Goal: Task Accomplishment & Management: Manage account settings

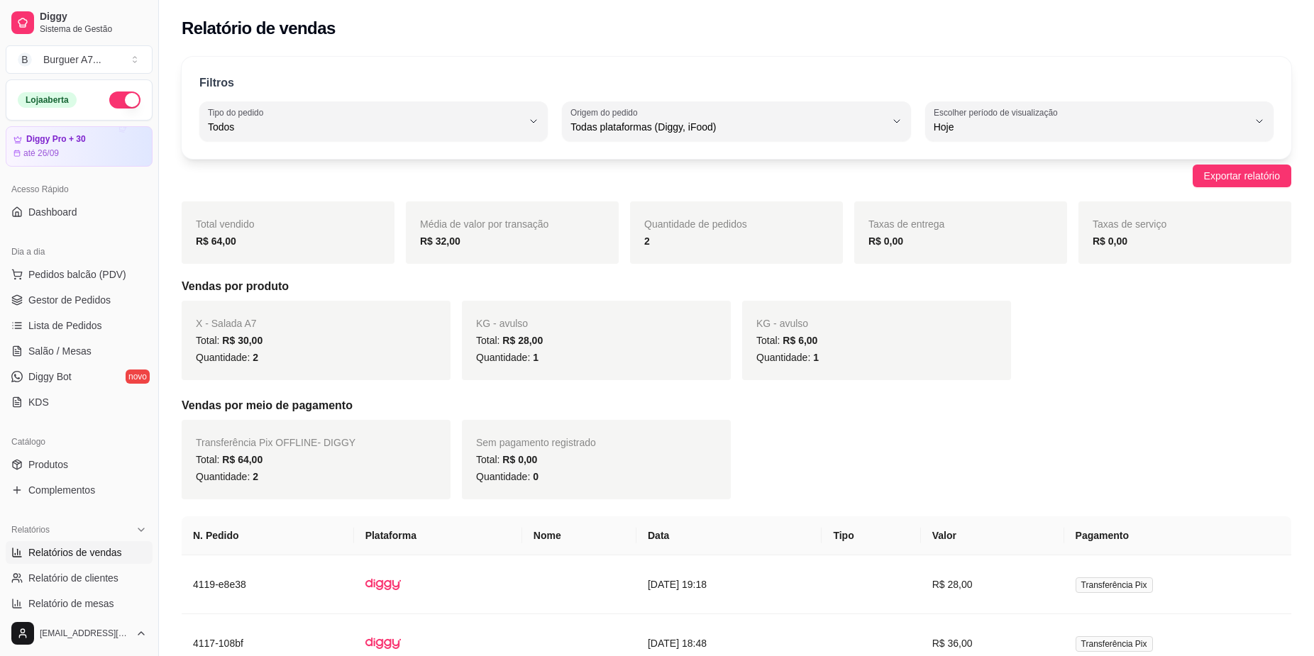
select select "ALL"
select select "0"
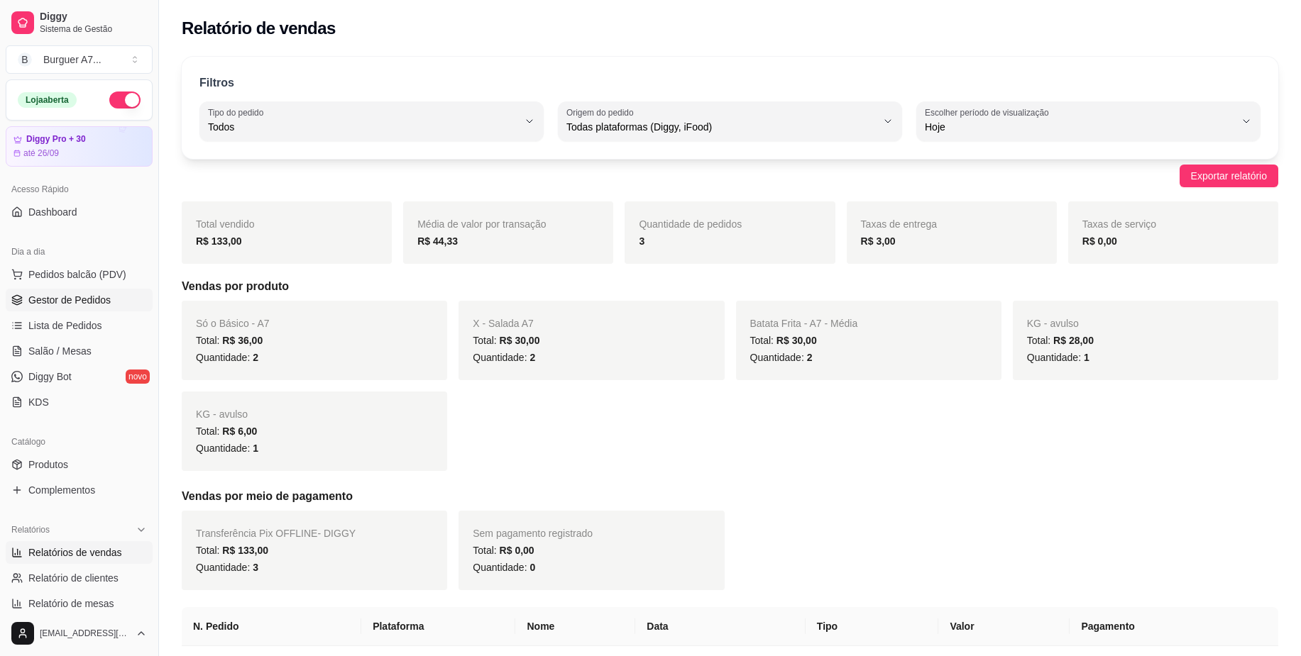
click at [82, 299] on span "Gestor de Pedidos" at bounding box center [69, 300] width 82 height 14
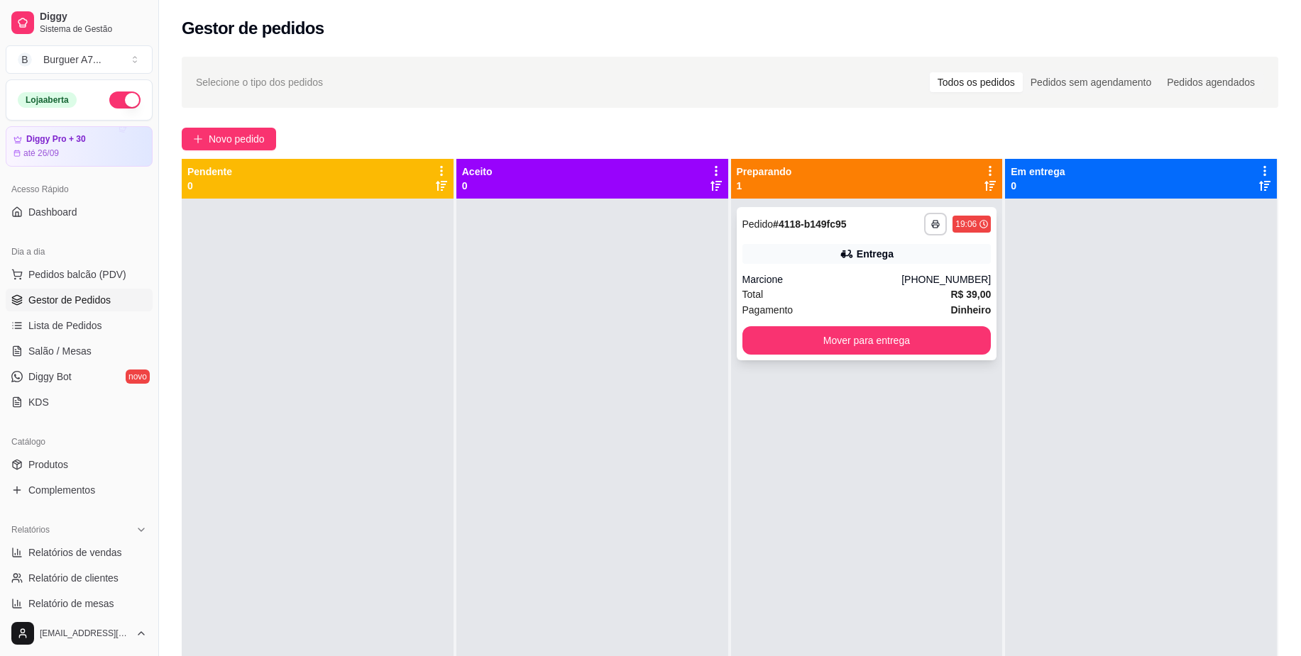
click at [804, 324] on div "**********" at bounding box center [867, 283] width 260 height 153
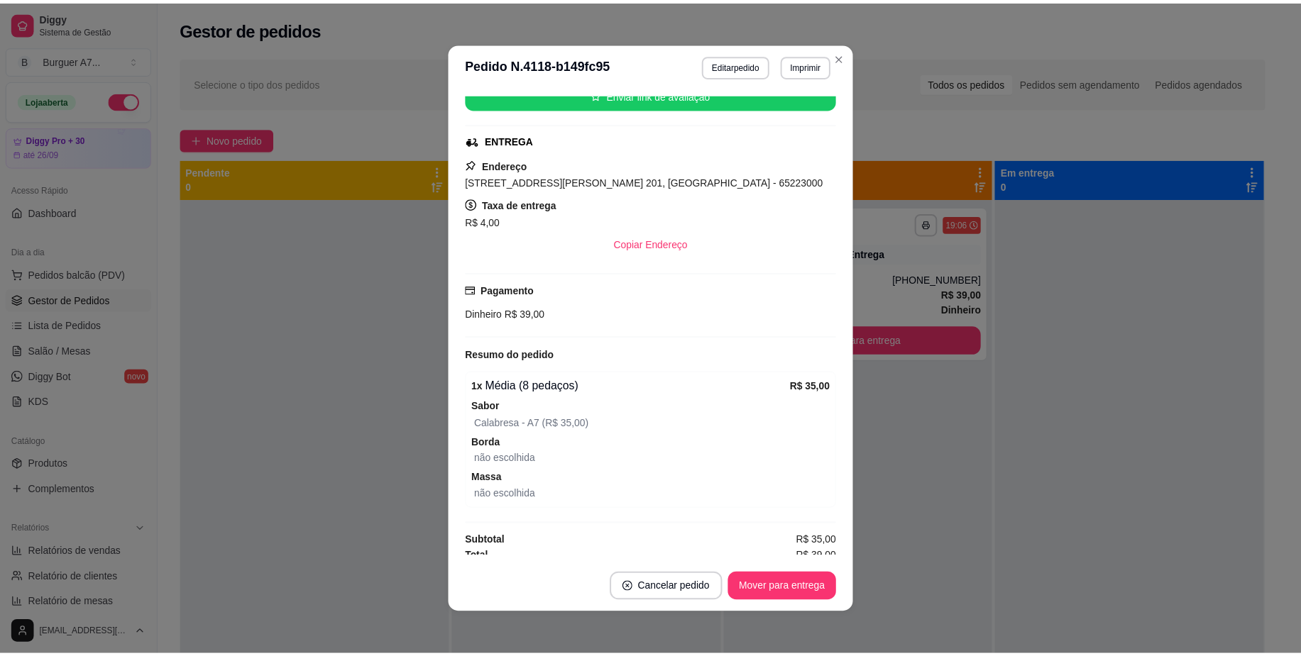
scroll to position [196, 0]
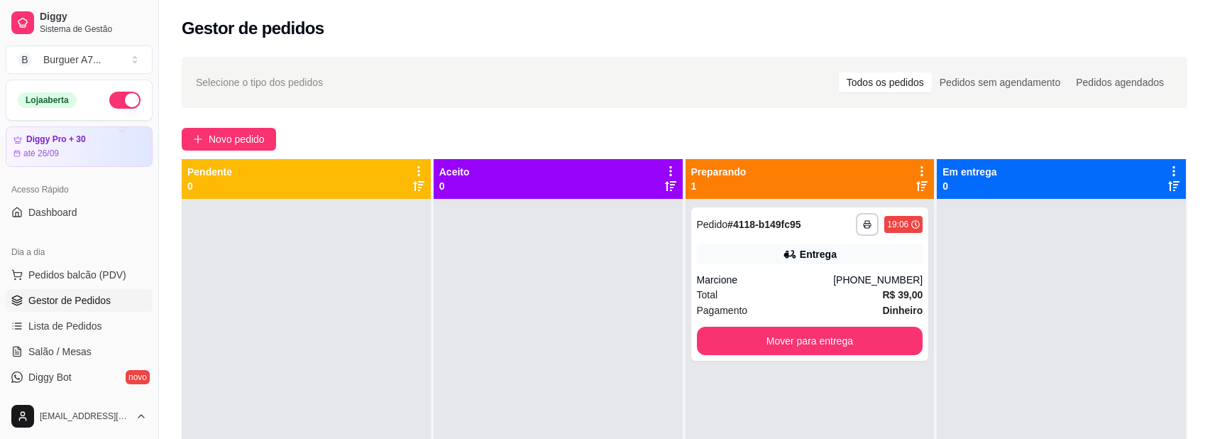
click at [974, 301] on div at bounding box center [1061, 418] width 249 height 439
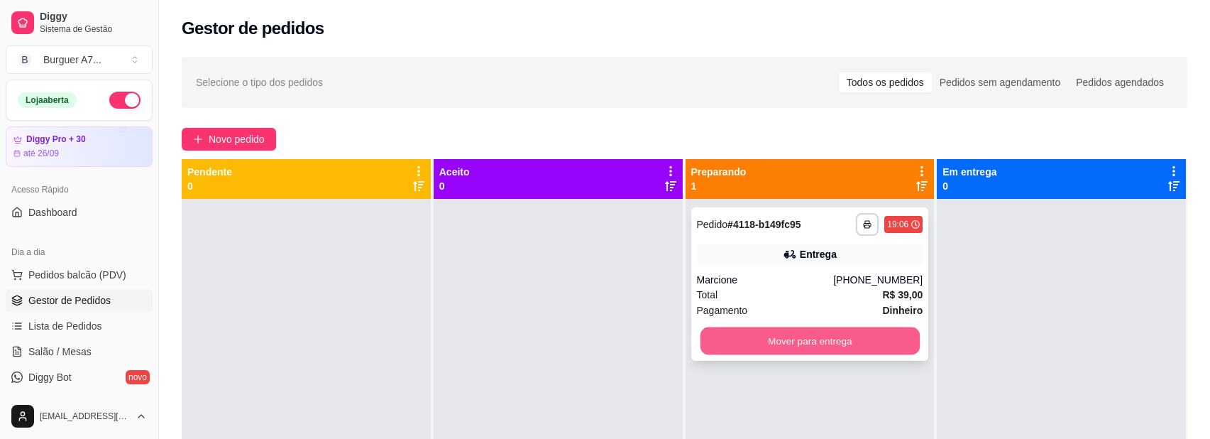
click at [907, 343] on button "Mover para entrega" at bounding box center [809, 341] width 219 height 28
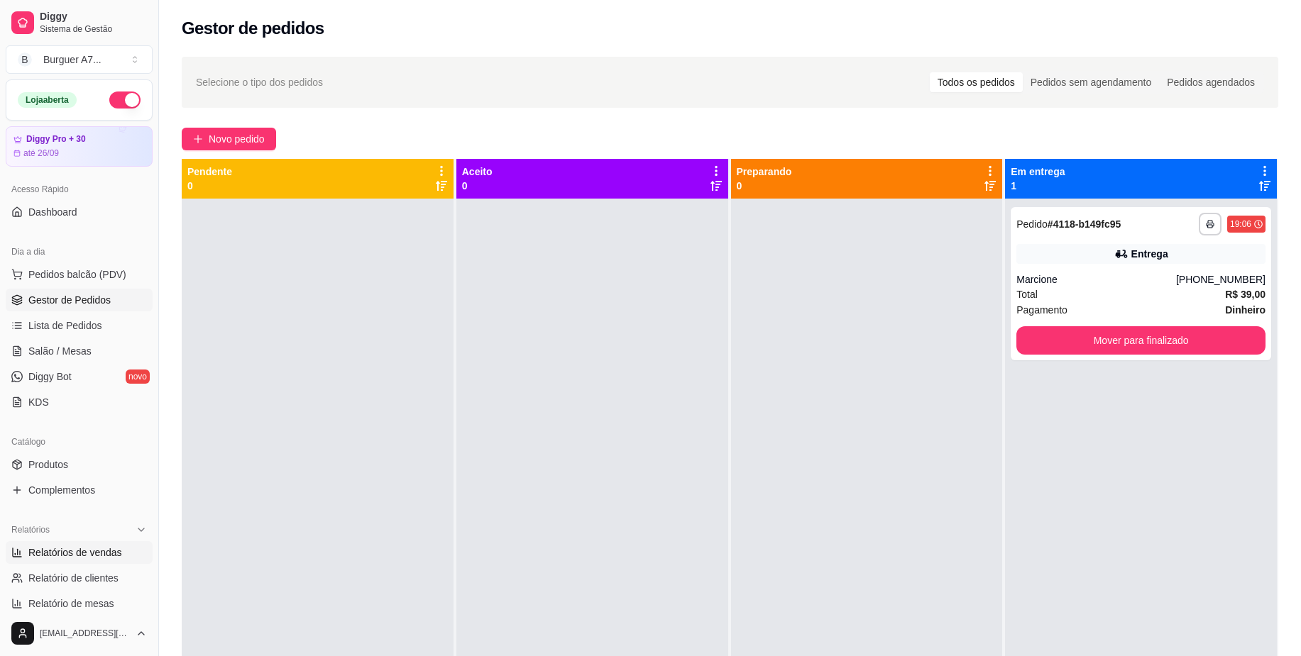
click at [118, 556] on span "Relatórios de vendas" at bounding box center [75, 553] width 94 height 14
select select "ALL"
select select "0"
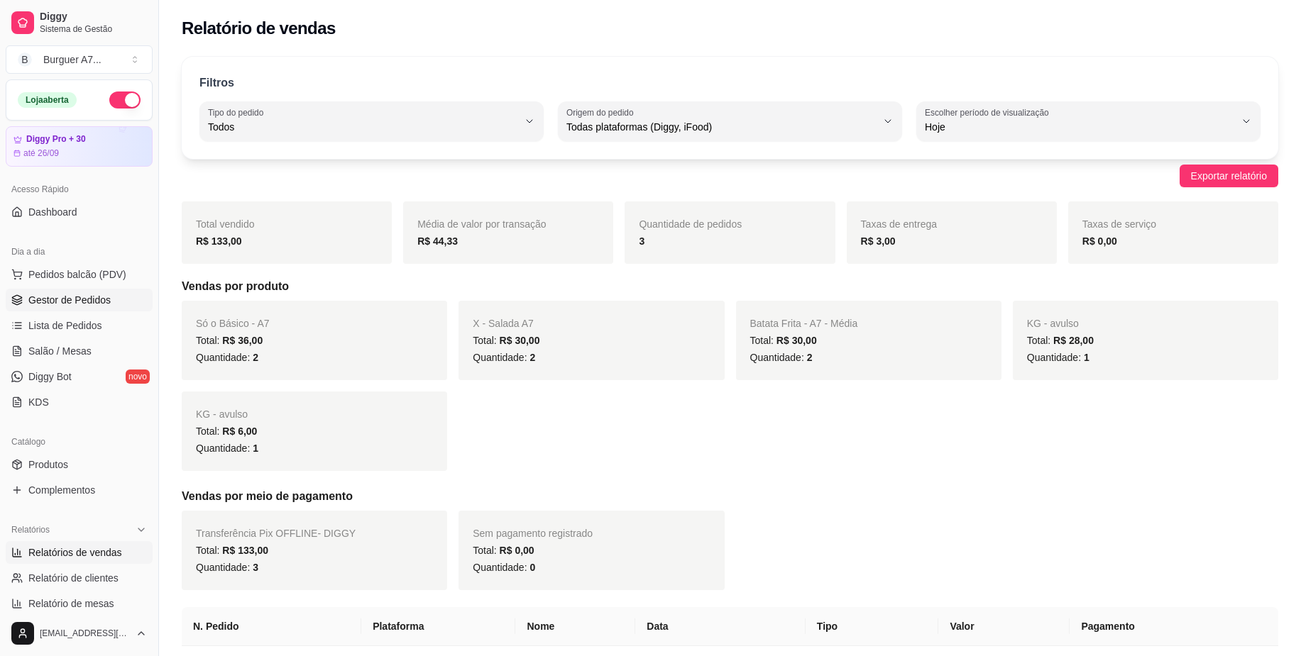
click at [84, 299] on span "Gestor de Pedidos" at bounding box center [69, 300] width 82 height 14
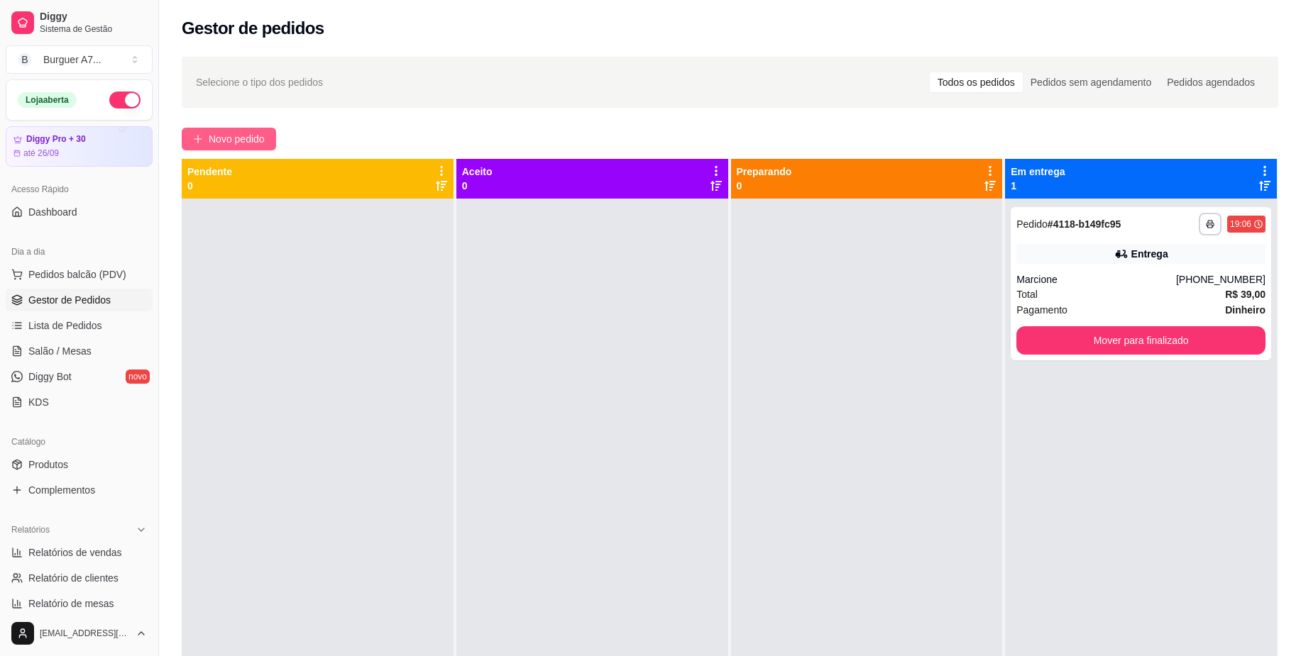
click at [236, 140] on span "Novo pedido" at bounding box center [237, 139] width 56 height 16
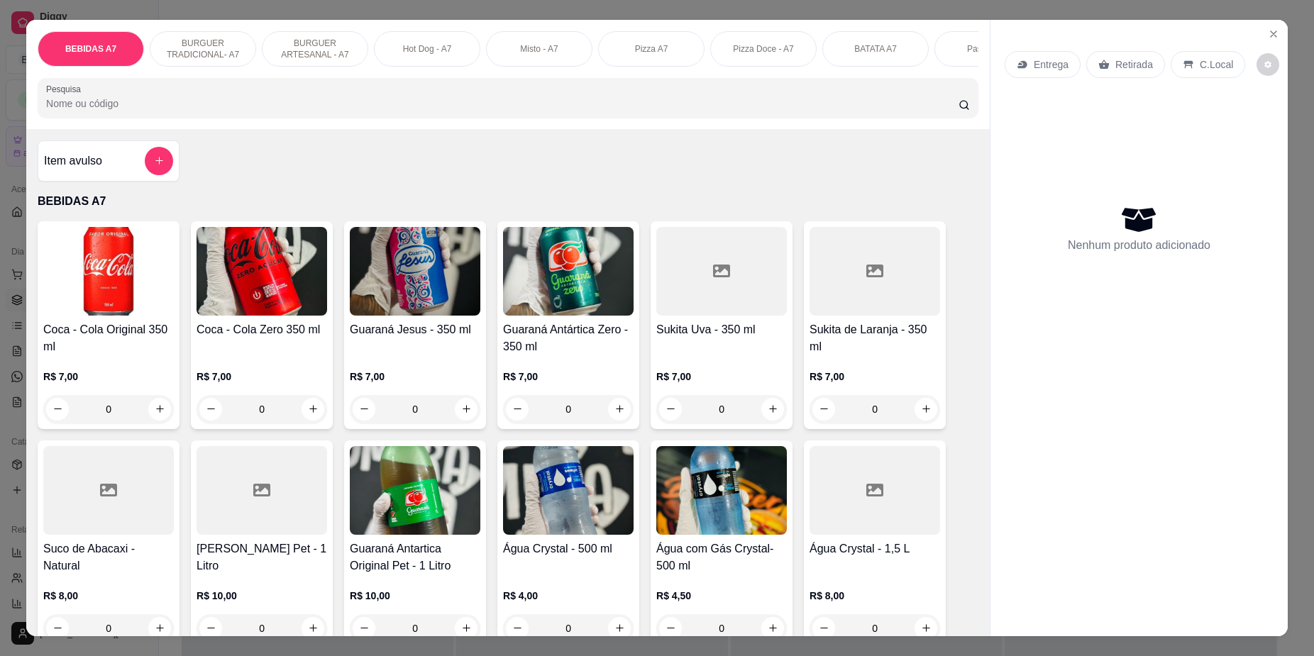
click at [143, 200] on div "Item avulso BEBIDAS A7 Coca - Cola Original 350 ml R$ 7,00 0 Coca - Cola Zero 3…" at bounding box center [508, 383] width 964 height 508
click at [158, 173] on button "add-separate-item" at bounding box center [159, 161] width 28 height 28
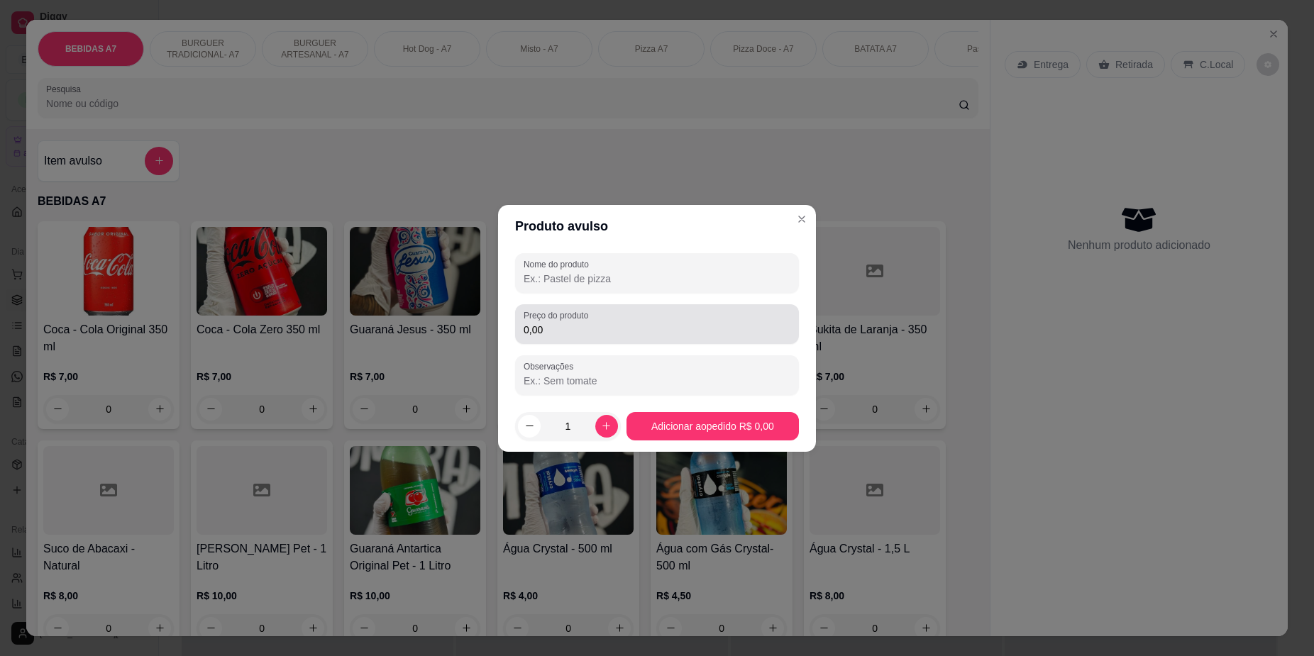
click at [632, 338] on div "Preço do produto 0,00" at bounding box center [657, 324] width 284 height 40
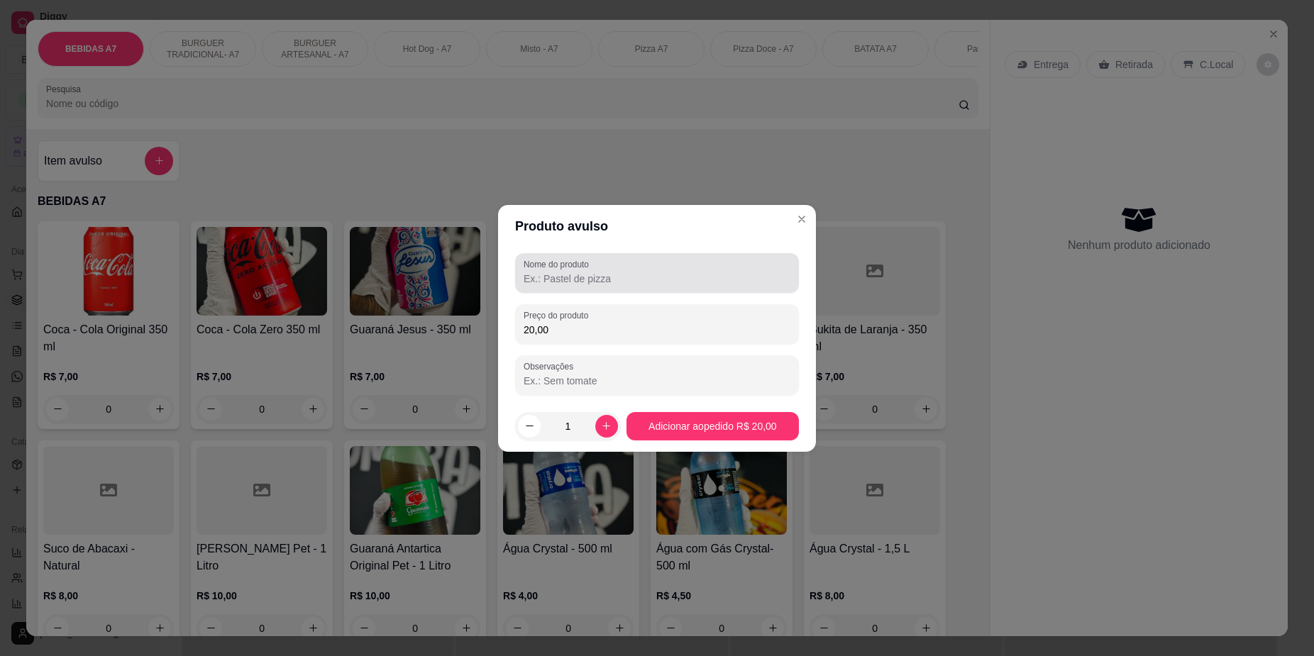
type input "20,00"
click at [720, 263] on div at bounding box center [657, 273] width 267 height 28
type input "kg"
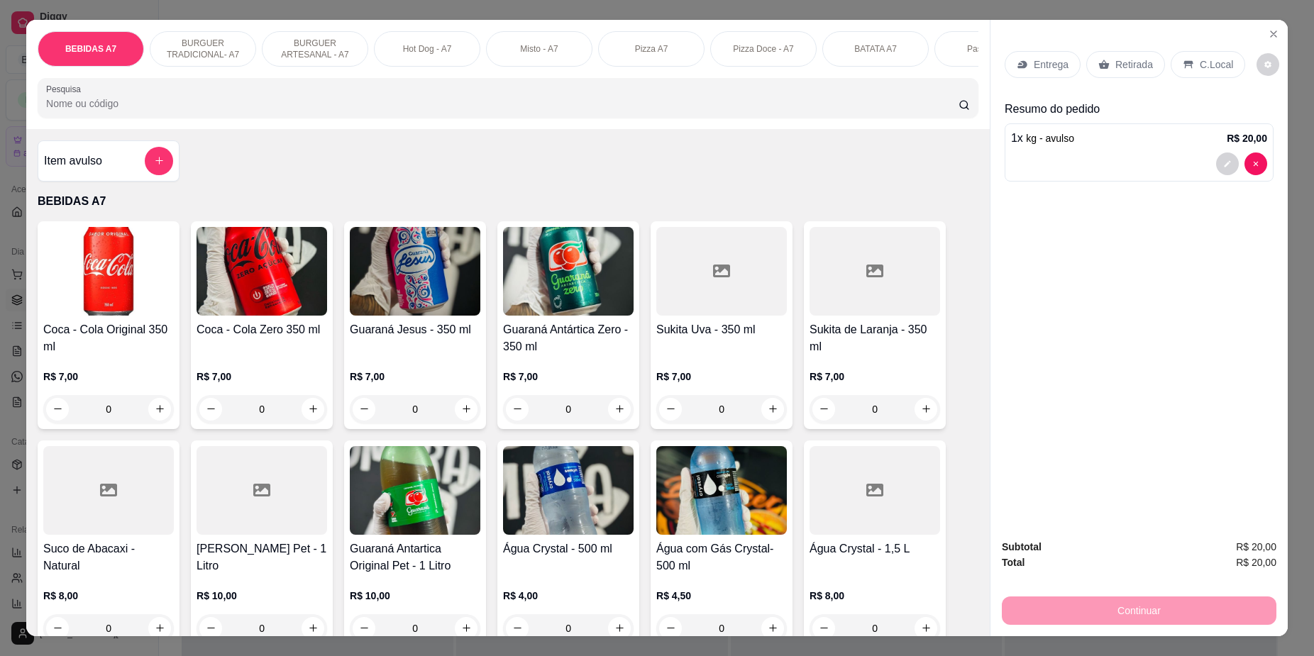
click at [1115, 65] on p "Retirada" at bounding box center [1134, 64] width 38 height 14
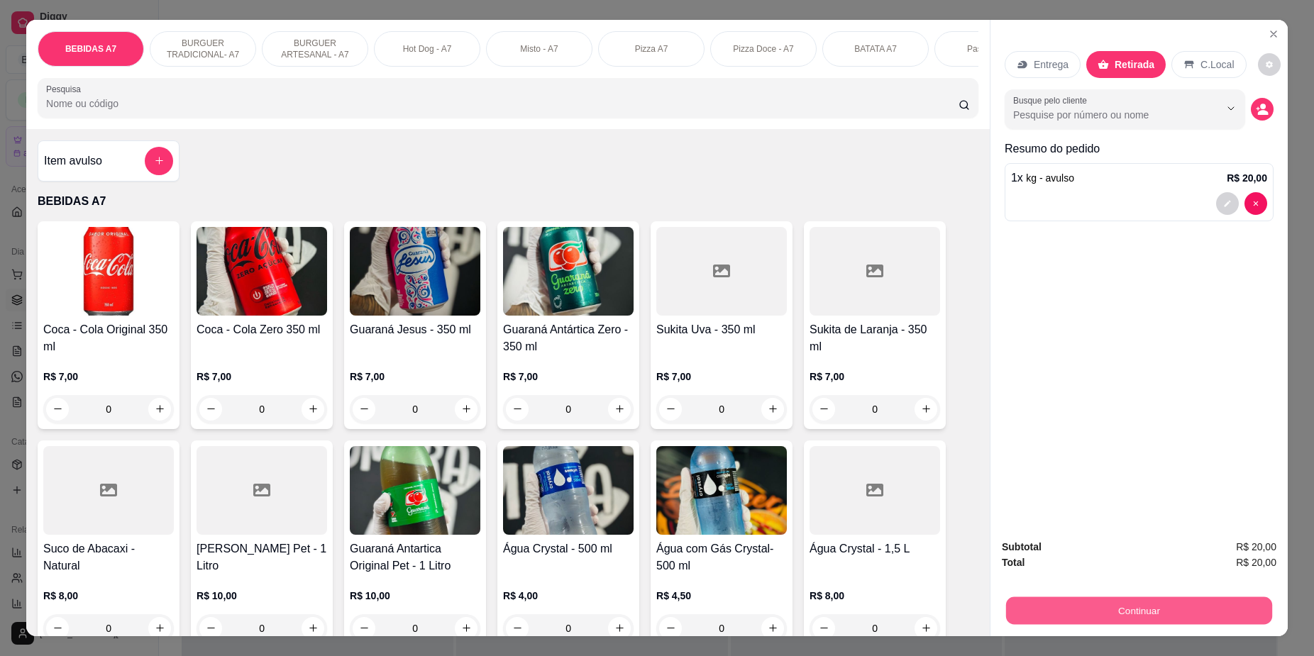
click at [1221, 607] on button "Continuar" at bounding box center [1139, 611] width 266 height 28
click at [1190, 619] on button "Continuar" at bounding box center [1139, 611] width 266 height 28
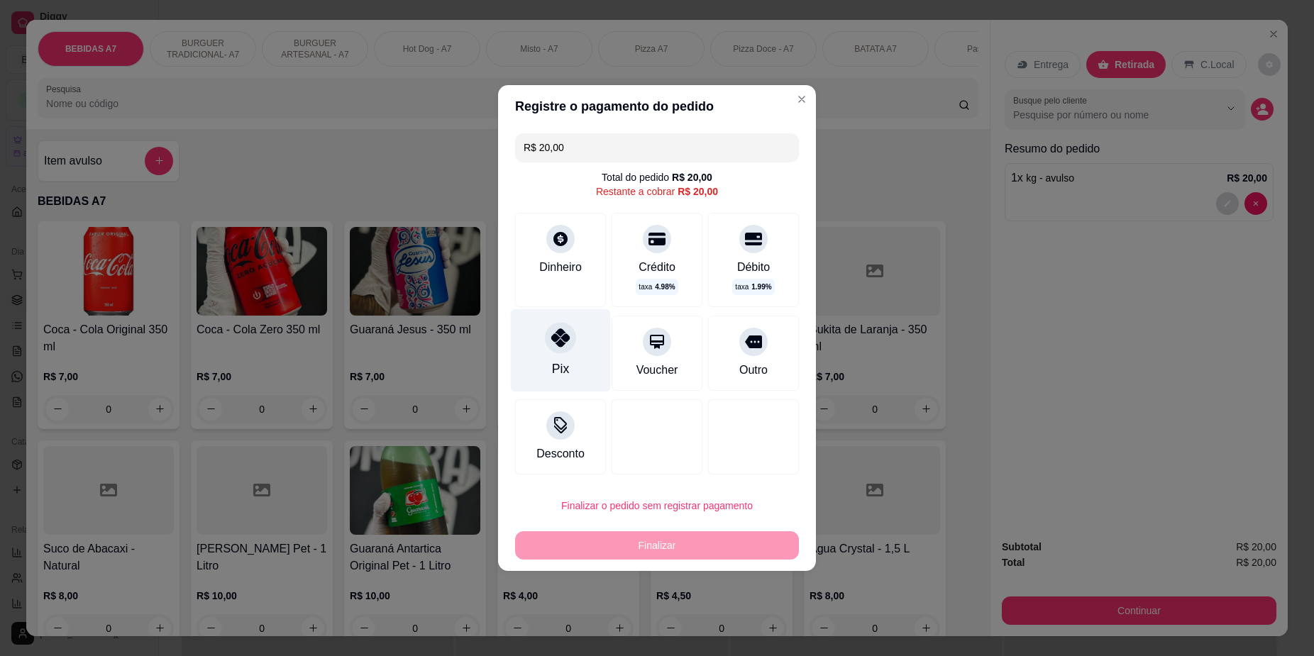
click at [562, 367] on div "Pix" at bounding box center [560, 369] width 17 height 18
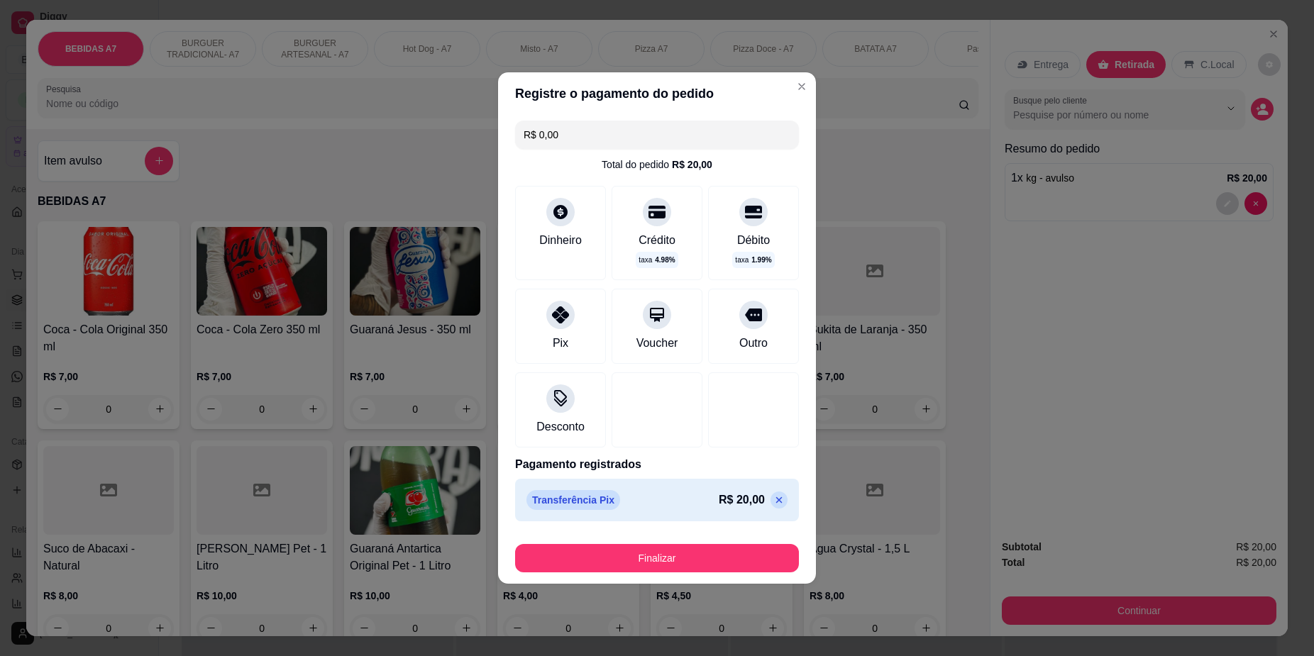
drag, startPoint x: 791, startPoint y: 101, endPoint x: 802, endPoint y: 67, distance: 35.7
click at [792, 101] on header "Registre o pagamento do pedido" at bounding box center [657, 93] width 318 height 43
click at [671, 563] on button "Finalizar" at bounding box center [656, 559] width 275 height 28
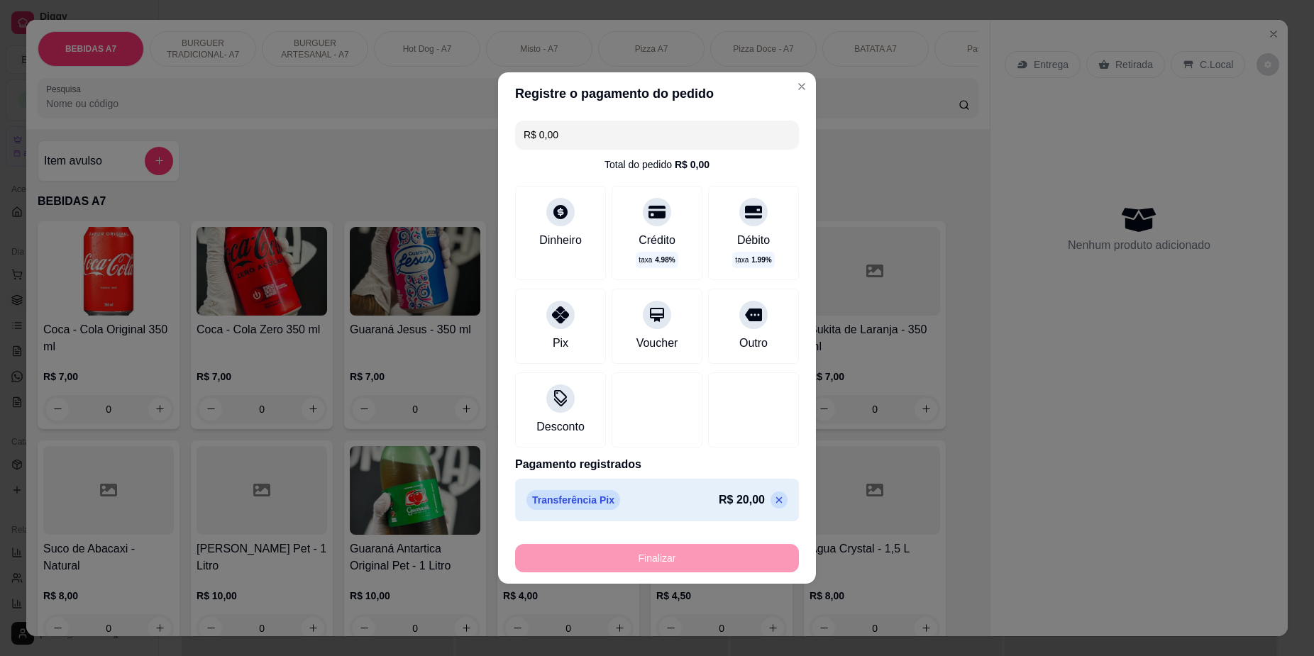
type input "-R$ 20,00"
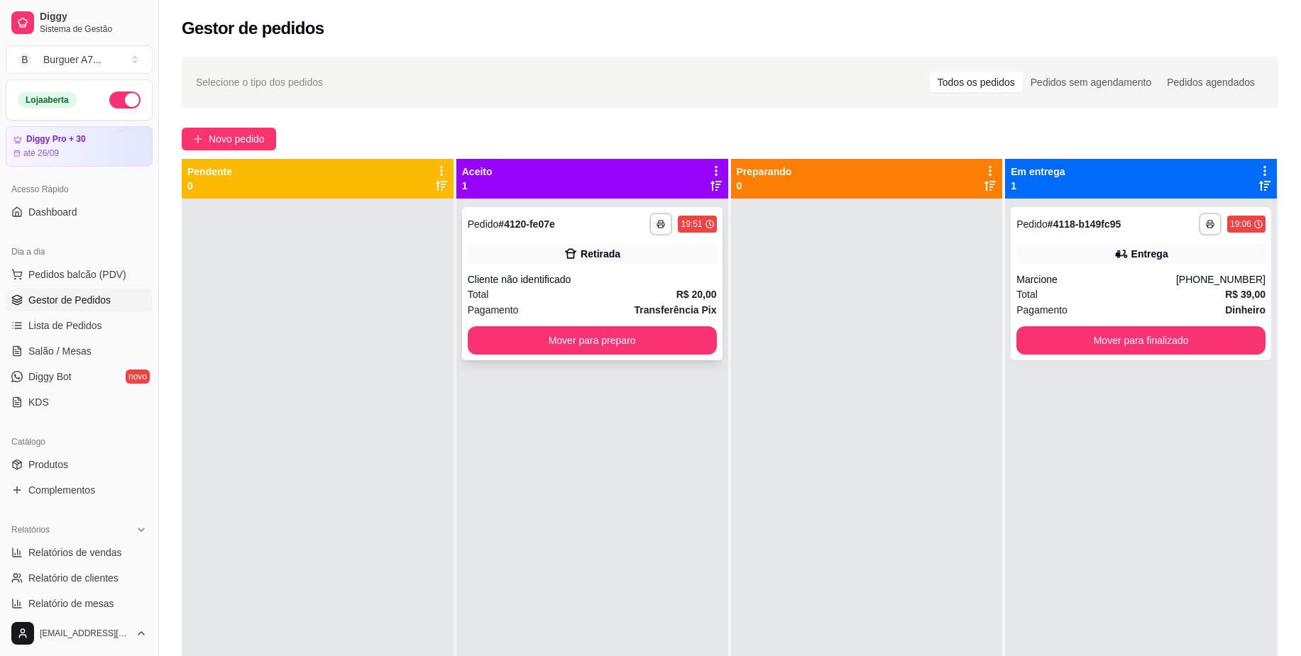
drag, startPoint x: 741, startPoint y: 337, endPoint x: 636, endPoint y: 334, distance: 105.1
click at [688, 341] on div "**********" at bounding box center [730, 487] width 1096 height 656
click at [619, 326] on button "Mover para preparo" at bounding box center [592, 340] width 249 height 28
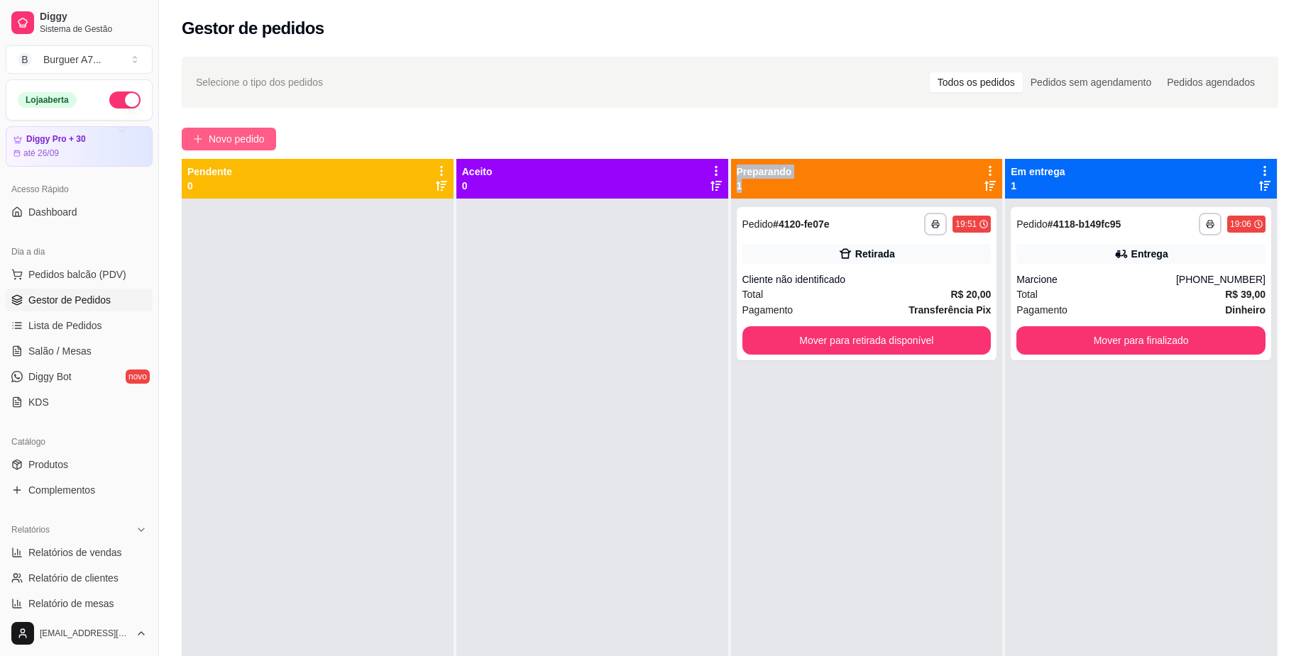
click at [236, 141] on span "Novo pedido" at bounding box center [237, 139] width 56 height 16
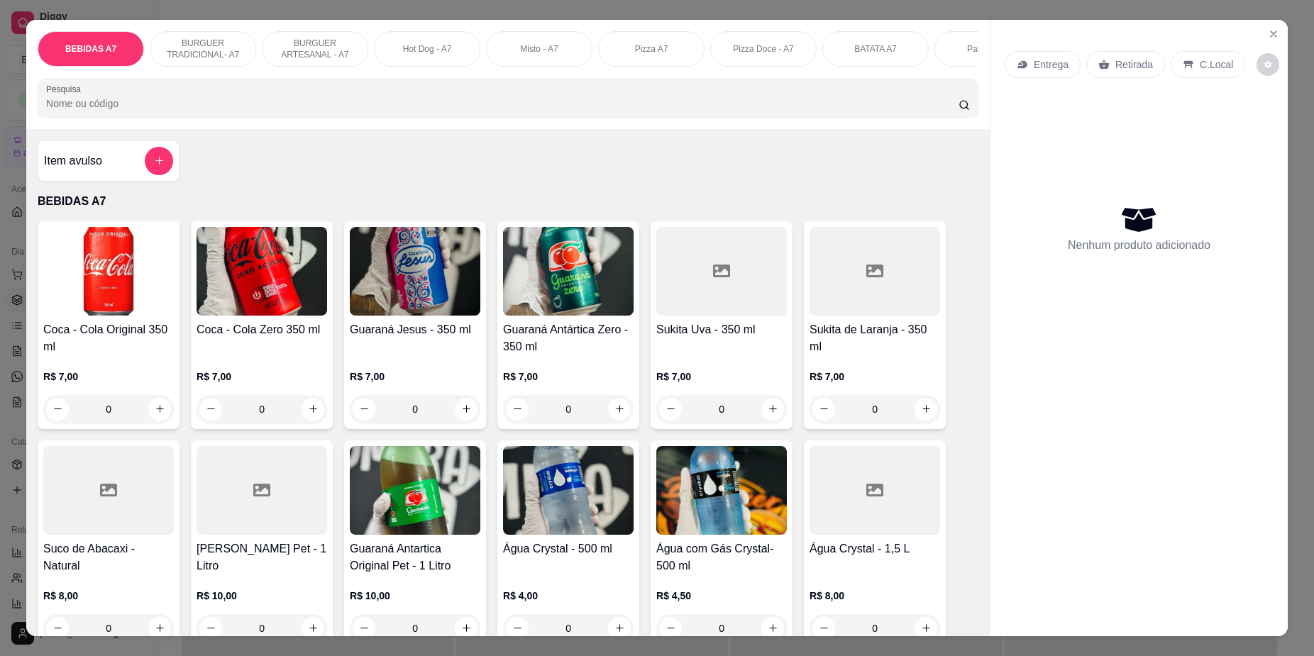
click at [89, 167] on h4 "Item avulso" at bounding box center [73, 161] width 58 height 17
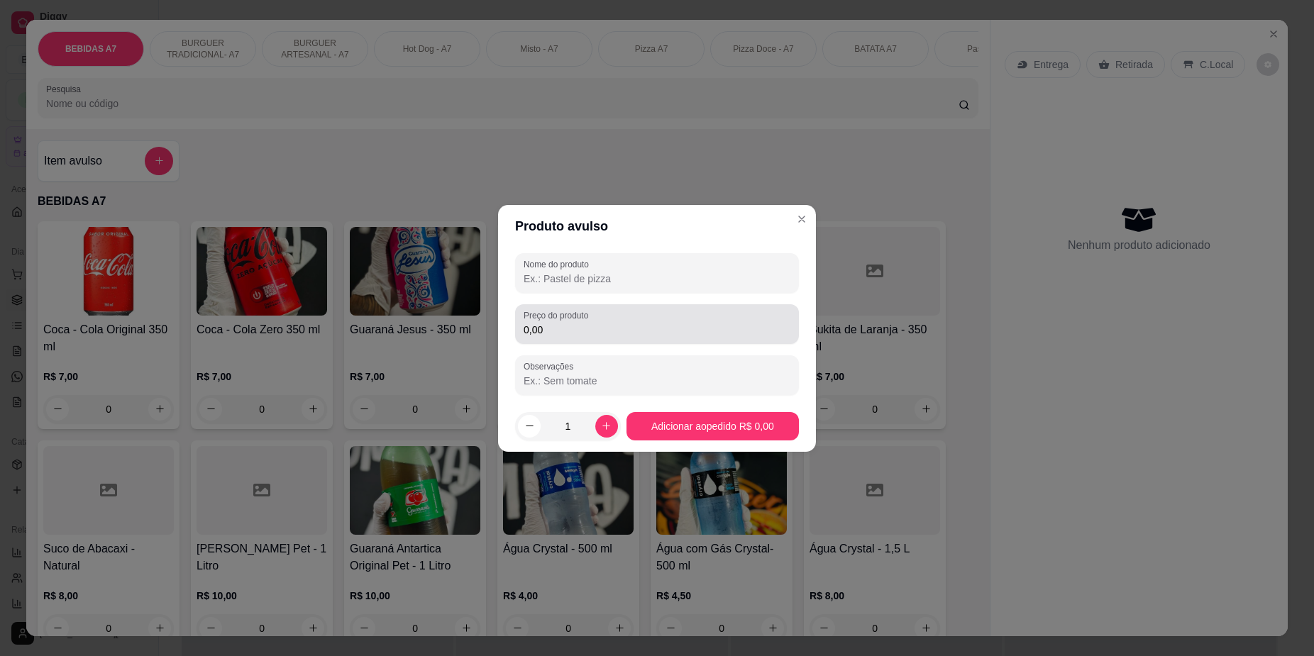
click at [612, 328] on input "0,00" at bounding box center [657, 330] width 267 height 14
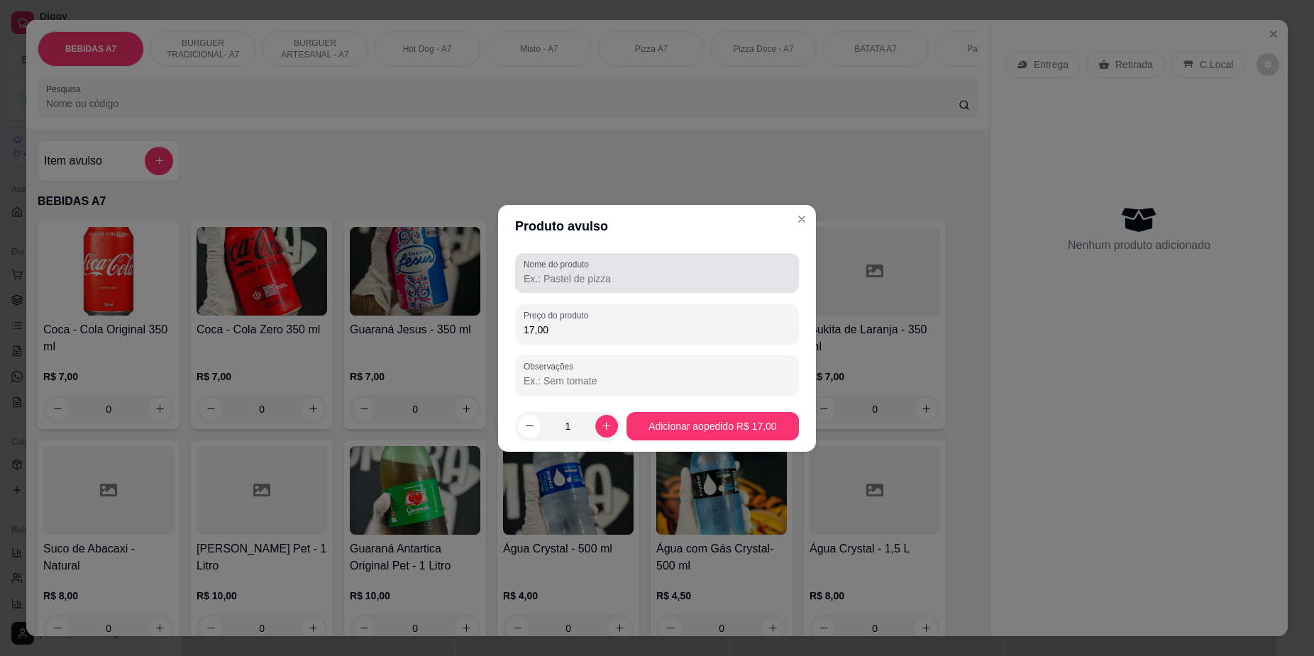
type input "17,00"
click at [634, 265] on div at bounding box center [657, 273] width 267 height 28
type input "jks"
click at [527, 286] on div "jks" at bounding box center [657, 273] width 267 height 28
click at [527, 290] on div "Nome do produto jks" at bounding box center [657, 273] width 284 height 40
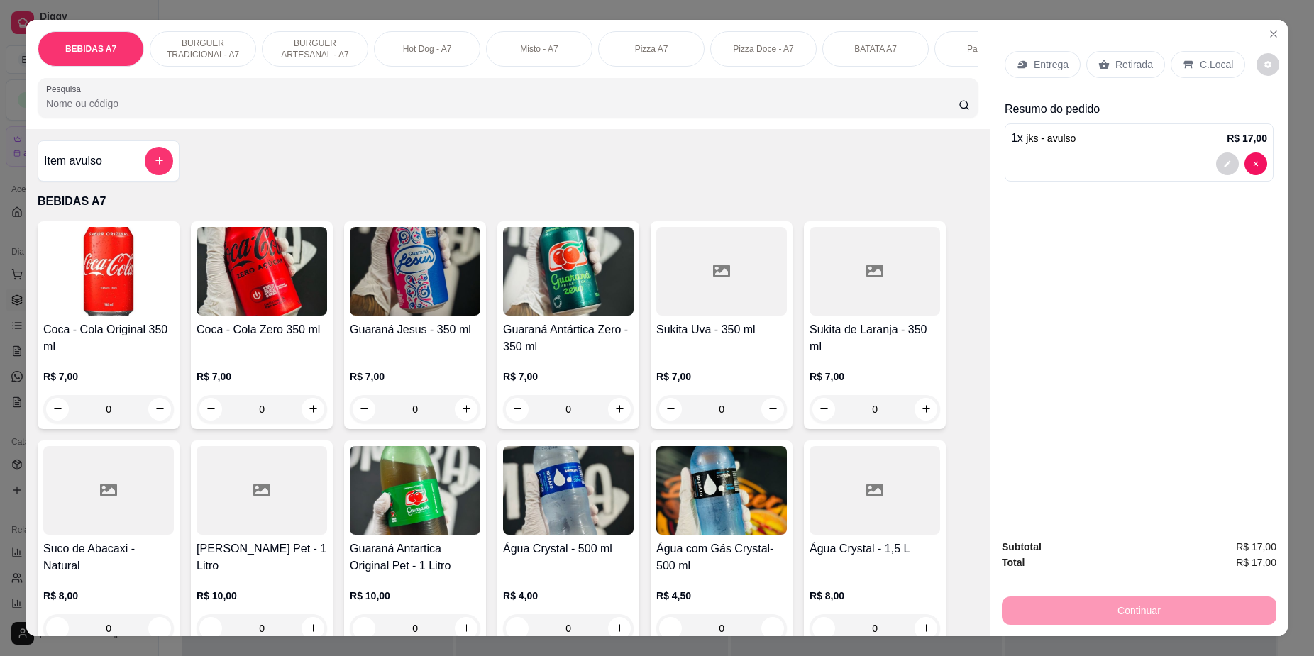
click at [1132, 64] on p "Retirada" at bounding box center [1134, 64] width 38 height 14
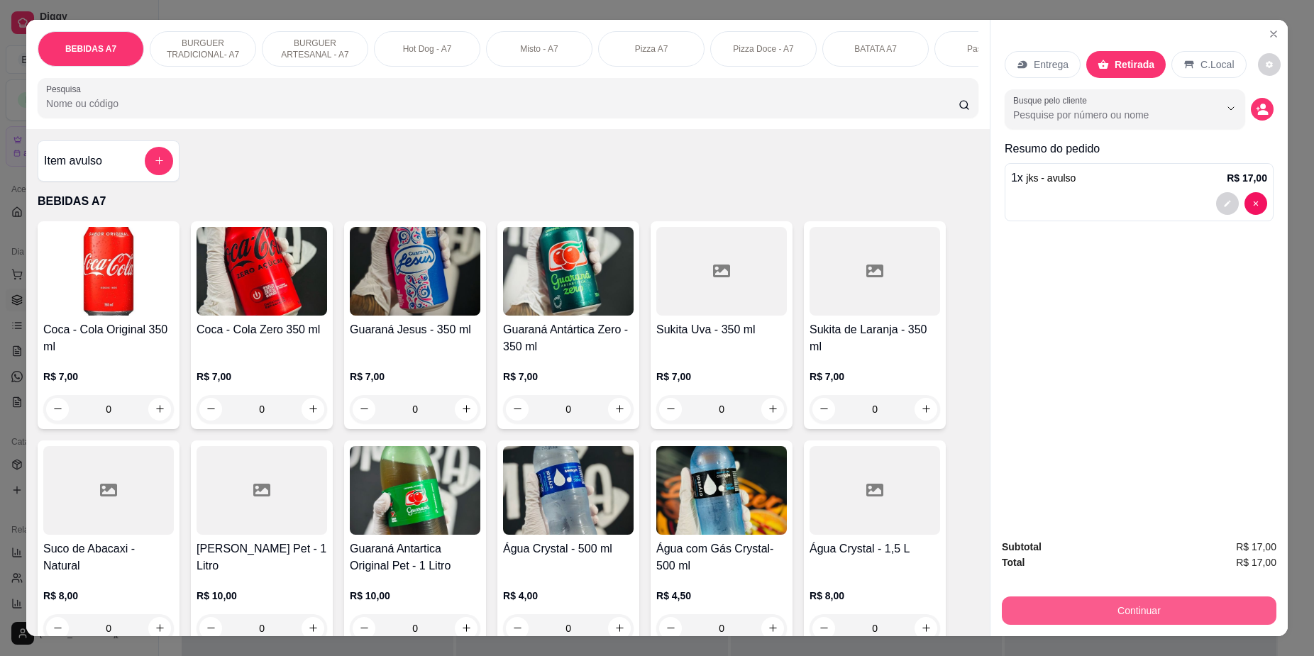
click at [1185, 619] on button "Continuar" at bounding box center [1139, 611] width 275 height 28
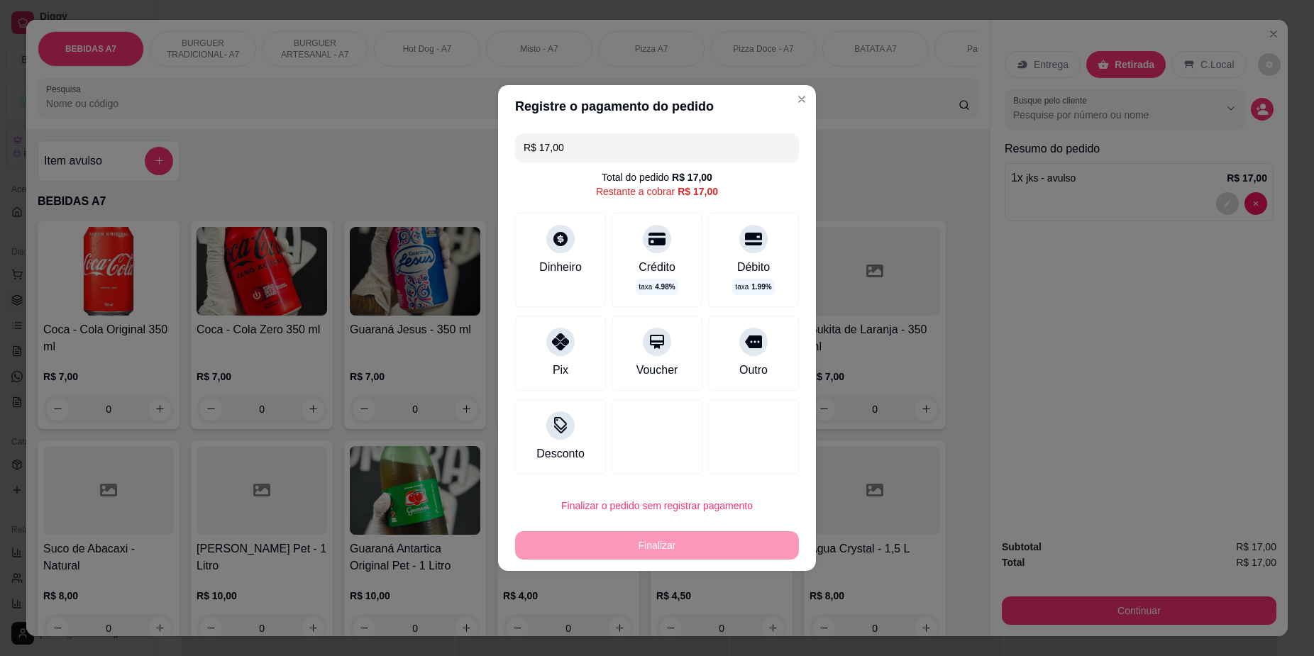
click at [574, 365] on div "Pix" at bounding box center [560, 353] width 91 height 75
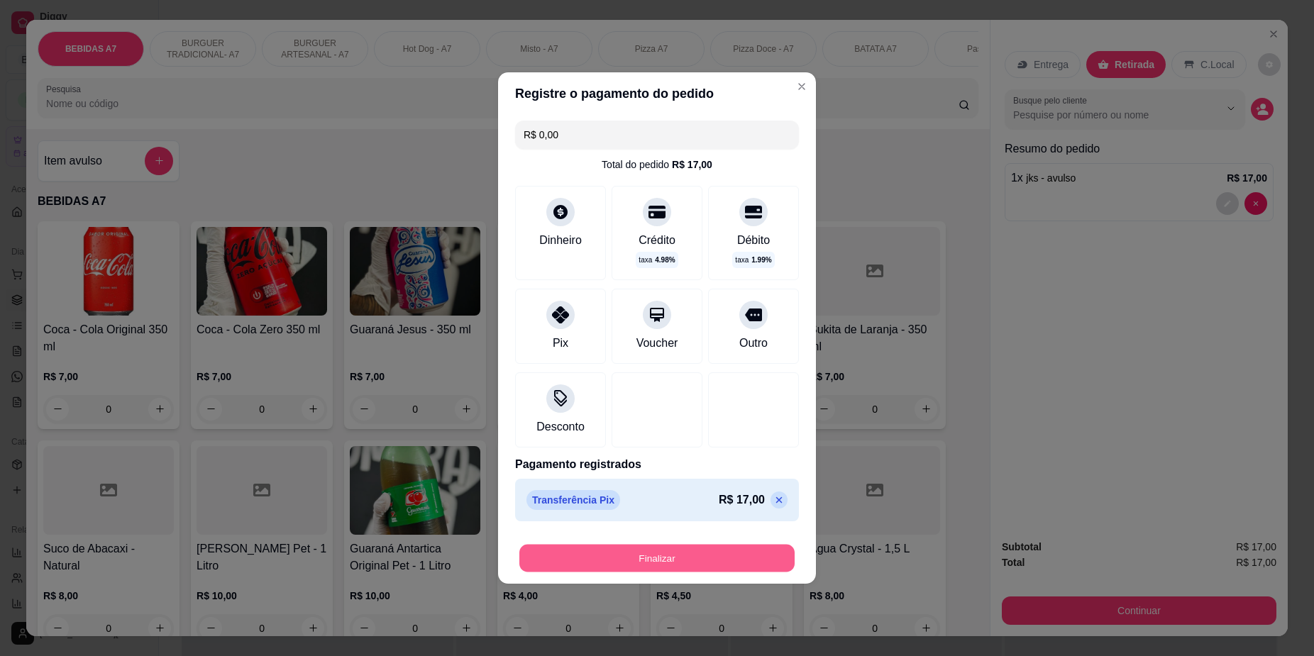
click at [735, 555] on button "Finalizar" at bounding box center [656, 559] width 275 height 28
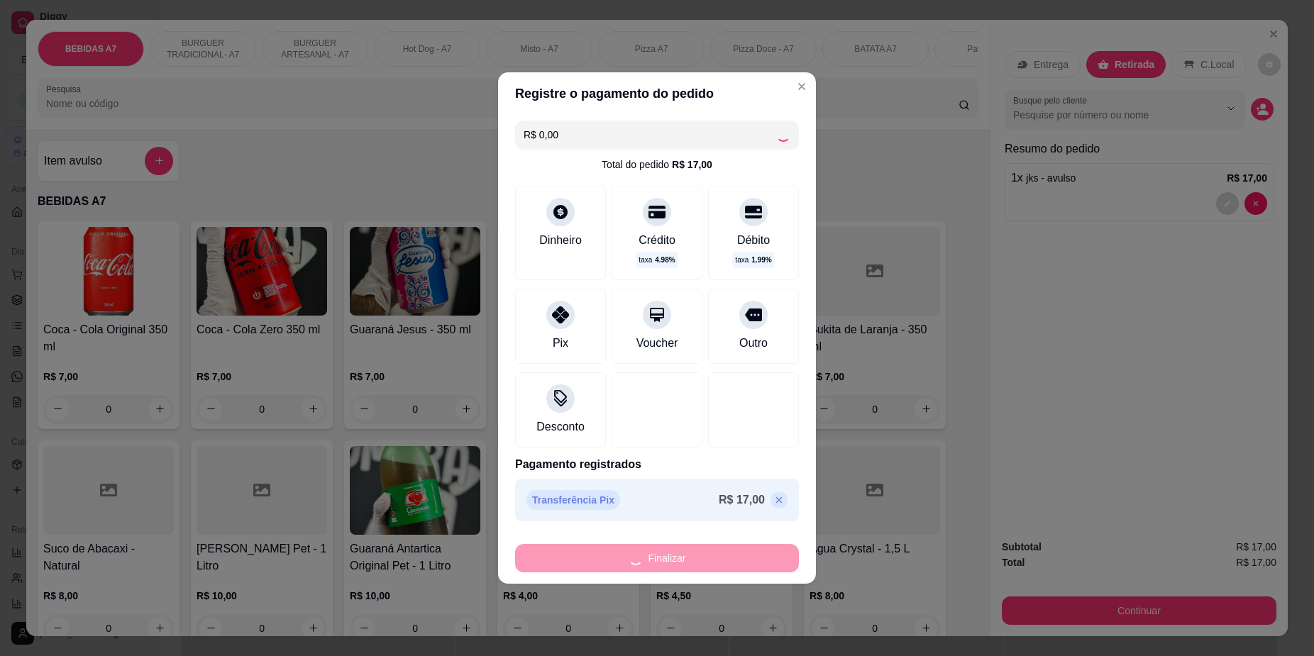
type input "-R$ 17,00"
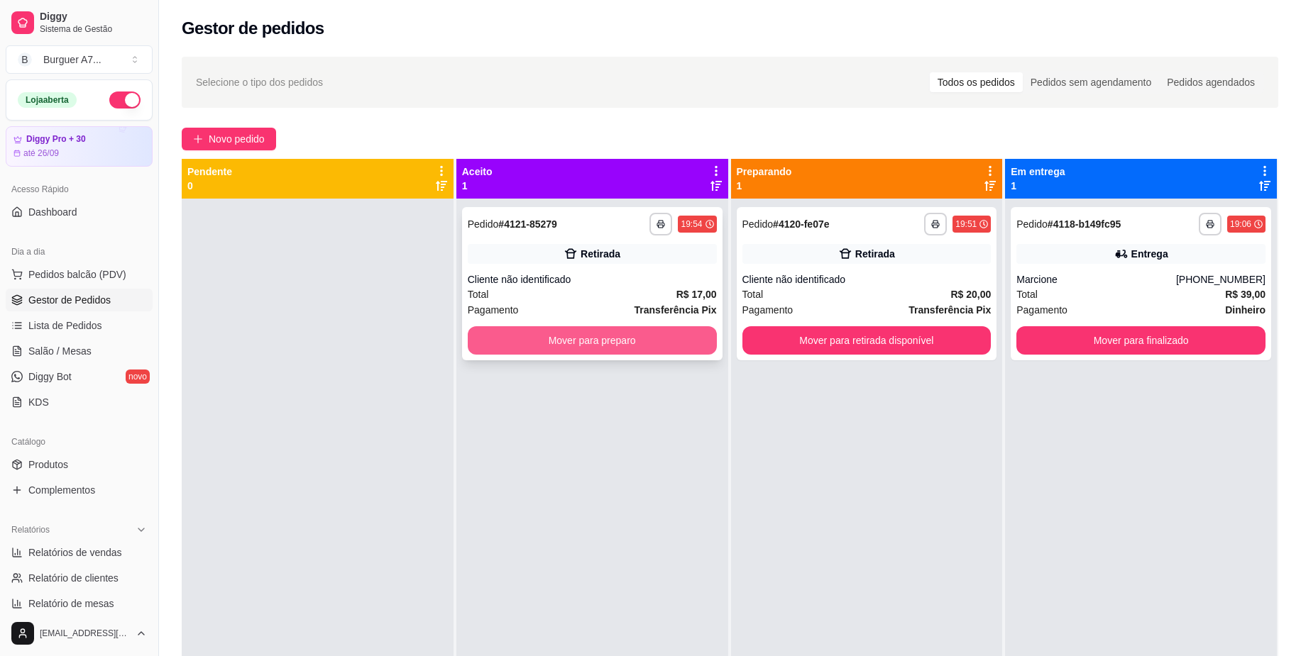
click at [663, 335] on button "Mover para preparo" at bounding box center [592, 340] width 249 height 28
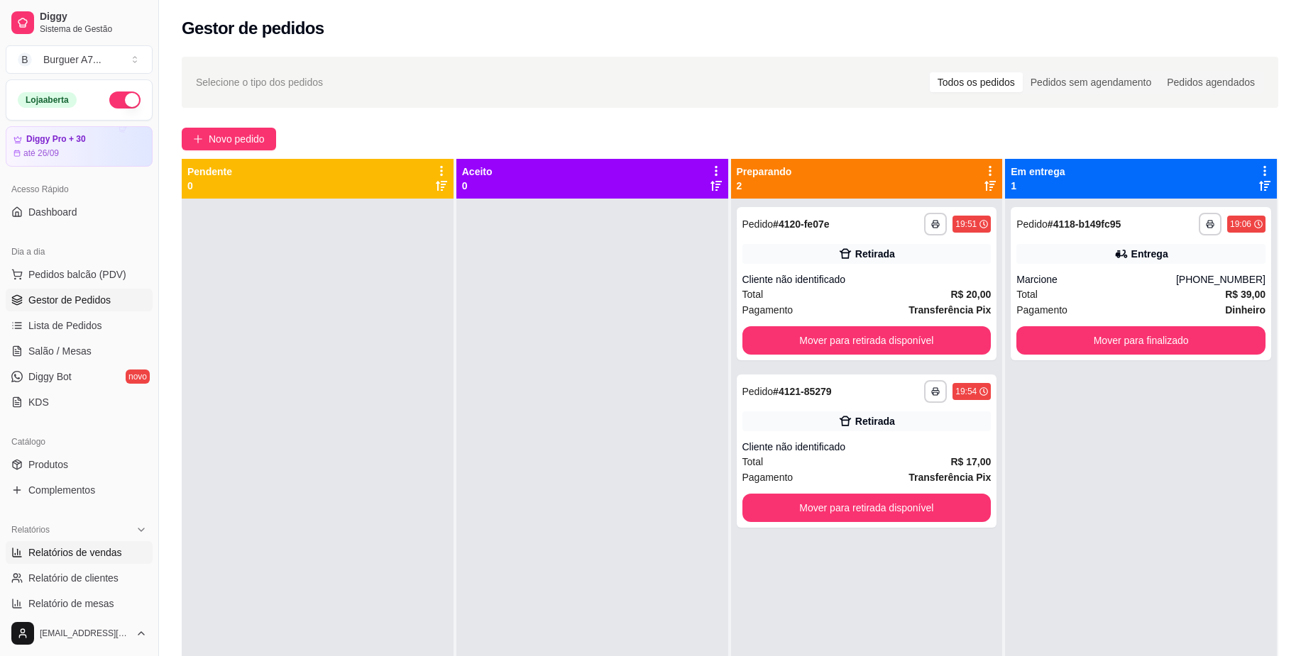
click at [118, 551] on span "Relatórios de vendas" at bounding box center [75, 553] width 94 height 14
select select "ALL"
select select "0"
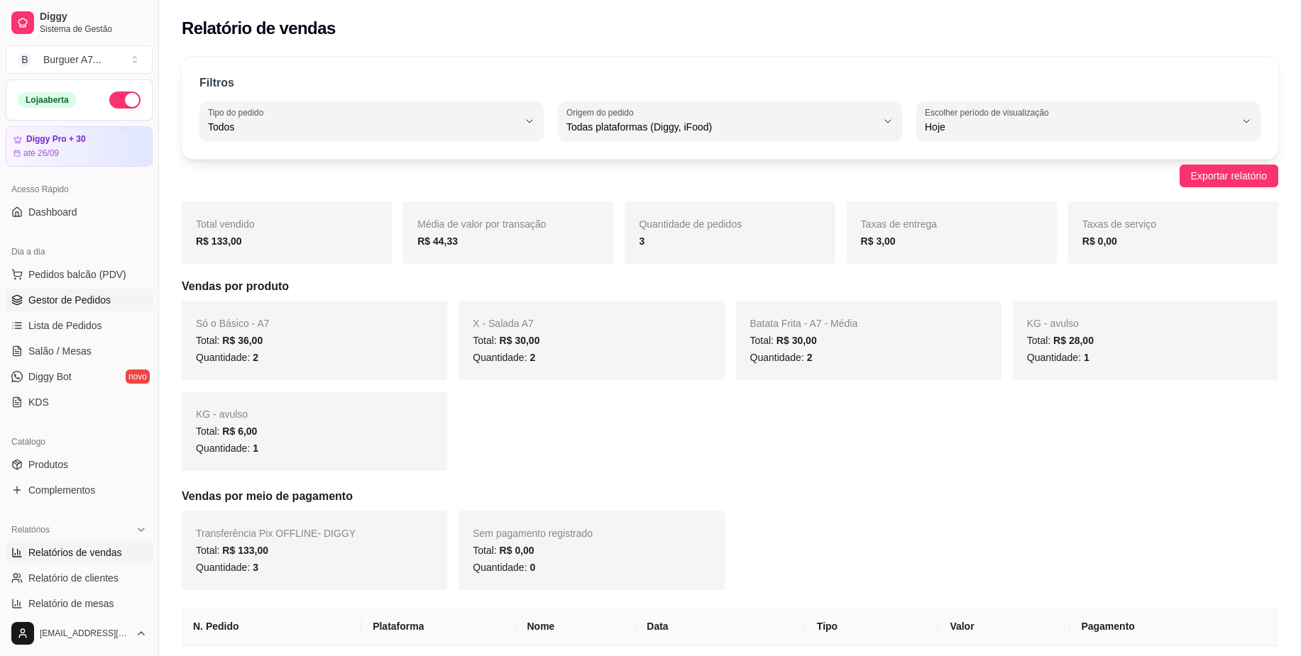
click at [111, 298] on link "Gestor de Pedidos" at bounding box center [79, 300] width 147 height 23
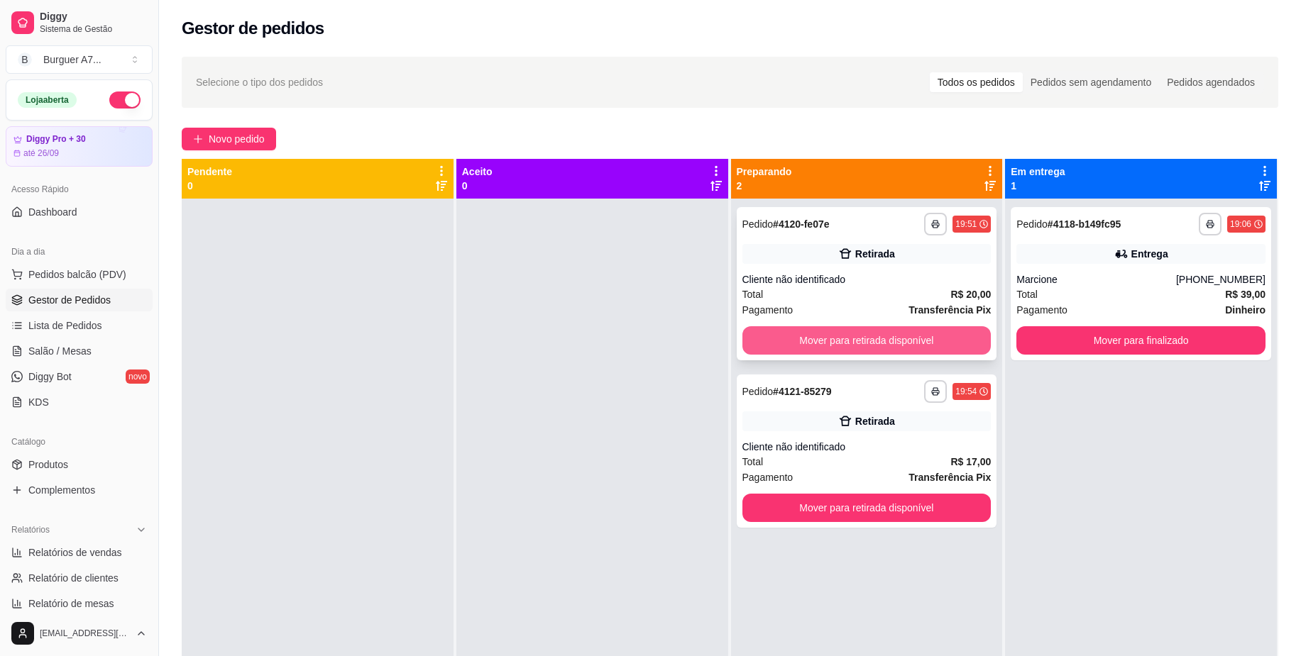
click at [922, 338] on button "Mover para retirada disponível" at bounding box center [866, 340] width 249 height 28
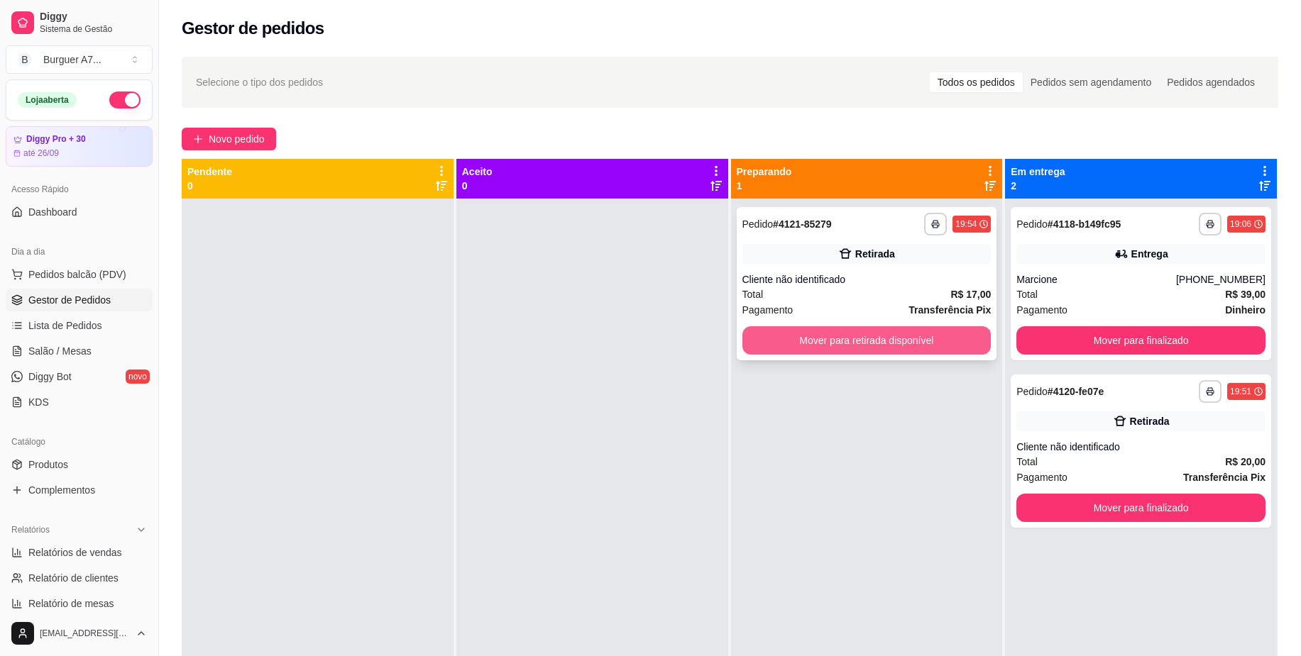
click at [898, 336] on button "Mover para retirada disponível" at bounding box center [866, 340] width 249 height 28
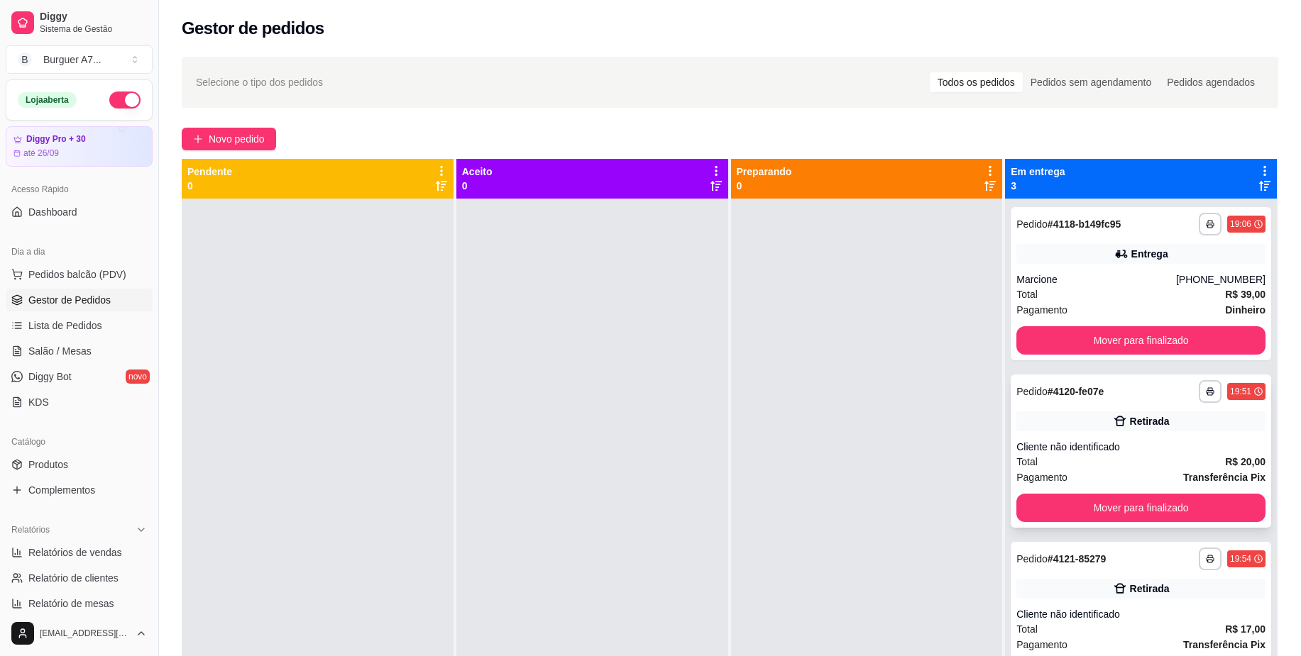
click at [1152, 447] on div "Cliente não identificado" at bounding box center [1140, 447] width 249 height 14
click at [1130, 507] on button "Mover para finalizado" at bounding box center [1140, 509] width 241 height 28
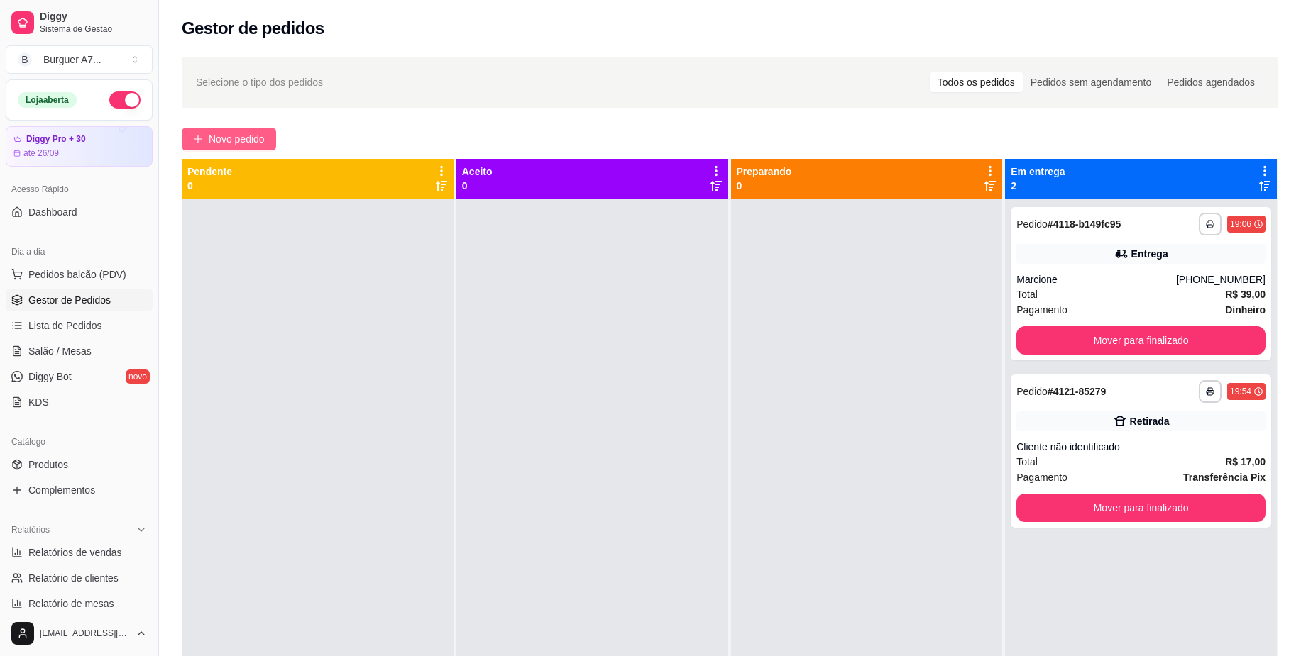
click at [253, 146] on span "Novo pedido" at bounding box center [237, 139] width 56 height 16
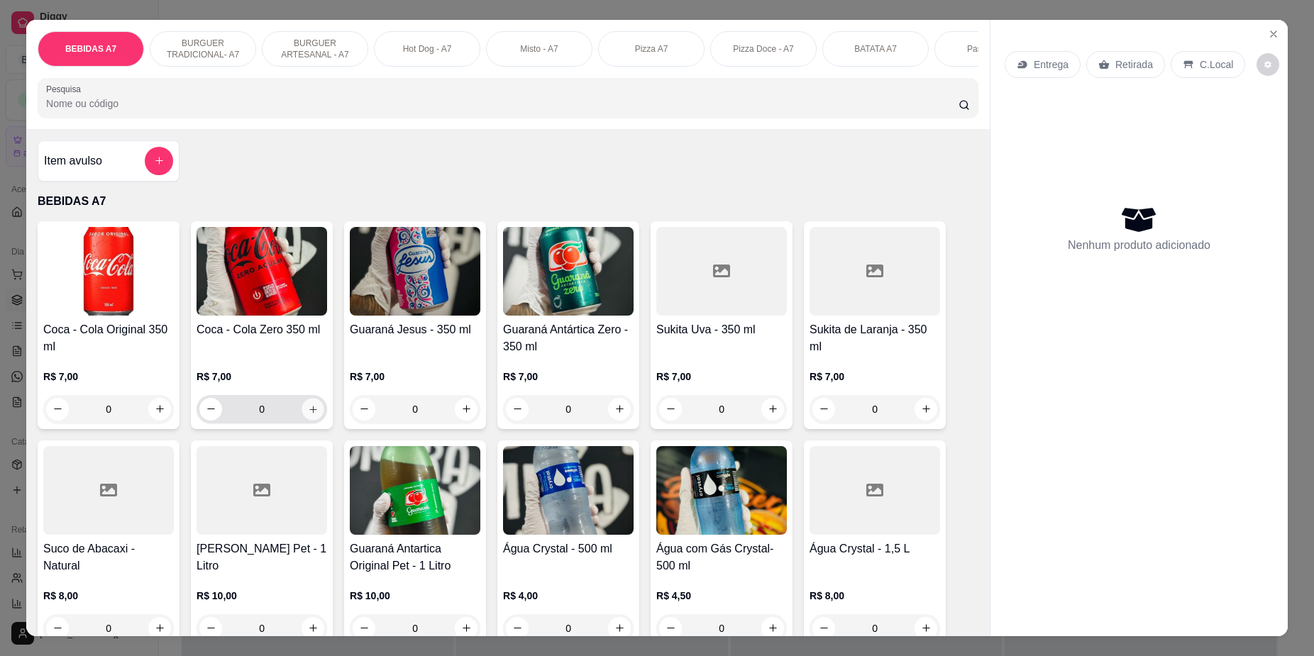
click at [308, 414] on icon "increase-product-quantity" at bounding box center [313, 409] width 11 height 11
type input "1"
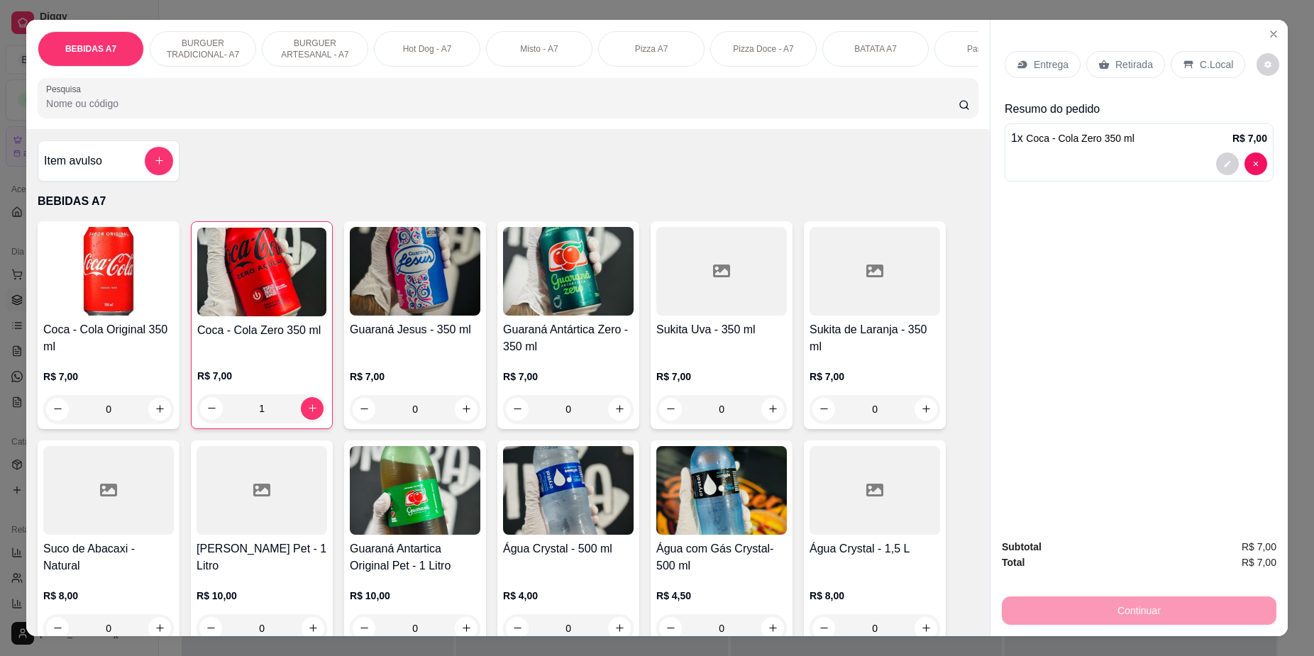
click at [1123, 76] on div "Retirada" at bounding box center [1125, 64] width 79 height 27
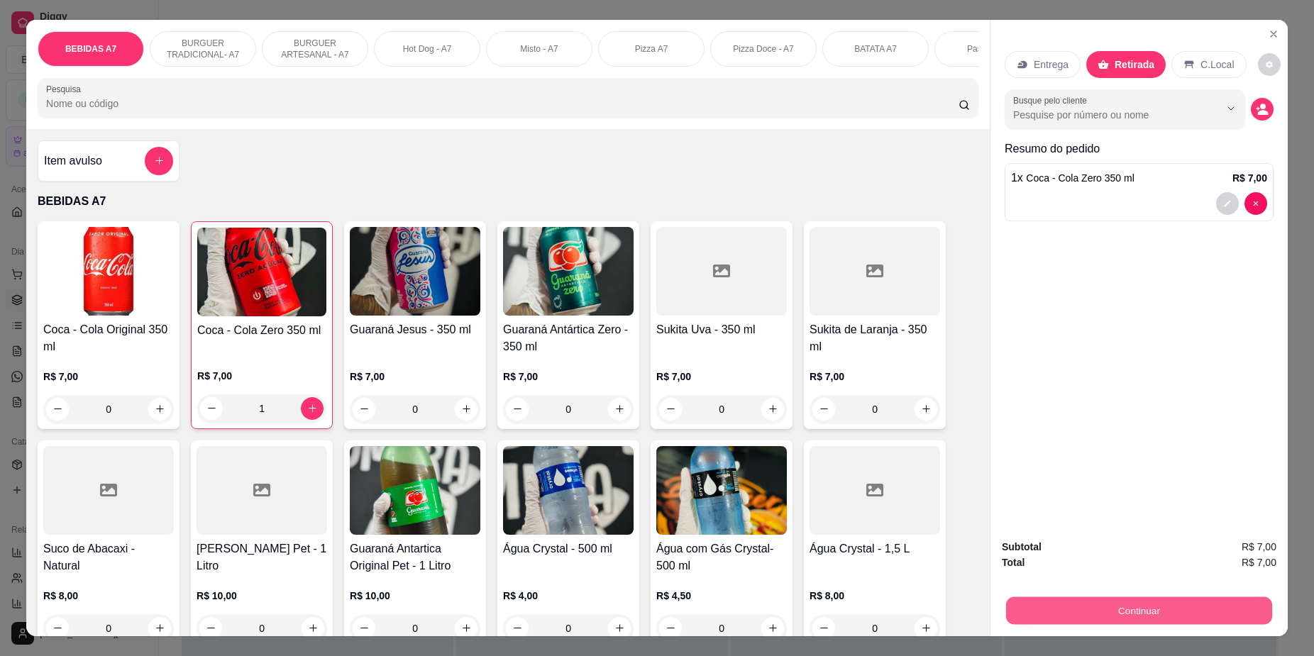
click at [1208, 605] on button "Continuar" at bounding box center [1139, 611] width 266 height 28
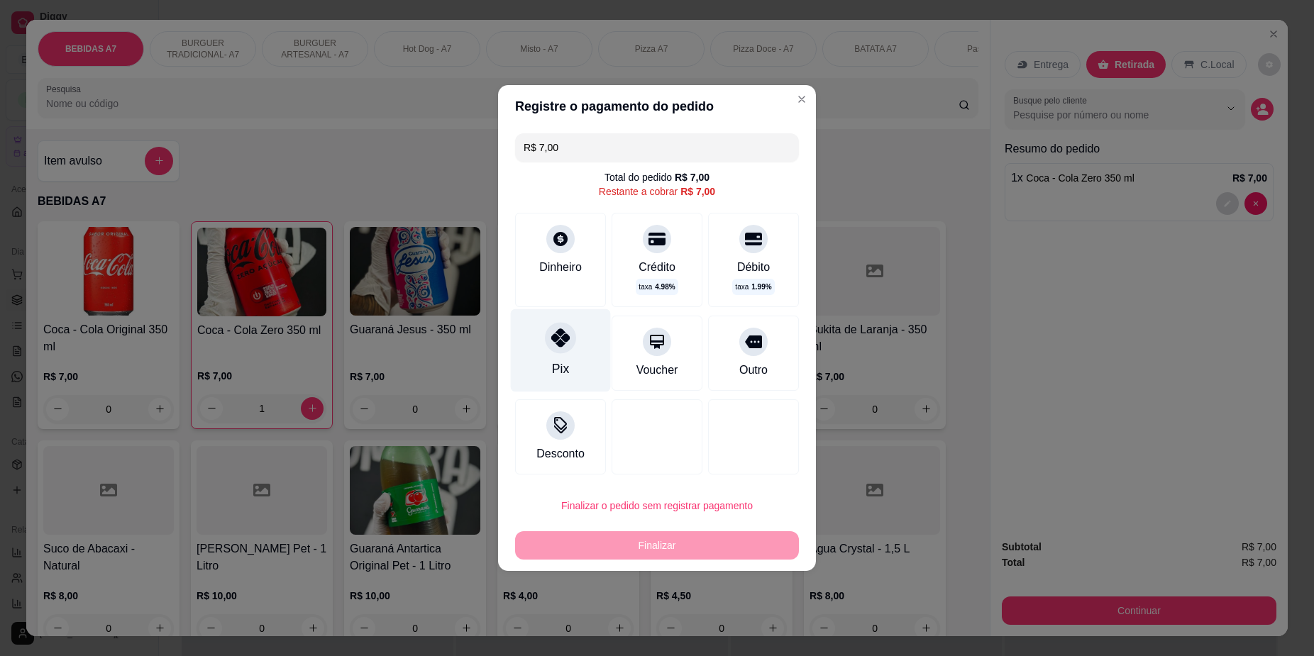
click at [580, 387] on div "Pix" at bounding box center [561, 350] width 100 height 83
type input "R$ 0,00"
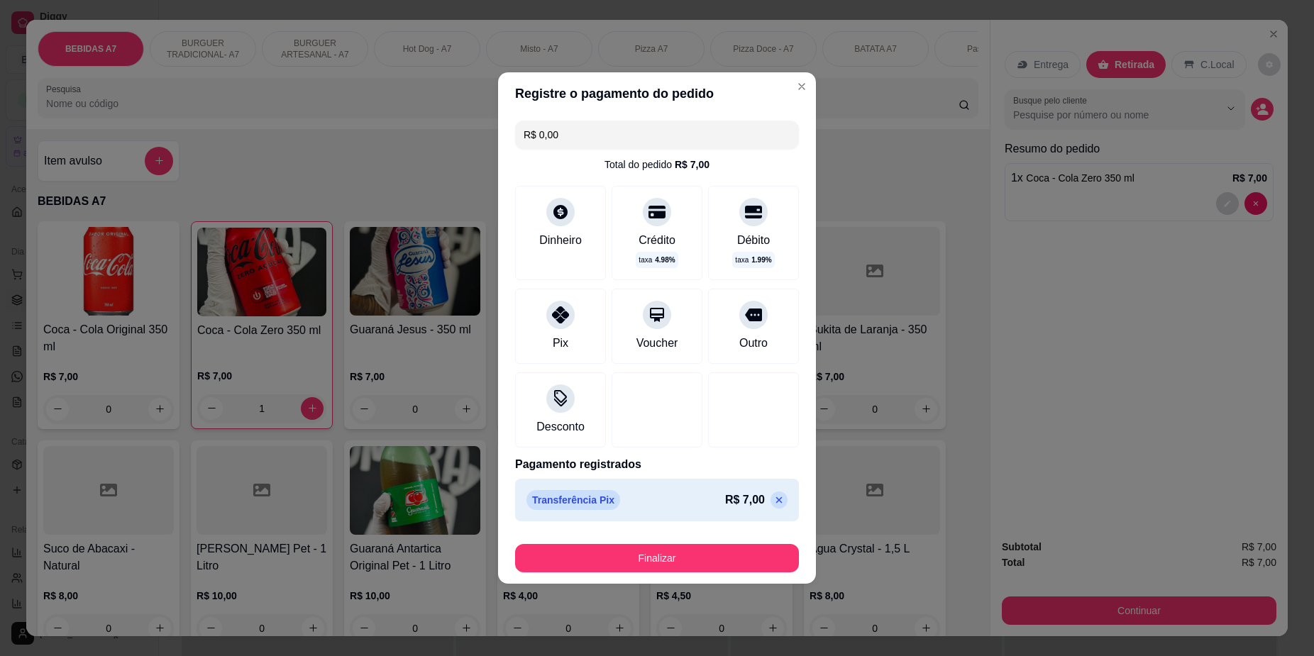
click at [674, 583] on footer "Finalizar" at bounding box center [657, 555] width 318 height 57
click at [693, 568] on button "Finalizar" at bounding box center [657, 558] width 284 height 28
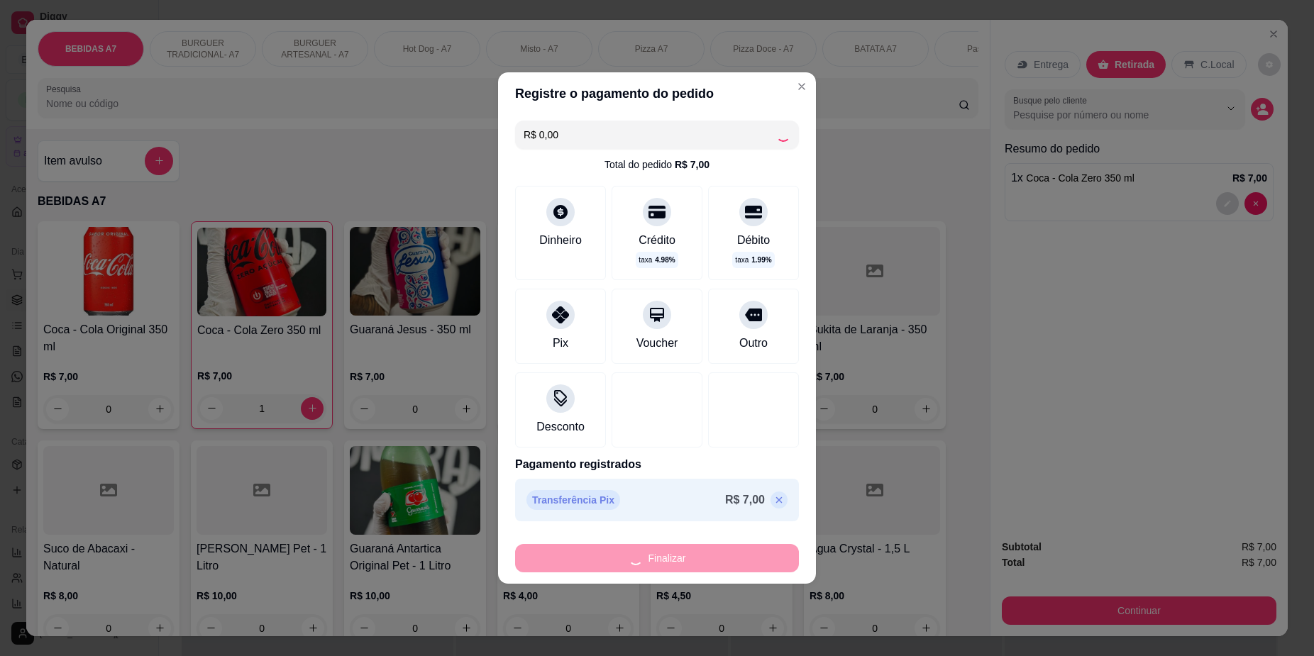
type input "0"
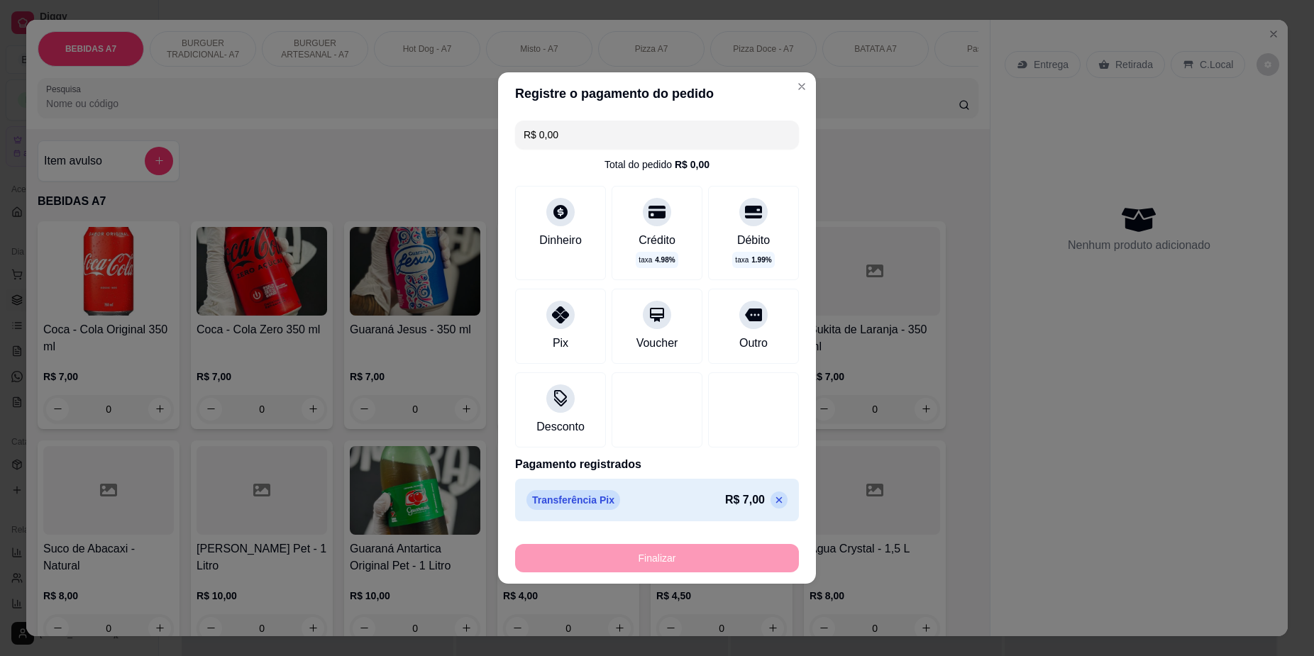
type input "-R$ 7,00"
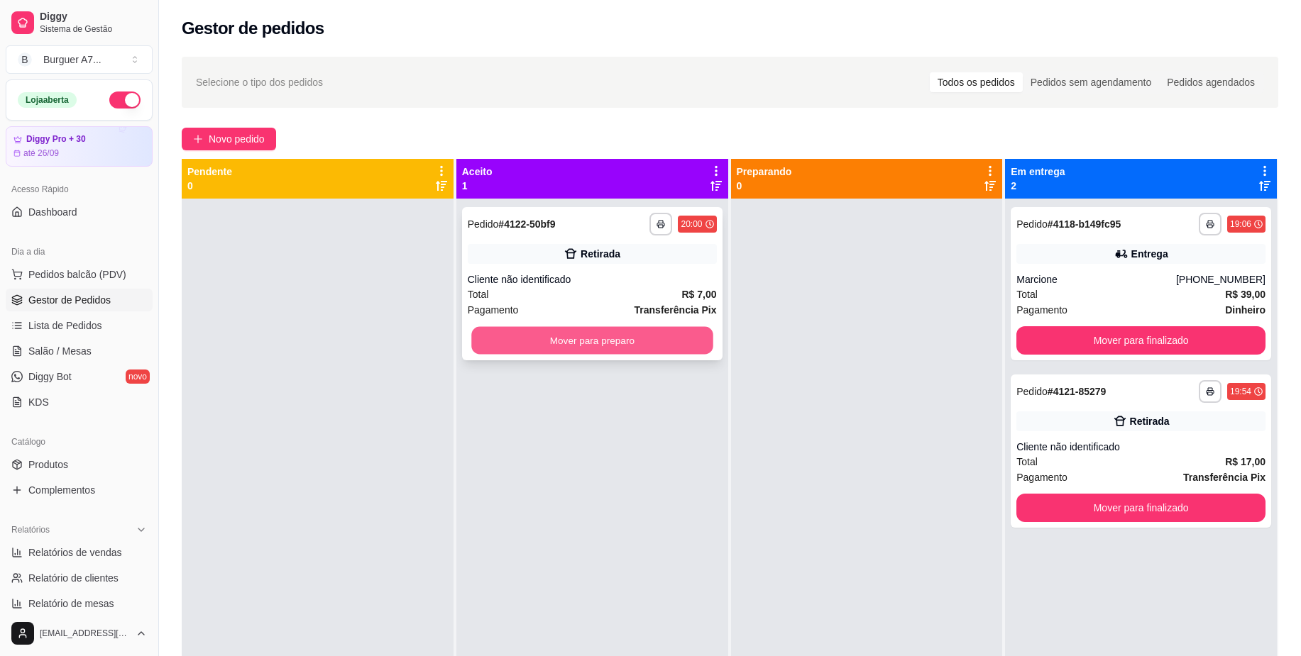
click at [660, 334] on button "Mover para preparo" at bounding box center [591, 341] width 241 height 28
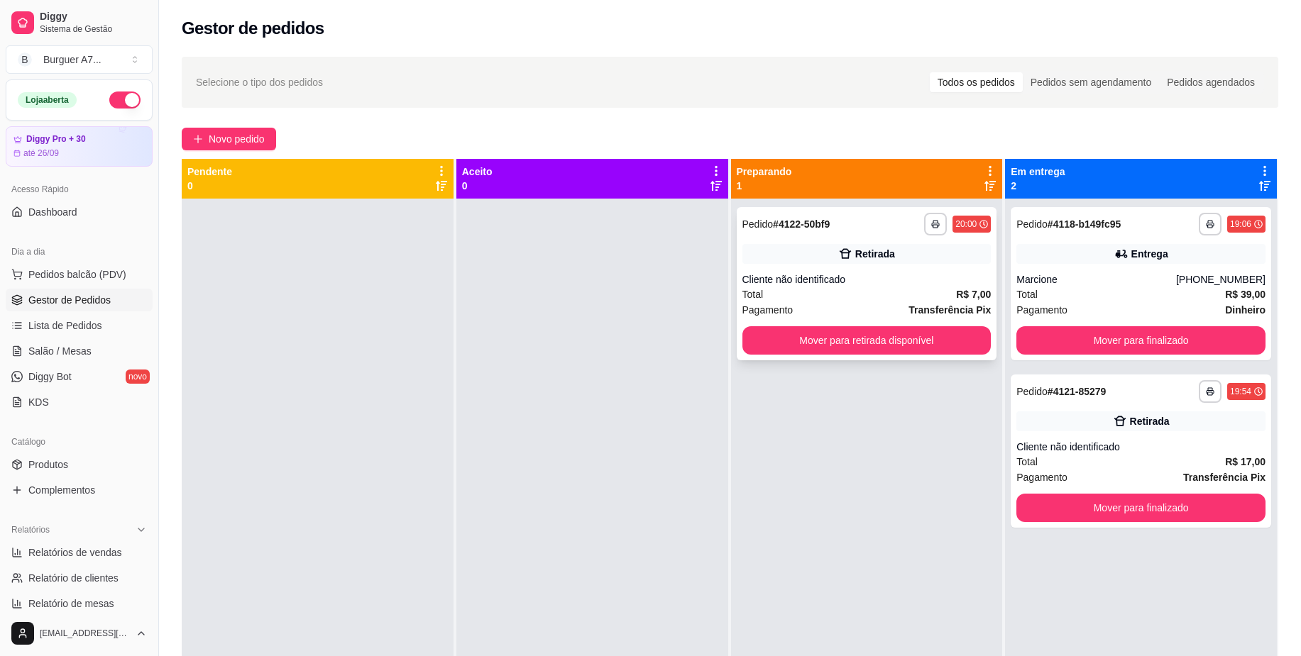
click at [822, 343] on button "Mover para retirada disponível" at bounding box center [866, 340] width 249 height 28
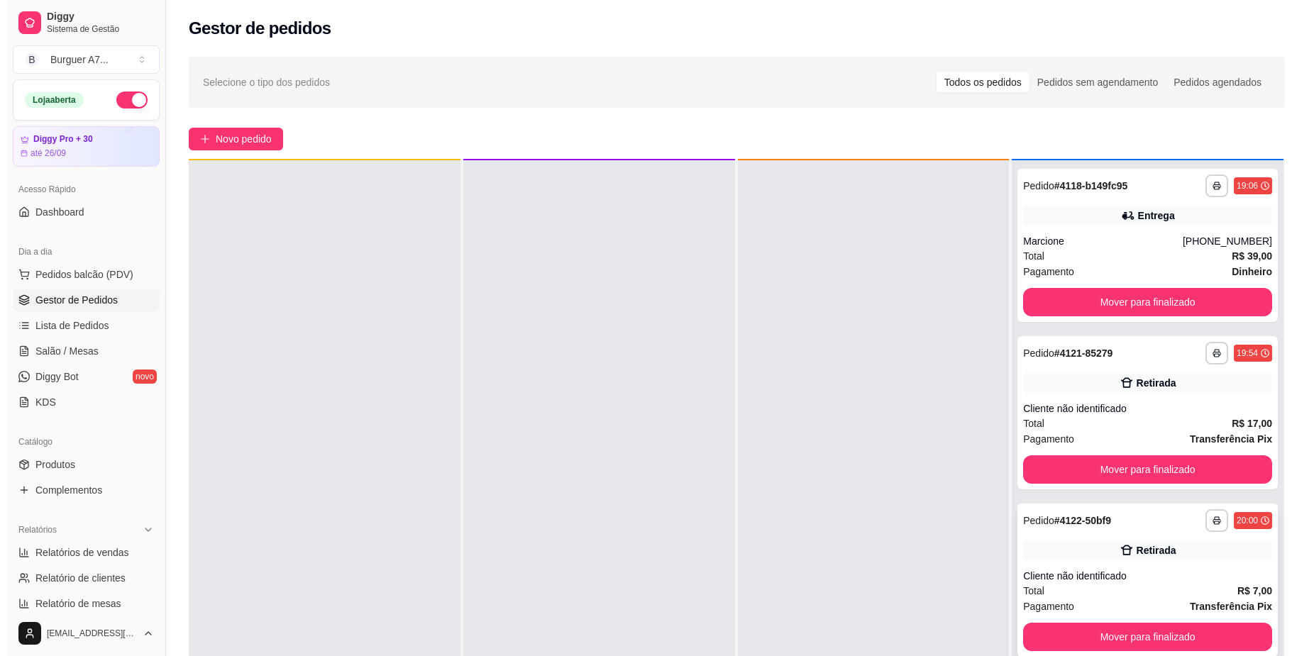
scroll to position [40, 0]
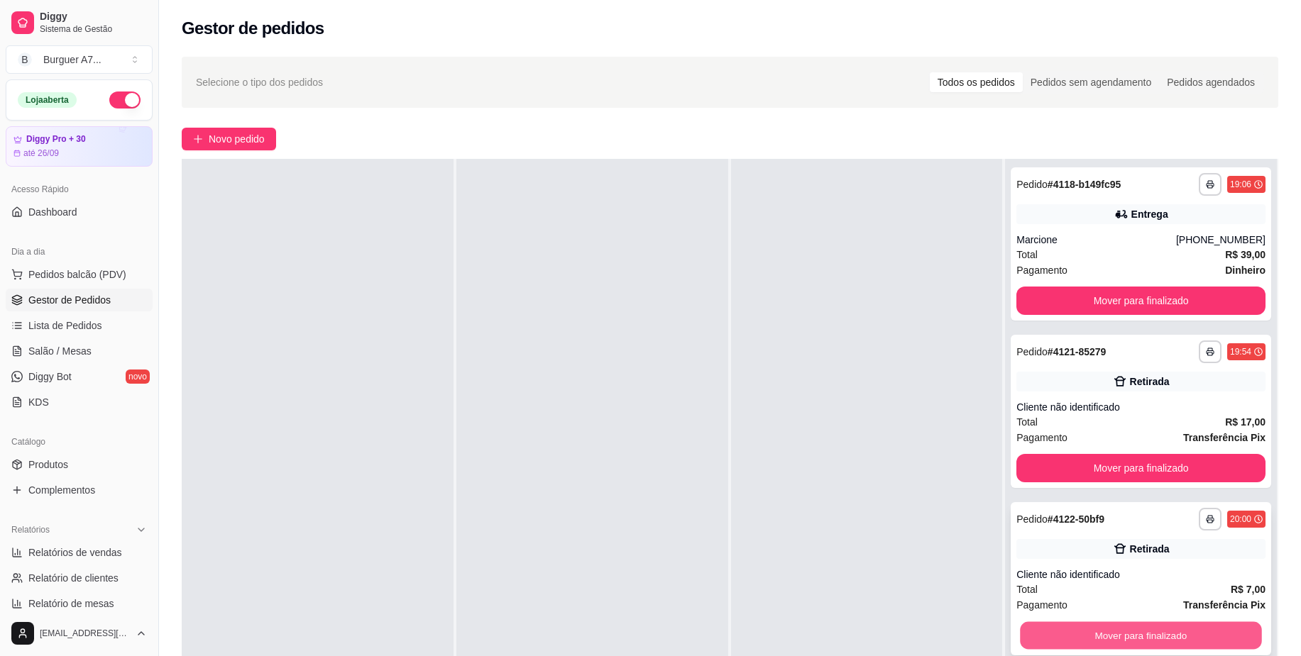
click at [1156, 626] on button "Mover para finalizado" at bounding box center [1140, 636] width 241 height 28
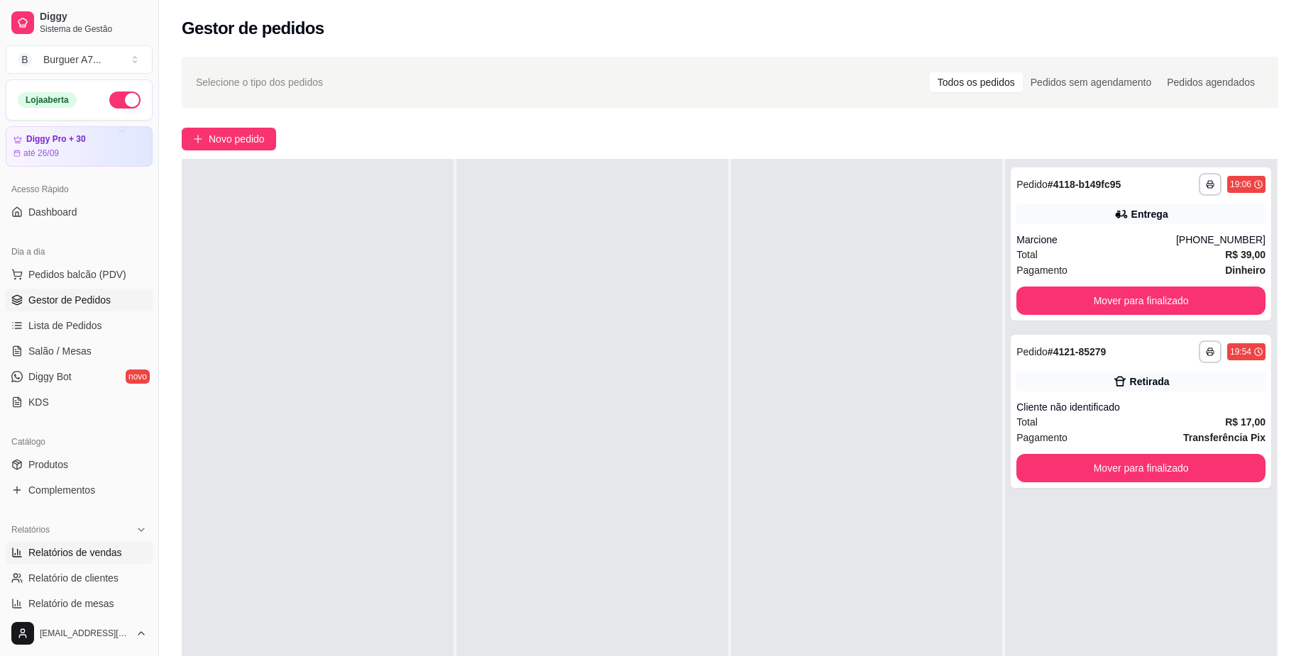
click at [126, 556] on link "Relatórios de vendas" at bounding box center [79, 552] width 147 height 23
select select "ALL"
select select "0"
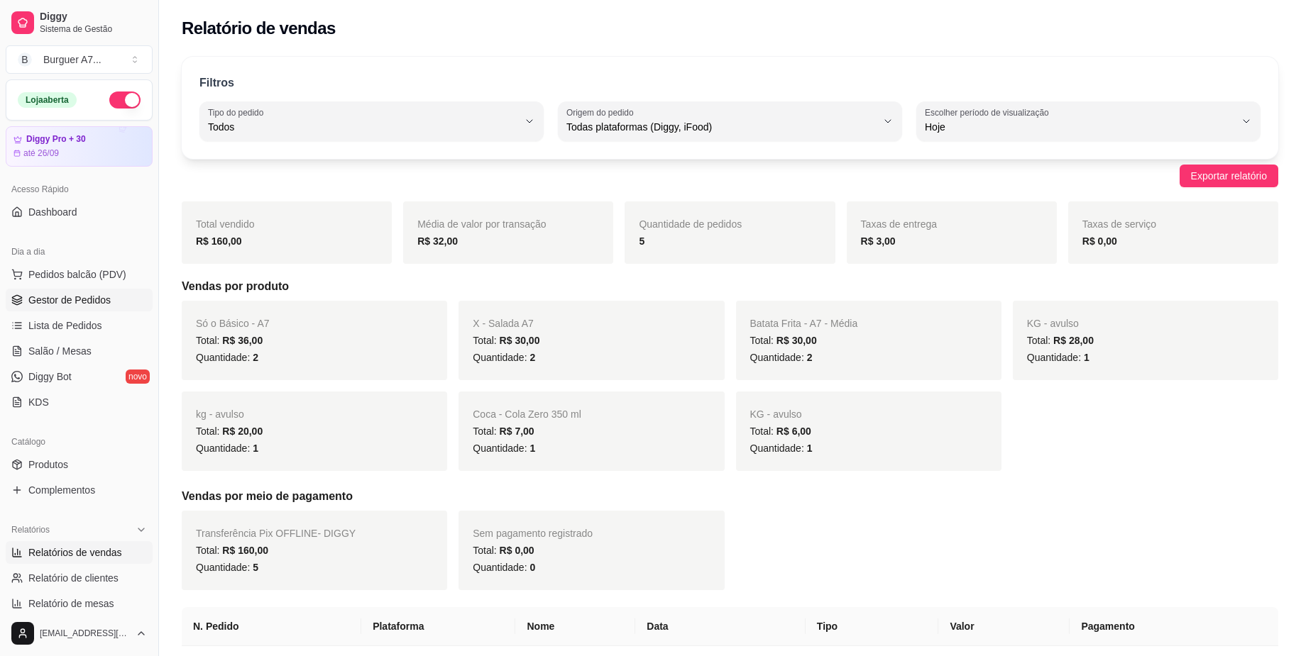
click at [94, 299] on span "Gestor de Pedidos" at bounding box center [69, 300] width 82 height 14
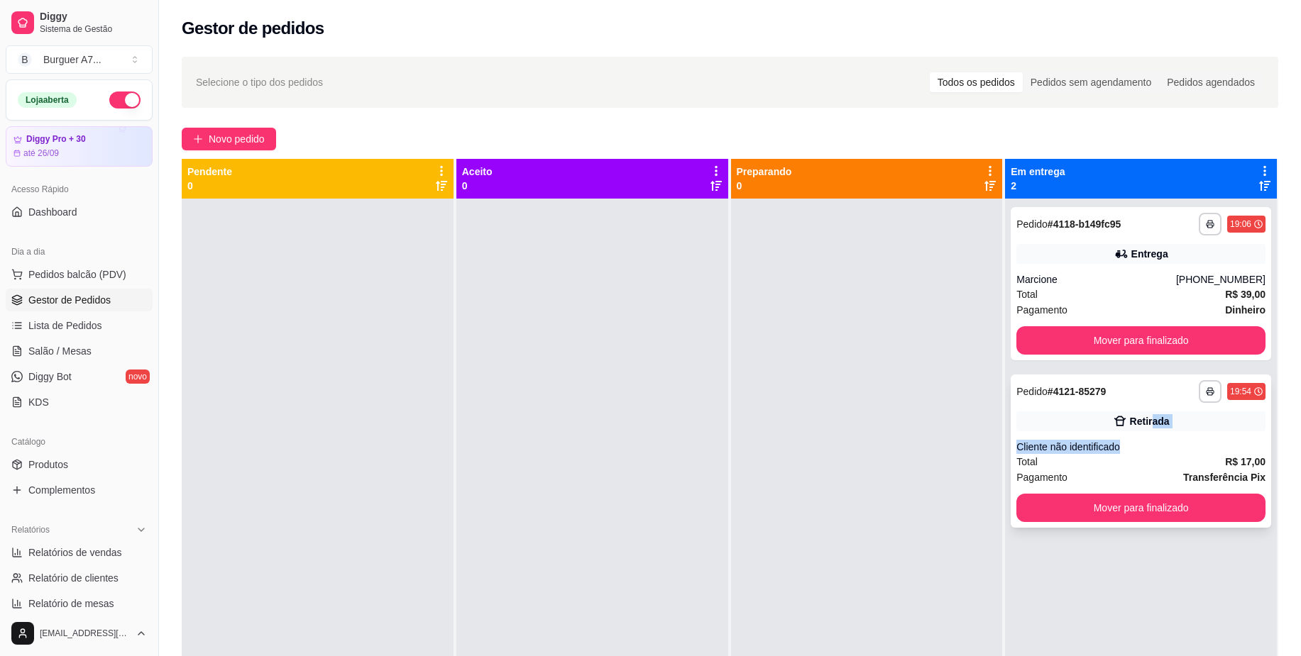
click at [1138, 431] on div "**********" at bounding box center [1140, 451] width 260 height 153
click at [1115, 355] on div "**********" at bounding box center [1140, 283] width 260 height 153
click at [1128, 348] on button "Mover para finalizado" at bounding box center [1140, 340] width 249 height 28
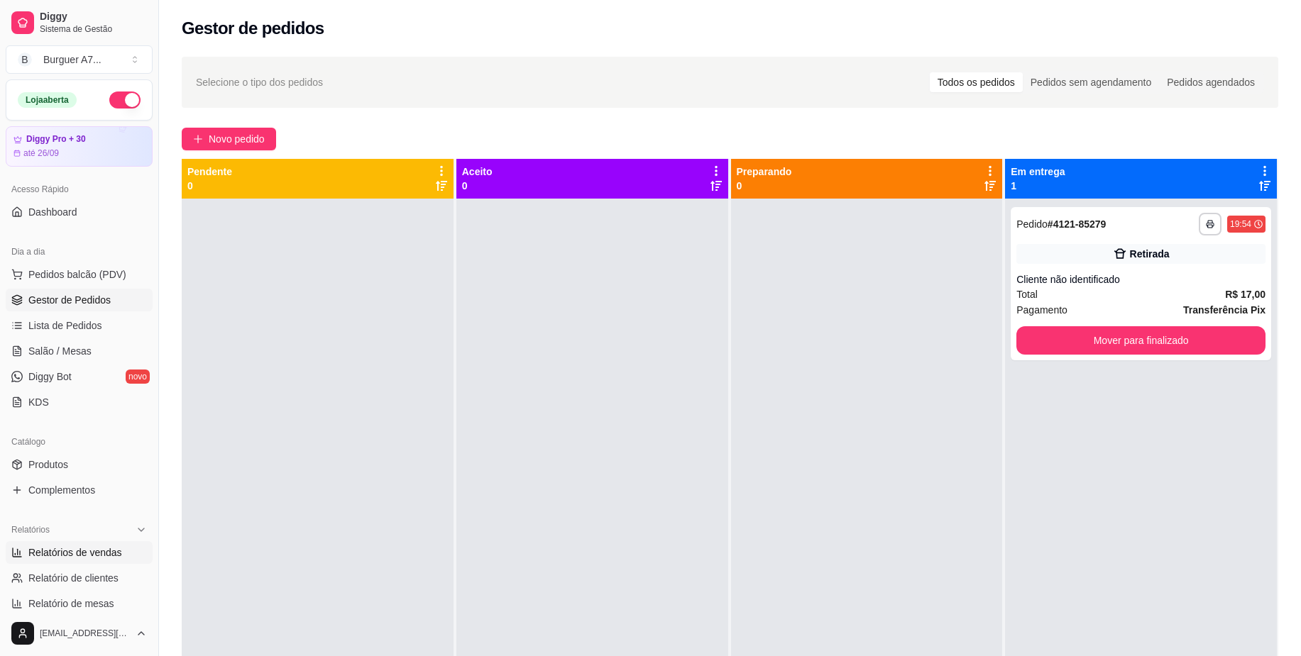
click at [116, 546] on span "Relatórios de vendas" at bounding box center [75, 553] width 94 height 14
select select "ALL"
select select "0"
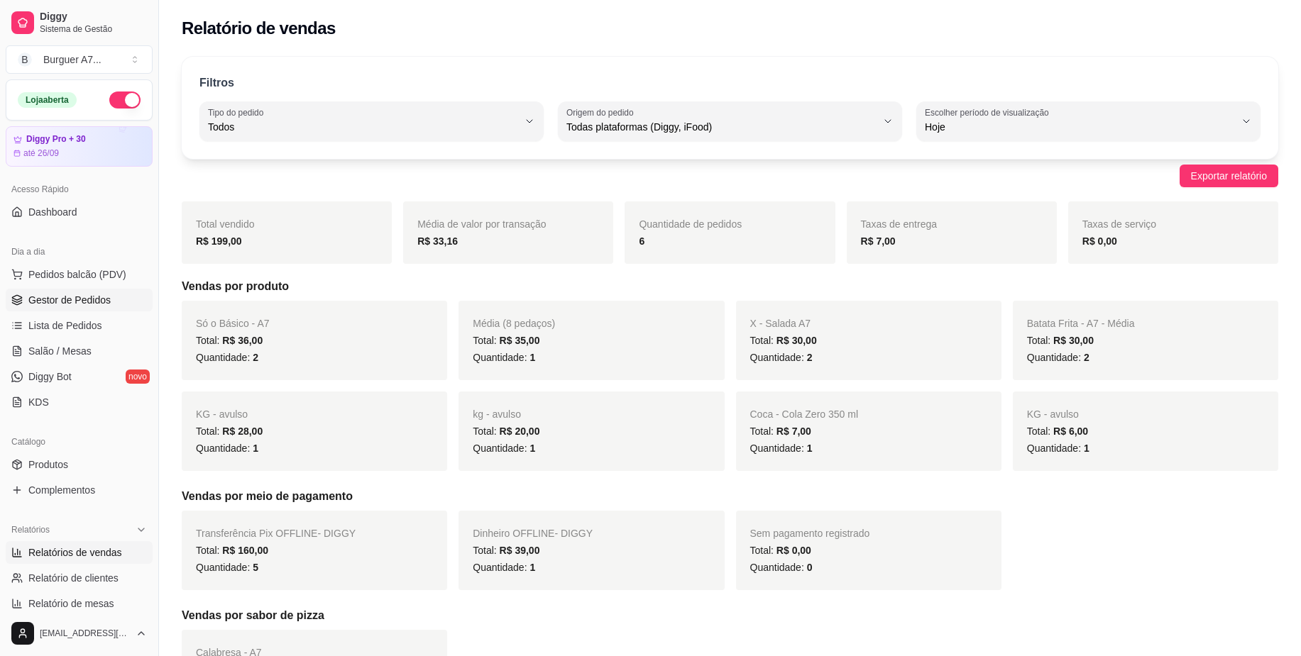
click at [111, 307] on link "Gestor de Pedidos" at bounding box center [79, 300] width 147 height 23
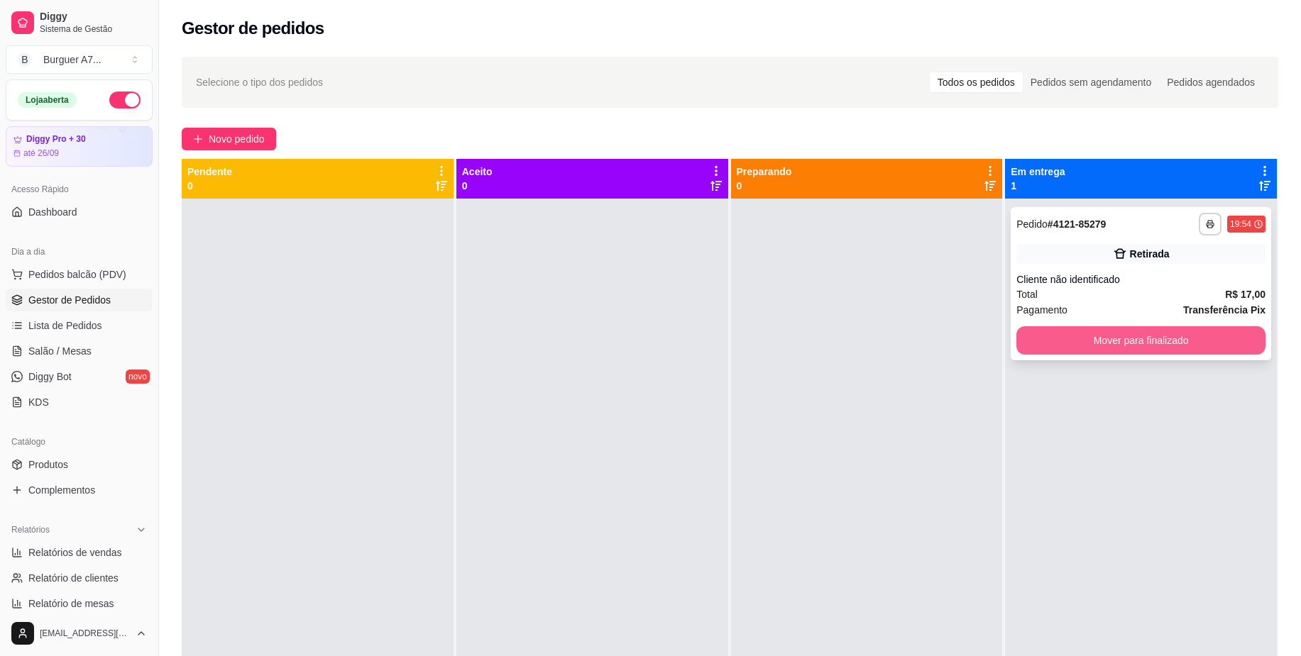
click at [1073, 338] on button "Mover para finalizado" at bounding box center [1140, 340] width 249 height 28
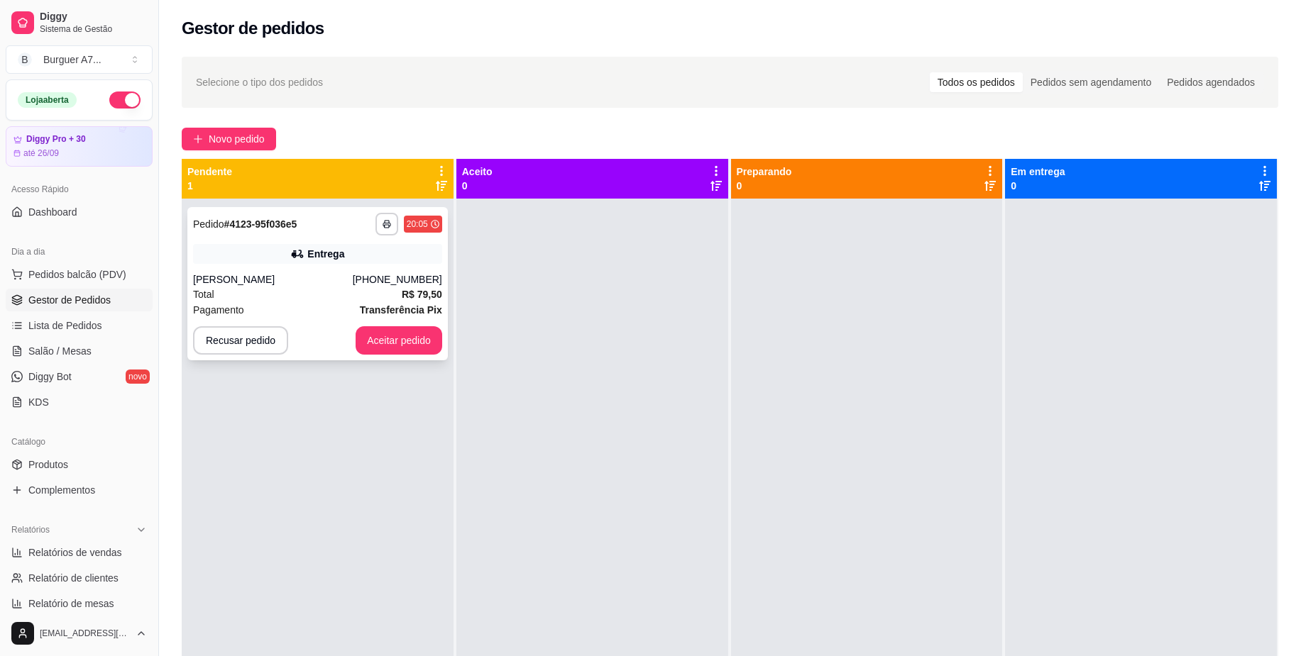
click at [397, 270] on div "**********" at bounding box center [317, 283] width 260 height 153
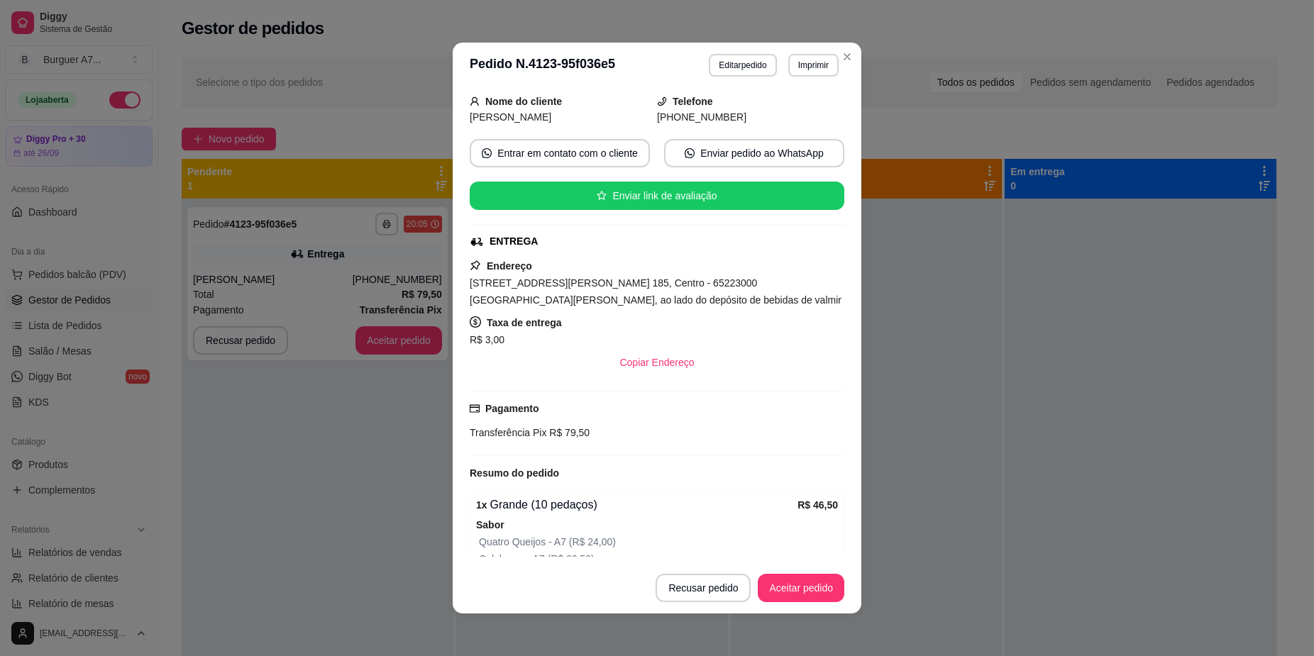
scroll to position [89, 0]
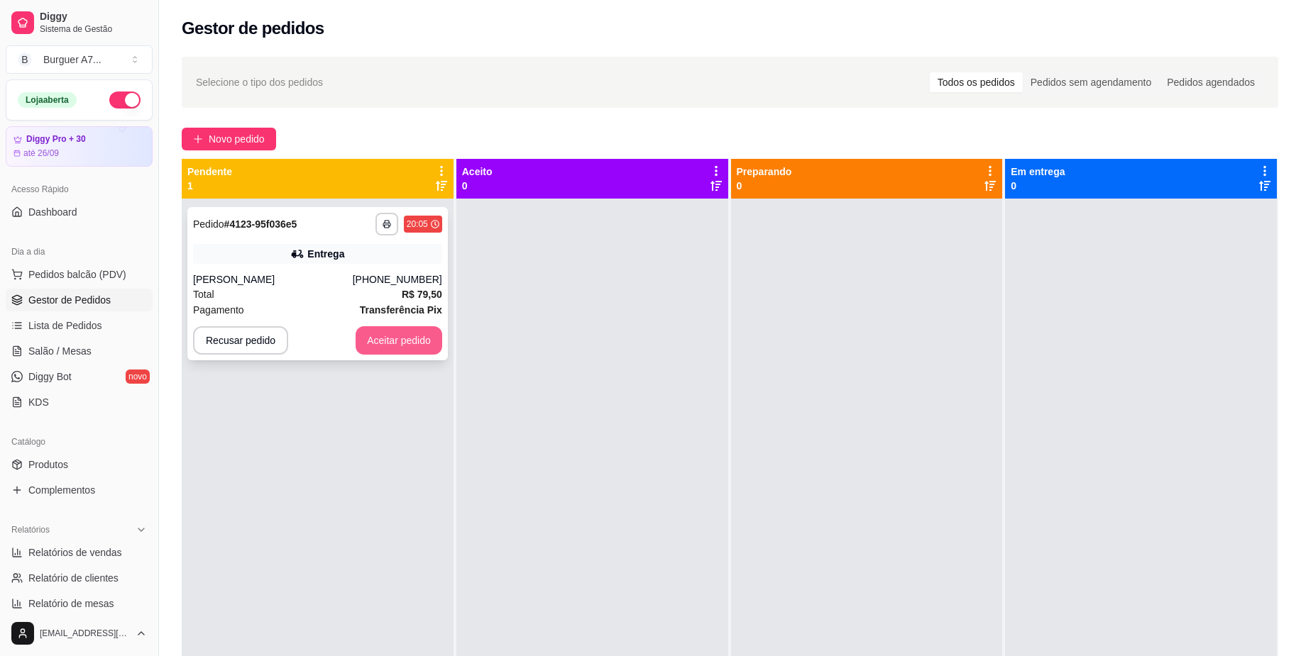
click at [401, 346] on button "Aceitar pedido" at bounding box center [398, 340] width 87 height 28
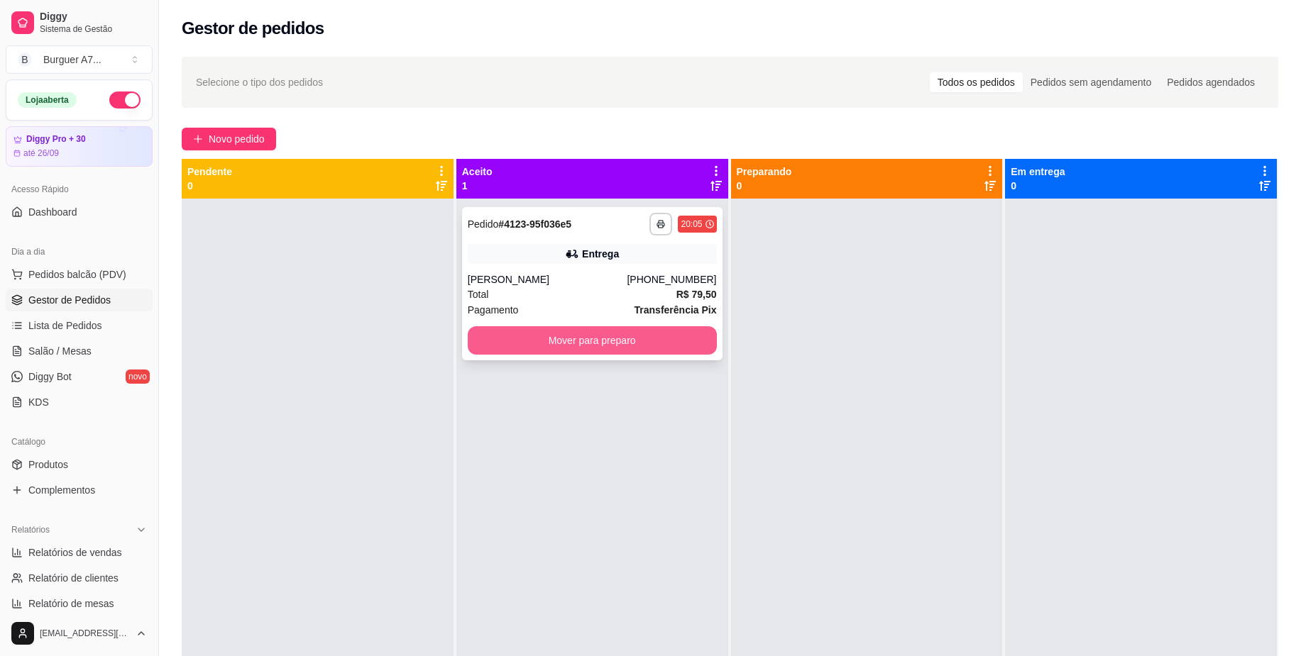
click at [607, 352] on button "Mover para preparo" at bounding box center [592, 340] width 249 height 28
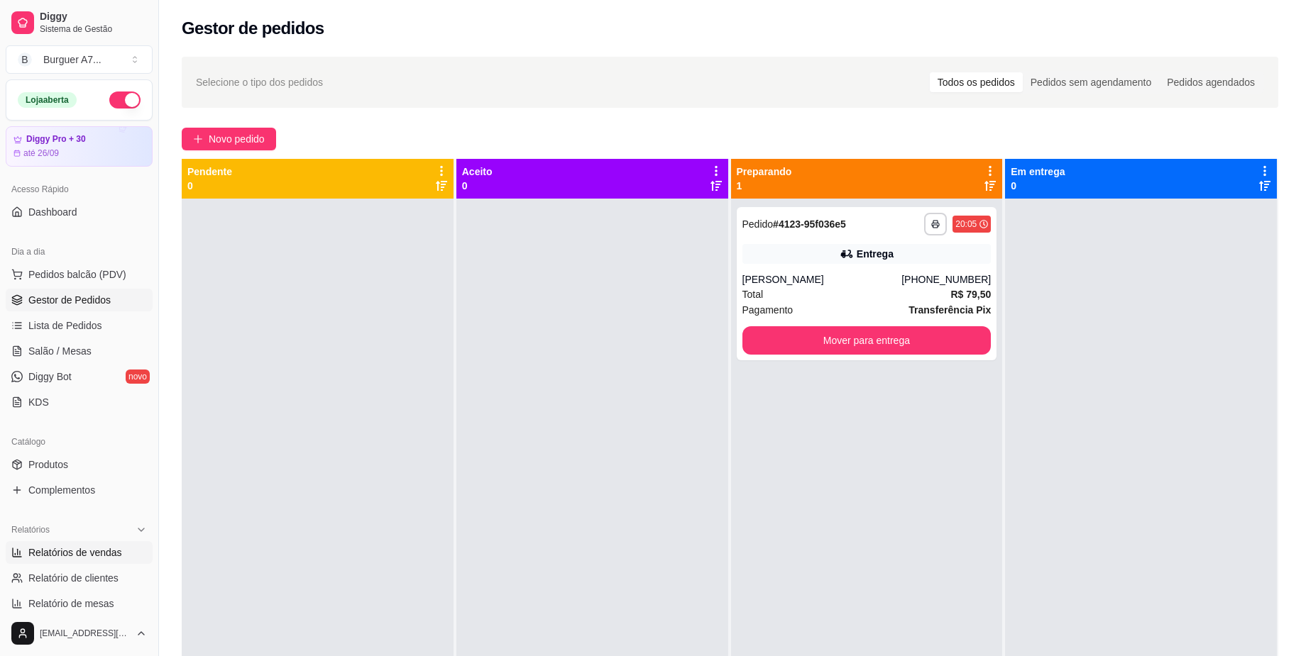
click at [60, 553] on span "Relatórios de vendas" at bounding box center [75, 553] width 94 height 14
select select "ALL"
select select "0"
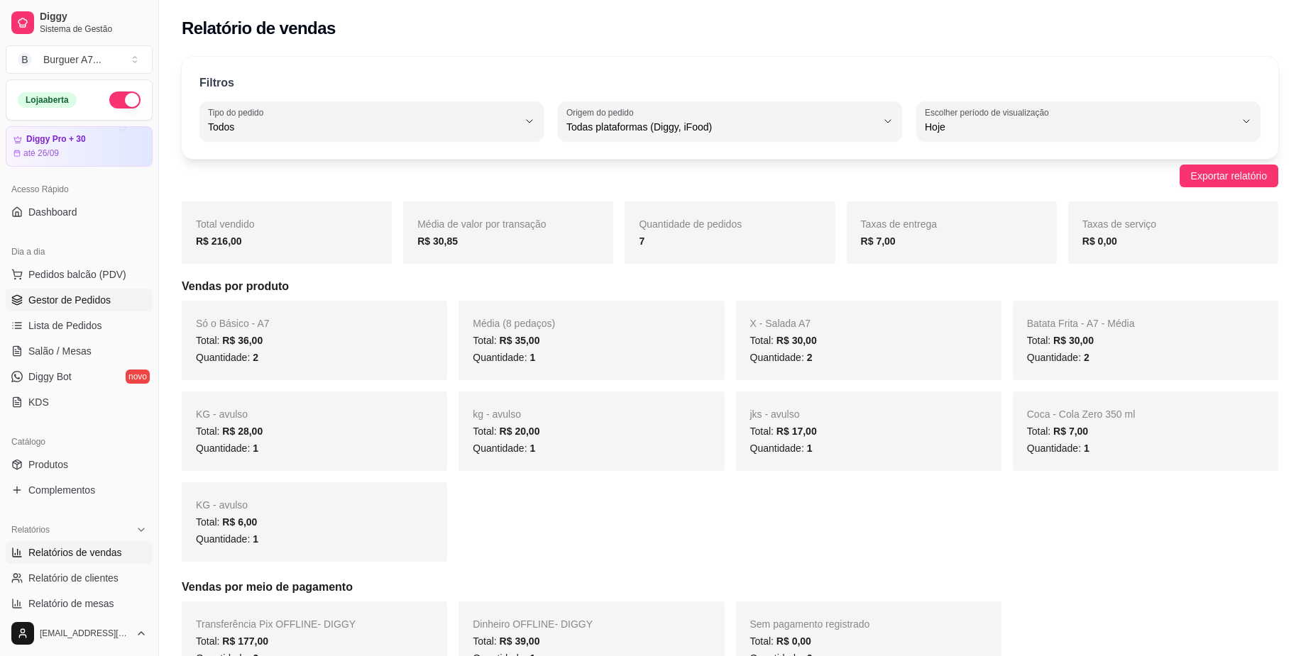
click at [101, 294] on span "Gestor de Pedidos" at bounding box center [69, 300] width 82 height 14
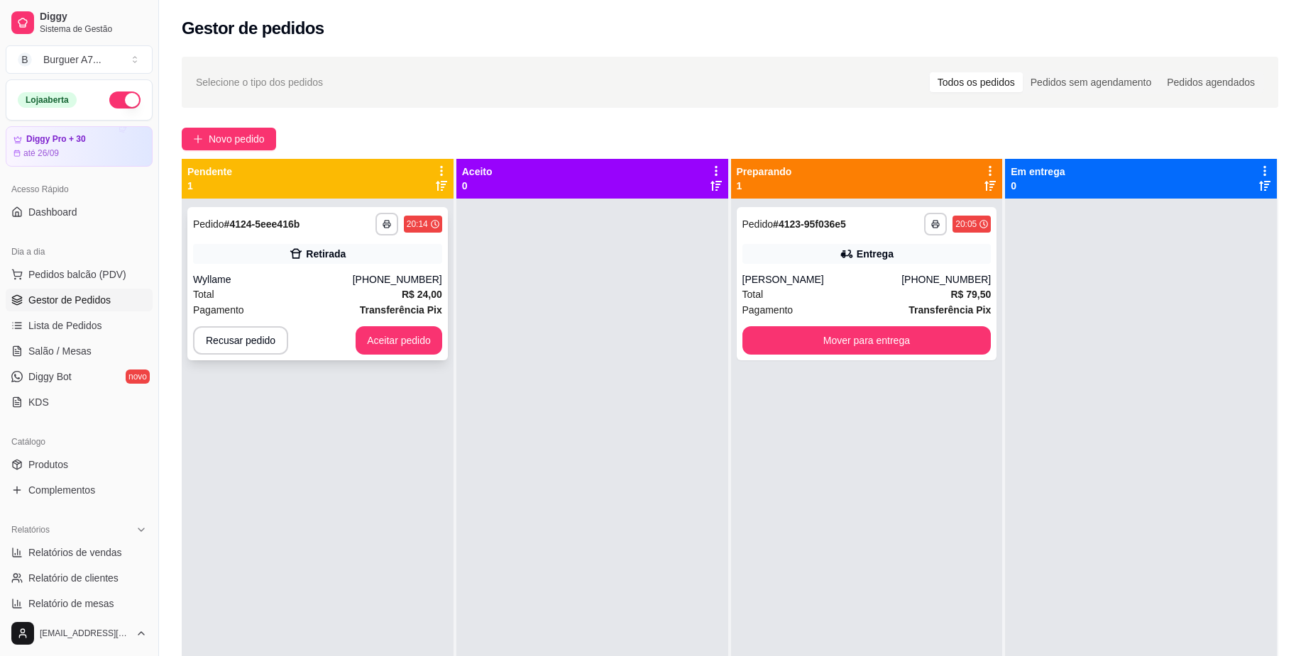
click at [413, 326] on button "Aceitar pedido" at bounding box center [398, 340] width 87 height 28
click at [384, 327] on button "Aceitar pedido" at bounding box center [399, 341] width 84 height 28
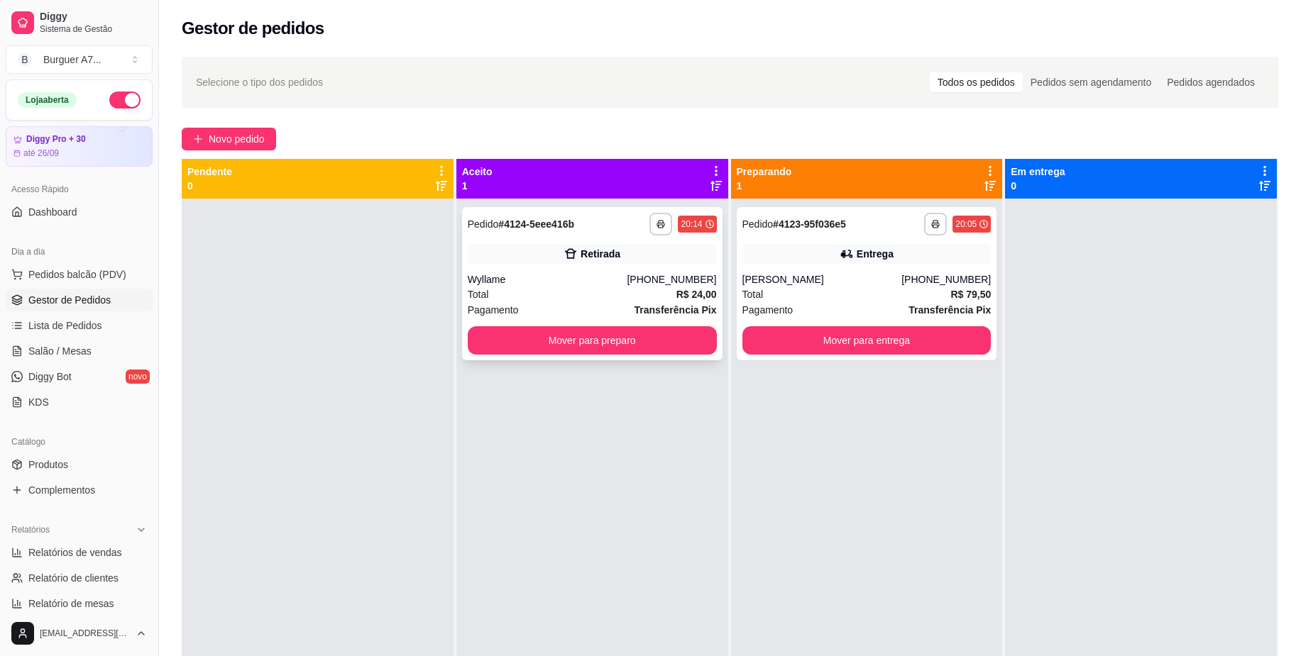
click at [568, 355] on div "**********" at bounding box center [592, 283] width 260 height 153
click at [678, 354] on button "Mover para preparo" at bounding box center [592, 340] width 249 height 28
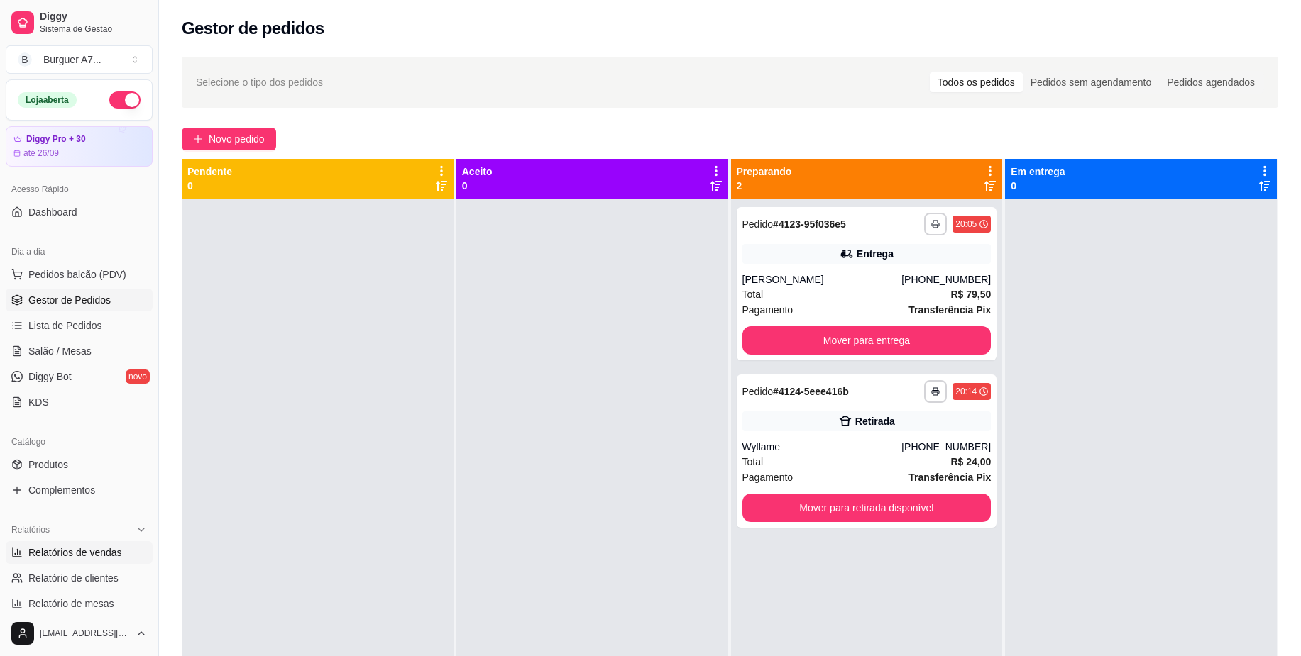
click at [61, 543] on link "Relatórios de vendas" at bounding box center [79, 552] width 147 height 23
select select "ALL"
select select "0"
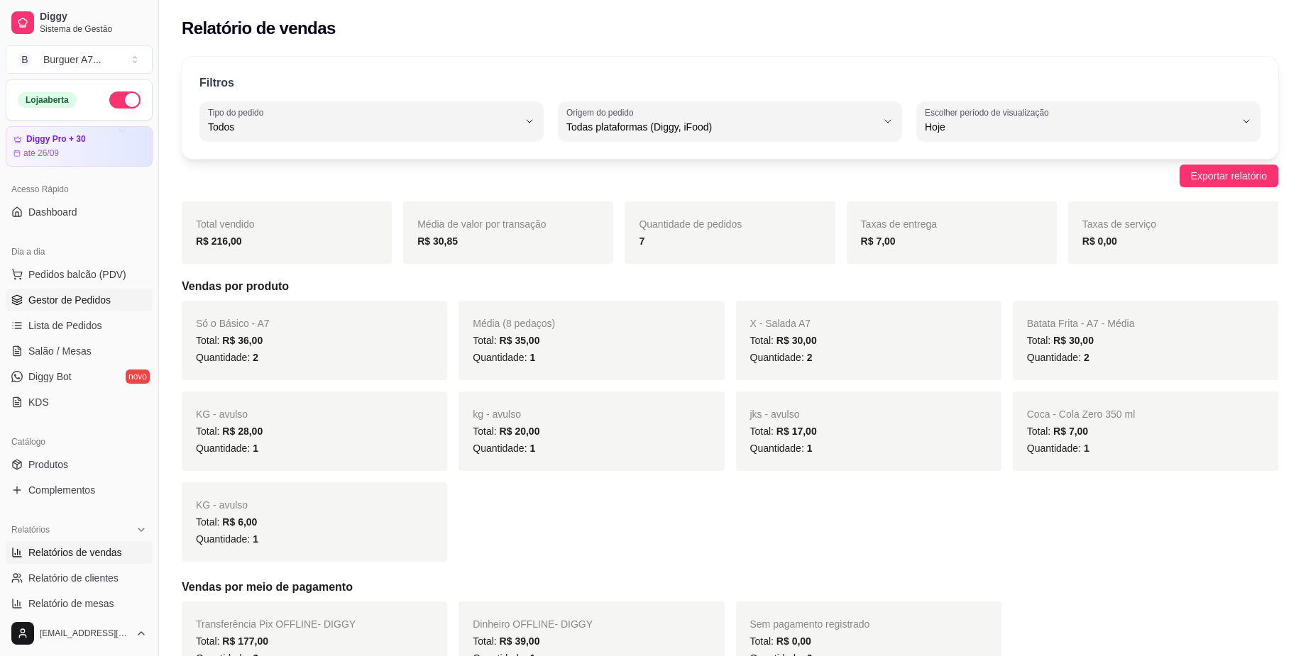
click at [75, 299] on span "Gestor de Pedidos" at bounding box center [69, 300] width 82 height 14
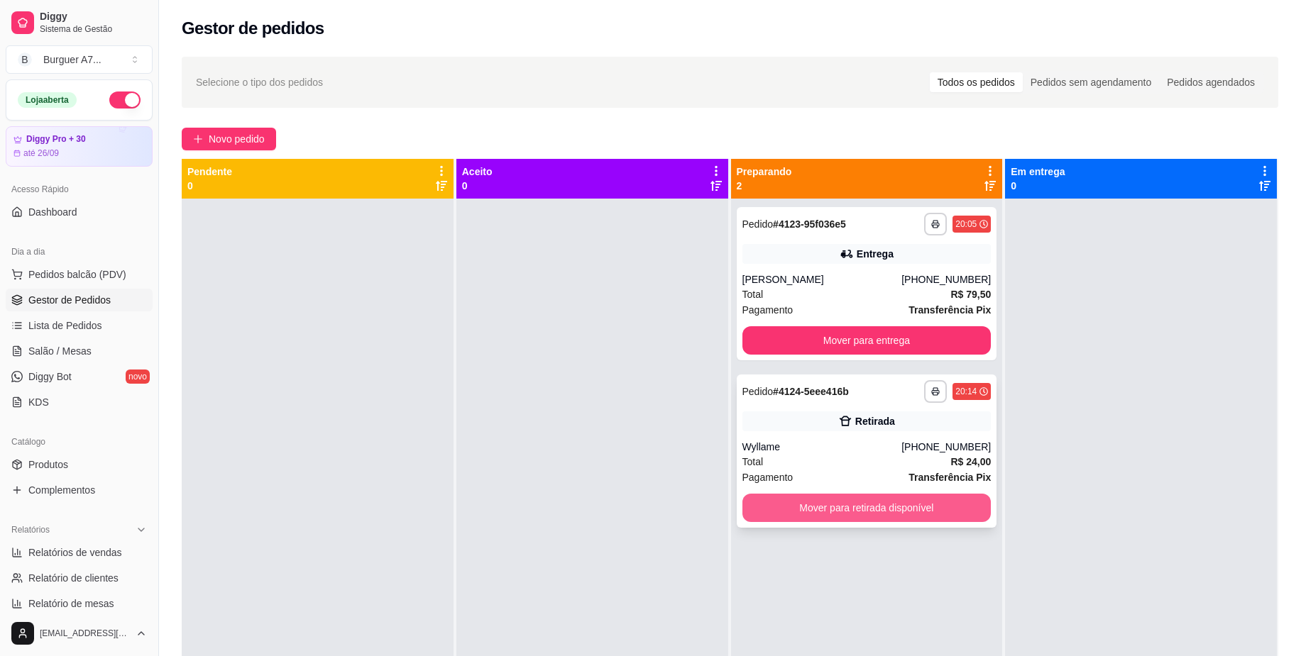
click at [856, 507] on button "Mover para retirada disponível" at bounding box center [866, 508] width 249 height 28
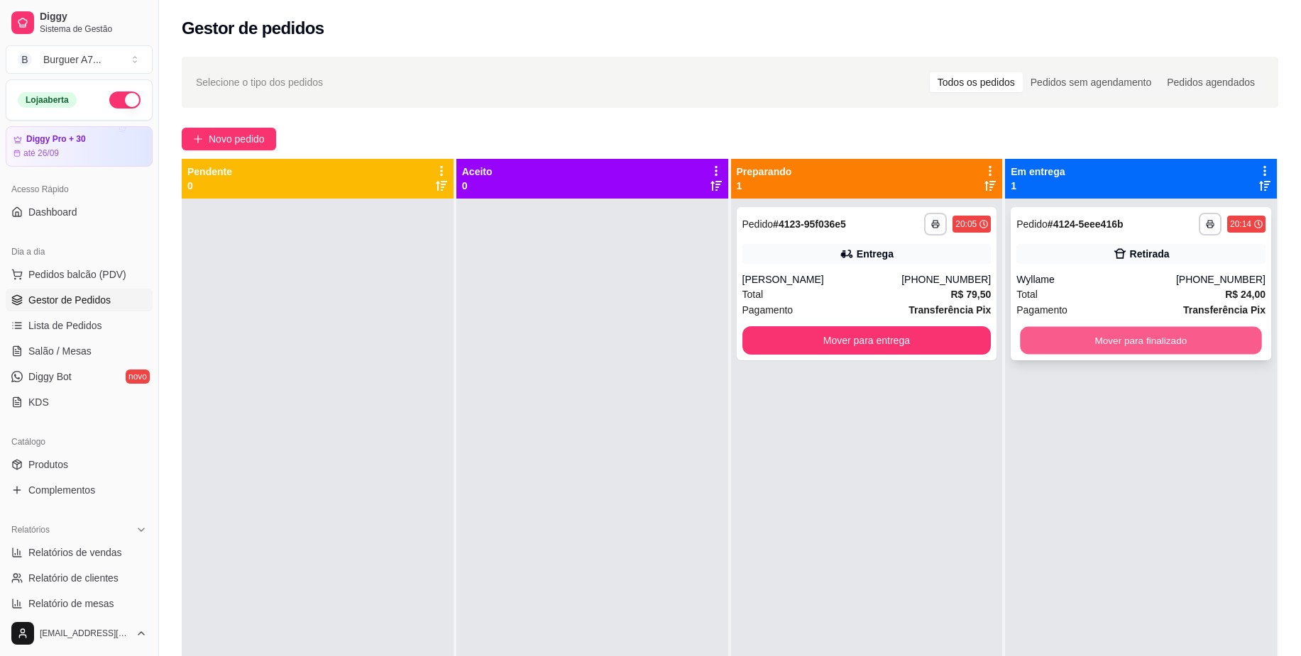
click at [1086, 340] on button "Mover para finalizado" at bounding box center [1140, 341] width 241 height 28
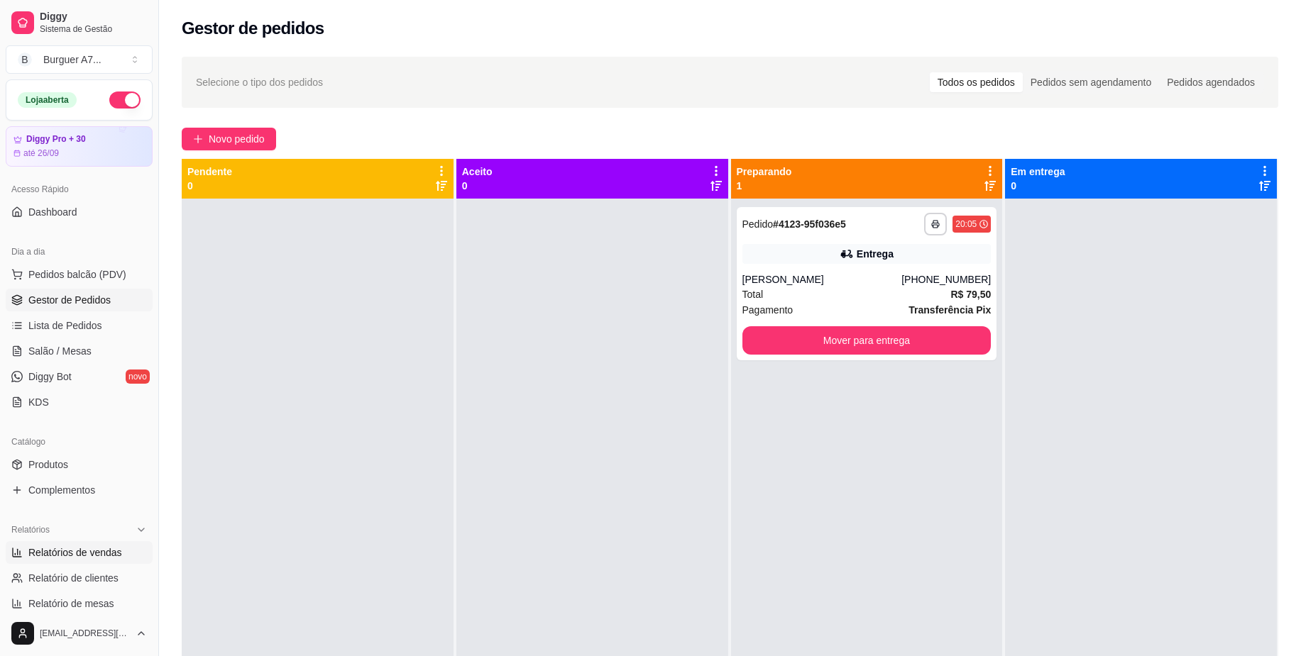
click at [55, 554] on span "Relatórios de vendas" at bounding box center [75, 553] width 94 height 14
select select "ALL"
select select "0"
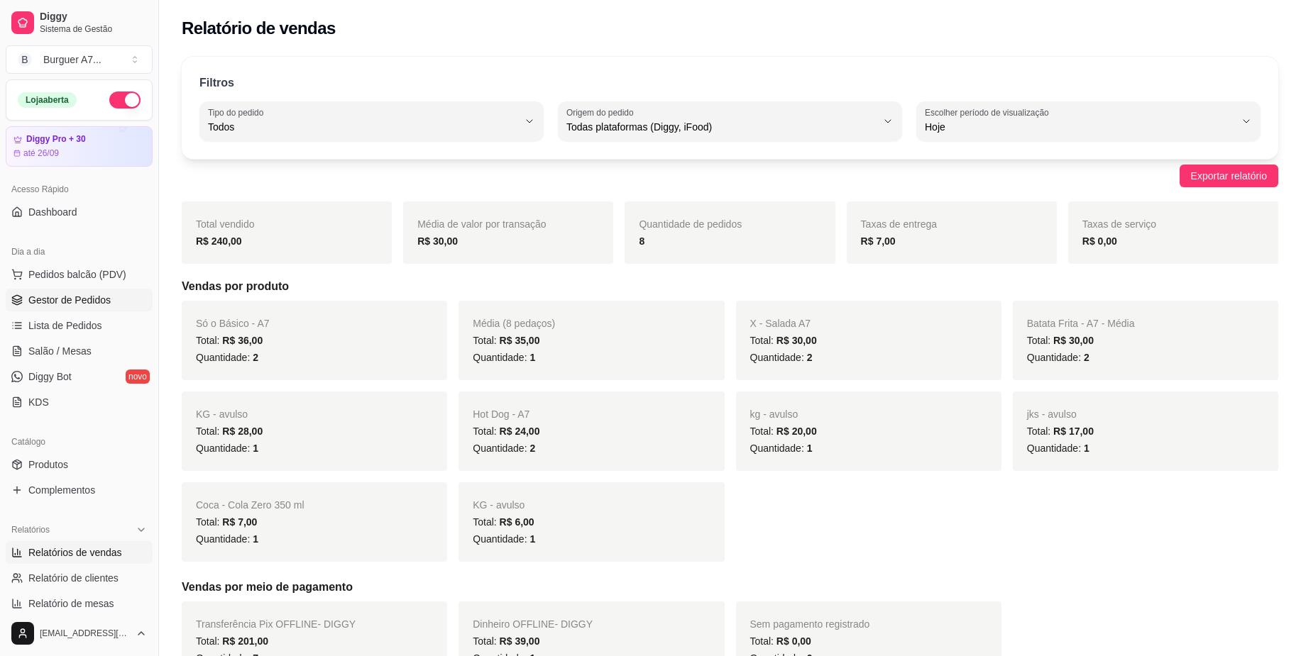
click at [113, 294] on link "Gestor de Pedidos" at bounding box center [79, 300] width 147 height 23
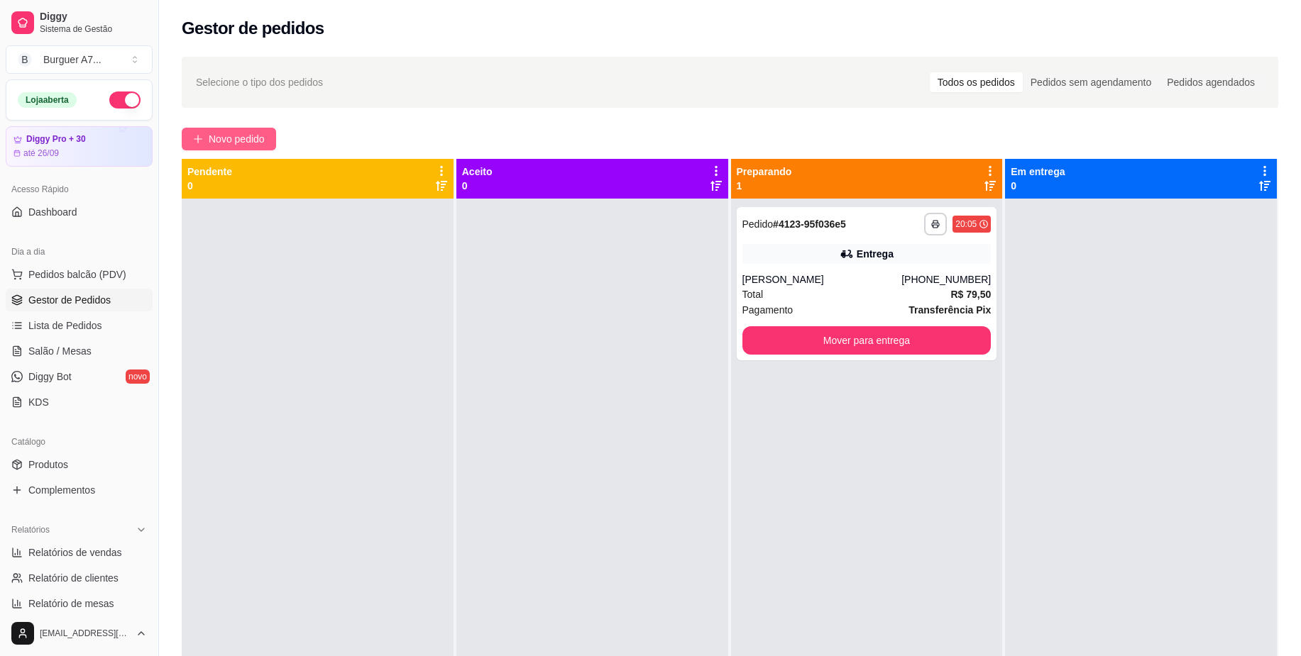
click at [195, 136] on icon "plus" at bounding box center [198, 139] width 10 height 10
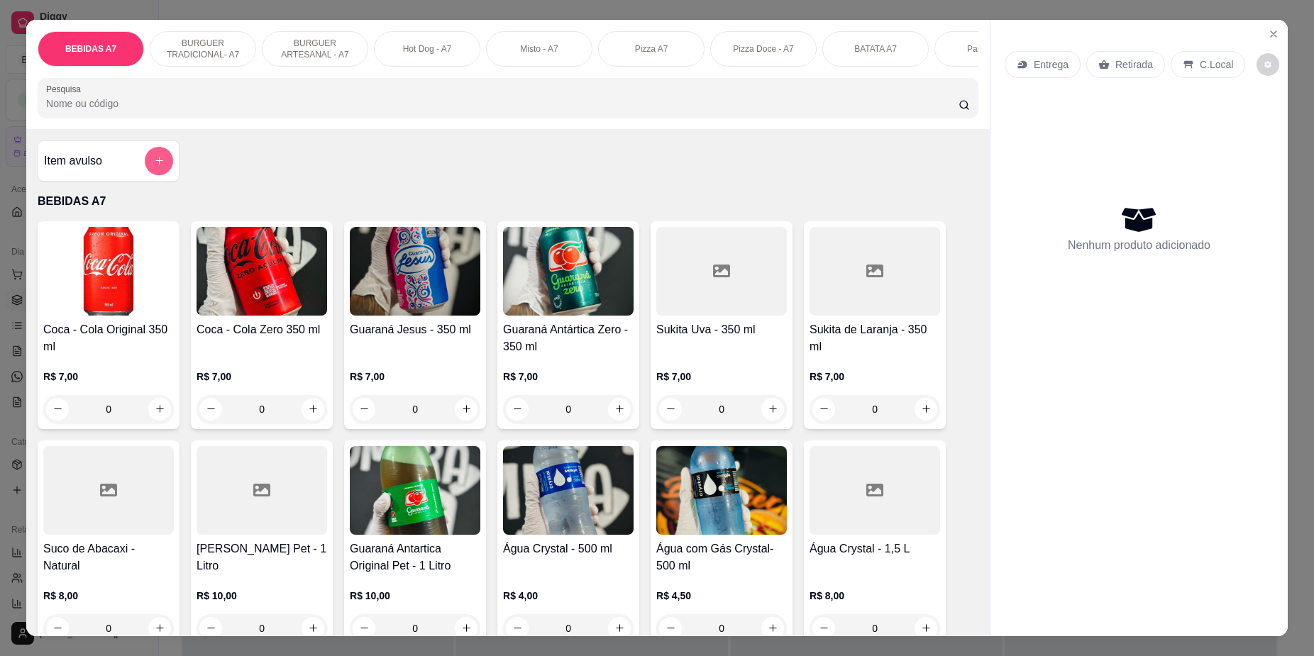
click at [147, 175] on button "add-separate-item" at bounding box center [159, 161] width 28 height 28
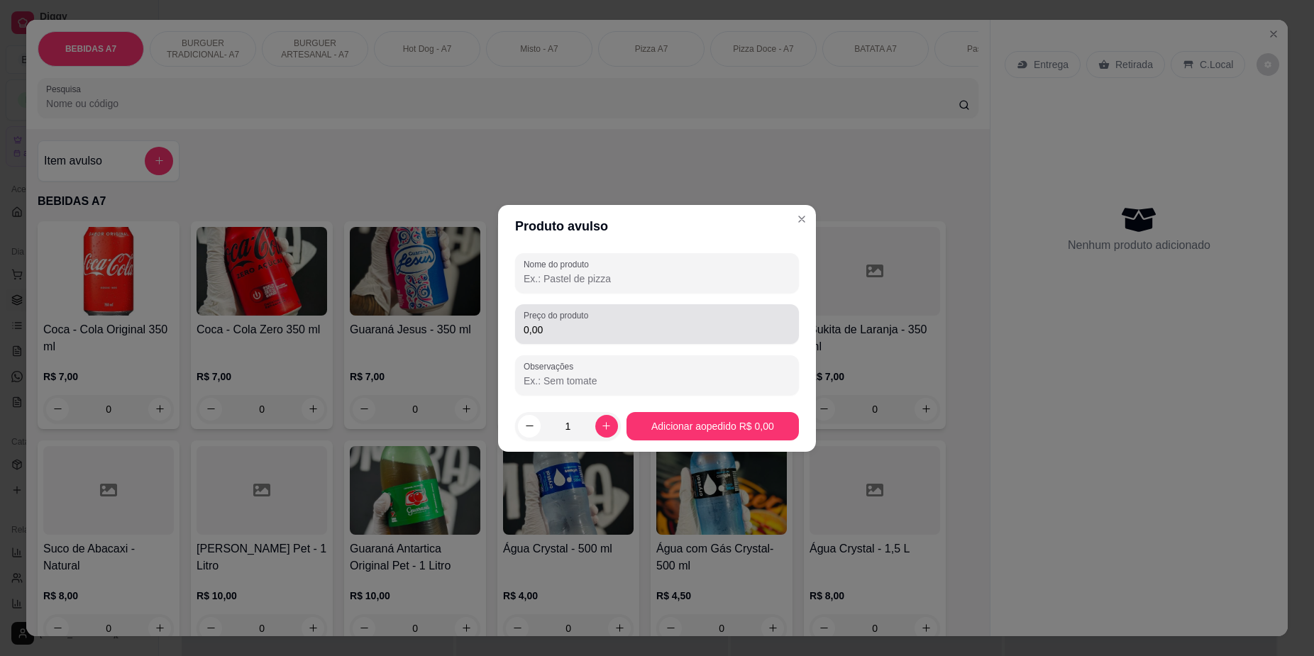
click at [575, 320] on label "Preço do produto" at bounding box center [559, 315] width 70 height 12
click at [575, 323] on input "0,00" at bounding box center [657, 330] width 267 height 14
type input "6,00"
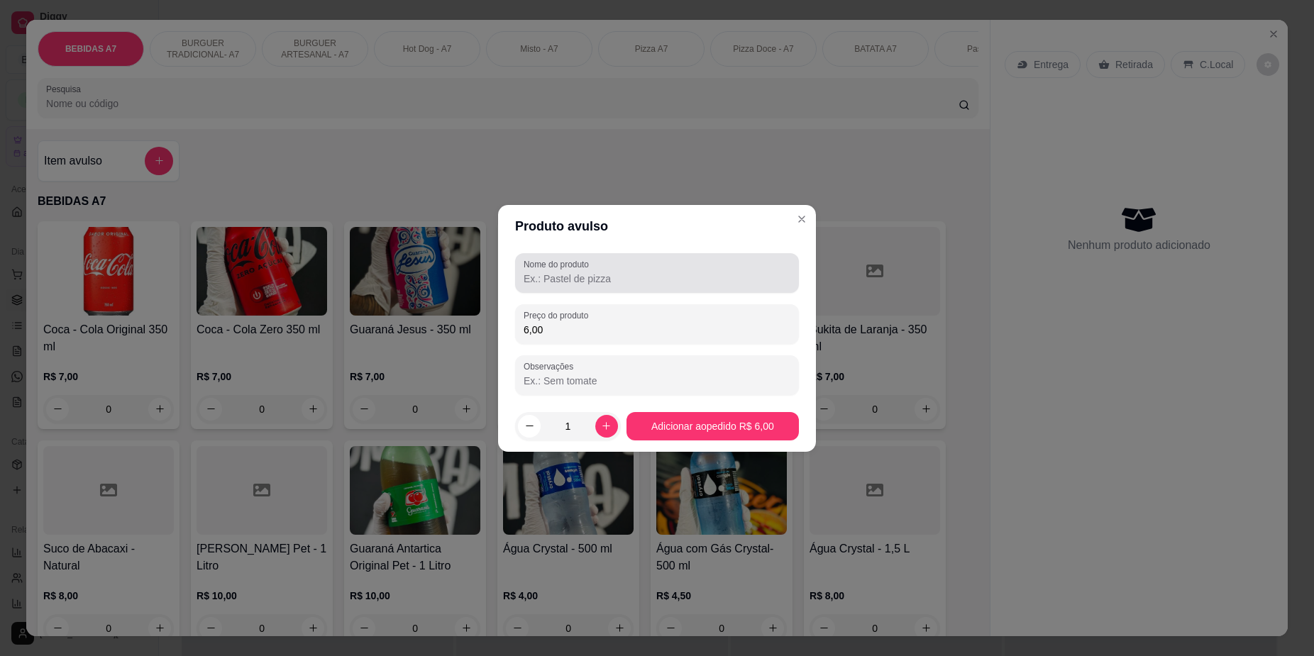
click at [641, 290] on div "Nome do produto" at bounding box center [657, 273] width 284 height 40
type input "Kg"
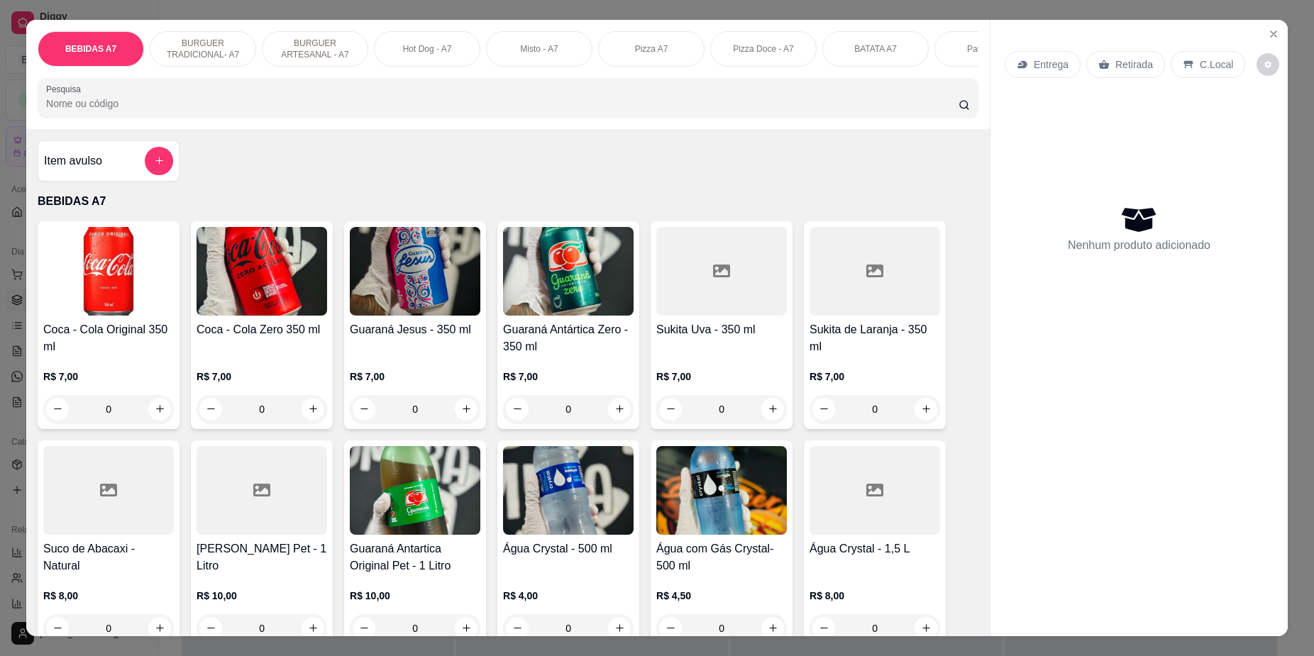
click at [156, 182] on div "Item avulso" at bounding box center [109, 160] width 142 height 41
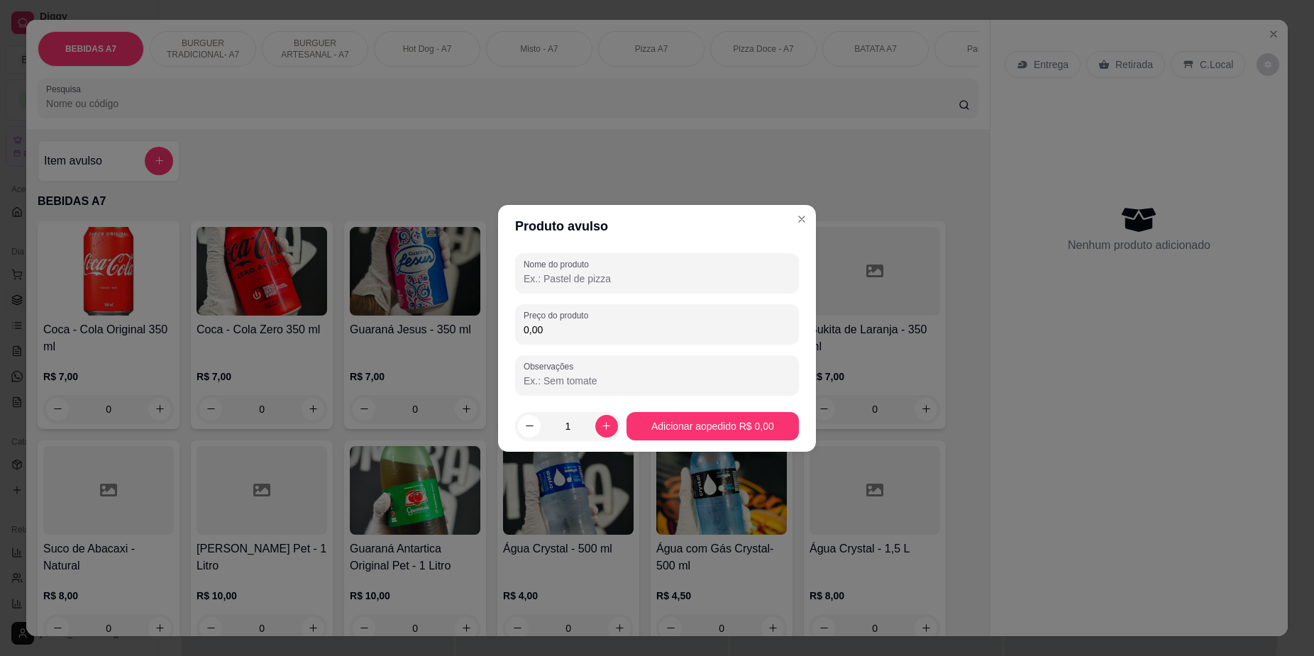
click at [558, 336] on input "0,00" at bounding box center [657, 330] width 267 height 14
type input "6,00"
click at [716, 268] on div at bounding box center [657, 273] width 267 height 28
type input "KG"
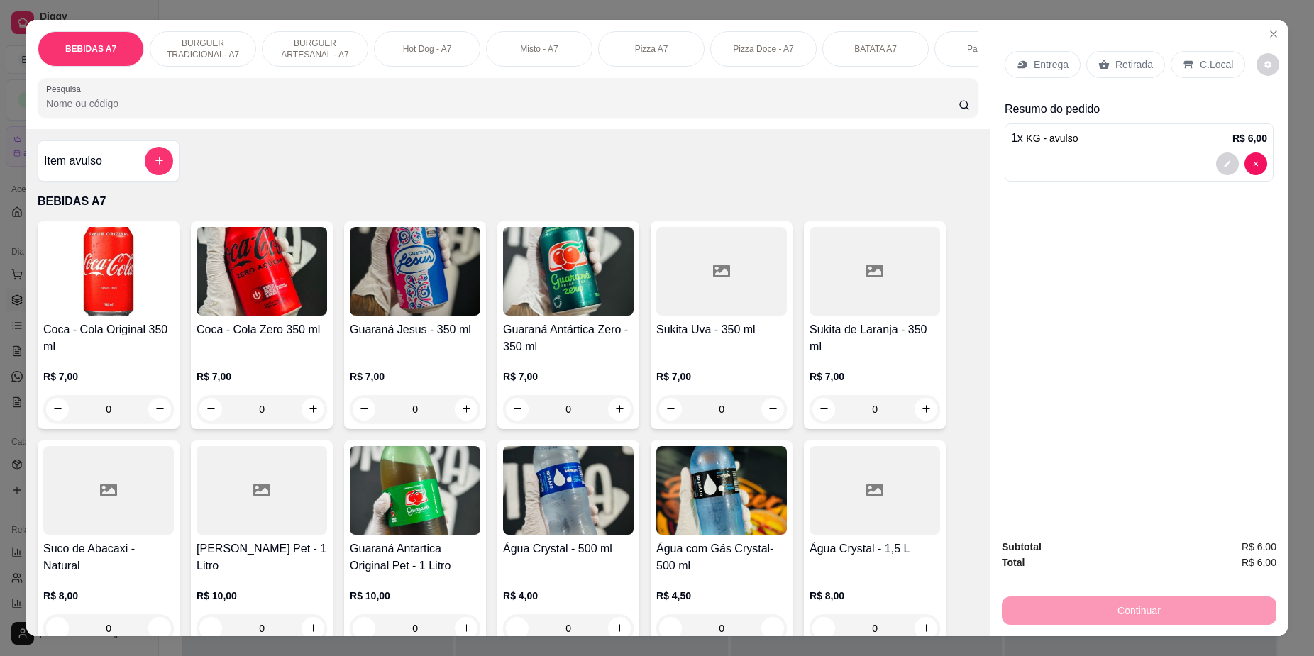
click at [1110, 72] on div "Retirada" at bounding box center [1125, 64] width 79 height 27
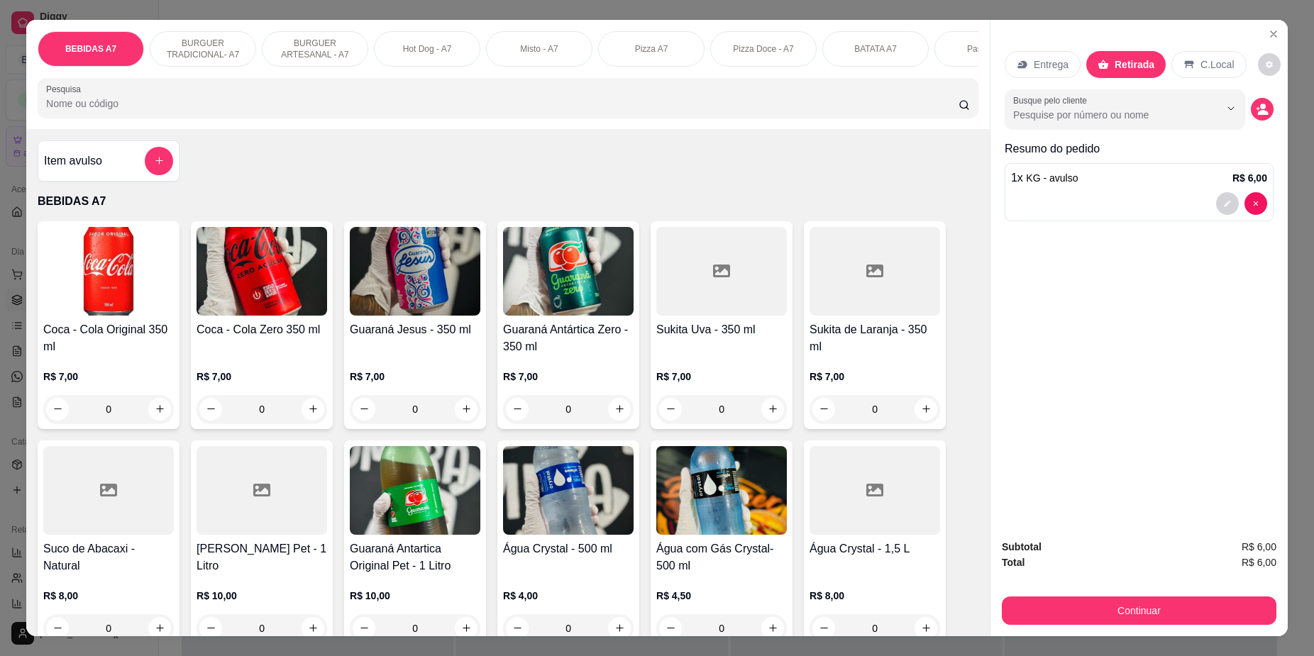
drag, startPoint x: 1156, startPoint y: 634, endPoint x: 1155, endPoint y: 622, distance: 12.8
click at [1154, 634] on div "Subtotal R$ 6,00 Total R$ 6,00 Continuar" at bounding box center [1139, 582] width 297 height 109
click at [1154, 620] on button "Continuar" at bounding box center [1139, 611] width 266 height 28
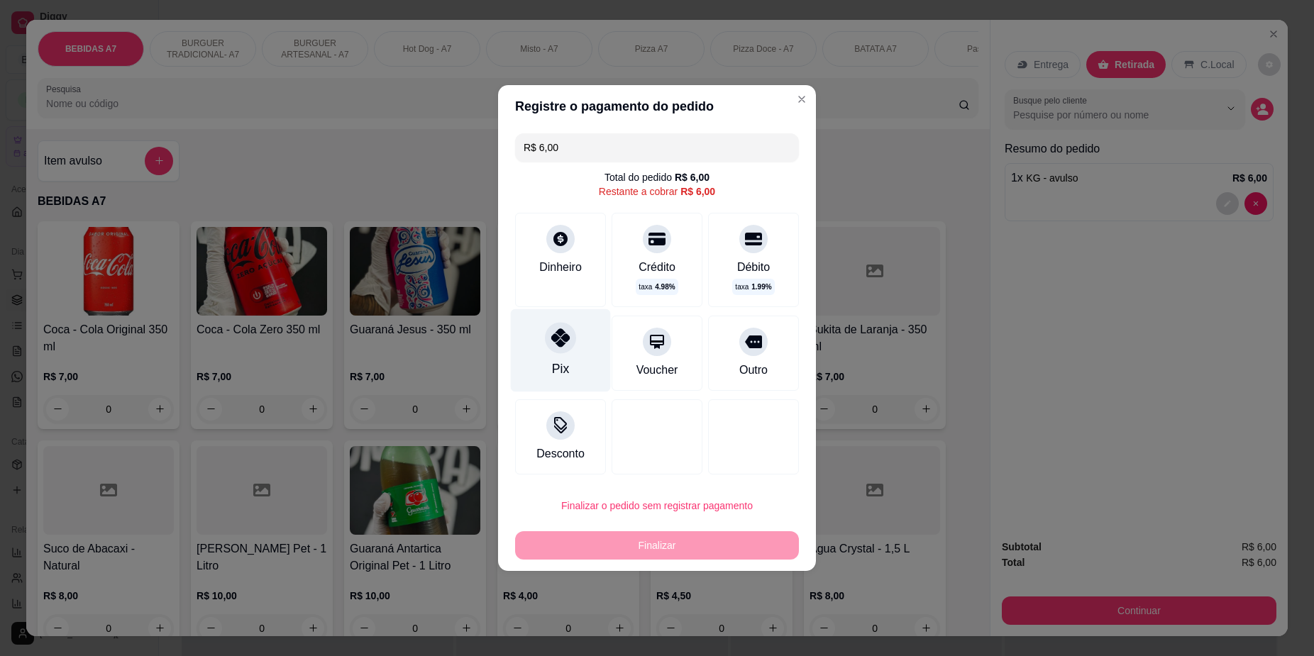
click at [594, 355] on div "Pix" at bounding box center [561, 350] width 100 height 83
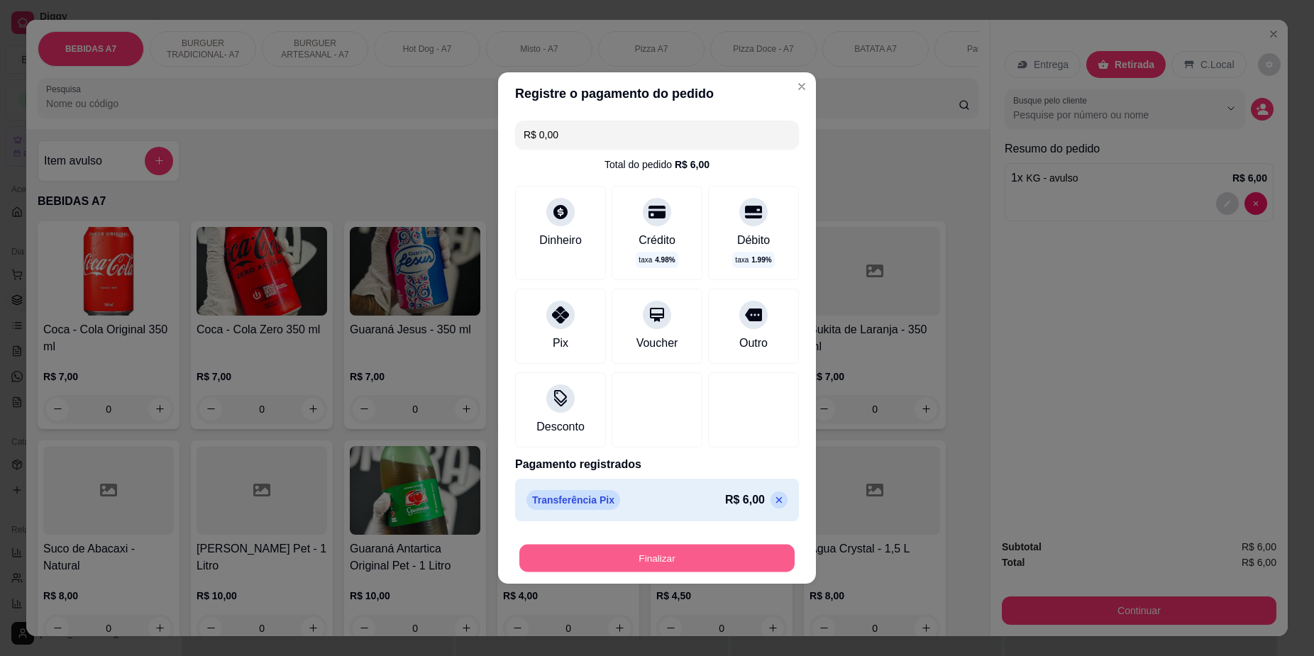
click at [698, 551] on button "Finalizar" at bounding box center [656, 559] width 275 height 28
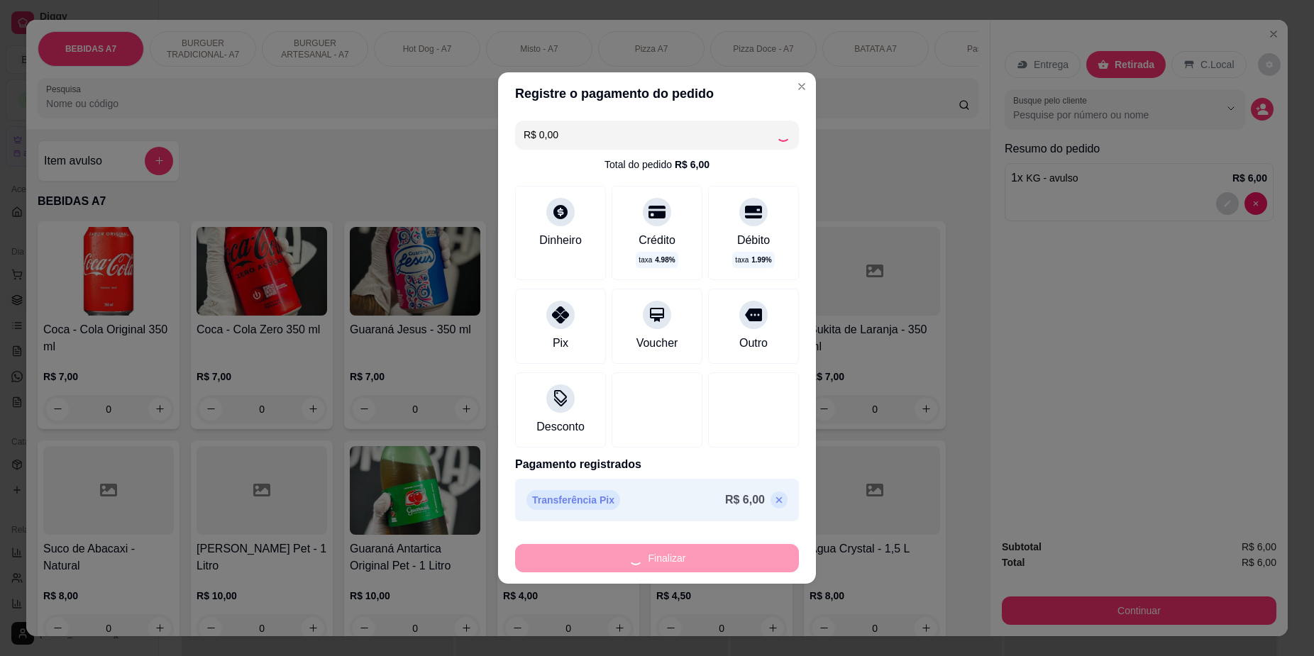
type input "-R$ 6,00"
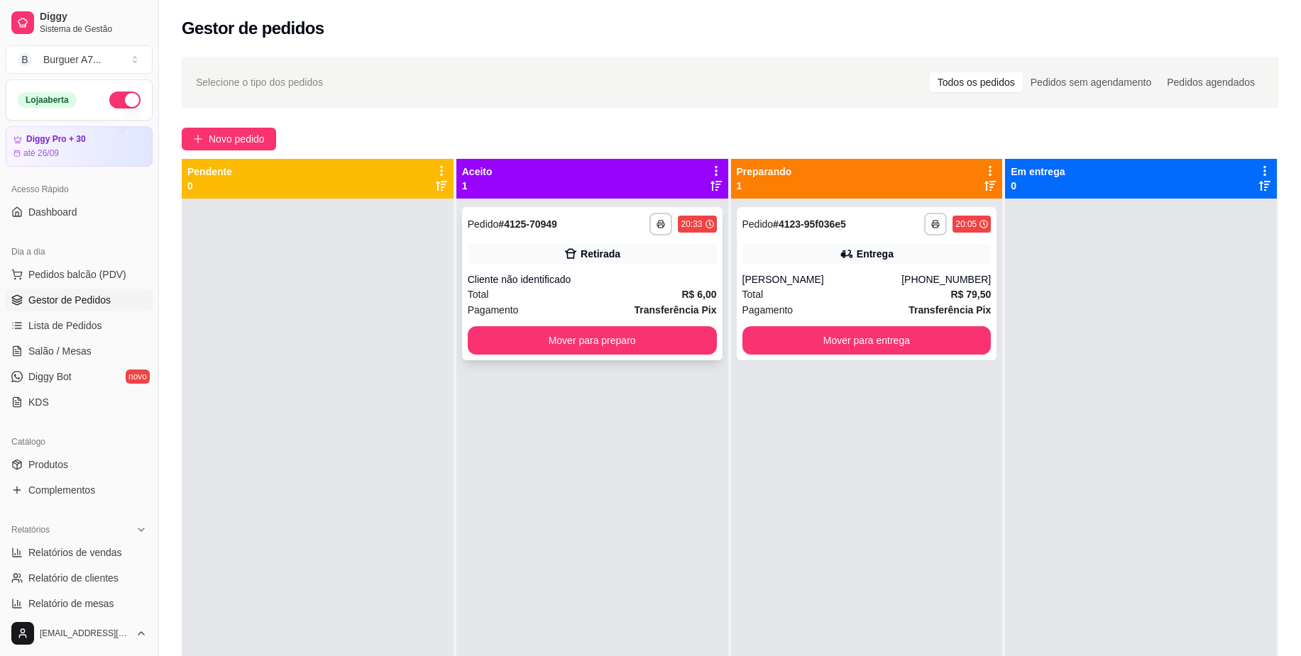
click at [668, 311] on strong "Transferência Pix" at bounding box center [675, 309] width 82 height 11
click at [614, 341] on button "Mover para preparo" at bounding box center [592, 340] width 249 height 28
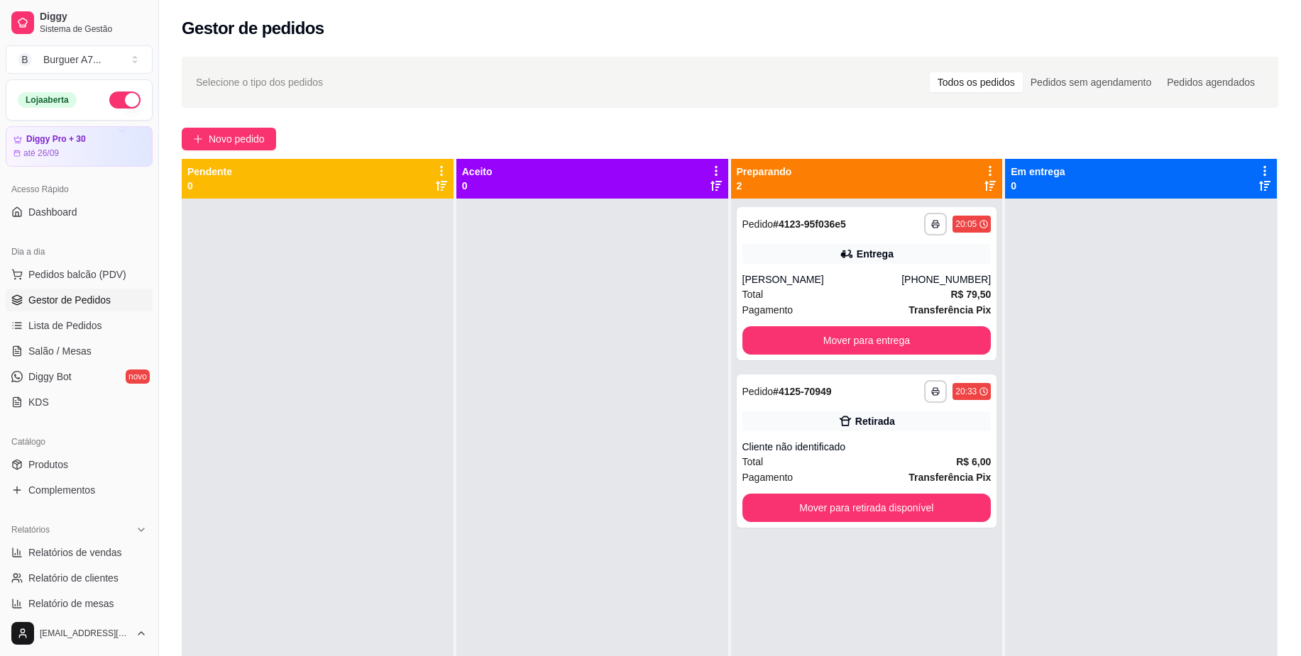
click at [937, 530] on div "**********" at bounding box center [867, 527] width 272 height 656
click at [974, 507] on button "Mover para retirada disponível" at bounding box center [866, 508] width 249 height 28
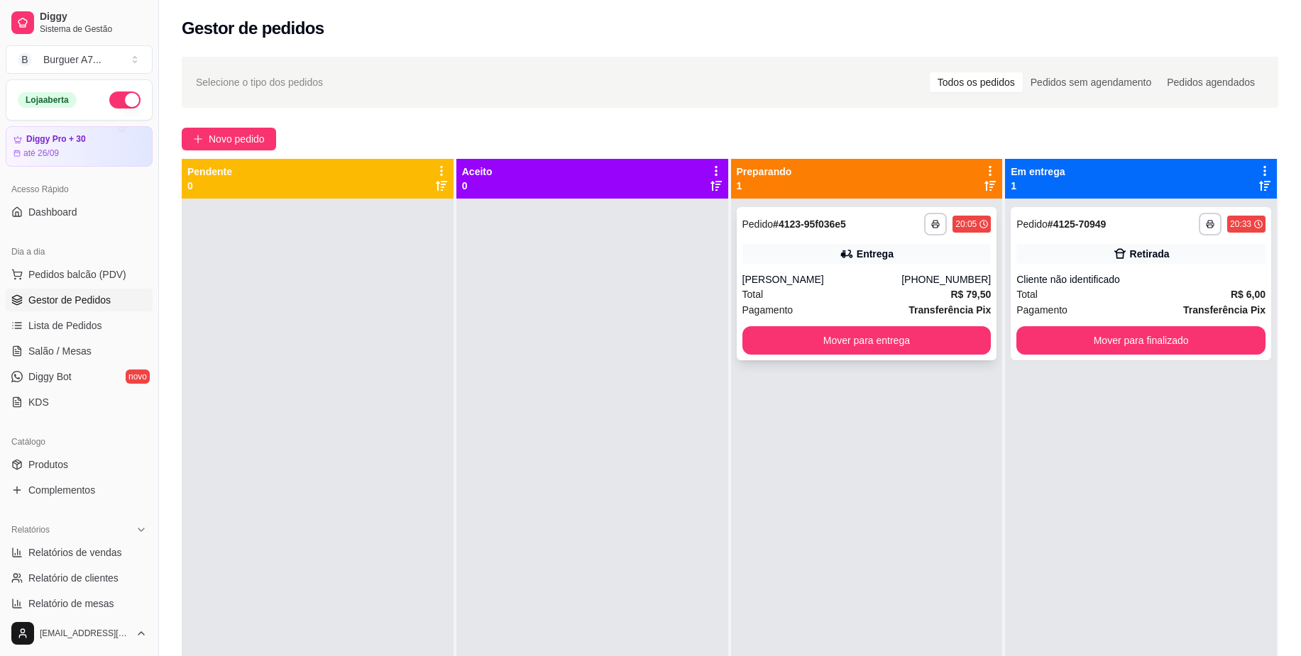
click at [852, 322] on div "**********" at bounding box center [867, 283] width 260 height 153
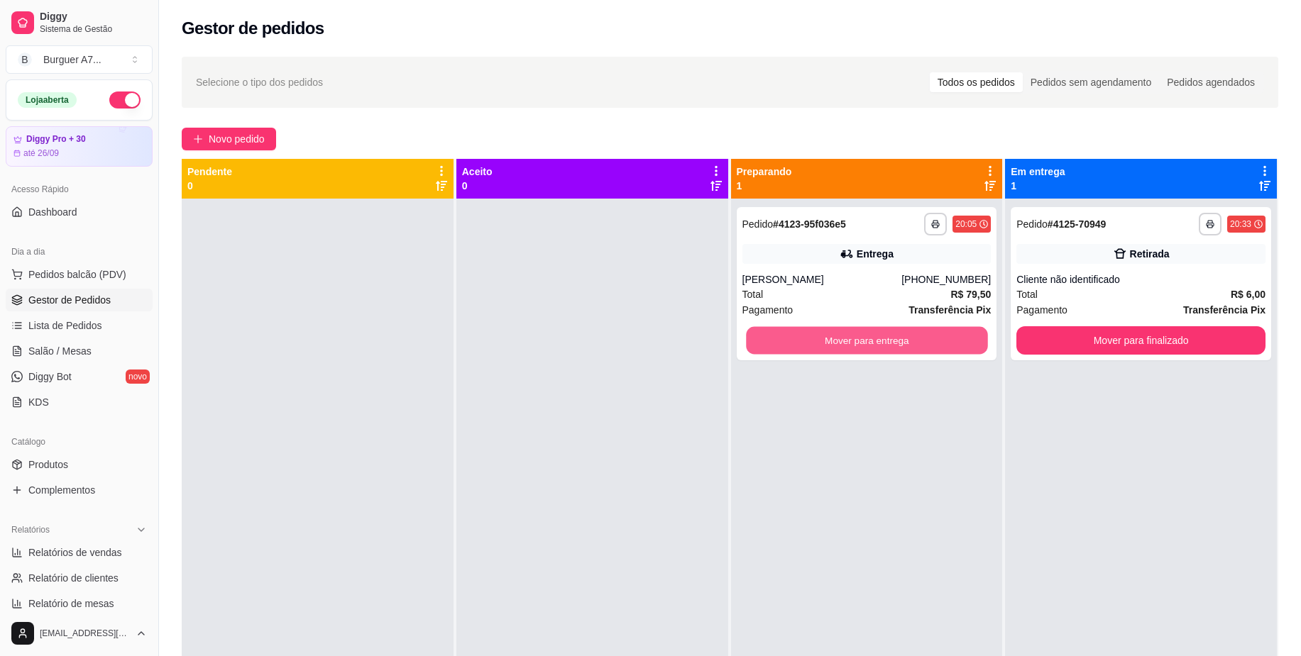
click at [915, 346] on button "Mover para entrega" at bounding box center [866, 341] width 241 height 28
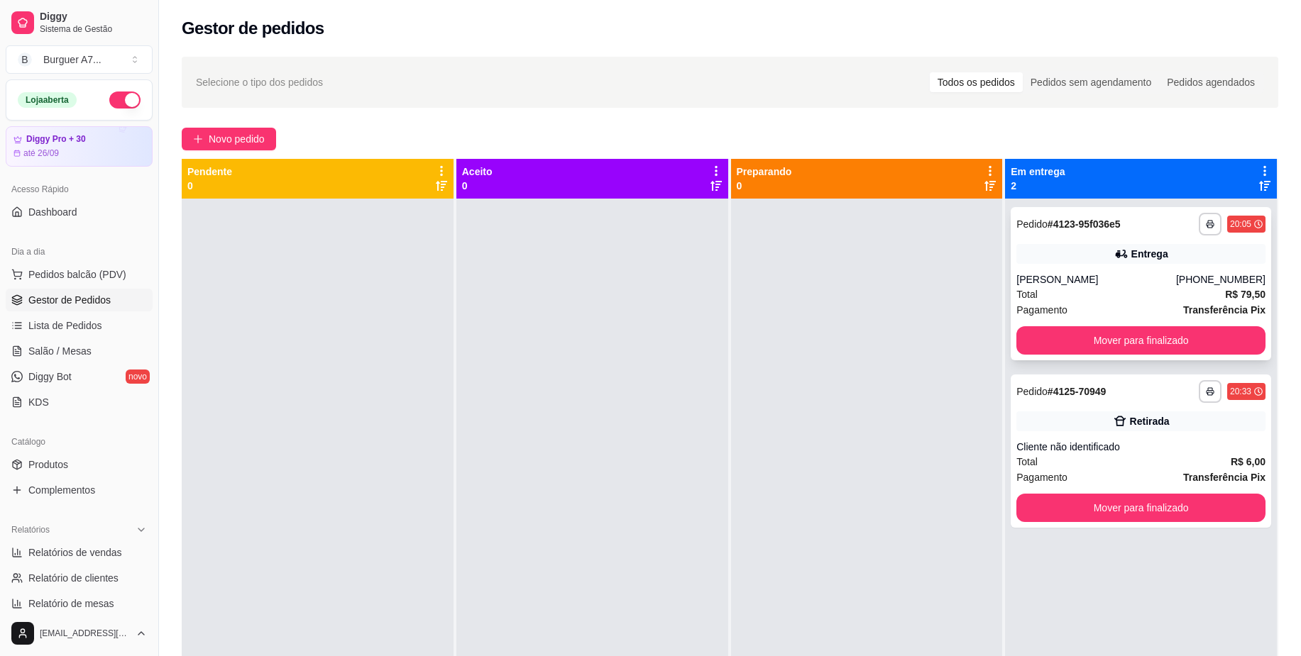
click at [1223, 358] on div "**********" at bounding box center [1140, 283] width 260 height 153
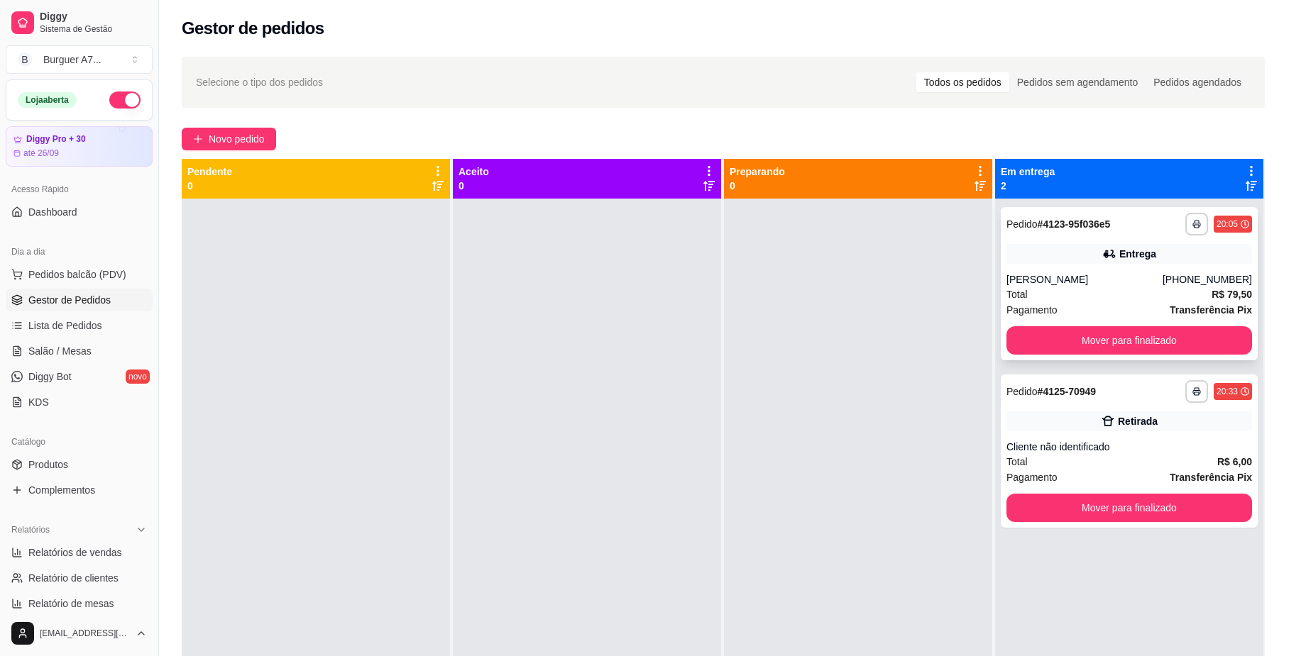
click at [1220, 336] on button "Mover para finalizado" at bounding box center [1129, 340] width 246 height 28
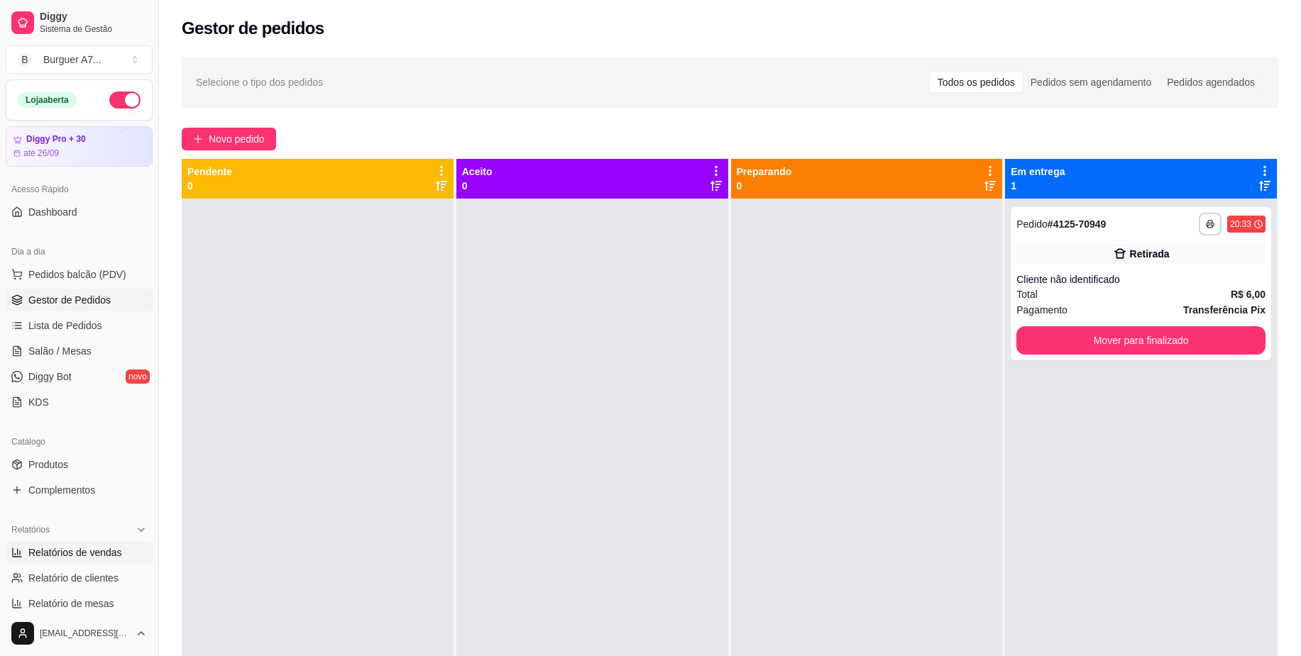
click at [77, 564] on ul "Relatórios de vendas Relatório de clientes Relatório de mesas Relatório de fide…" at bounding box center [79, 590] width 147 height 99
click at [78, 549] on span "Relatórios de vendas" at bounding box center [75, 553] width 94 height 14
select select "ALL"
select select "0"
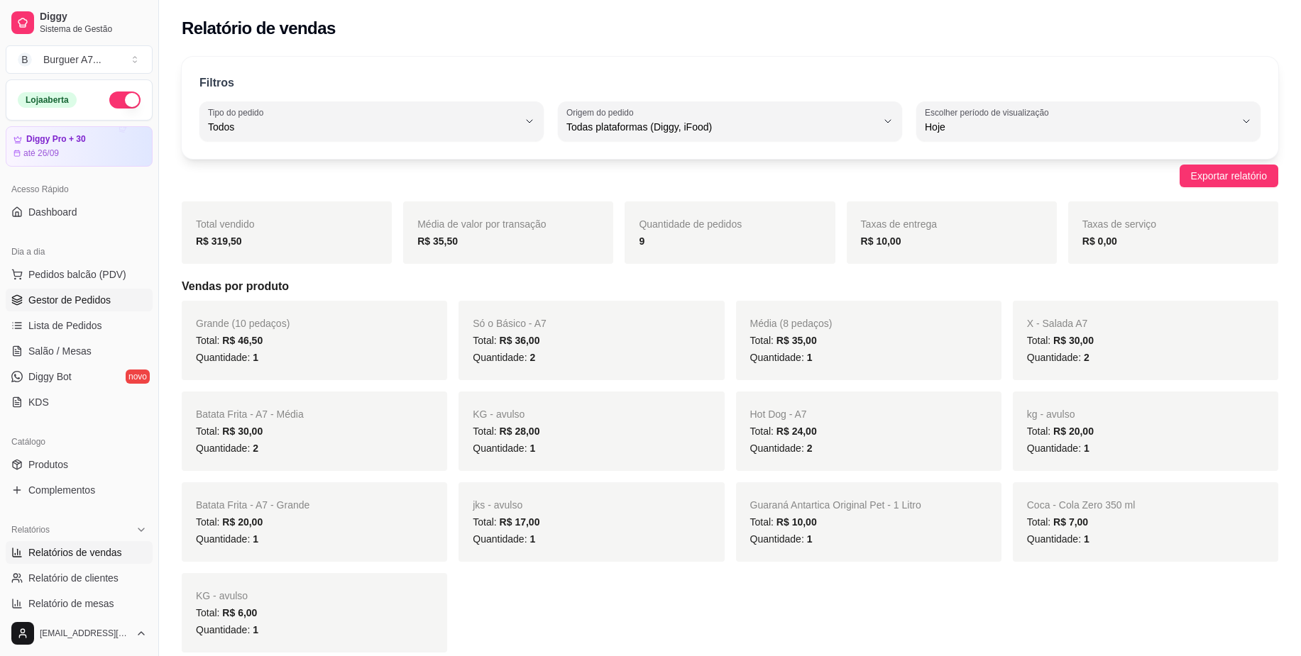
click at [117, 301] on link "Gestor de Pedidos" at bounding box center [79, 300] width 147 height 23
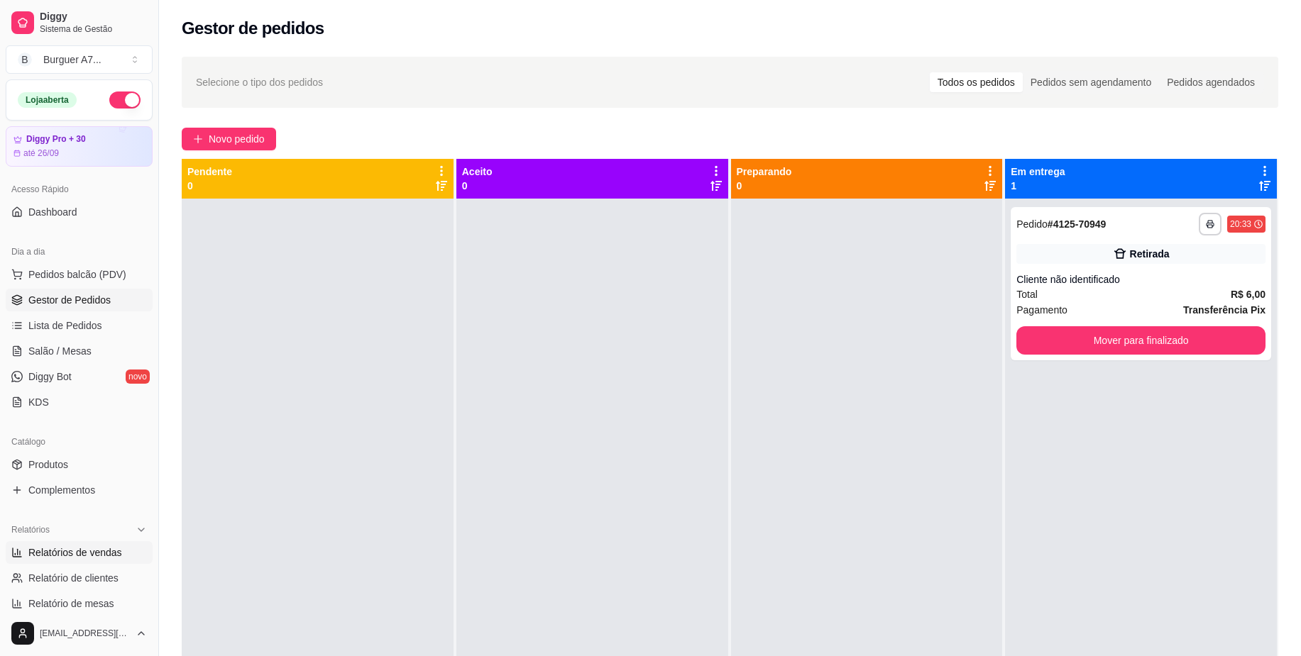
click at [121, 550] on link "Relatórios de vendas" at bounding box center [79, 552] width 147 height 23
select select "ALL"
select select "0"
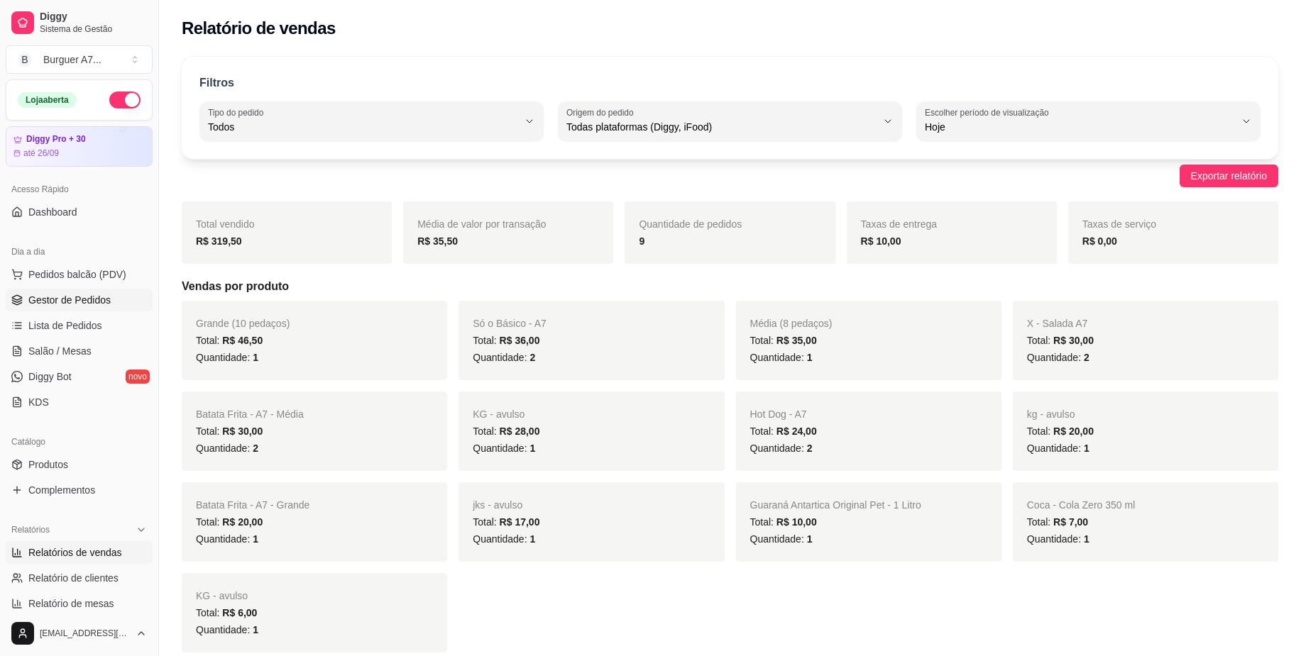
click at [62, 290] on link "Gestor de Pedidos" at bounding box center [79, 300] width 147 height 23
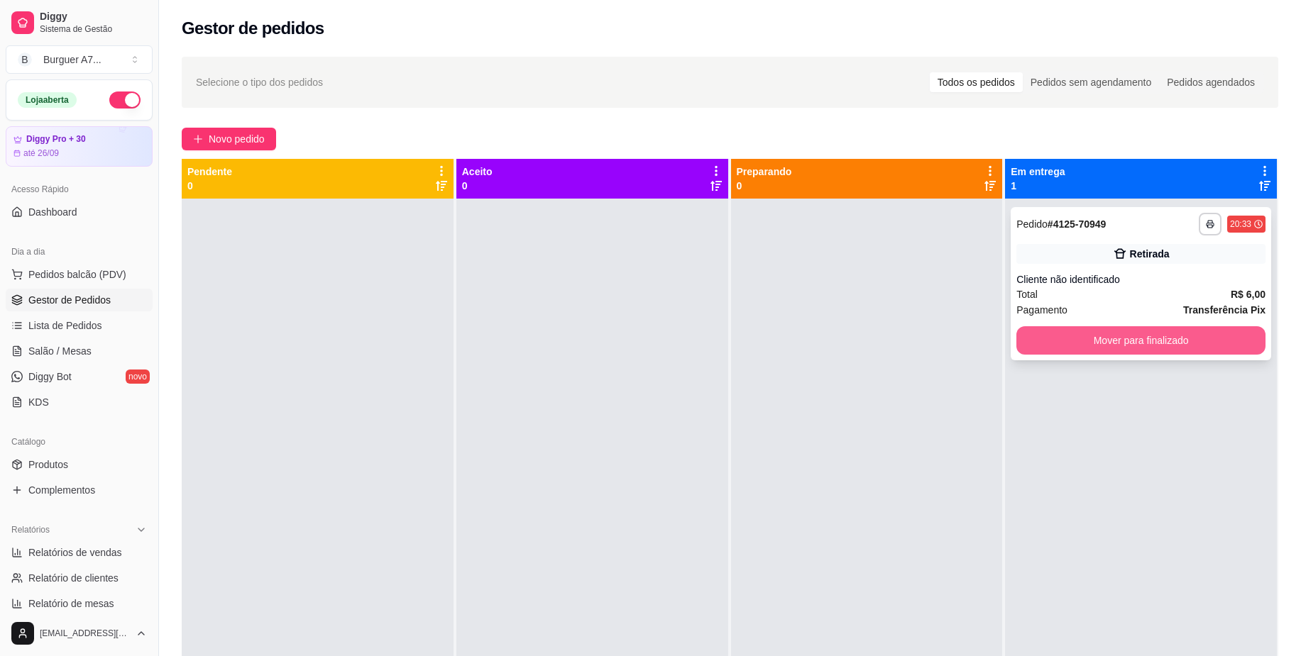
click at [1090, 351] on button "Mover para finalizado" at bounding box center [1140, 340] width 249 height 28
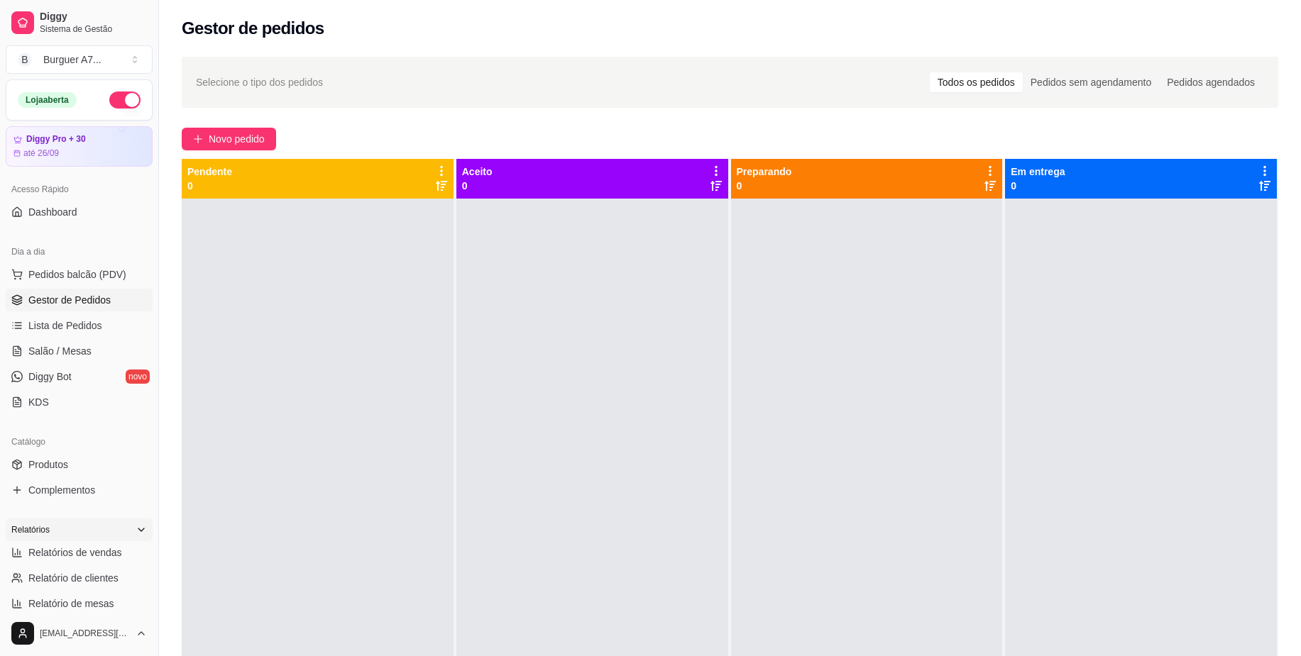
drag, startPoint x: 116, startPoint y: 518, endPoint x: 112, endPoint y: 529, distance: 11.5
click at [116, 518] on div "Relatórios Relatórios de vendas Relatório de clientes Relatório de mesas Relató…" at bounding box center [79, 579] width 158 height 133
click at [116, 563] on link "Relatórios de vendas" at bounding box center [79, 552] width 147 height 23
select select "ALL"
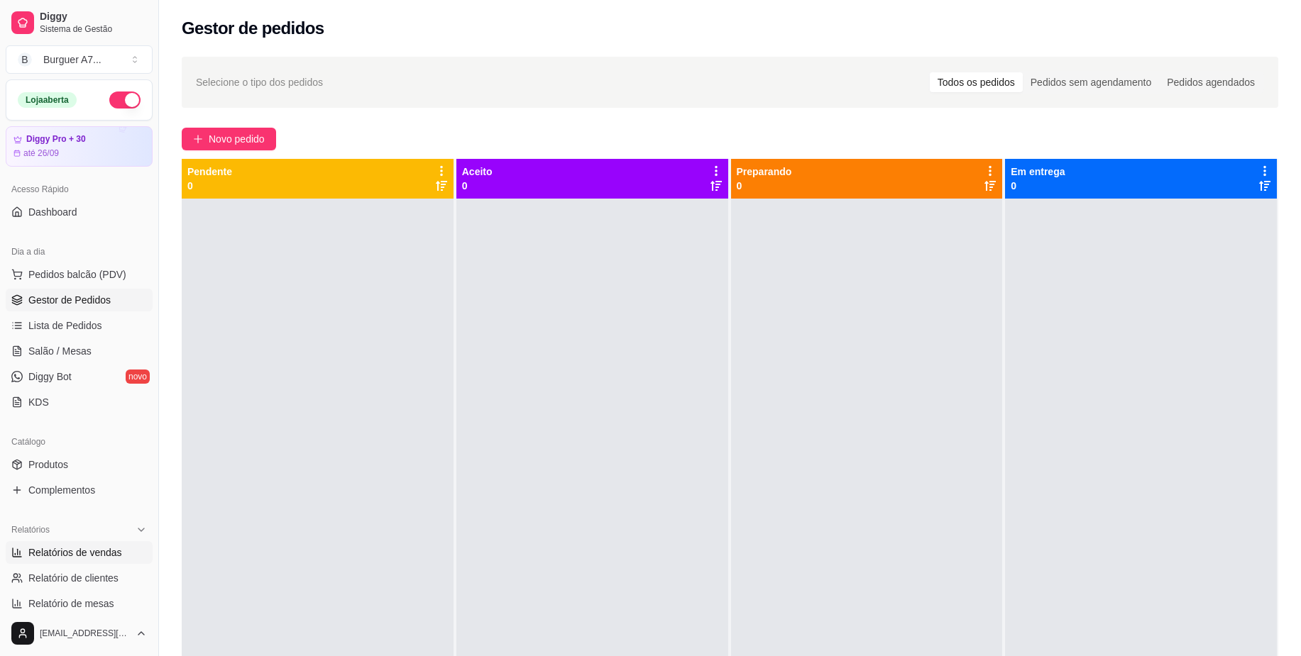
select select "0"
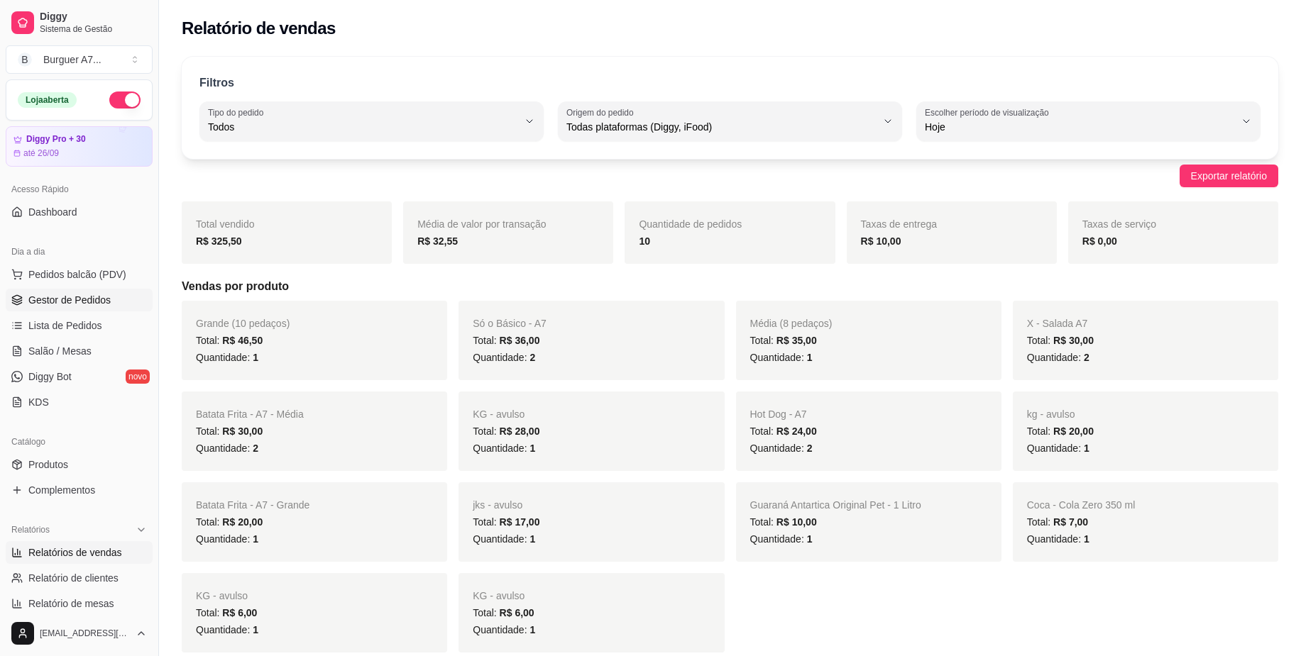
click at [84, 297] on span "Gestor de Pedidos" at bounding box center [69, 300] width 82 height 14
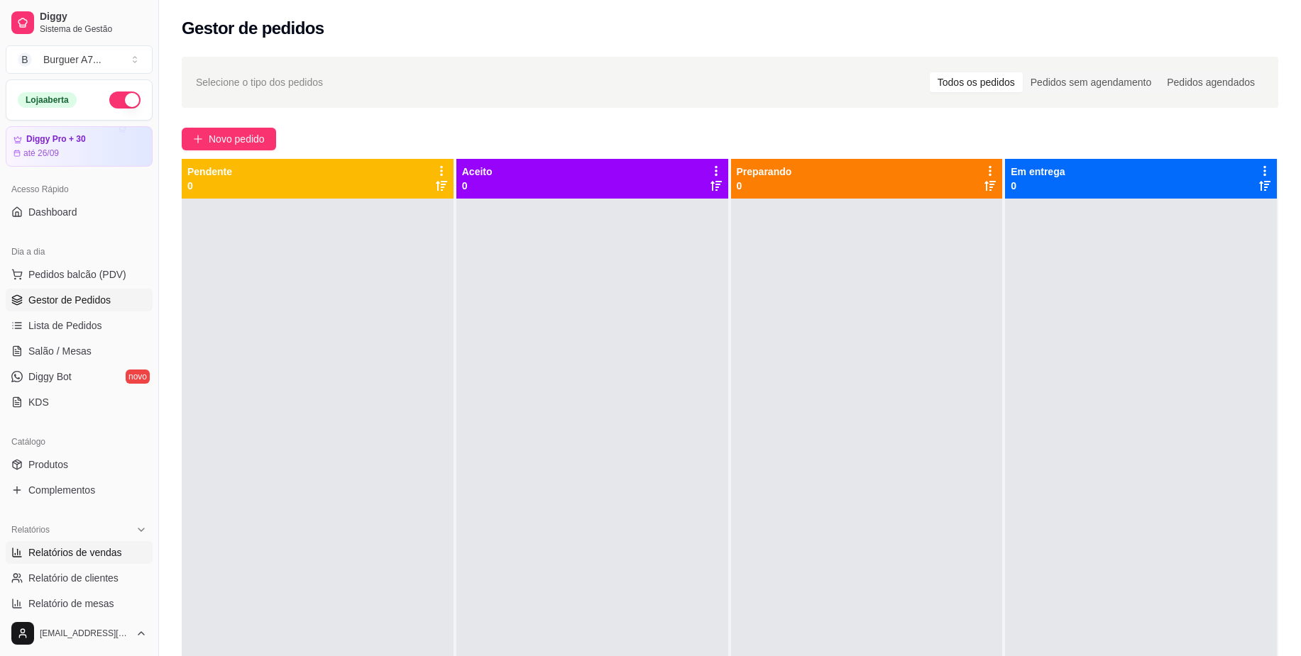
click at [121, 551] on link "Relatórios de vendas" at bounding box center [79, 552] width 147 height 23
select select "ALL"
select select "0"
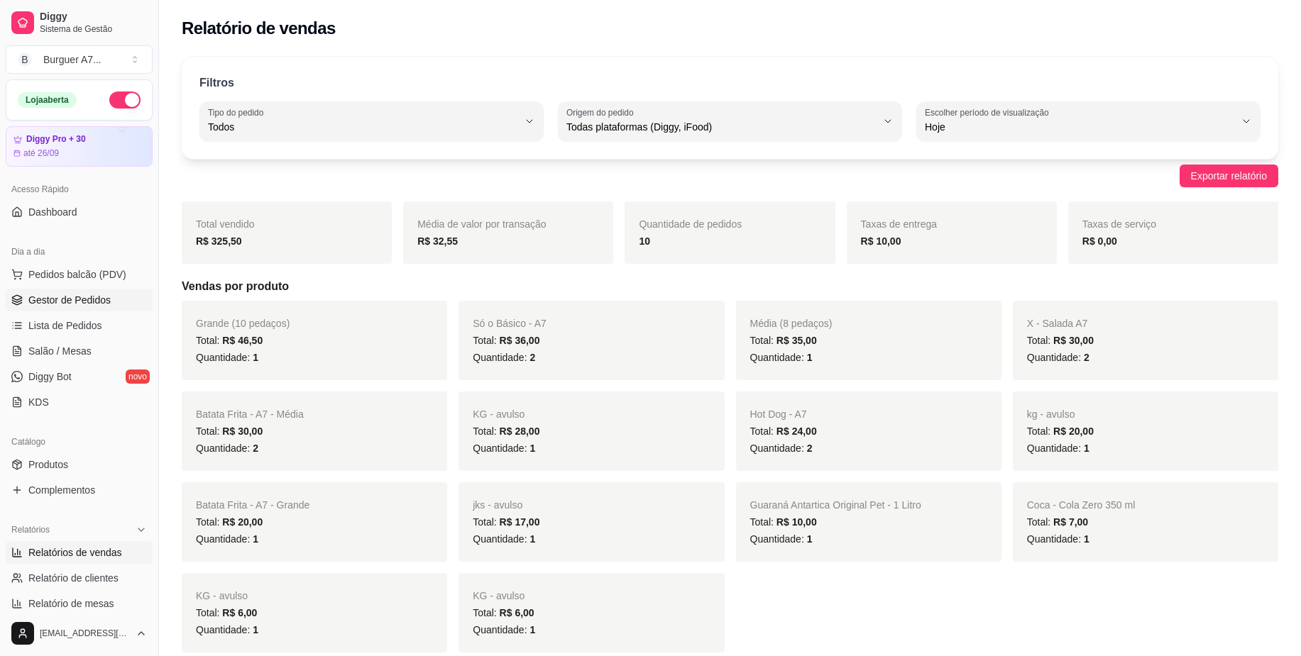
click at [110, 304] on link "Gestor de Pedidos" at bounding box center [79, 300] width 147 height 23
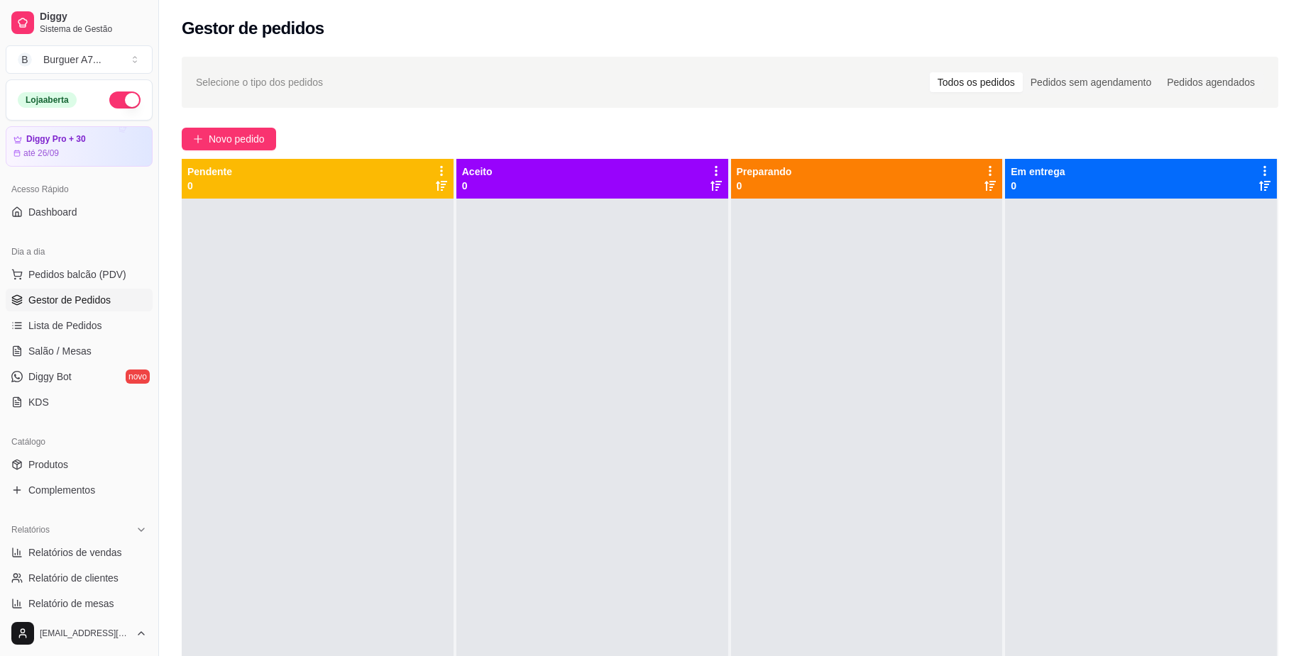
drag, startPoint x: 944, startPoint y: 243, endPoint x: 927, endPoint y: 250, distance: 18.7
click at [944, 243] on div at bounding box center [867, 527] width 272 height 656
click at [260, 139] on span "Novo pedido" at bounding box center [237, 139] width 56 height 16
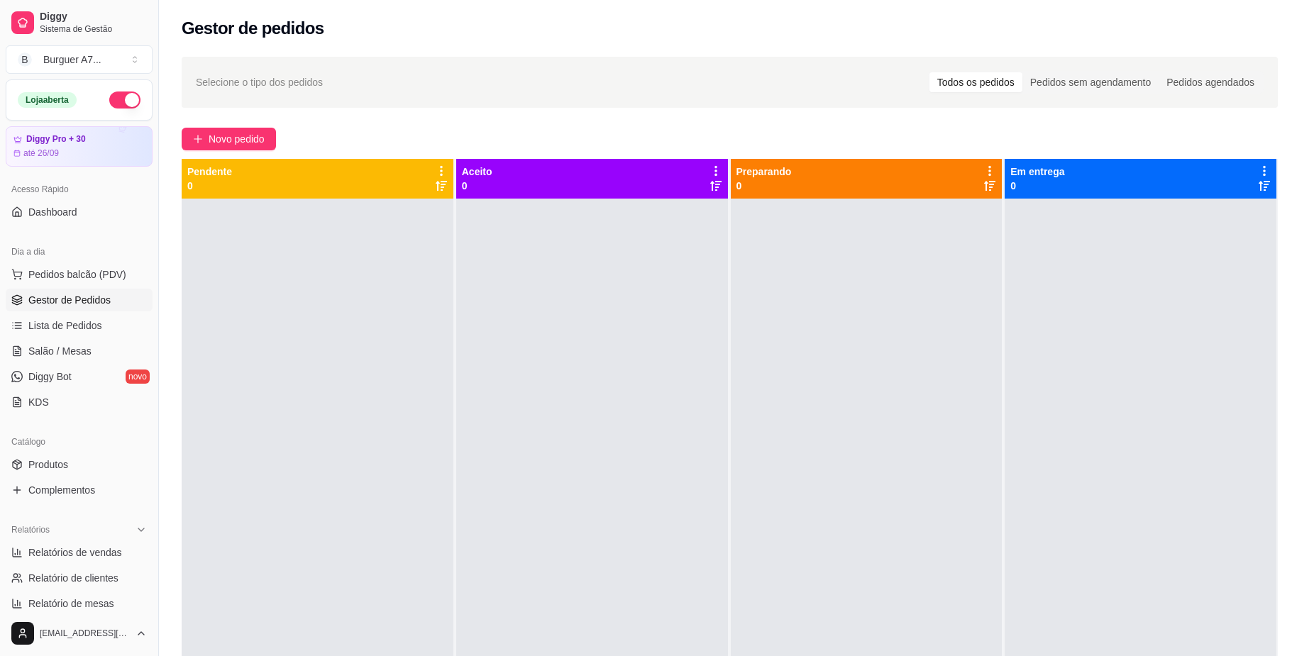
click at [126, 161] on div "Item avulso" at bounding box center [108, 161] width 129 height 28
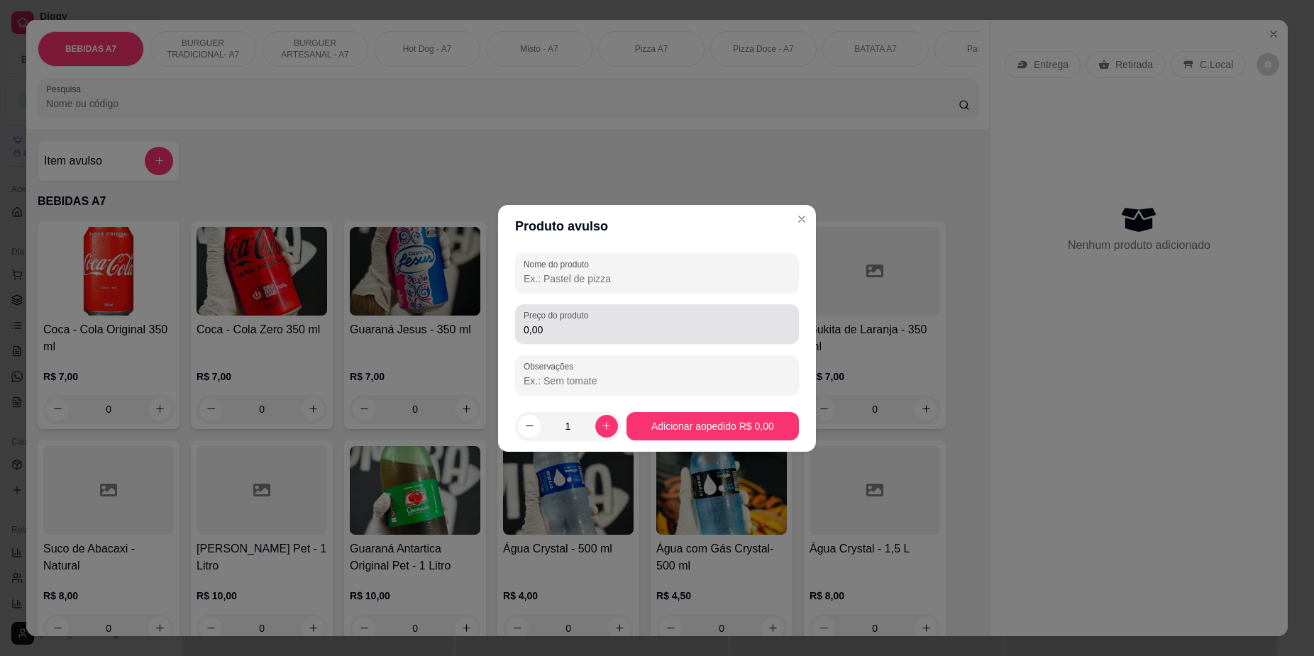
click at [654, 340] on div "Preço do produto 0,00" at bounding box center [657, 324] width 284 height 40
type input "12,00"
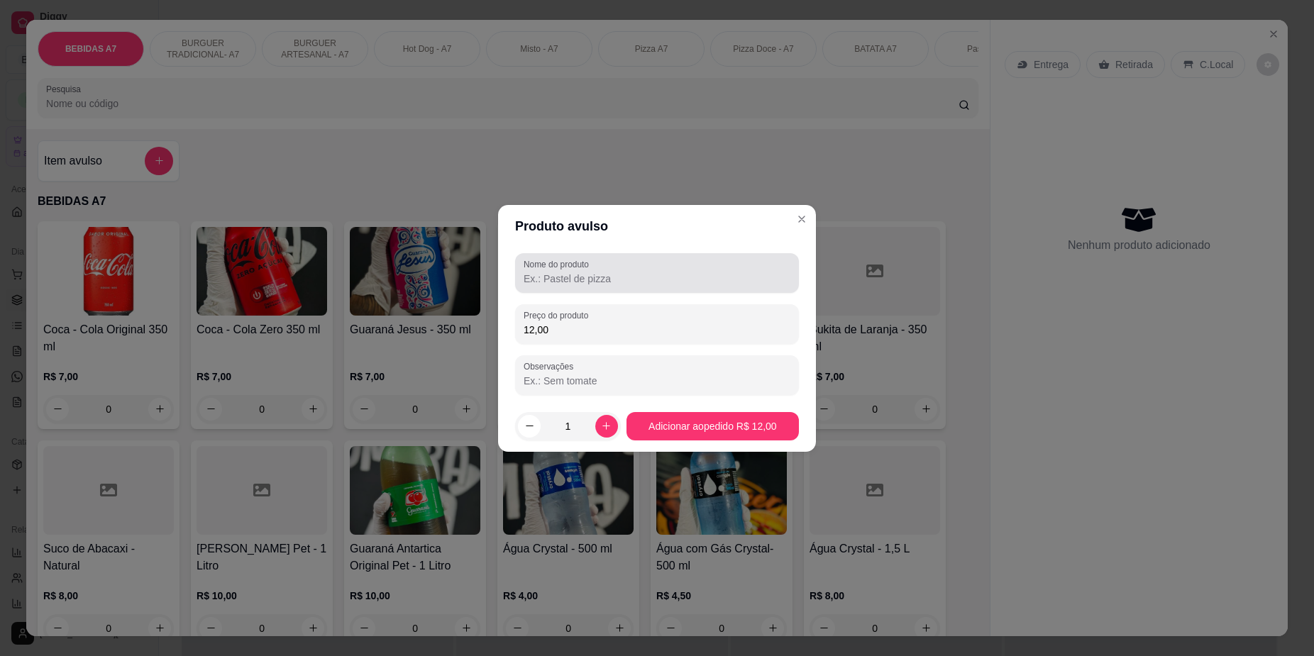
click at [670, 291] on div "Nome do produto" at bounding box center [657, 273] width 284 height 40
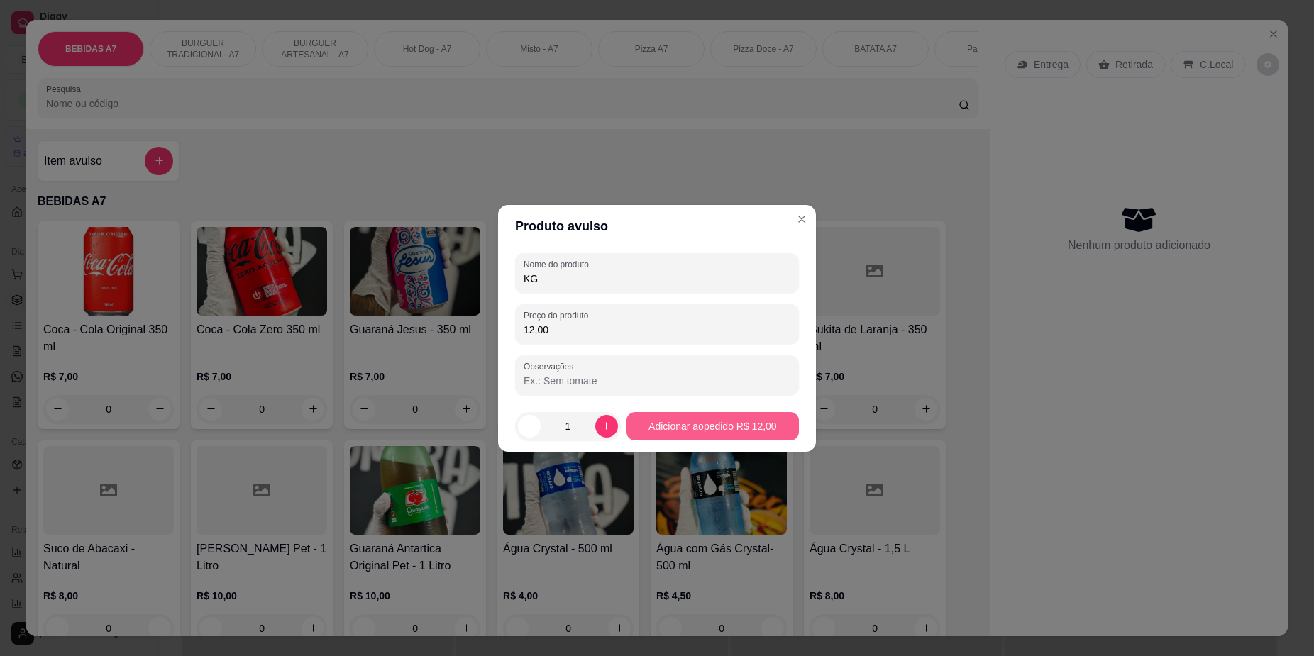
type input "KG"
click at [739, 412] on footer "1 Adicionar ao pedido R$ 12,00" at bounding box center [657, 426] width 318 height 51
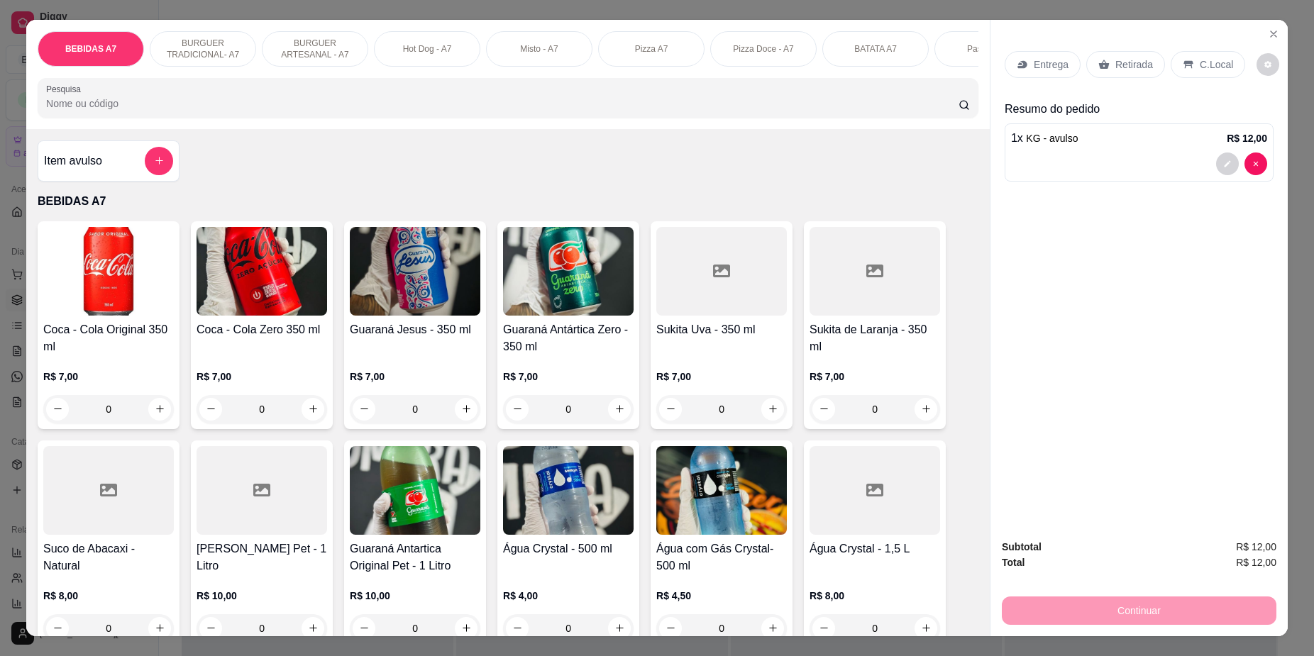
drag, startPoint x: 1105, startPoint y: 60, endPoint x: 1151, endPoint y: 141, distance: 93.7
click at [1106, 60] on div "Retirada" at bounding box center [1125, 64] width 79 height 27
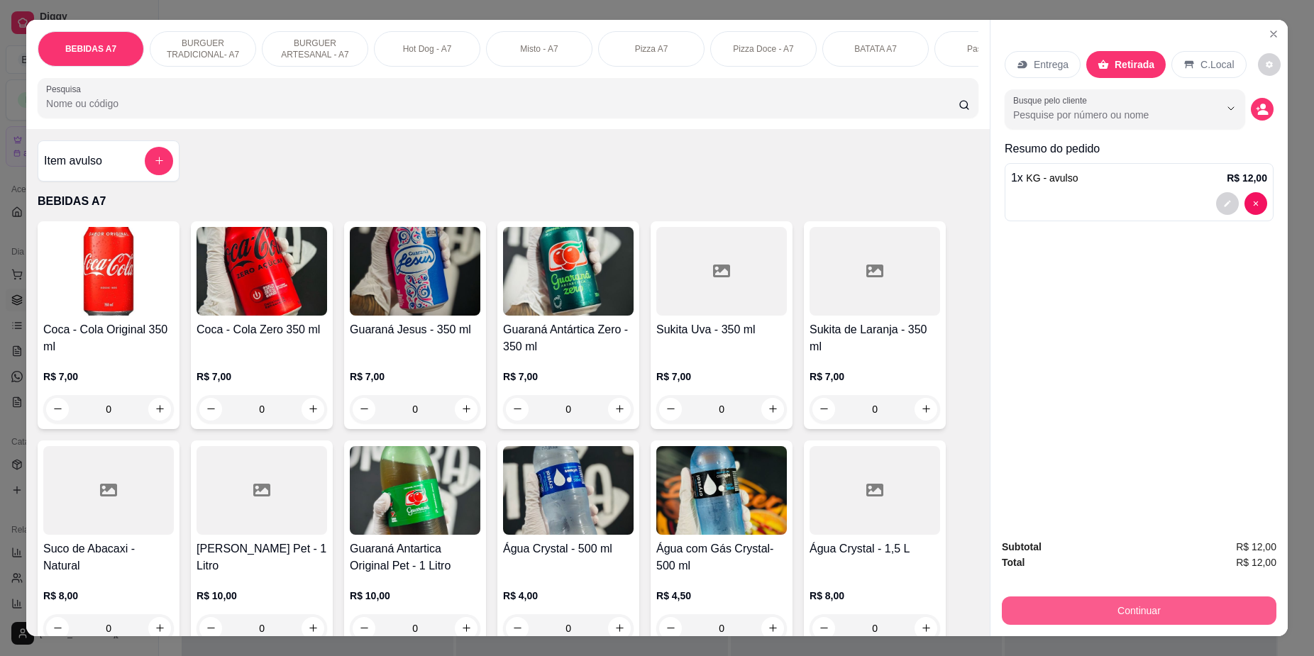
click at [1147, 607] on button "Continuar" at bounding box center [1139, 611] width 275 height 28
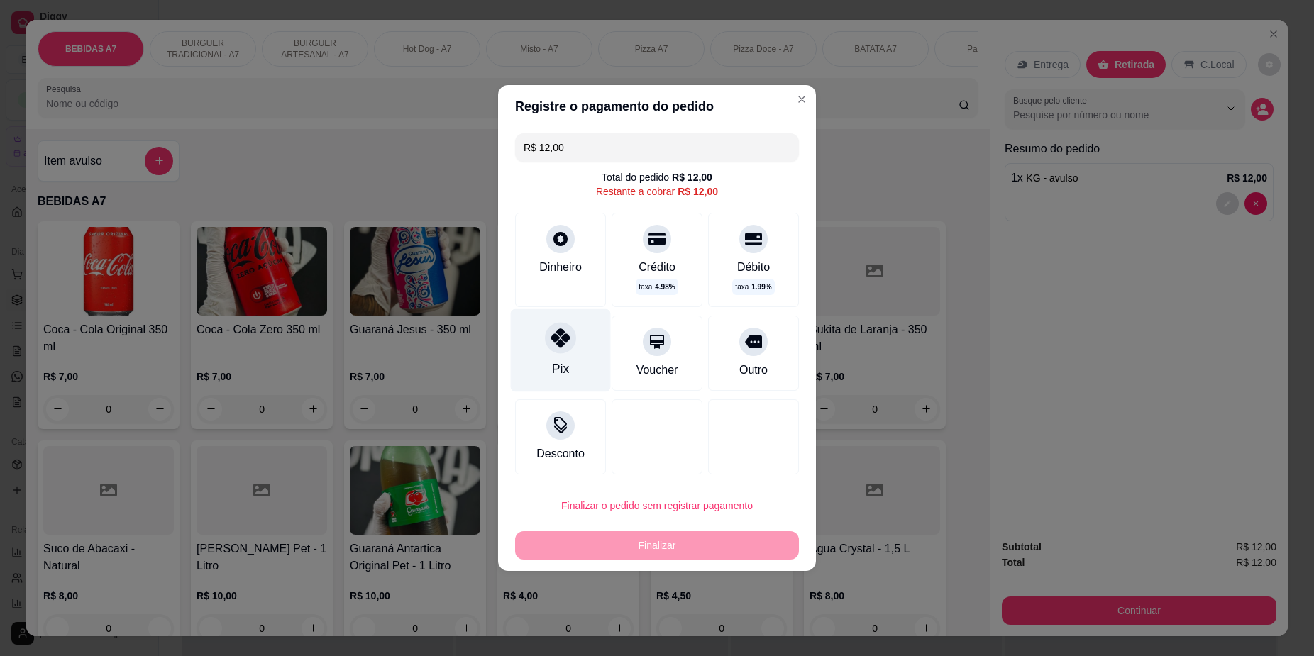
click at [558, 377] on div "Pix" at bounding box center [560, 369] width 17 height 18
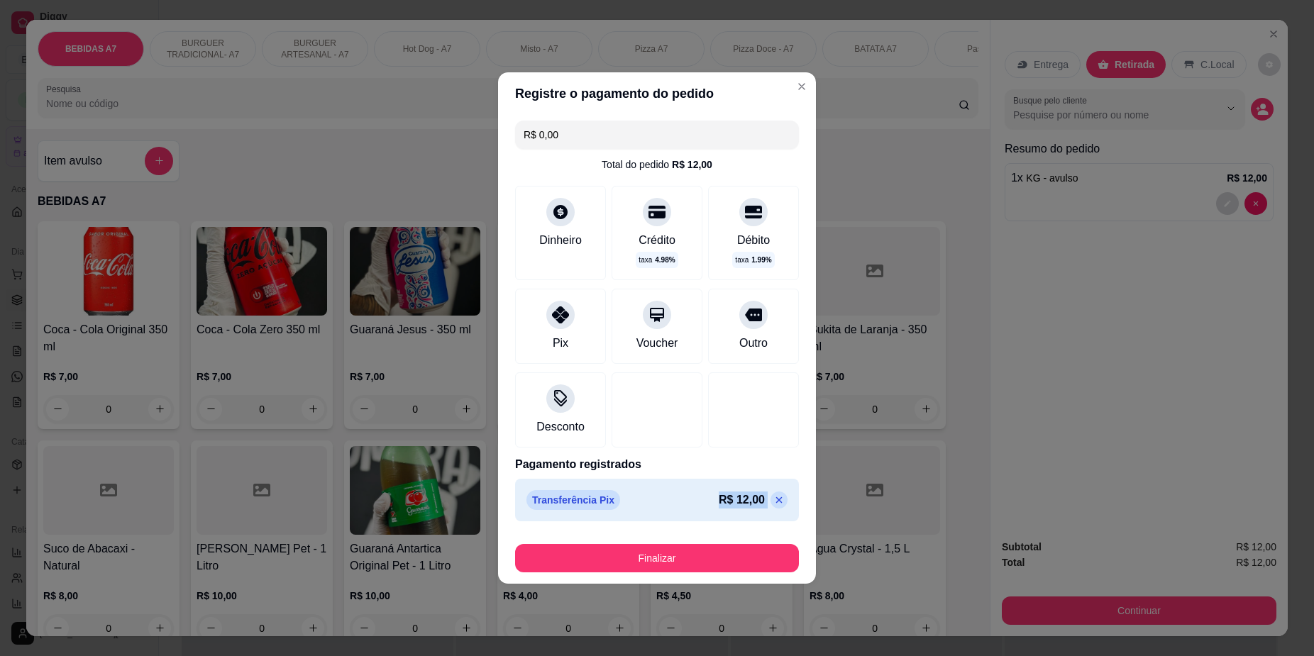
drag, startPoint x: 718, startPoint y: 540, endPoint x: 724, endPoint y: 557, distance: 18.2
click at [724, 557] on section "Registre o pagamento do pedido R$ 0,00 Total do pedido R$ 12,00 Dinheiro Crédit…" at bounding box center [657, 328] width 318 height 512
click at [724, 558] on button "Finalizar" at bounding box center [657, 558] width 284 height 28
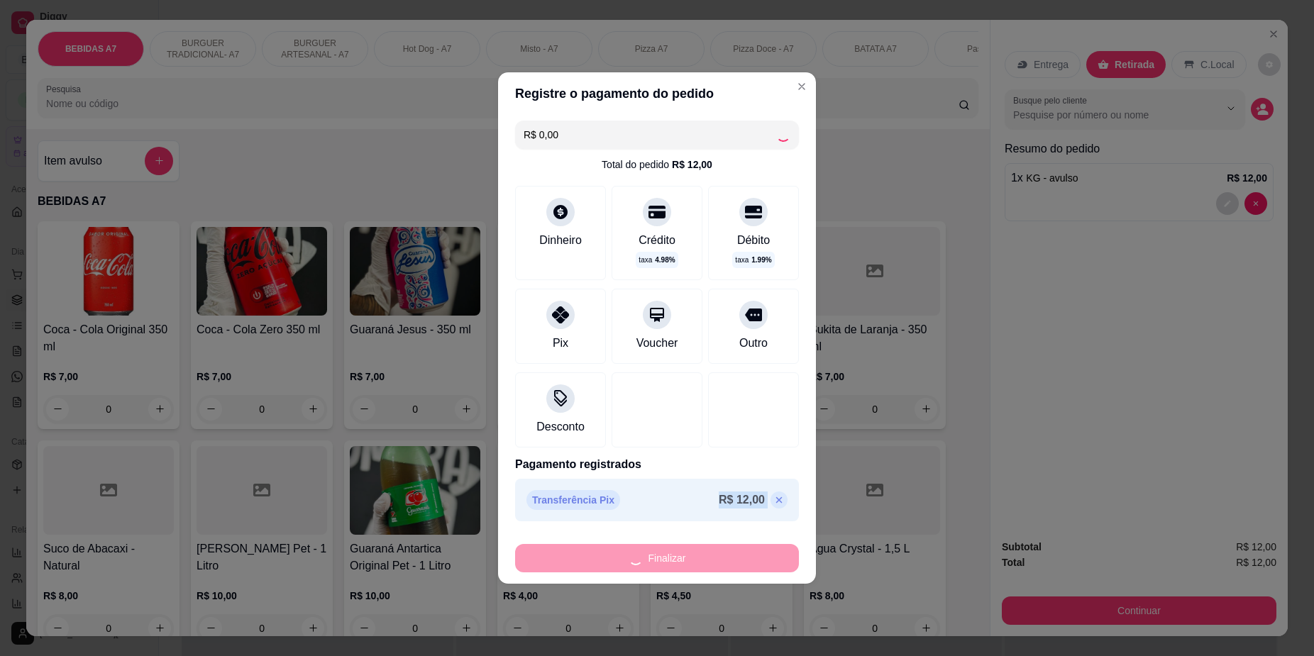
click at [724, 558] on div "Finalizar" at bounding box center [657, 558] width 284 height 28
type input "-R$ 12,00"
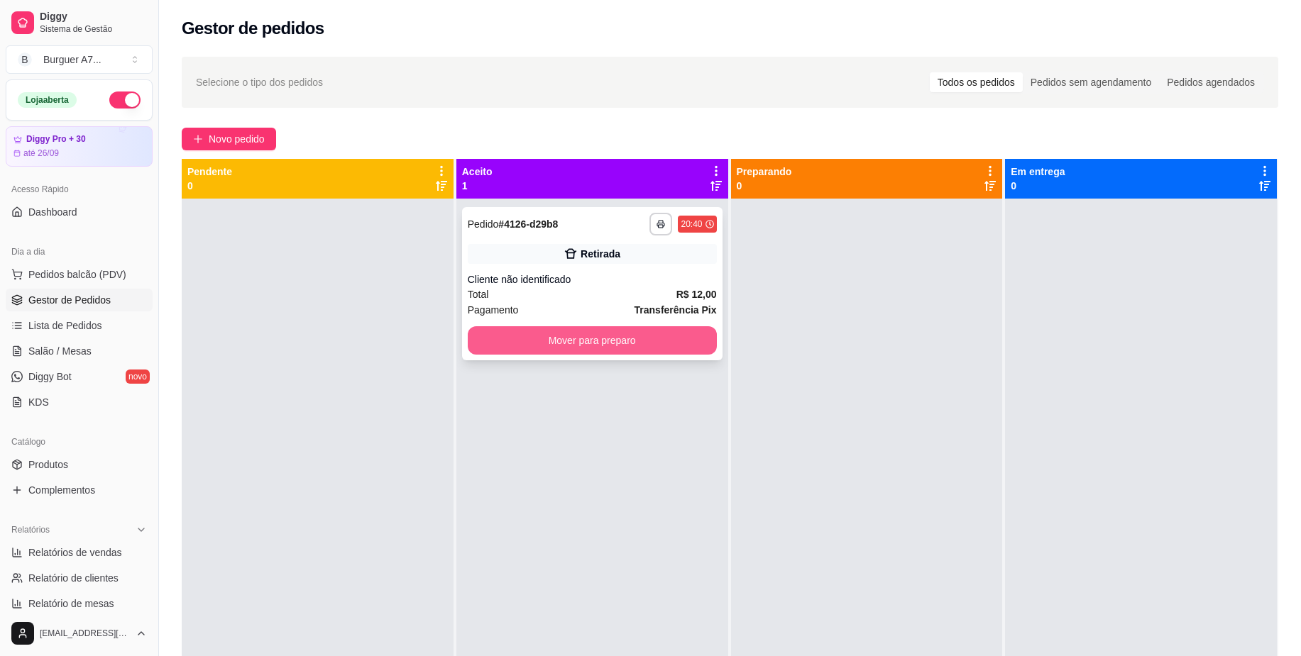
click at [668, 336] on button "Mover para preparo" at bounding box center [592, 340] width 249 height 28
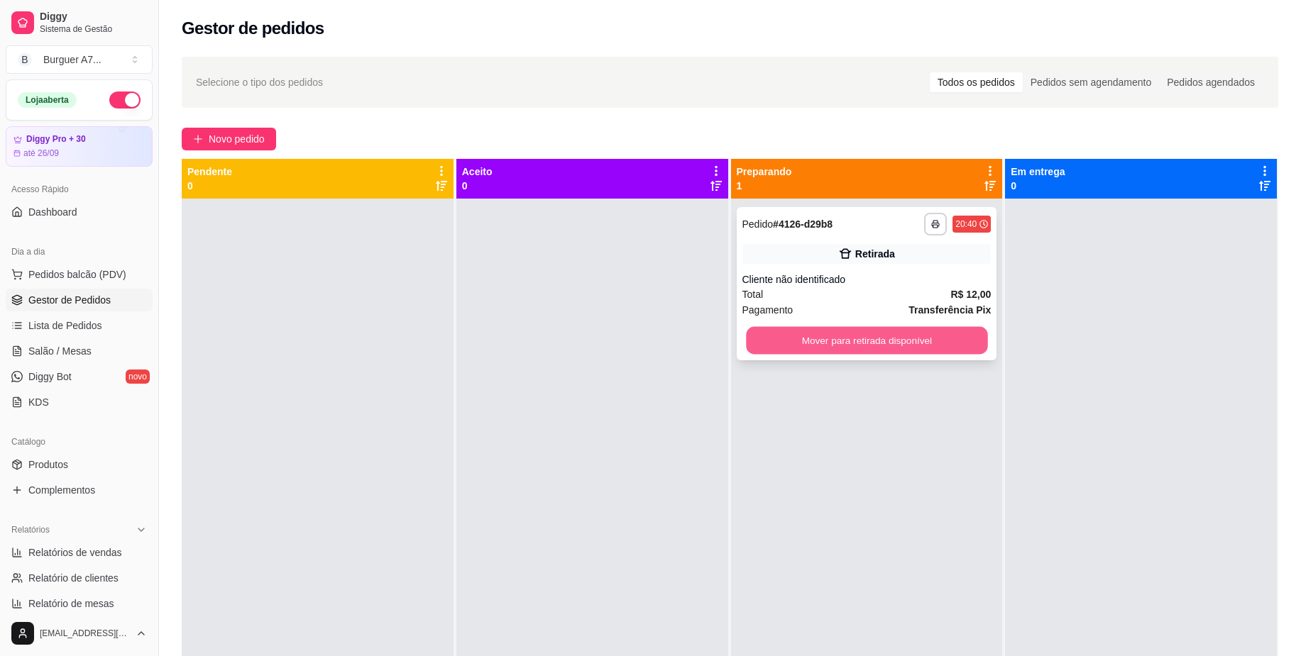
click at [877, 346] on button "Mover para retirada disponível" at bounding box center [866, 341] width 241 height 28
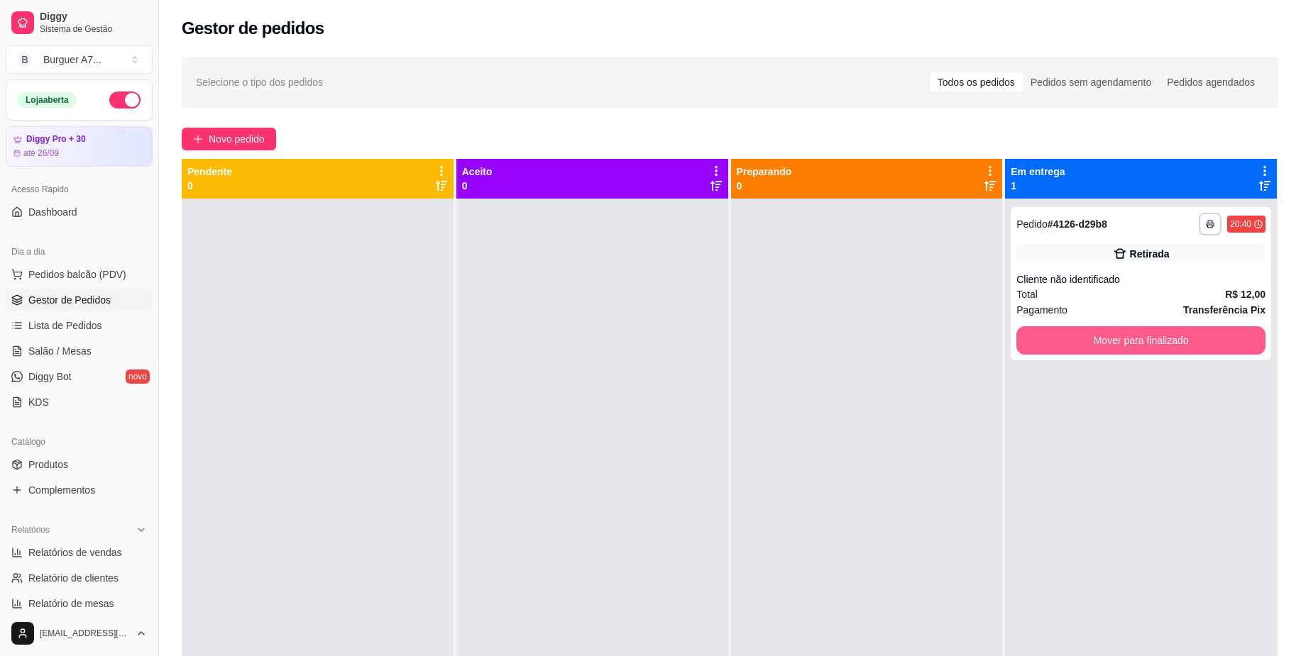
click at [1071, 350] on button "Mover para finalizado" at bounding box center [1140, 340] width 249 height 28
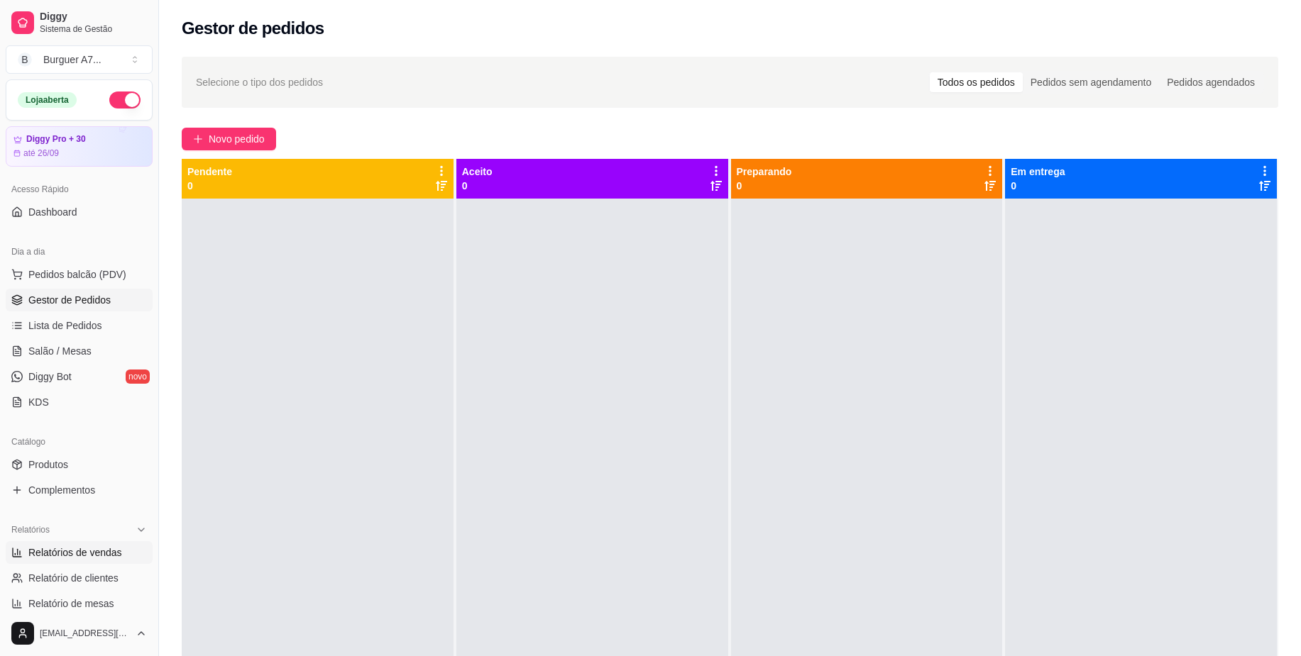
click at [45, 556] on span "Relatórios de vendas" at bounding box center [75, 553] width 94 height 14
select select "ALL"
select select "0"
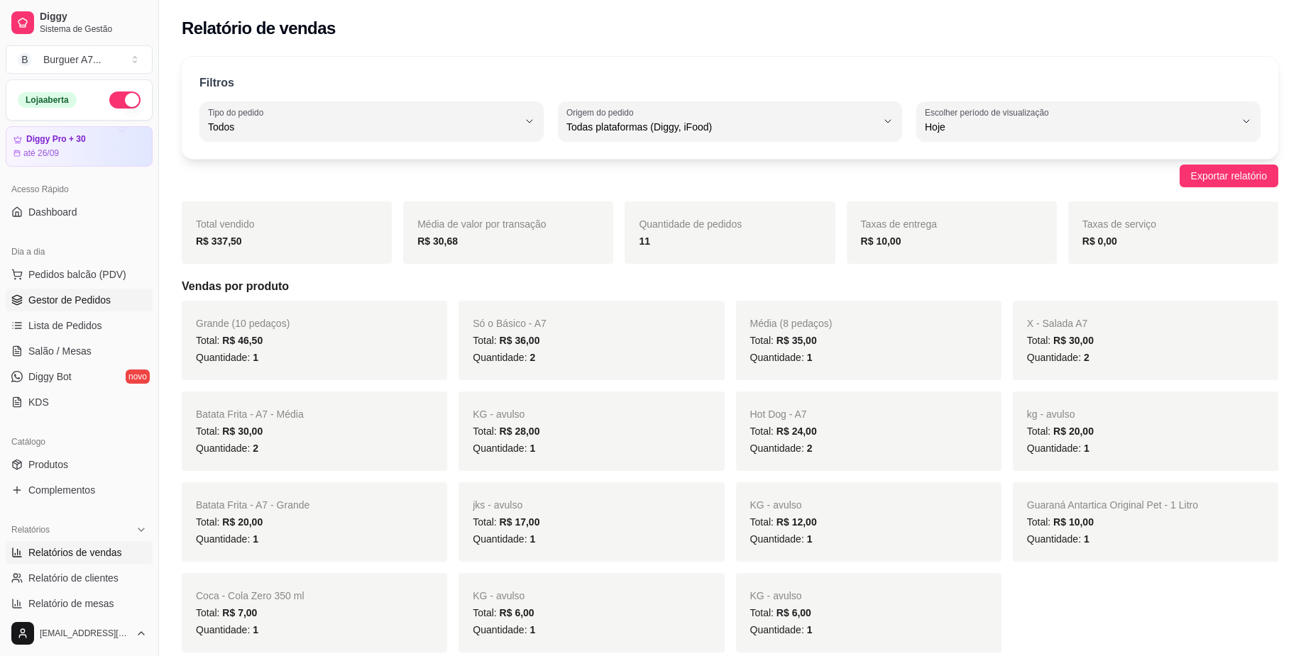
click at [87, 296] on span "Gestor de Pedidos" at bounding box center [69, 300] width 82 height 14
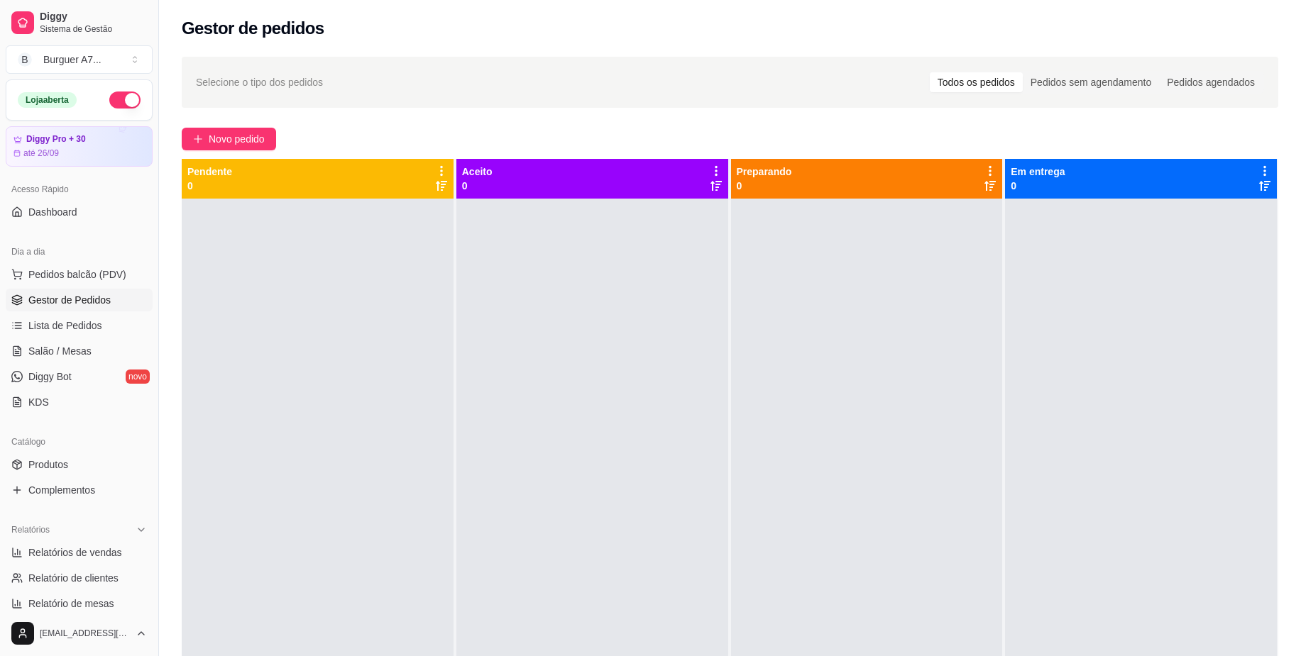
drag, startPoint x: 388, startPoint y: 270, endPoint x: 653, endPoint y: 233, distance: 267.2
click at [388, 270] on div at bounding box center [318, 527] width 272 height 656
click at [162, 128] on button "Toggle Sidebar" at bounding box center [158, 328] width 11 height 656
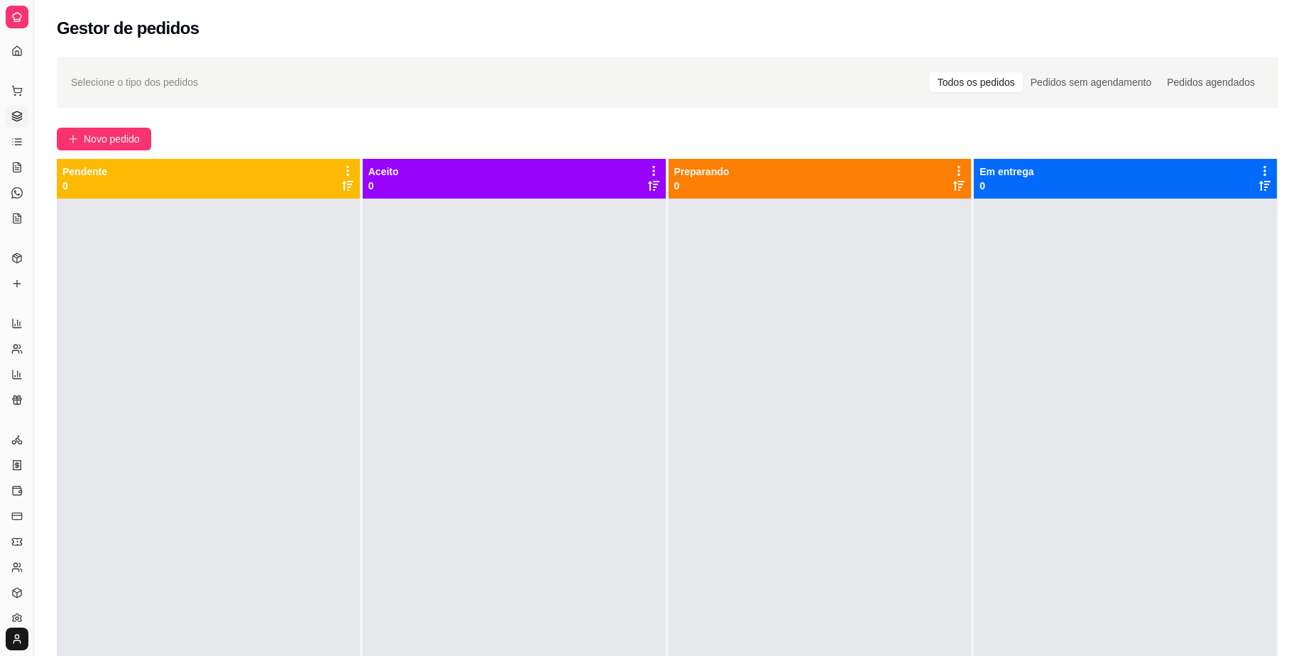
click at [94, 162] on div "Pendente 0" at bounding box center [208, 179] width 303 height 40
click at [112, 122] on div "Selecione o tipo dos pedidos Todos os pedidos Pedidos sem agendamento Pedidos a…" at bounding box center [667, 440] width 1267 height 784
click at [101, 135] on span "Novo pedido" at bounding box center [112, 139] width 56 height 16
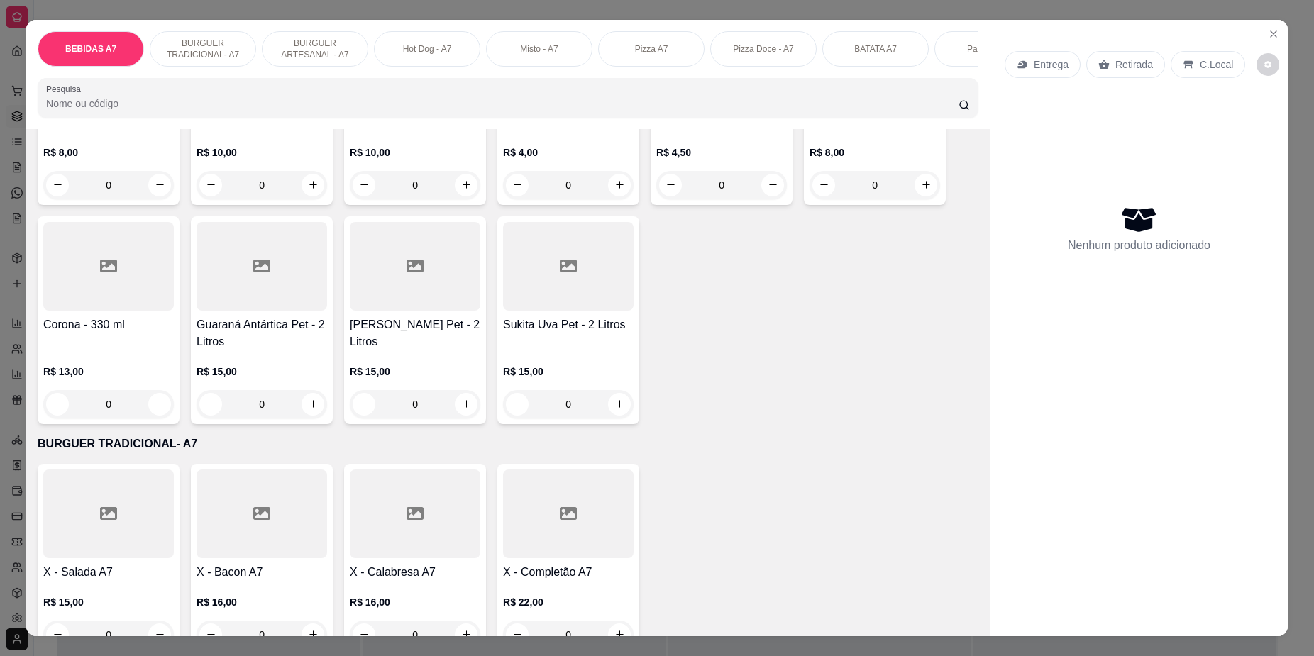
scroll to position [976, 0]
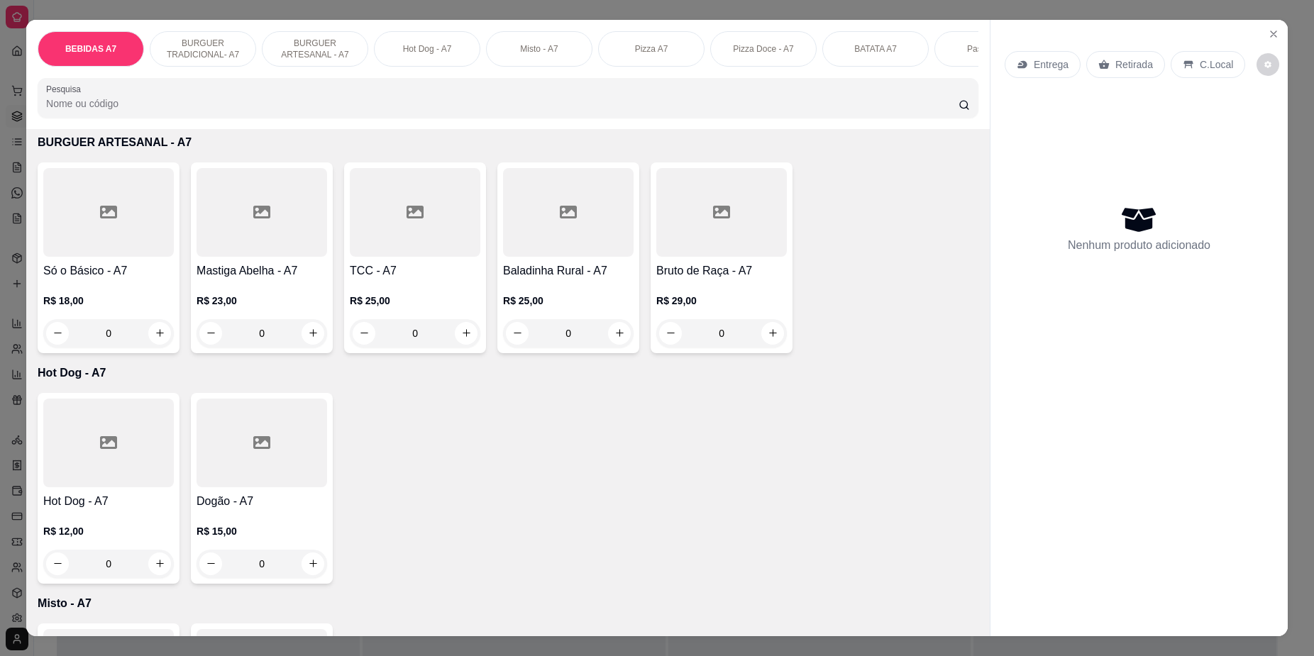
click at [111, 539] on p "R$ 12,00" at bounding box center [108, 531] width 131 height 14
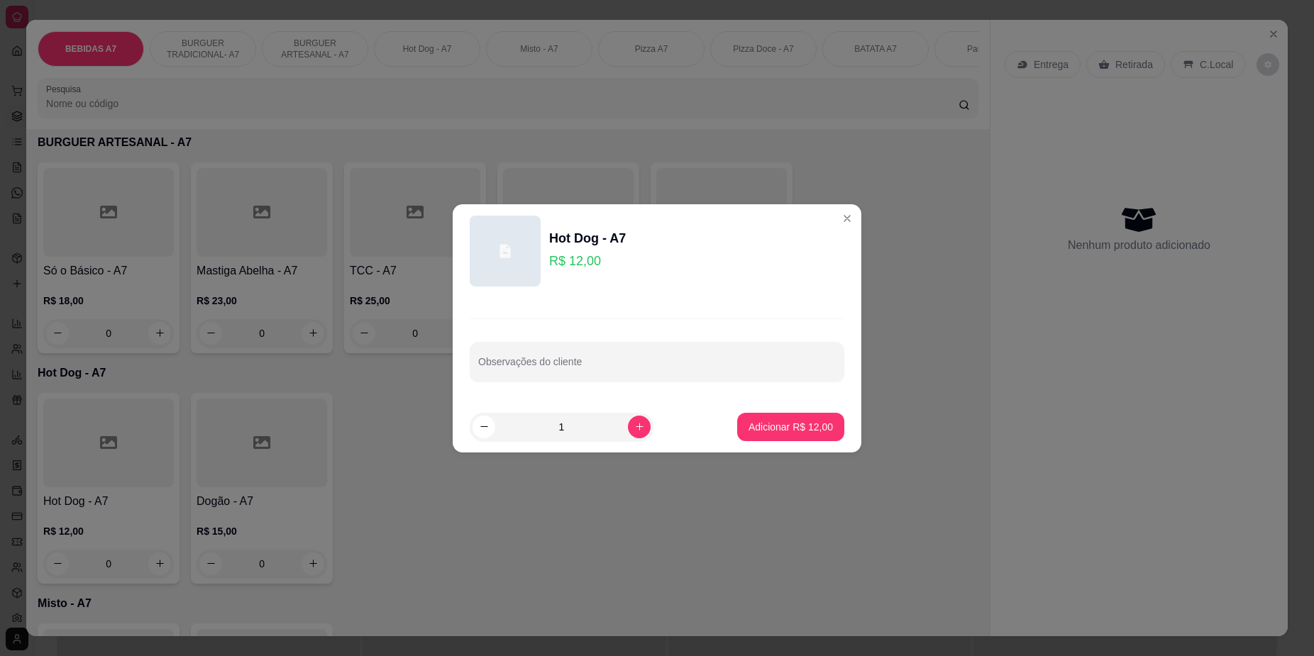
click at [796, 408] on footer "1 Adicionar R$ 12,00" at bounding box center [657, 427] width 409 height 51
click at [794, 422] on p "Adicionar R$ 12,00" at bounding box center [791, 426] width 82 height 13
type input "1"
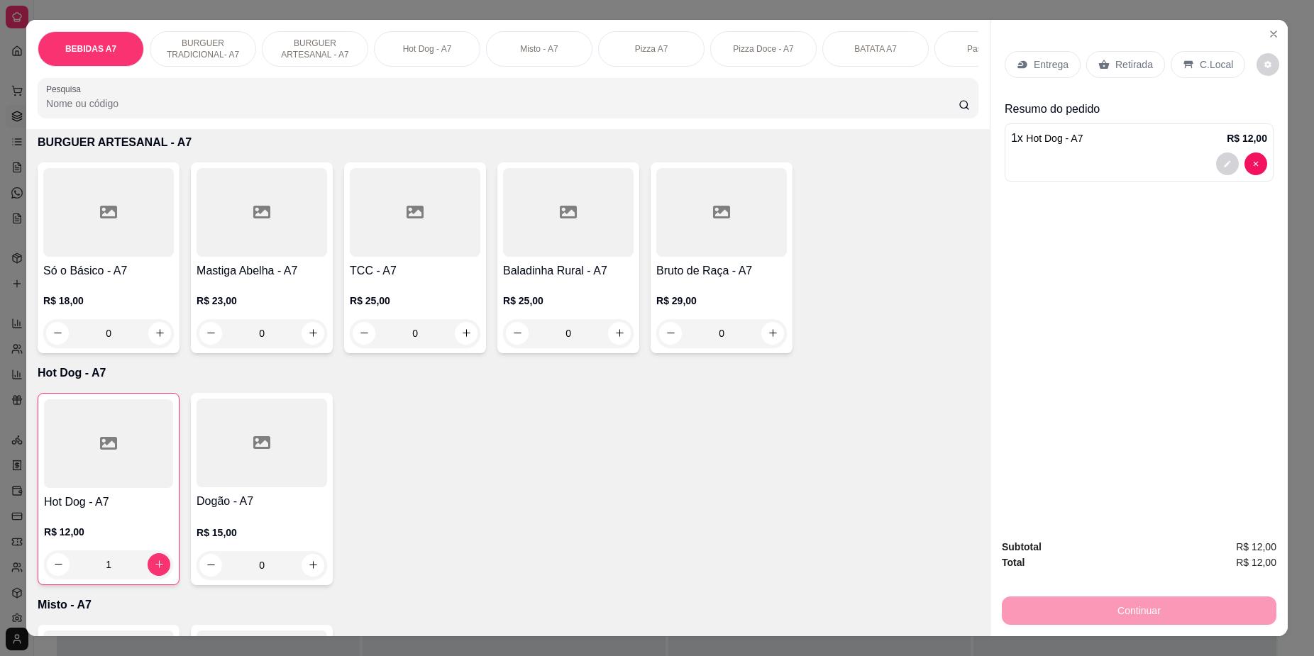
click at [1120, 43] on div "Entrega Retirada C.Local" at bounding box center [1139, 65] width 269 height 50
click at [1123, 63] on p "Retirada" at bounding box center [1134, 64] width 38 height 14
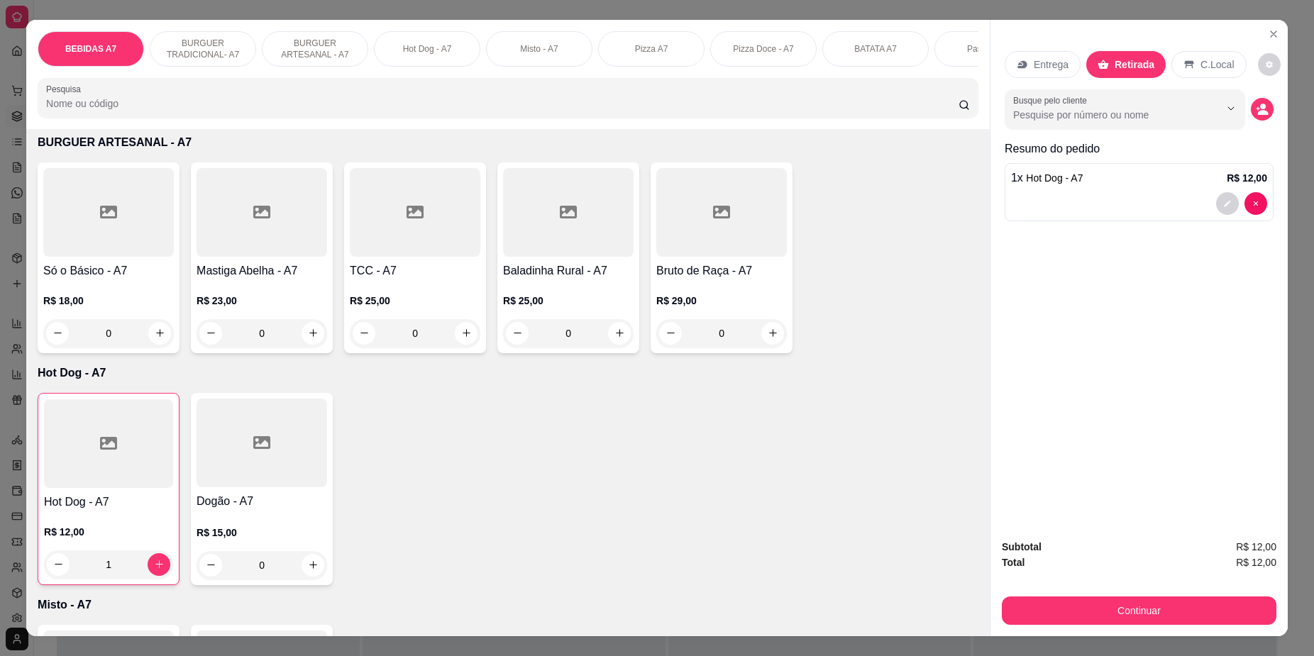
drag, startPoint x: 1125, startPoint y: 635, endPoint x: 1150, endPoint y: 622, distance: 28.3
click at [1142, 627] on div "Subtotal R$ 12,00 Total R$ 12,00 Continuar" at bounding box center [1139, 582] width 297 height 109
click at [1150, 621] on button "Continuar" at bounding box center [1139, 611] width 275 height 28
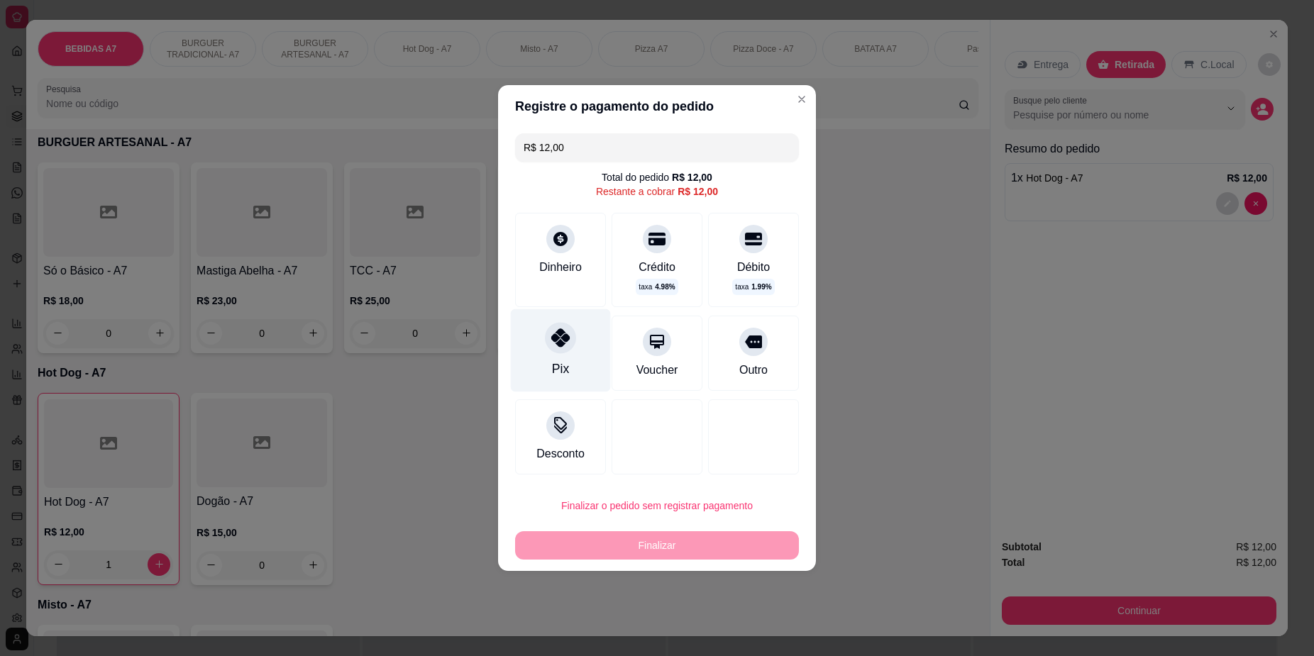
click at [569, 358] on div "Pix" at bounding box center [561, 350] width 100 height 83
type input "R$ 0,00"
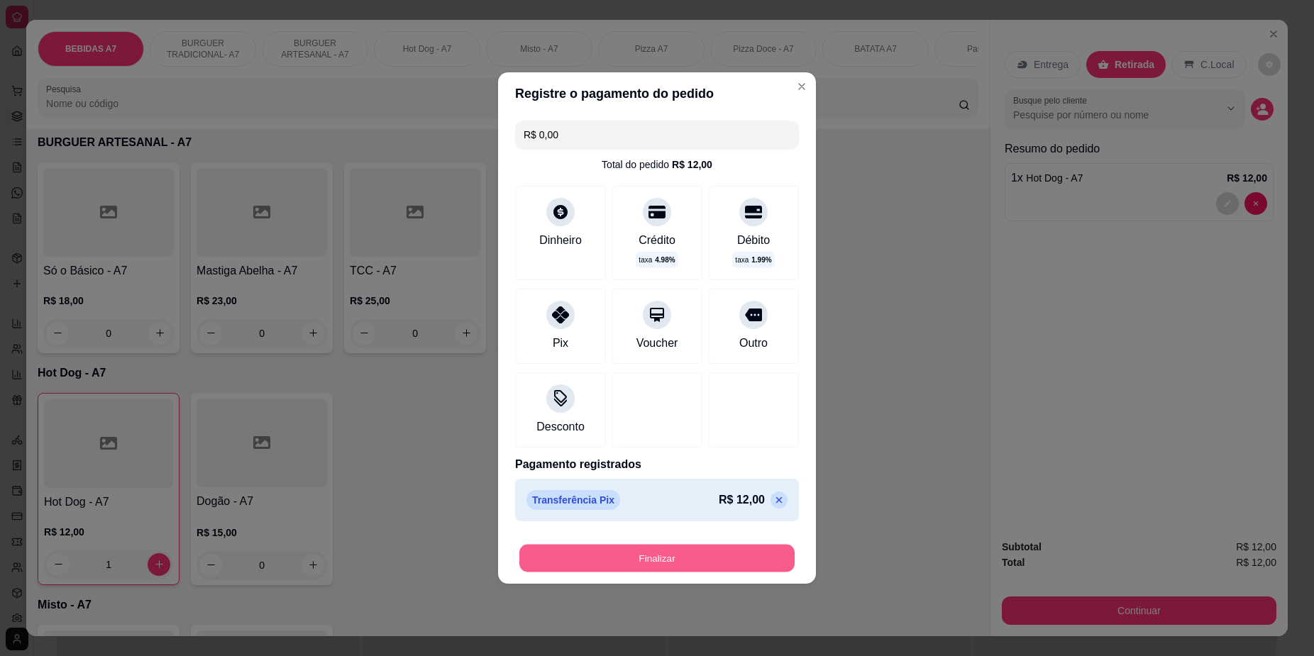
click at [769, 553] on button "Finalizar" at bounding box center [656, 559] width 275 height 28
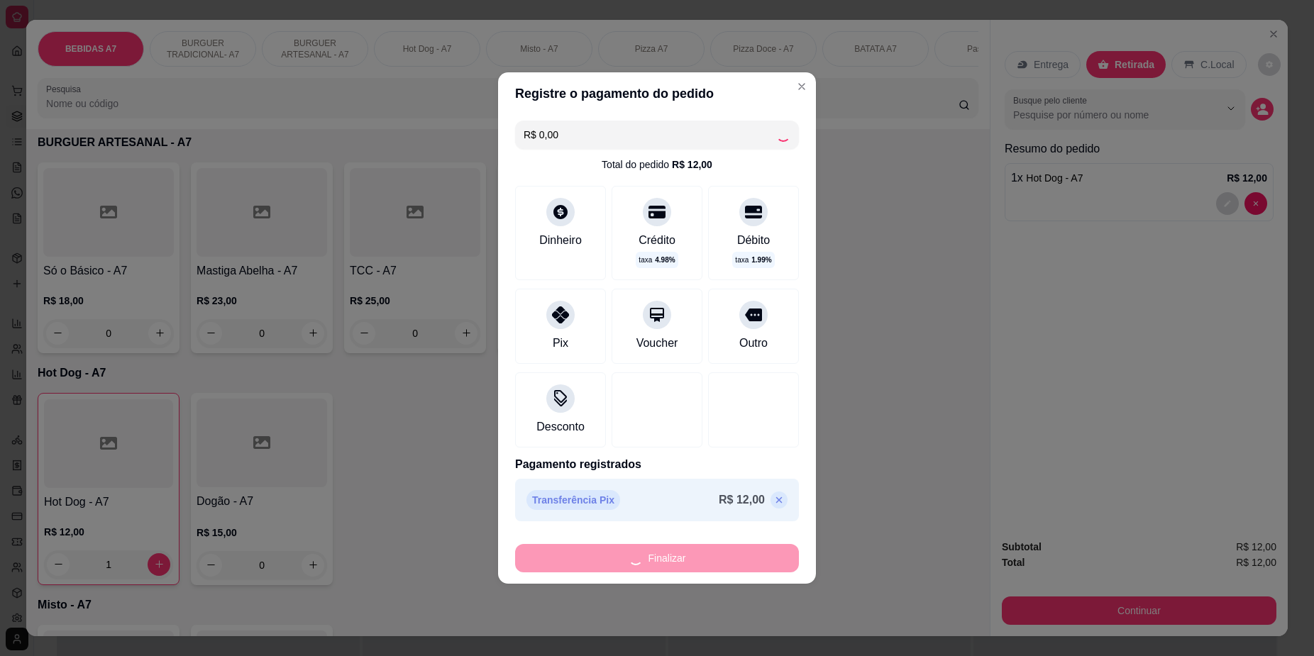
type input "0"
type input "-R$ 12,00"
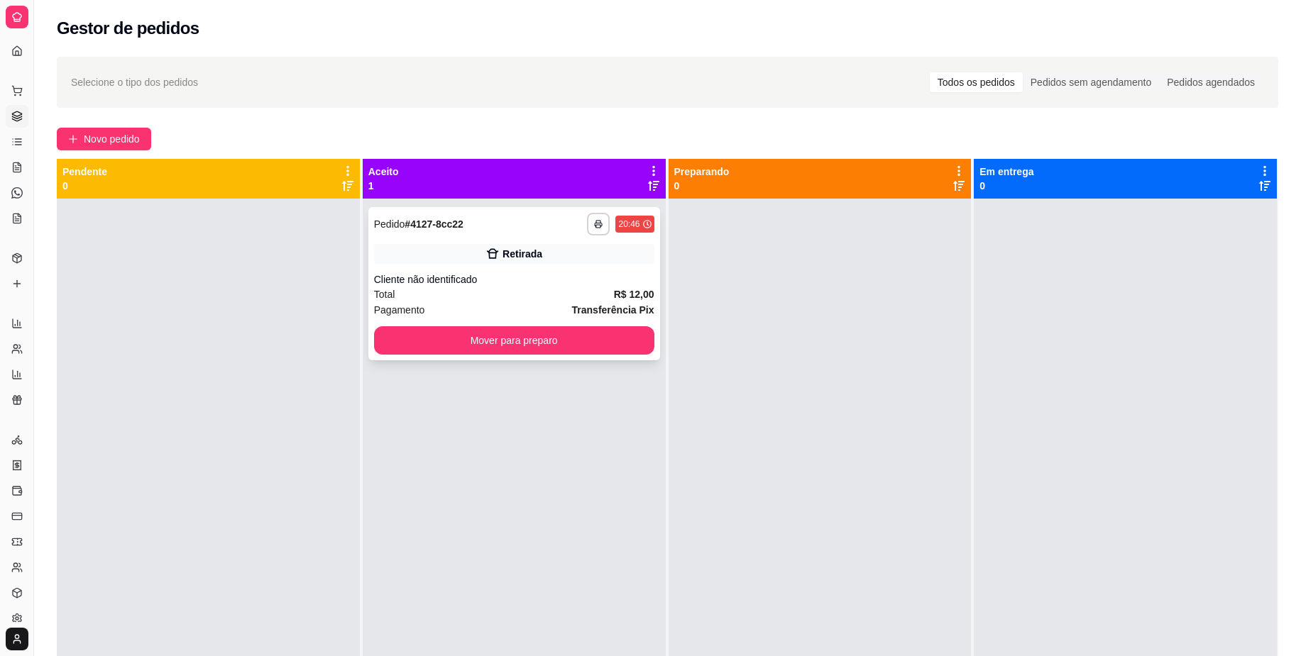
click at [652, 335] on div "**********" at bounding box center [514, 283] width 292 height 153
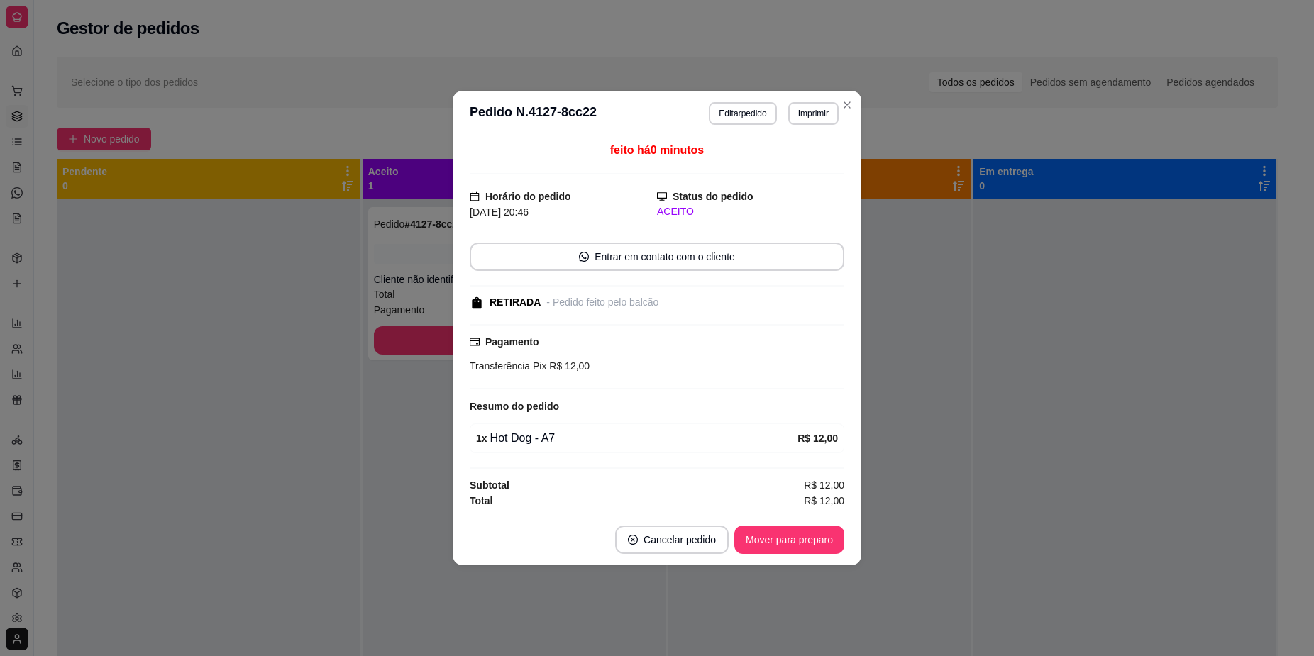
drag, startPoint x: 485, startPoint y: 345, endPoint x: 463, endPoint y: 348, distance: 22.2
click at [482, 346] on div "Pagamento Transferência Pix R$ 12,00" at bounding box center [657, 354] width 375 height 40
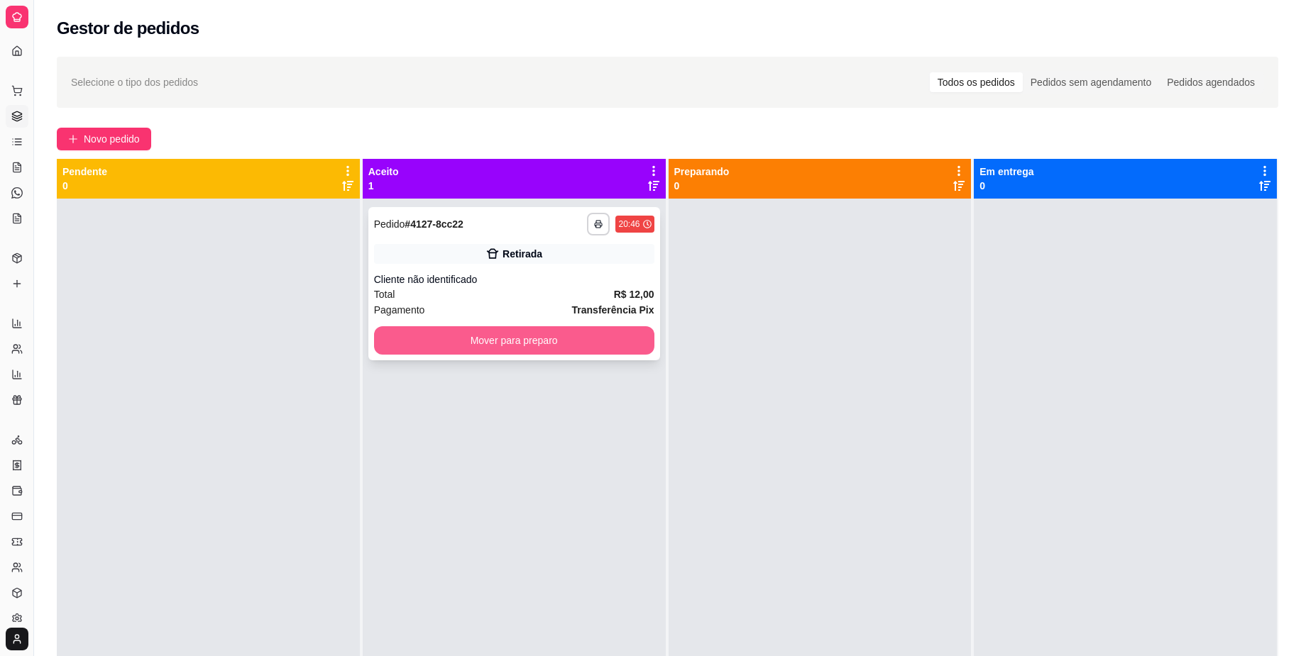
click at [424, 348] on button "Mover para preparo" at bounding box center [514, 340] width 280 height 28
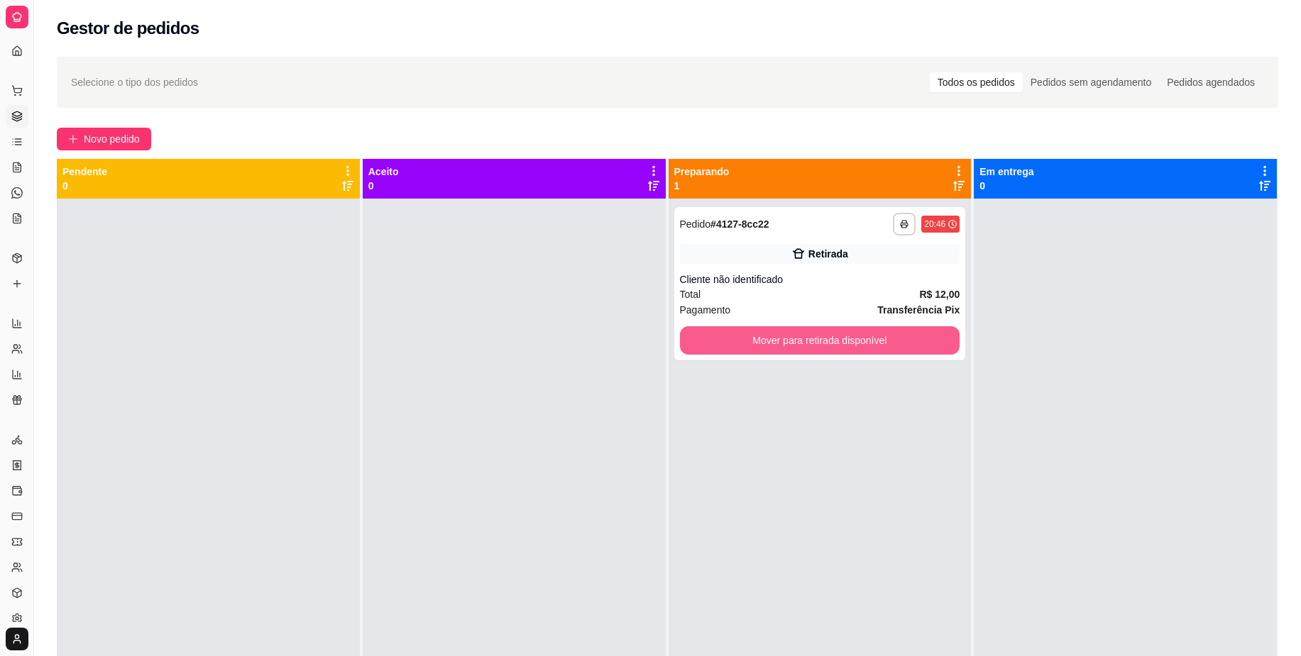
click at [781, 335] on button "Mover para retirada disponível" at bounding box center [820, 340] width 280 height 28
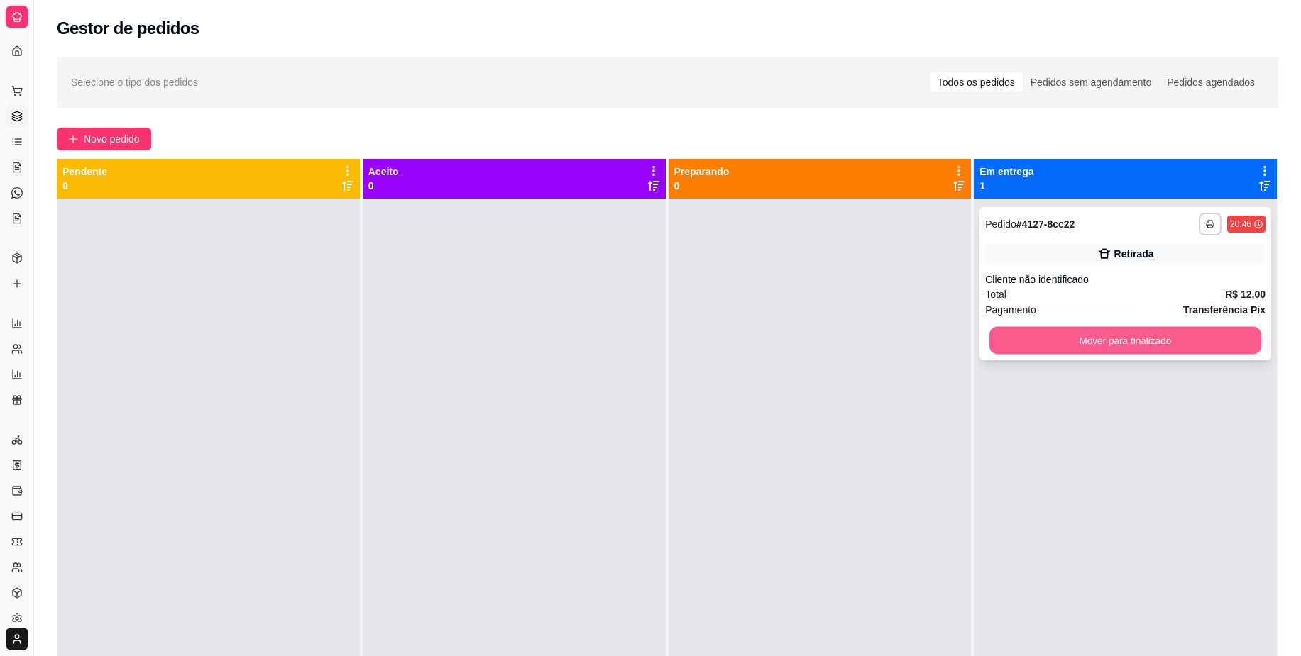
click at [998, 339] on button "Mover para finalizado" at bounding box center [1125, 341] width 272 height 28
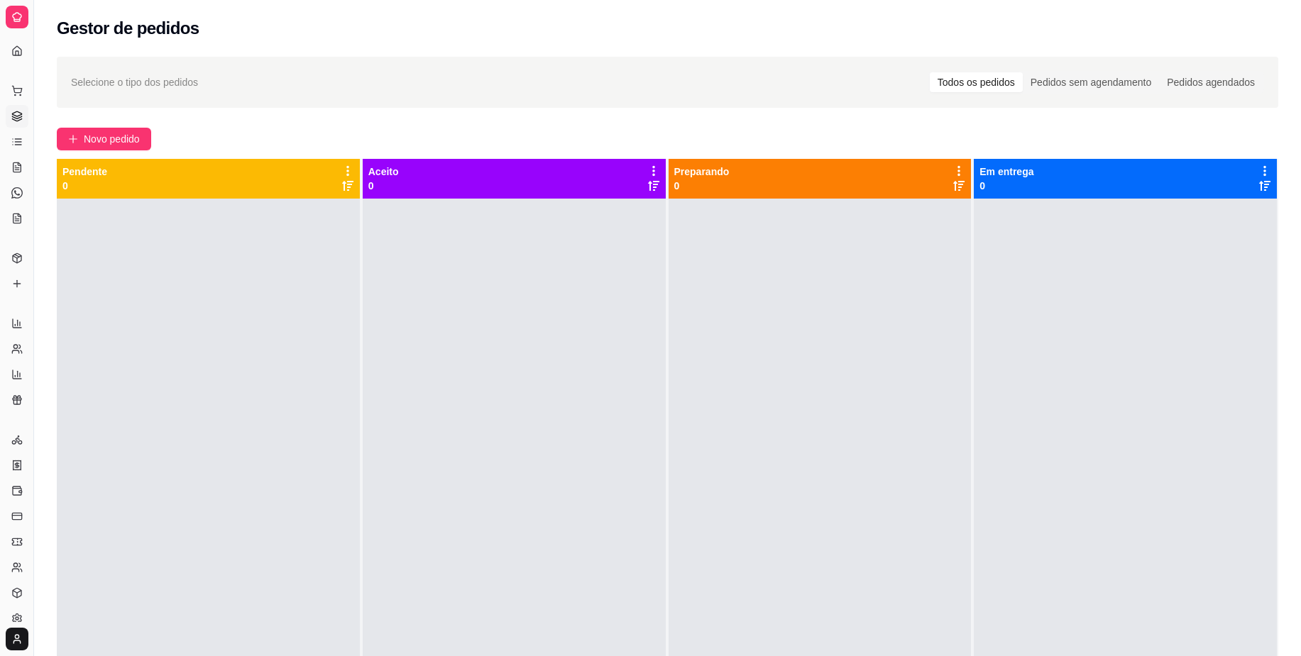
click at [502, 434] on div at bounding box center [514, 527] width 303 height 656
drag, startPoint x: 106, startPoint y: 127, endPoint x: 101, endPoint y: 133, distance: 8.5
click at [105, 128] on div "Selecione o tipo dos pedidos Todos os pedidos Pedidos sem agendamento Pedidos a…" at bounding box center [667, 440] width 1267 height 784
click at [100, 136] on span "Novo pedido" at bounding box center [112, 139] width 56 height 16
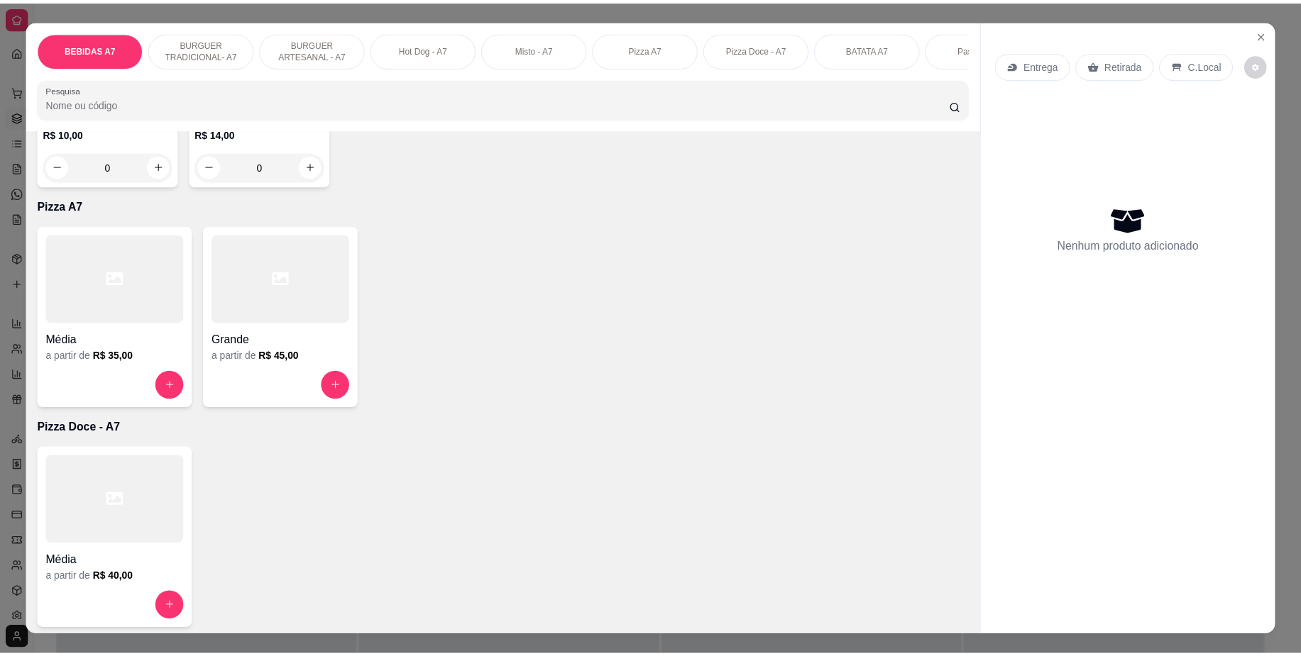
scroll to position [1685, 0]
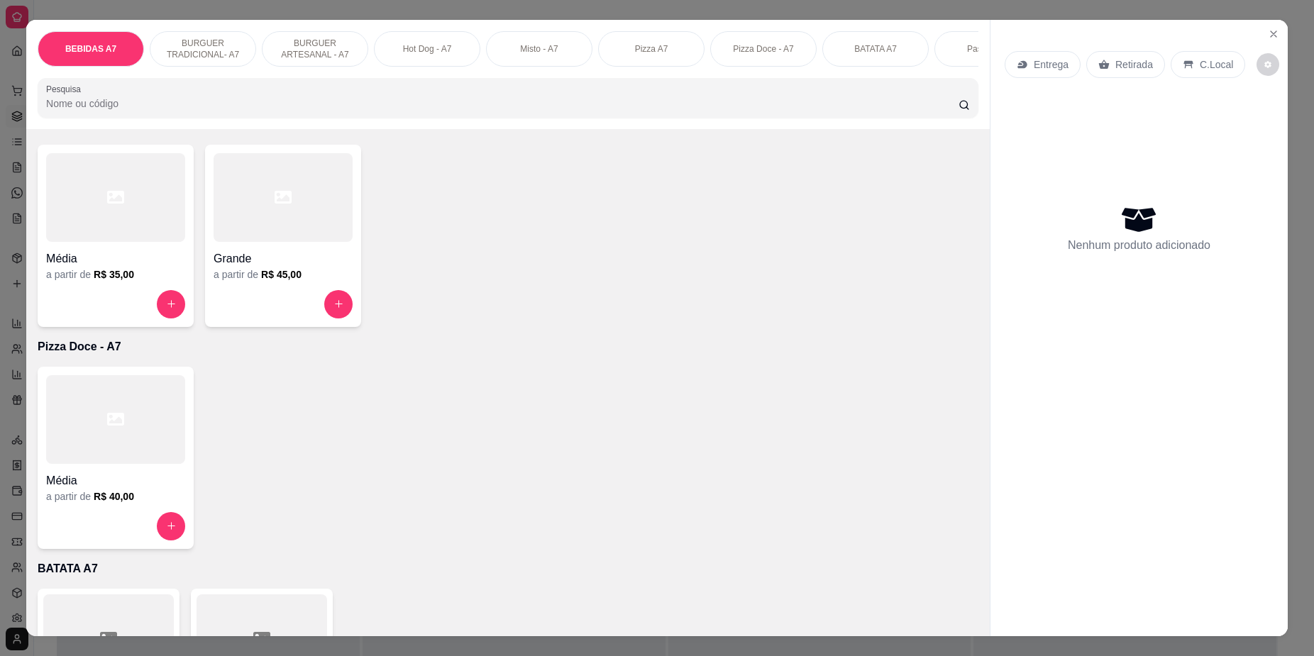
click at [119, 257] on div "Média" at bounding box center [115, 255] width 139 height 26
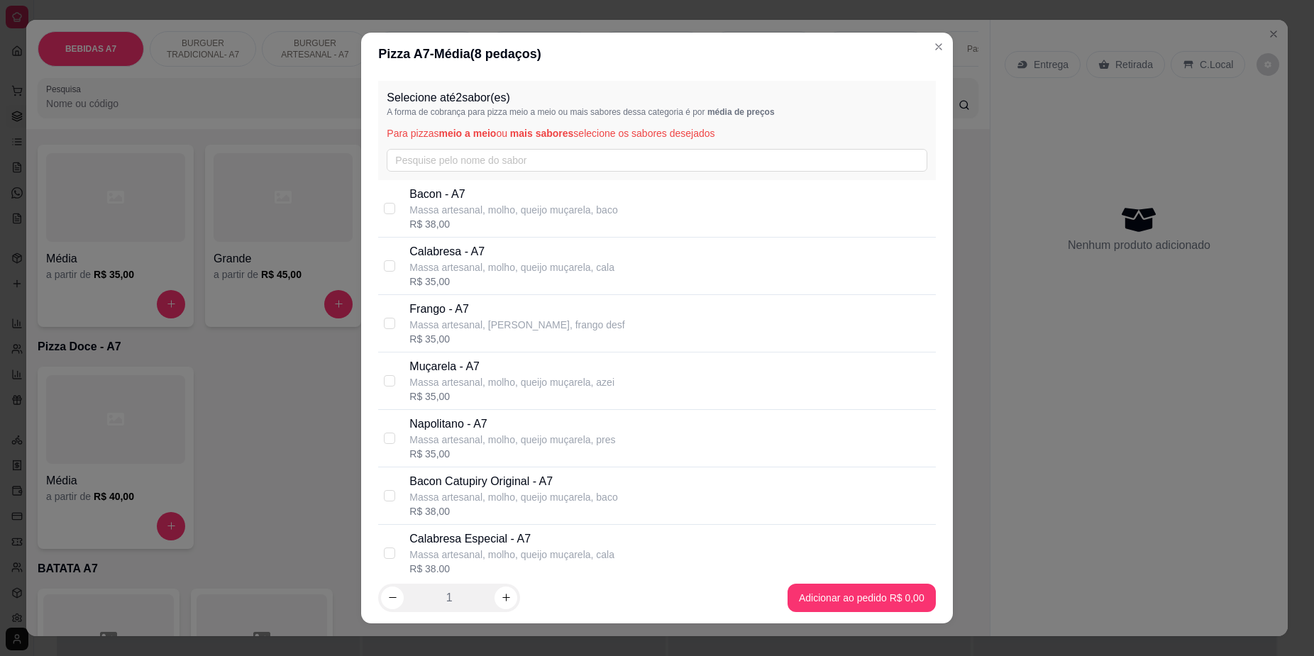
drag, startPoint x: 490, startPoint y: 272, endPoint x: 568, endPoint y: 328, distance: 95.1
click at [491, 272] on p "Massa artesanal, molho, queijo muçarela, cala" at bounding box center [511, 267] width 205 height 14
checkbox input "true"
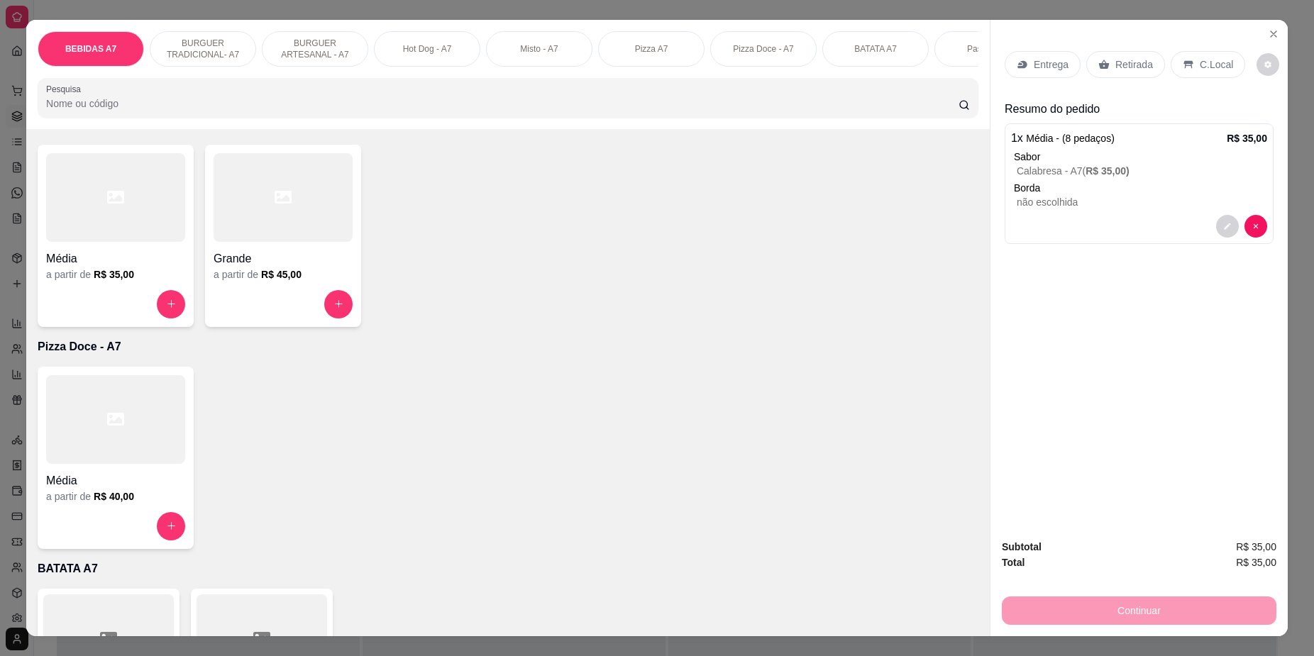
click at [1131, 68] on p "Retirada" at bounding box center [1134, 64] width 38 height 14
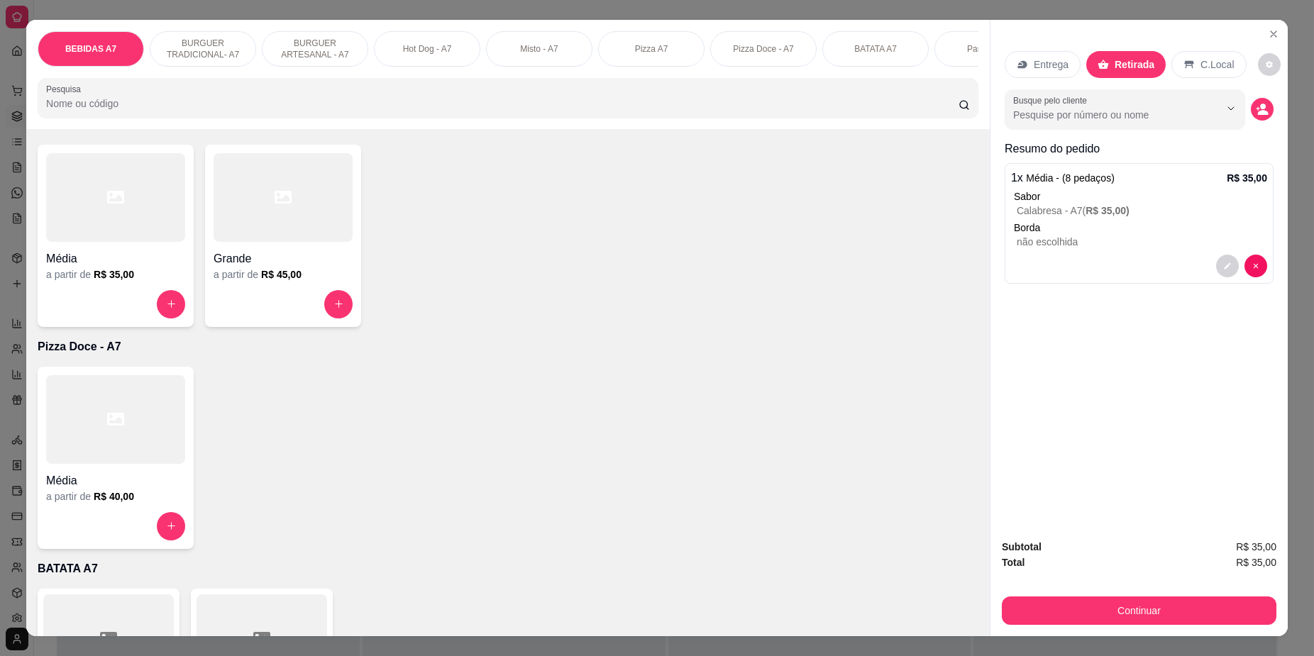
drag, startPoint x: 1132, startPoint y: 594, endPoint x: 1149, endPoint y: 605, distance: 19.9
click at [1137, 597] on div "Continuar" at bounding box center [1139, 609] width 275 height 32
click at [1147, 605] on button "Continuar" at bounding box center [1139, 611] width 275 height 28
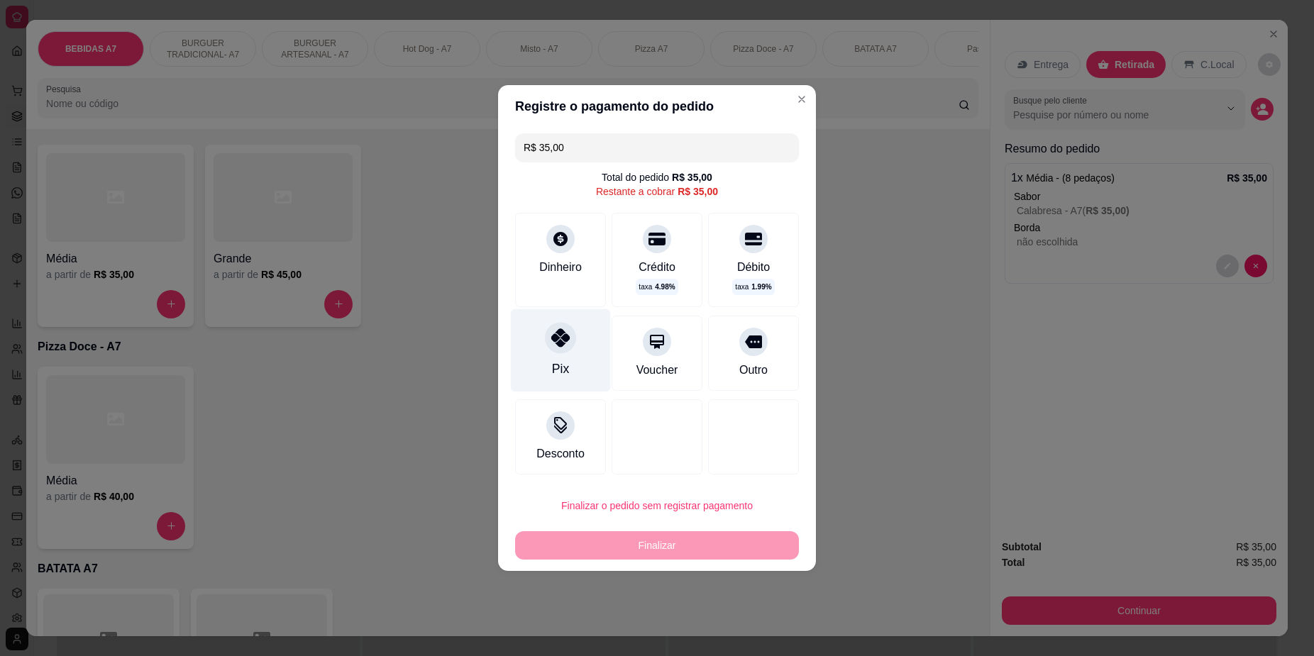
click at [566, 387] on div "Pix" at bounding box center [561, 350] width 100 height 83
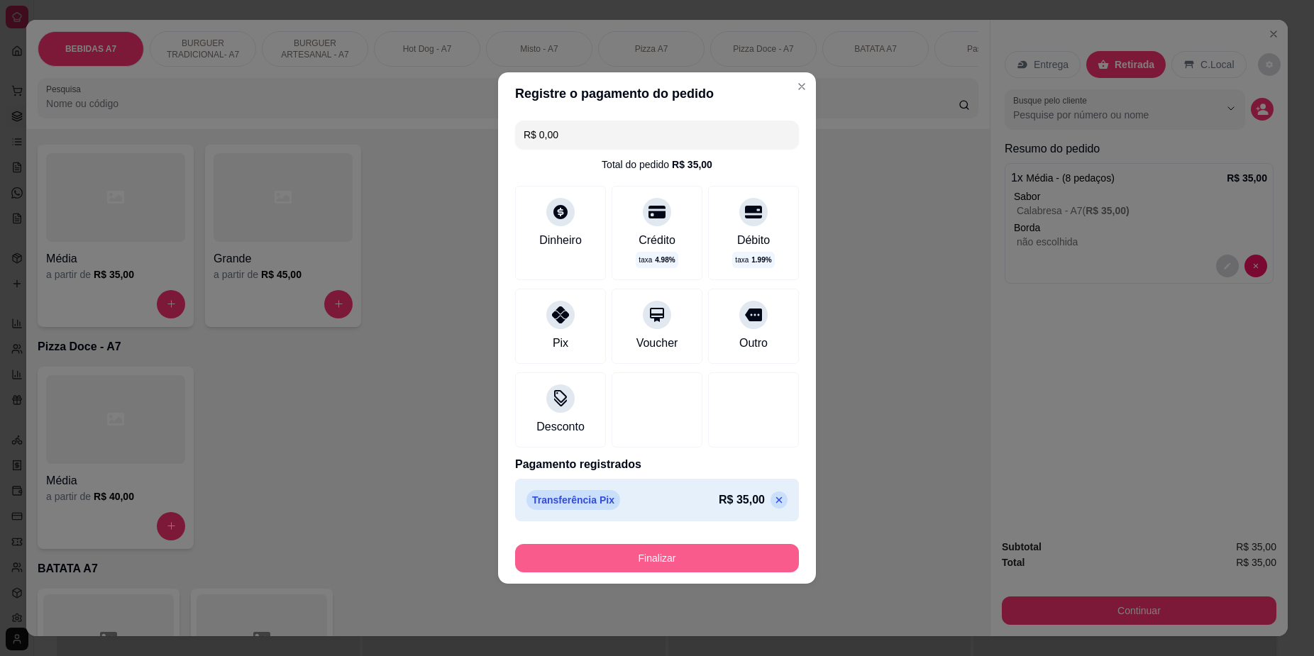
click at [744, 556] on button "Finalizar" at bounding box center [657, 558] width 284 height 28
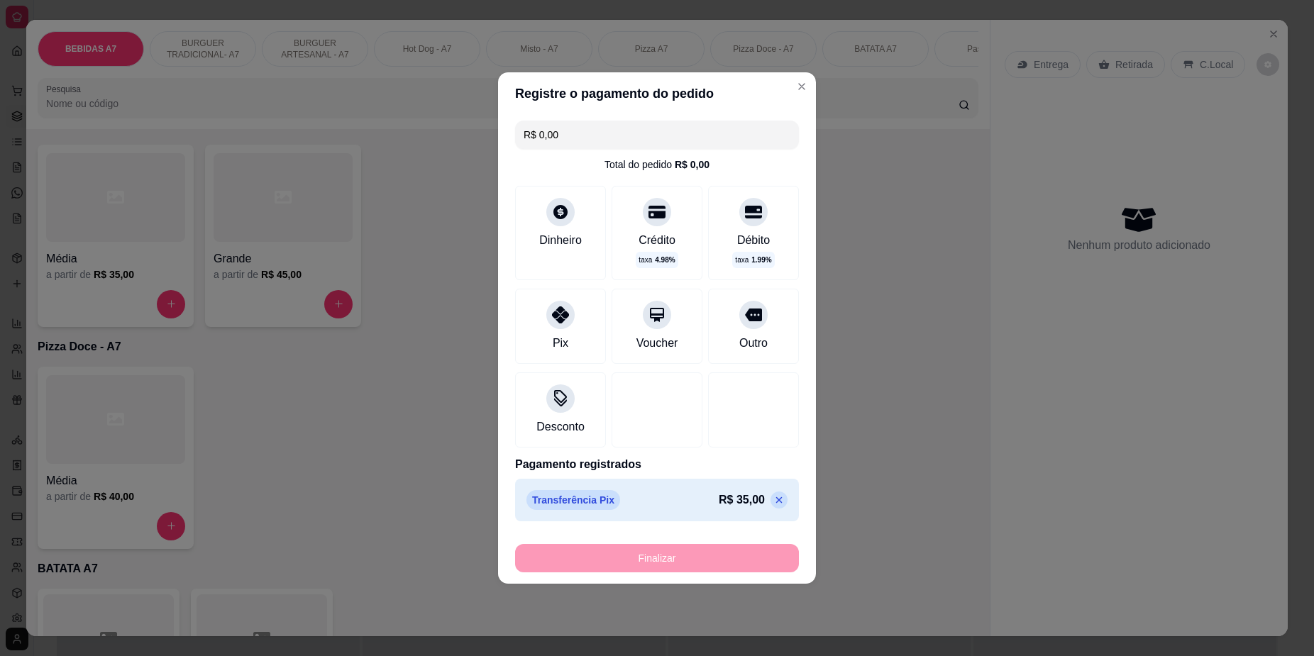
type input "-R$ 35,00"
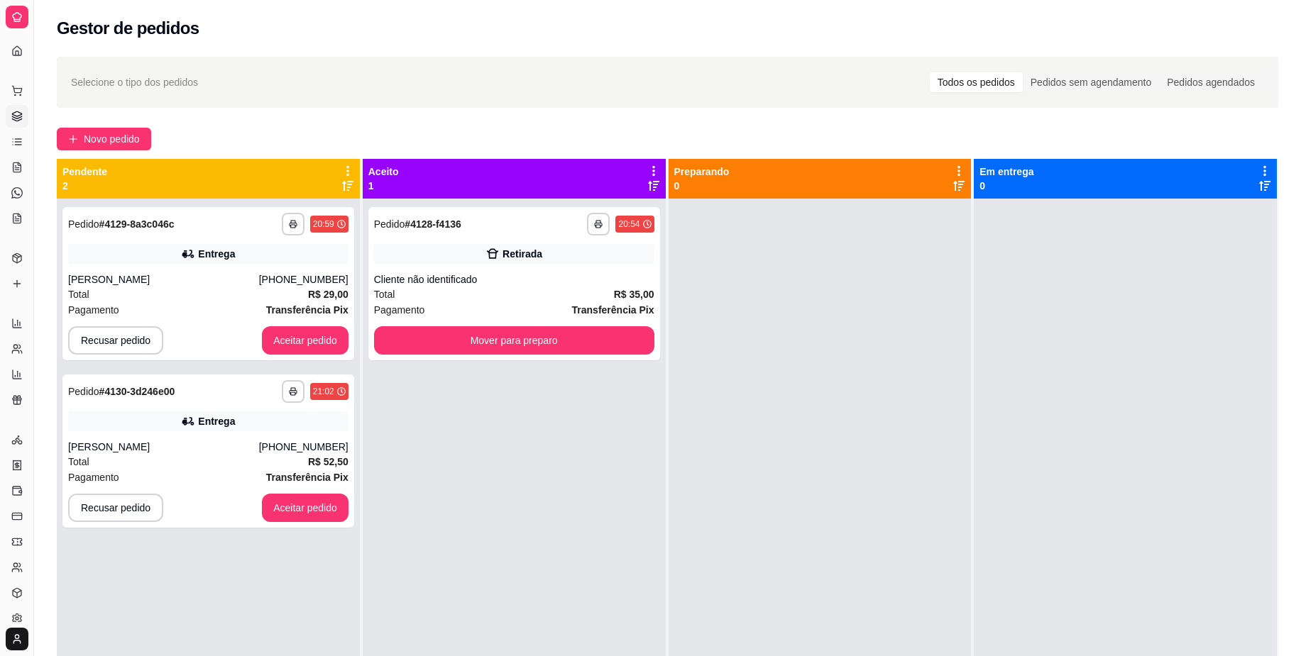
click at [422, 461] on div "**********" at bounding box center [514, 527] width 303 height 656
click at [597, 335] on button "Mover para preparo" at bounding box center [514, 341] width 272 height 28
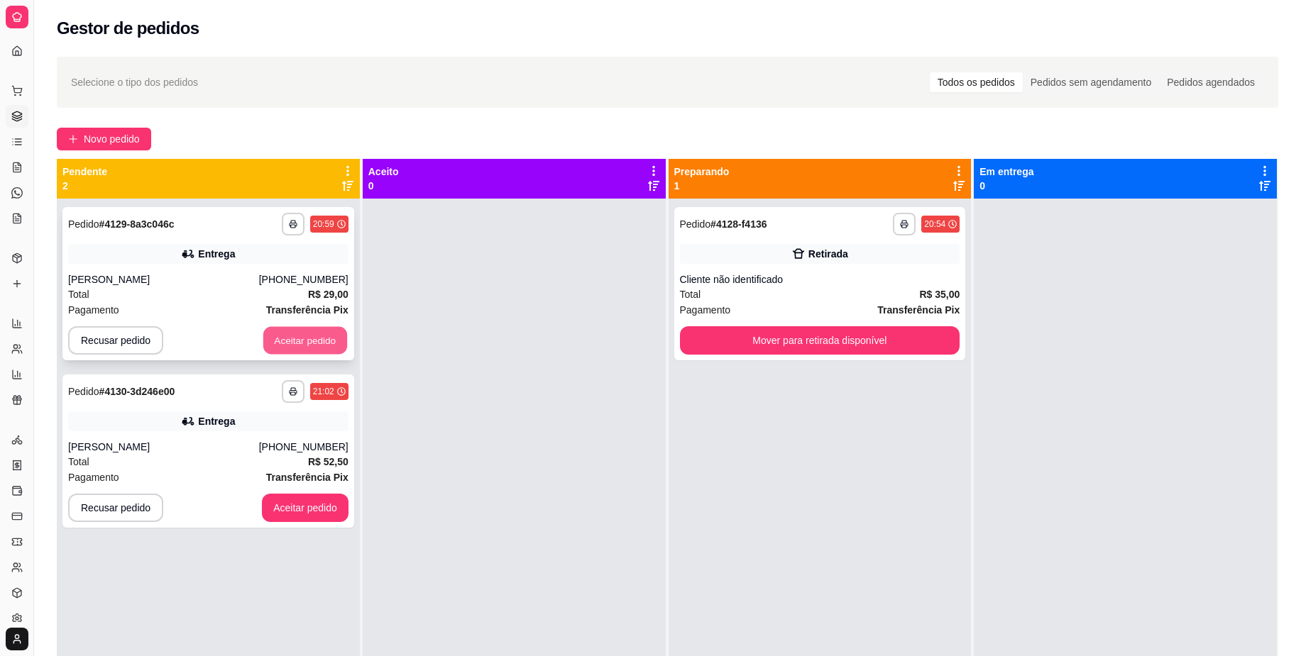
click at [309, 341] on button "Aceitar pedido" at bounding box center [305, 341] width 84 height 28
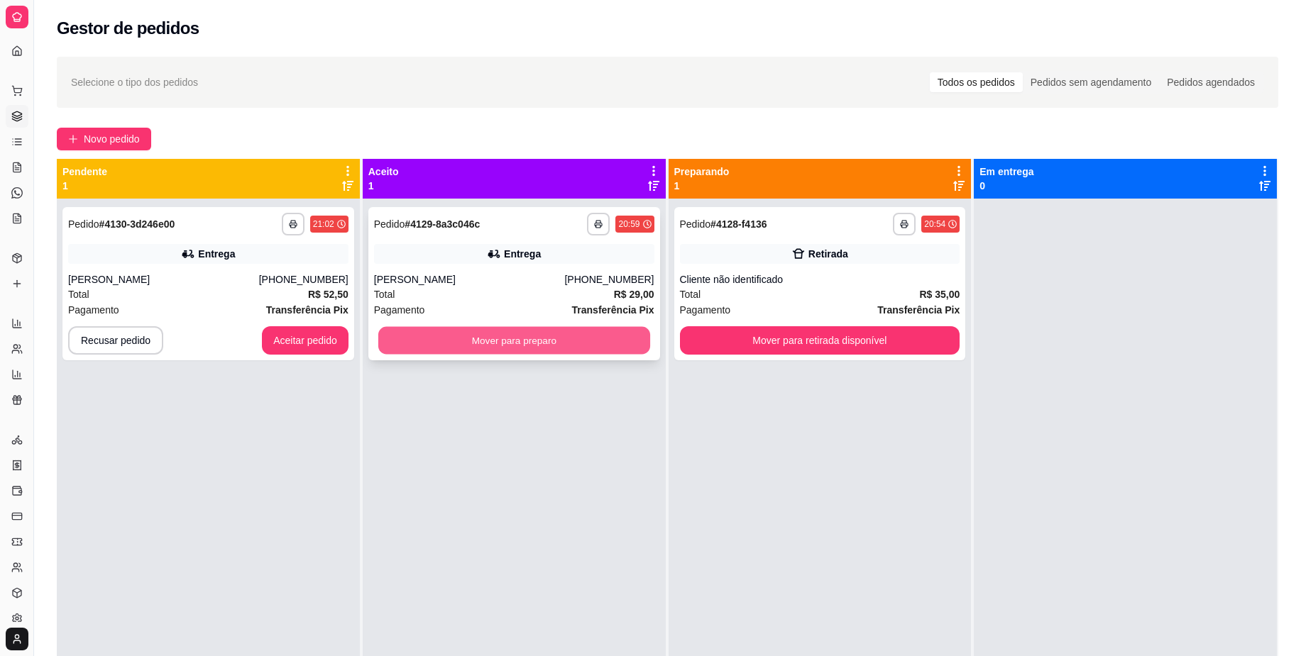
click at [515, 340] on button "Mover para preparo" at bounding box center [514, 341] width 272 height 28
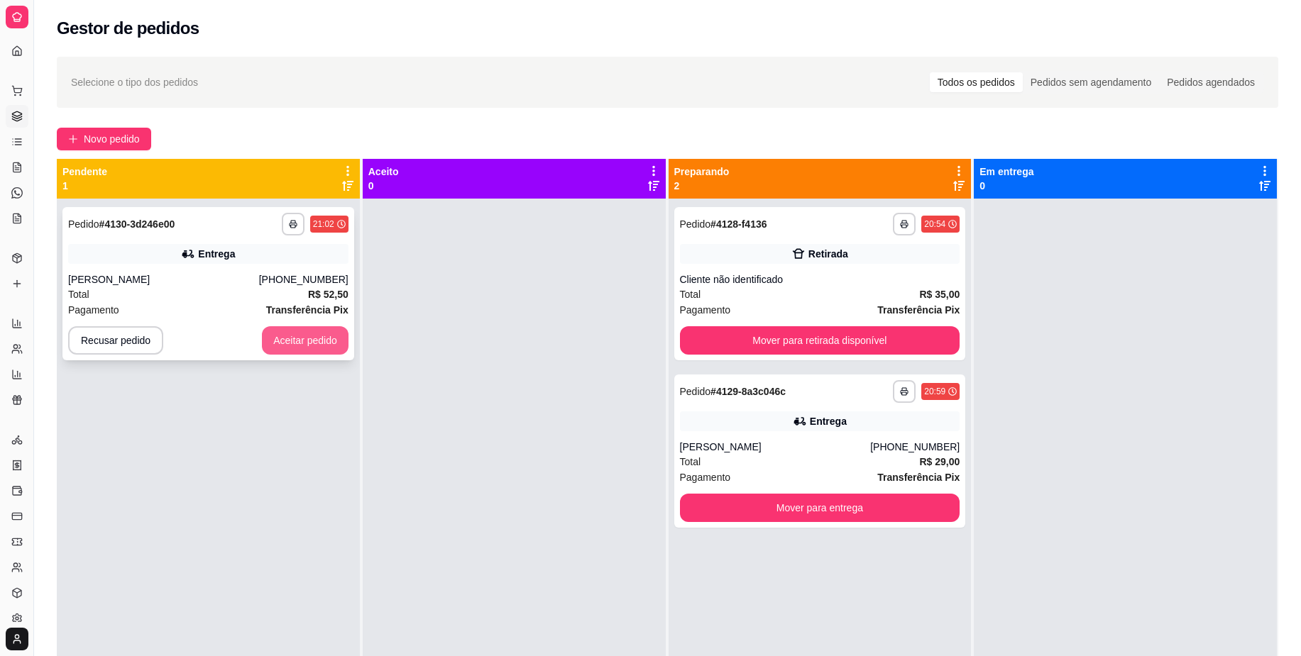
click at [286, 349] on button "Aceitar pedido" at bounding box center [305, 340] width 87 height 28
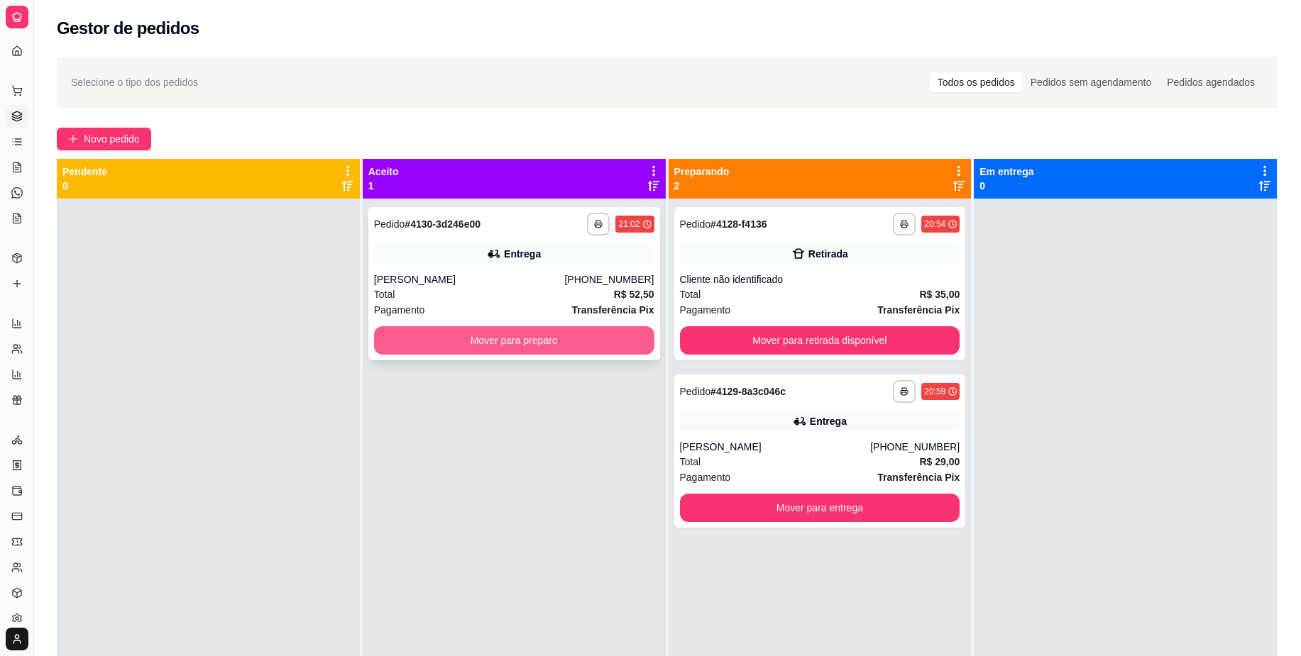
click at [434, 333] on button "Mover para preparo" at bounding box center [514, 340] width 280 height 28
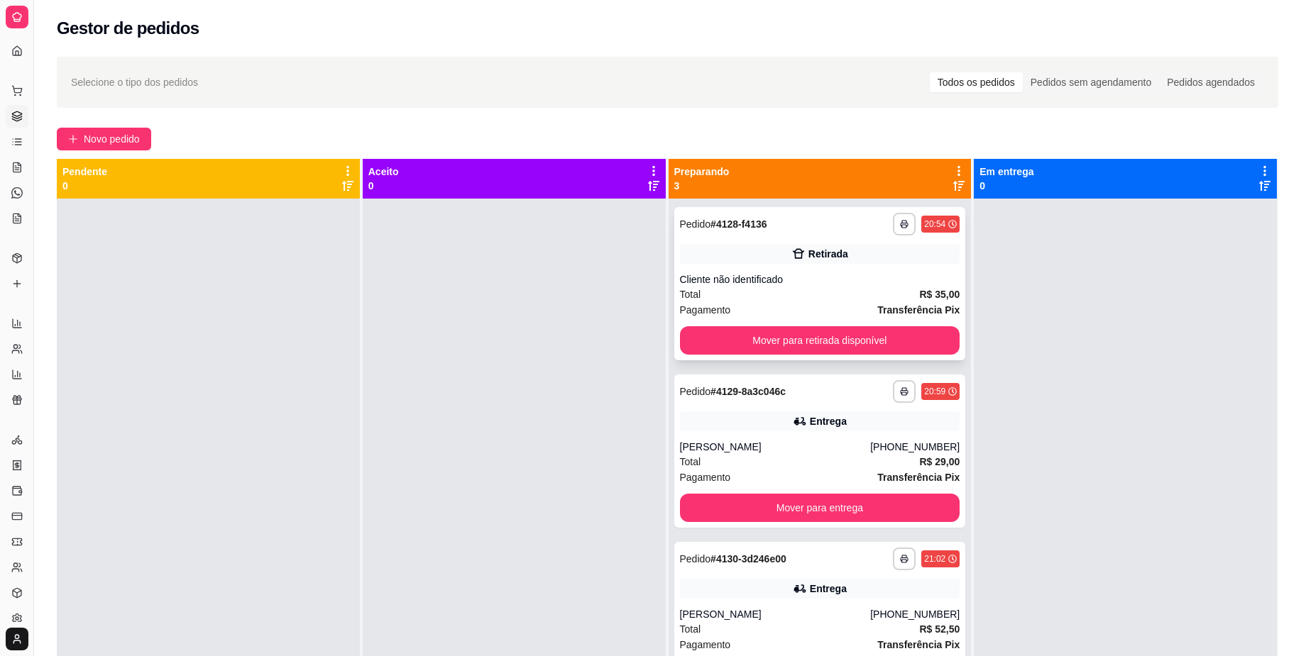
click at [764, 273] on div "Cliente não identificado" at bounding box center [820, 279] width 280 height 14
click at [140, 126] on div "**********" at bounding box center [667, 440] width 1267 height 784
click at [133, 136] on span "Novo pedido" at bounding box center [112, 139] width 56 height 16
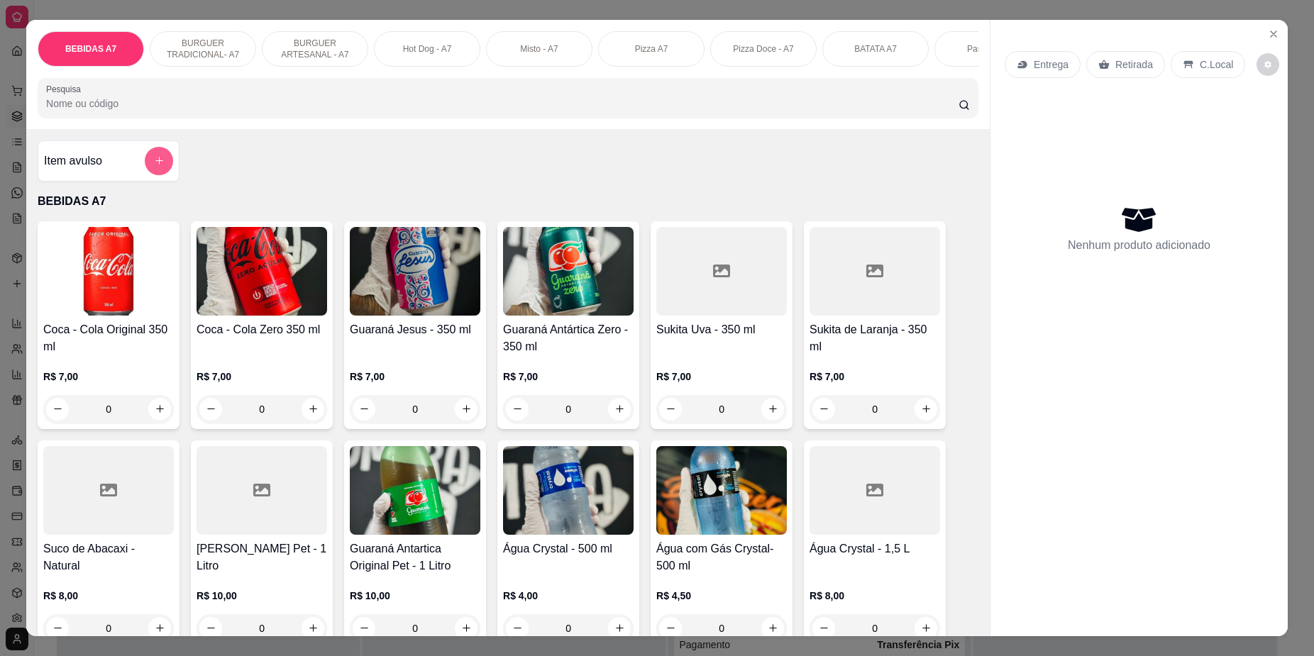
click at [148, 175] on button "add-separate-item" at bounding box center [159, 161] width 28 height 28
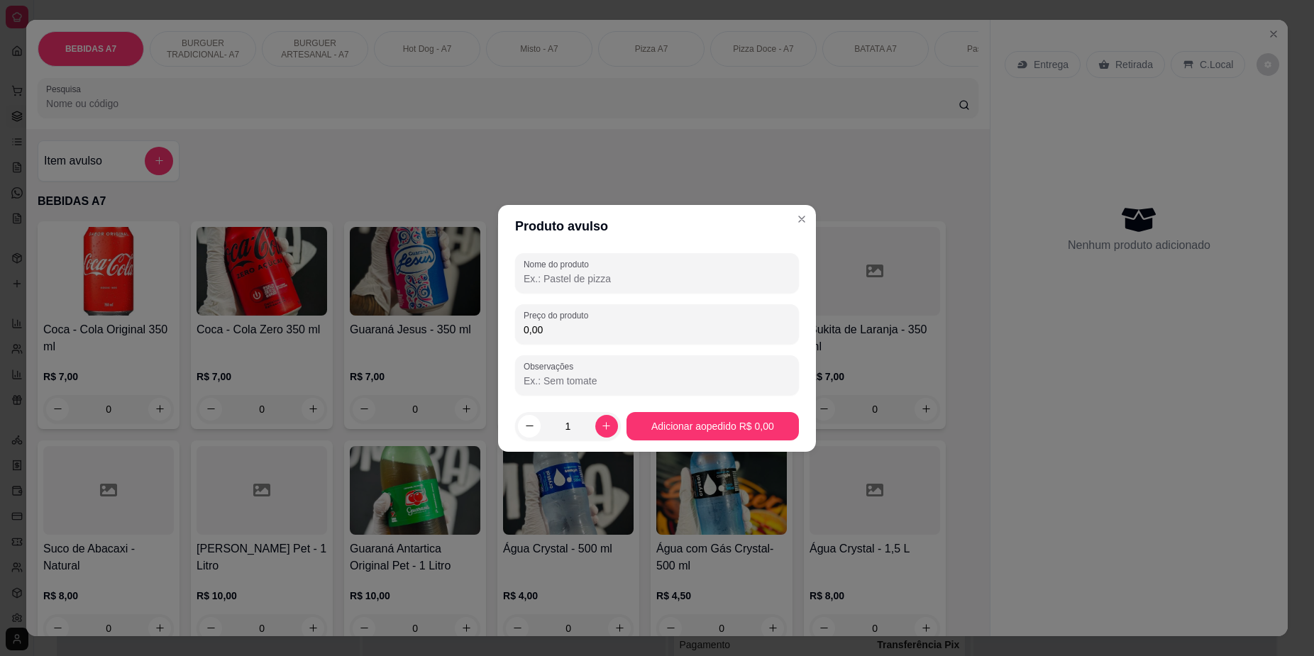
click at [634, 326] on input "0,00" at bounding box center [657, 330] width 267 height 14
type input "5,58"
click at [654, 297] on div "Nome do produto Preço do produto 5,58 Observações" at bounding box center [657, 324] width 284 height 142
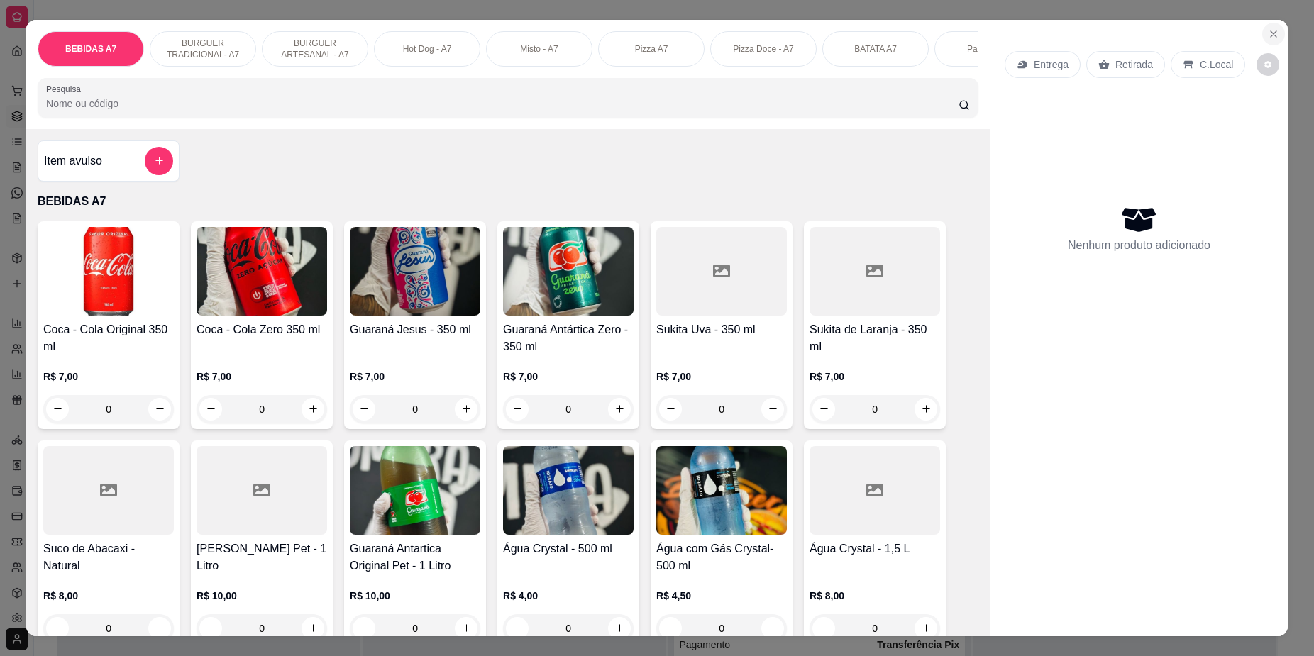
click at [1268, 35] on icon "Close" at bounding box center [1273, 33] width 11 height 11
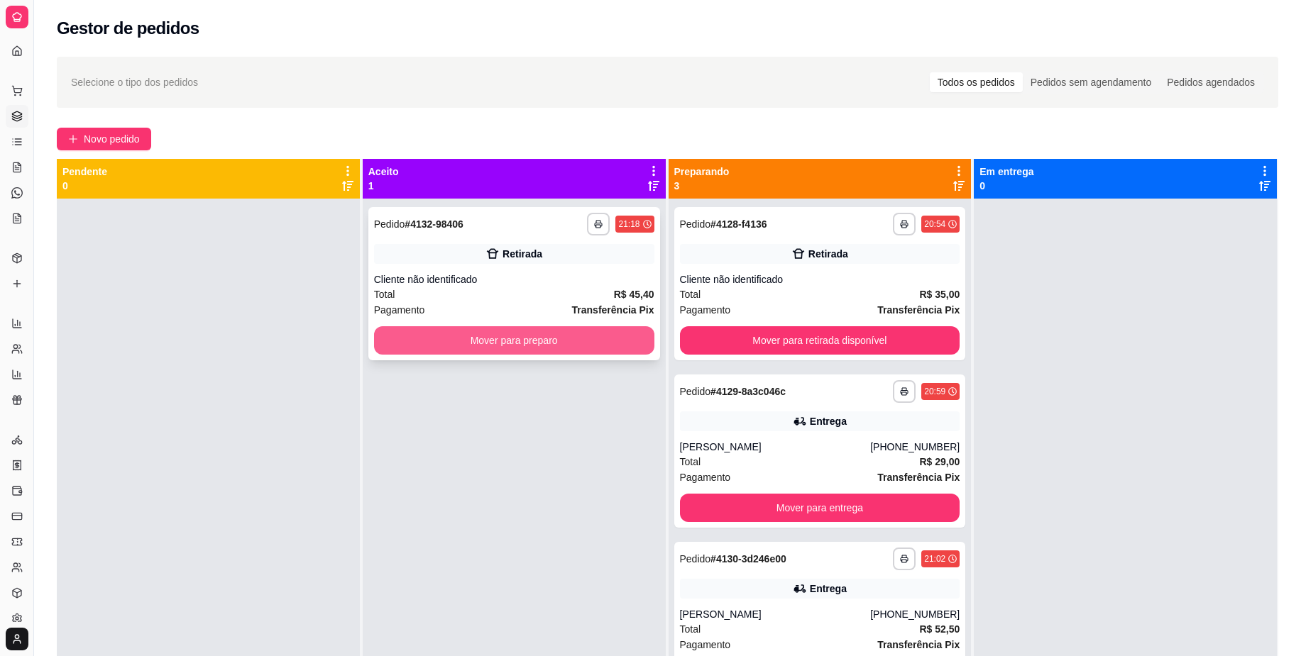
click at [578, 332] on button "Mover para preparo" at bounding box center [514, 340] width 280 height 28
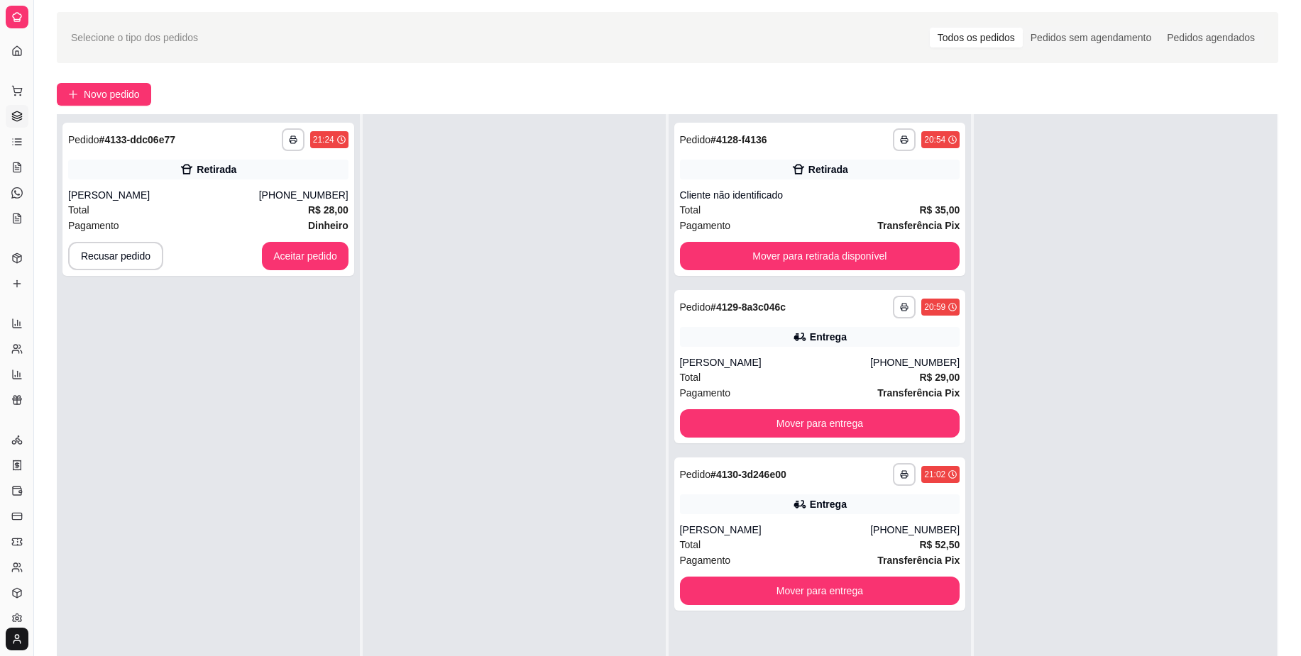
scroll to position [39, 0]
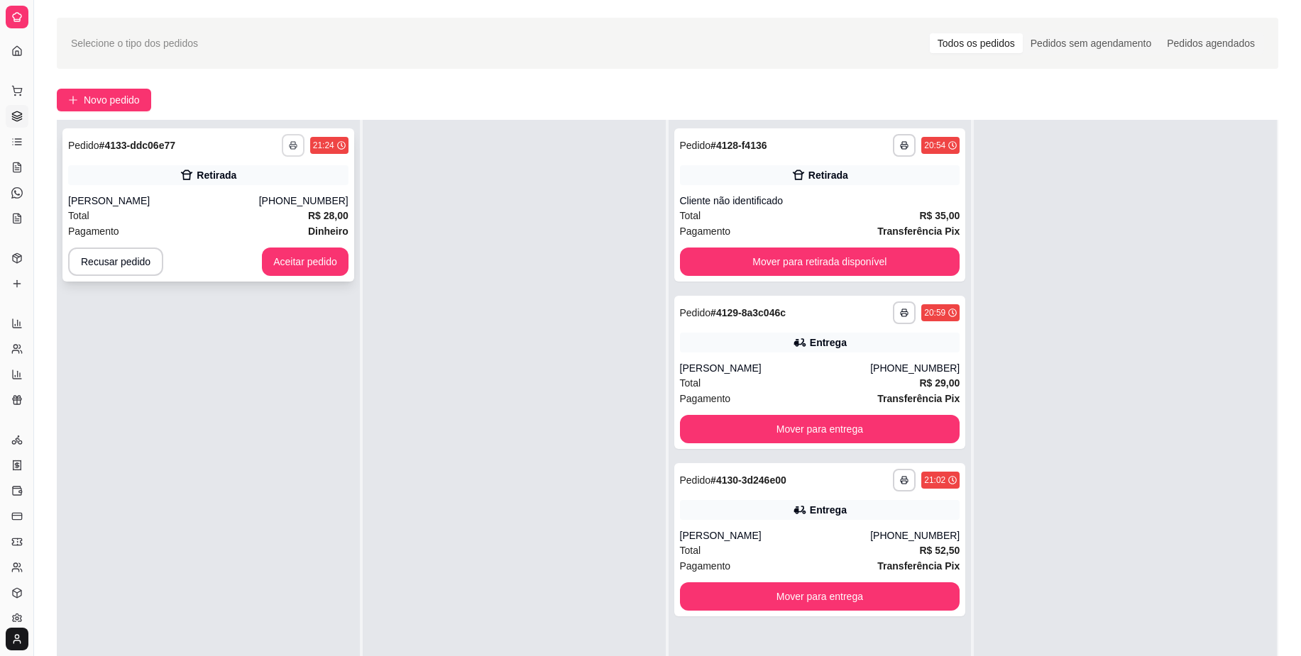
click at [292, 146] on rect "button" at bounding box center [293, 147] width 4 height 3
click at [258, 221] on button "Impressora" at bounding box center [252, 223] width 103 height 23
click at [293, 265] on button "Aceitar pedido" at bounding box center [305, 262] width 84 height 28
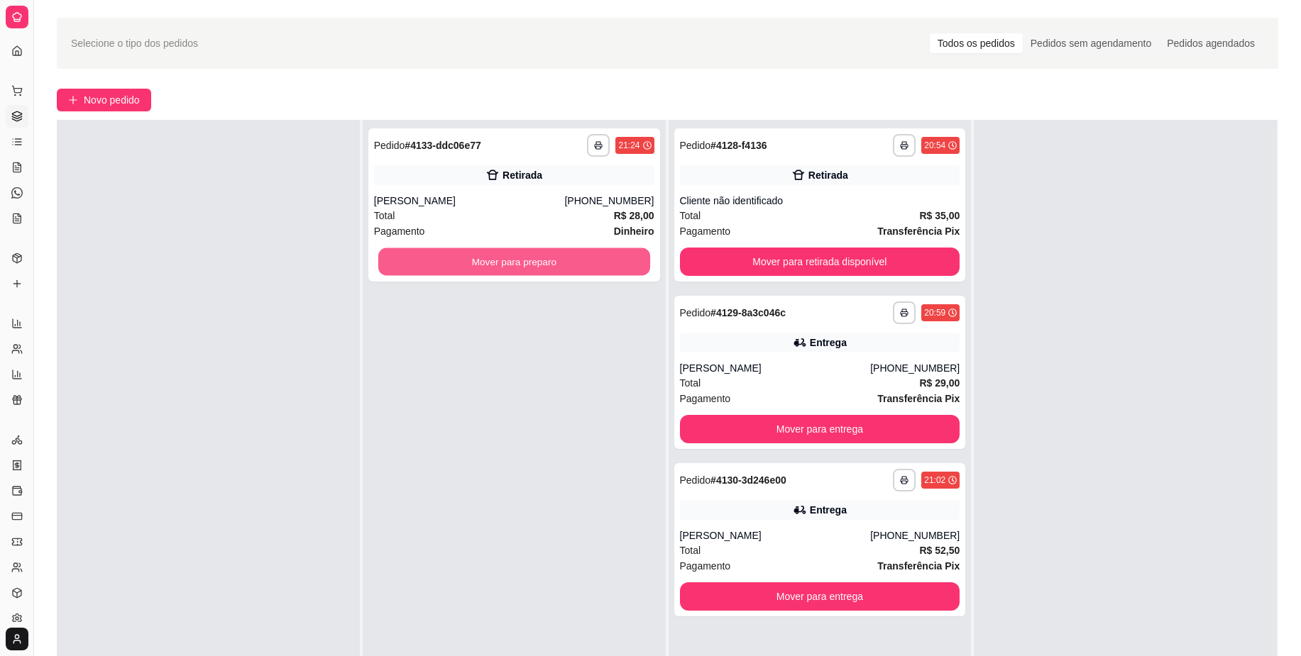
click at [465, 259] on button "Mover para preparo" at bounding box center [514, 262] width 272 height 28
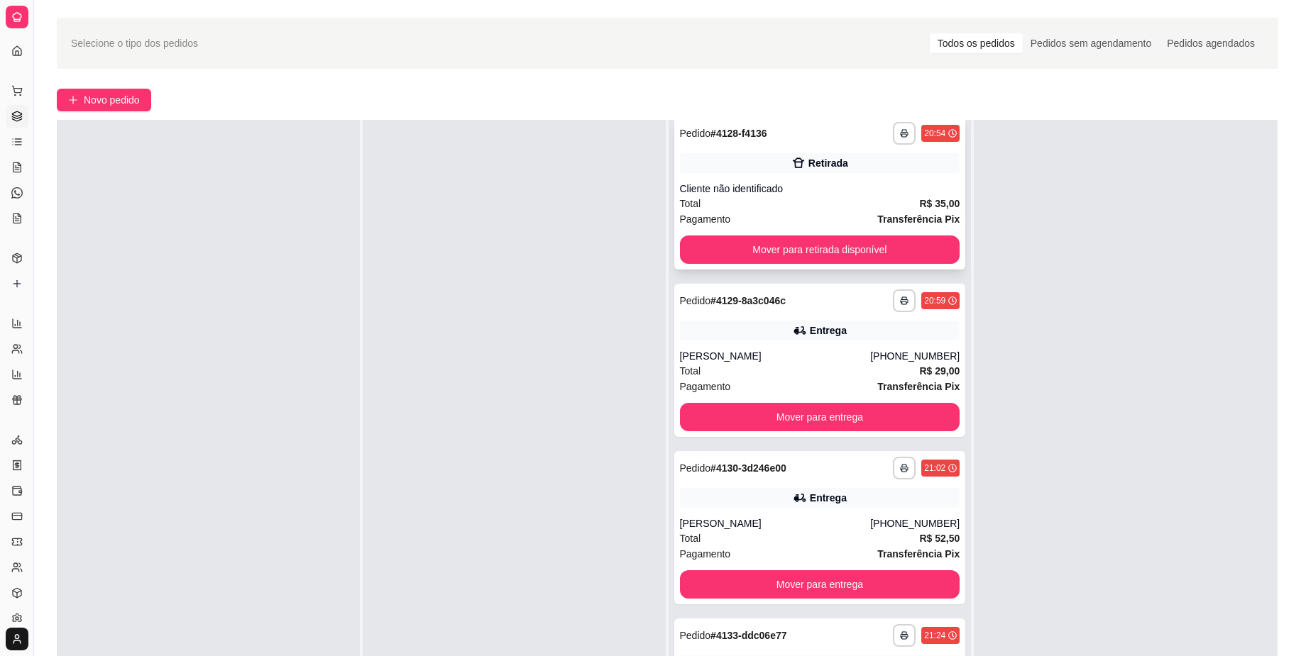
scroll to position [28, 0]
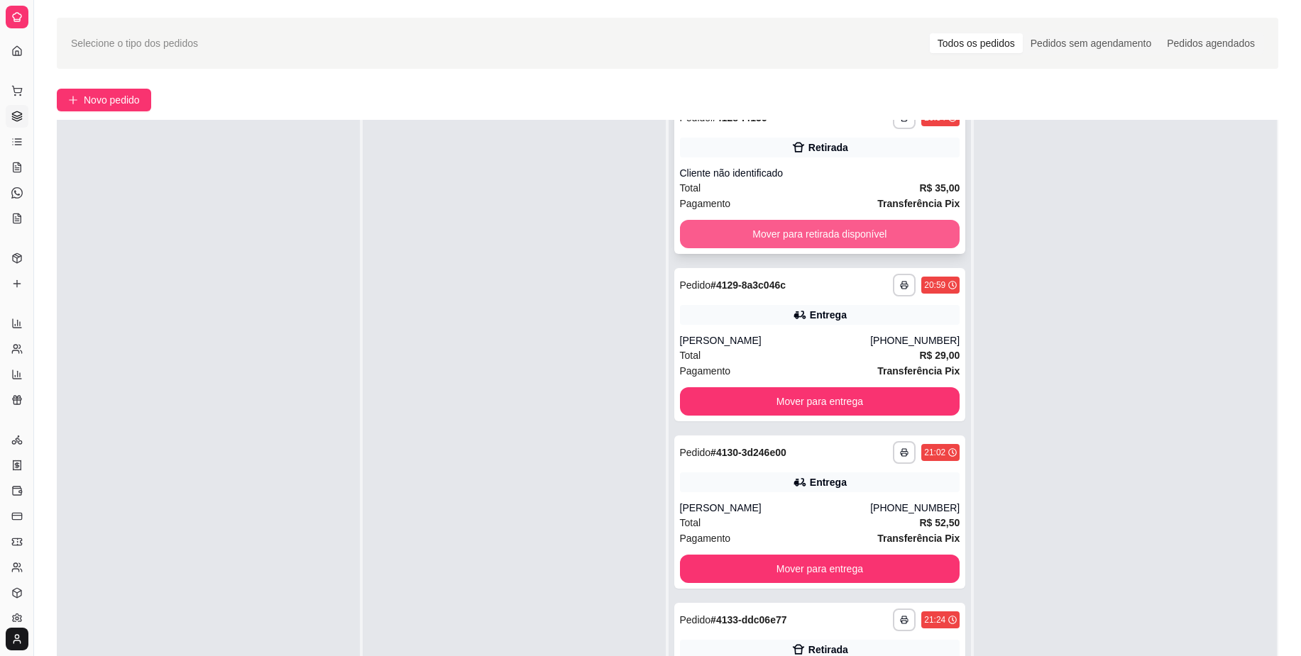
click at [863, 230] on button "Mover para retirada disponível" at bounding box center [820, 234] width 280 height 28
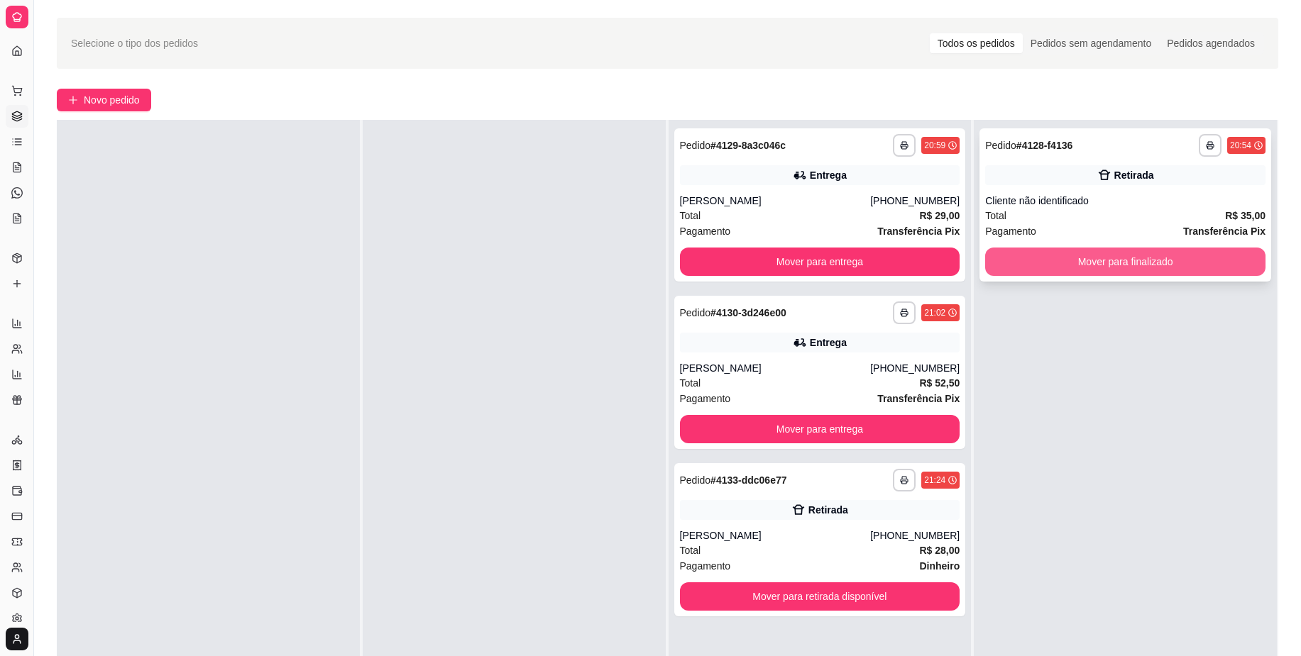
click at [1057, 266] on button "Mover para finalizado" at bounding box center [1125, 262] width 280 height 28
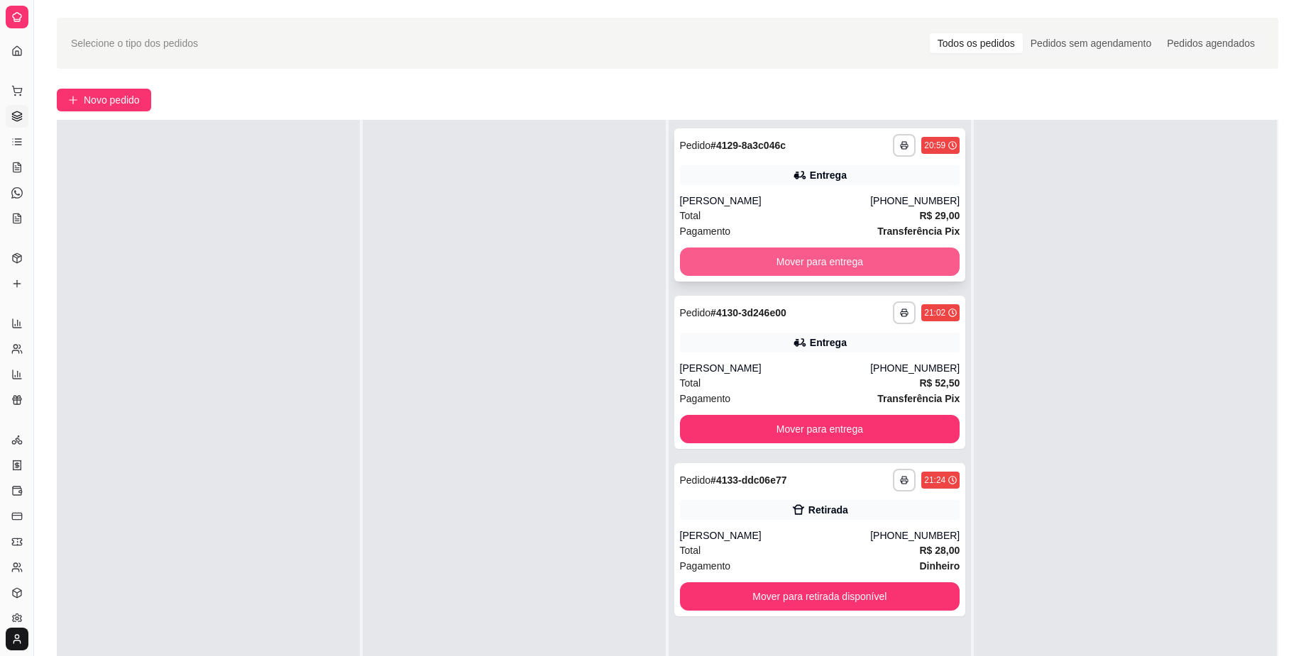
click at [865, 263] on button "Mover para entrega" at bounding box center [820, 262] width 280 height 28
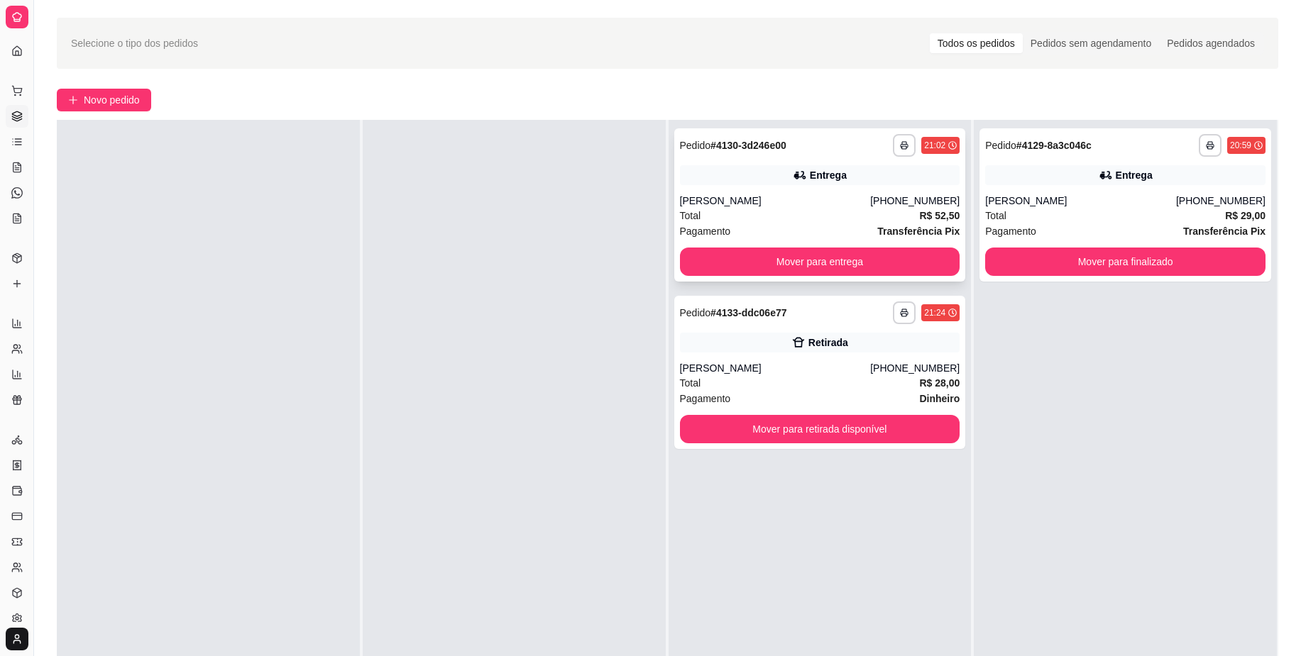
click at [878, 243] on div "**********" at bounding box center [820, 204] width 292 height 153
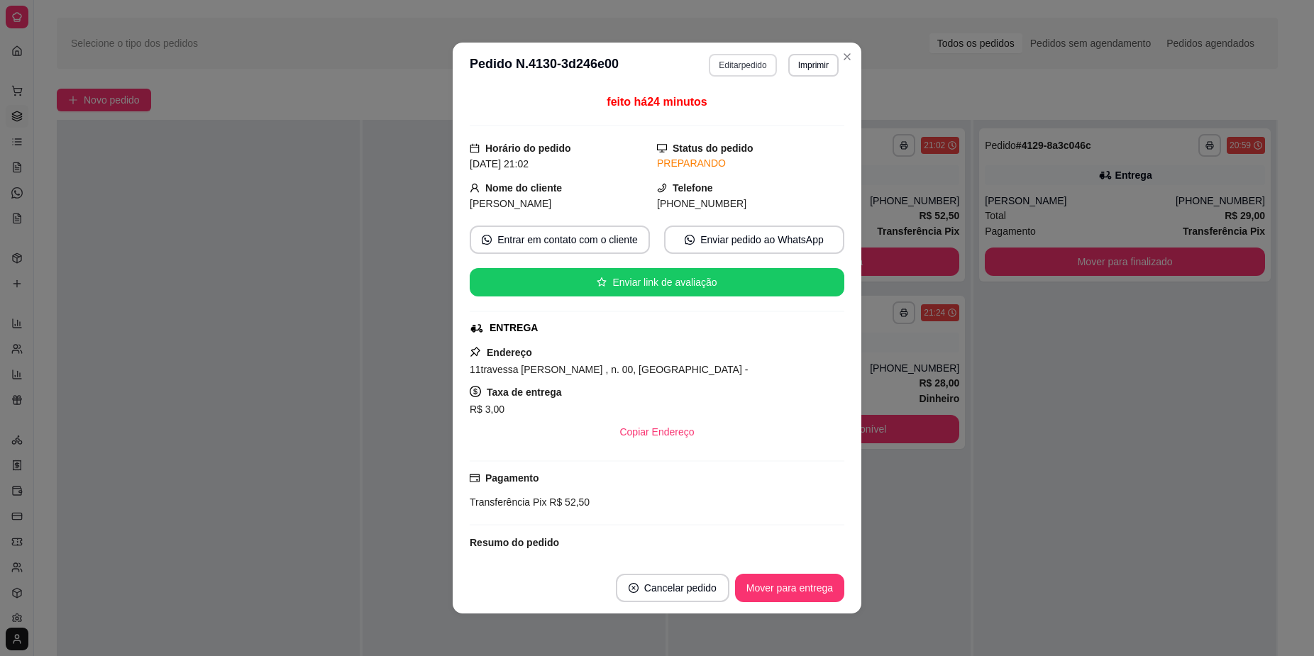
click at [746, 64] on button "Editar pedido" at bounding box center [742, 65] width 67 height 23
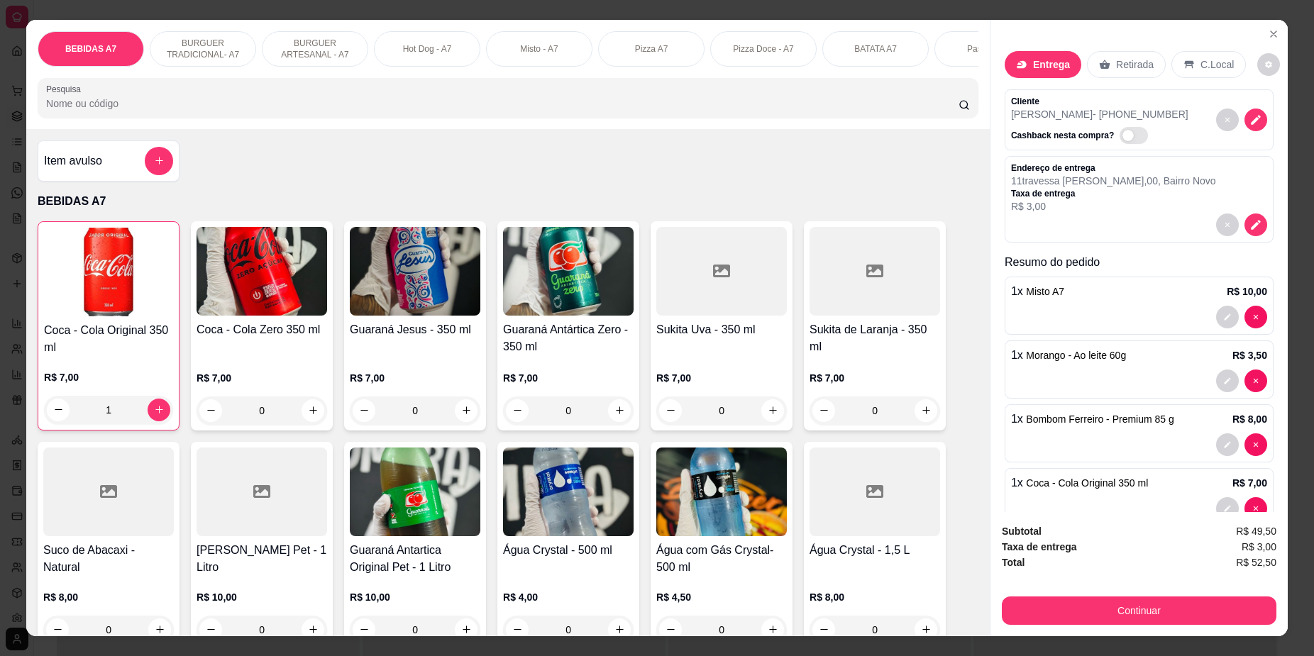
click at [160, 175] on div at bounding box center [159, 161] width 28 height 28
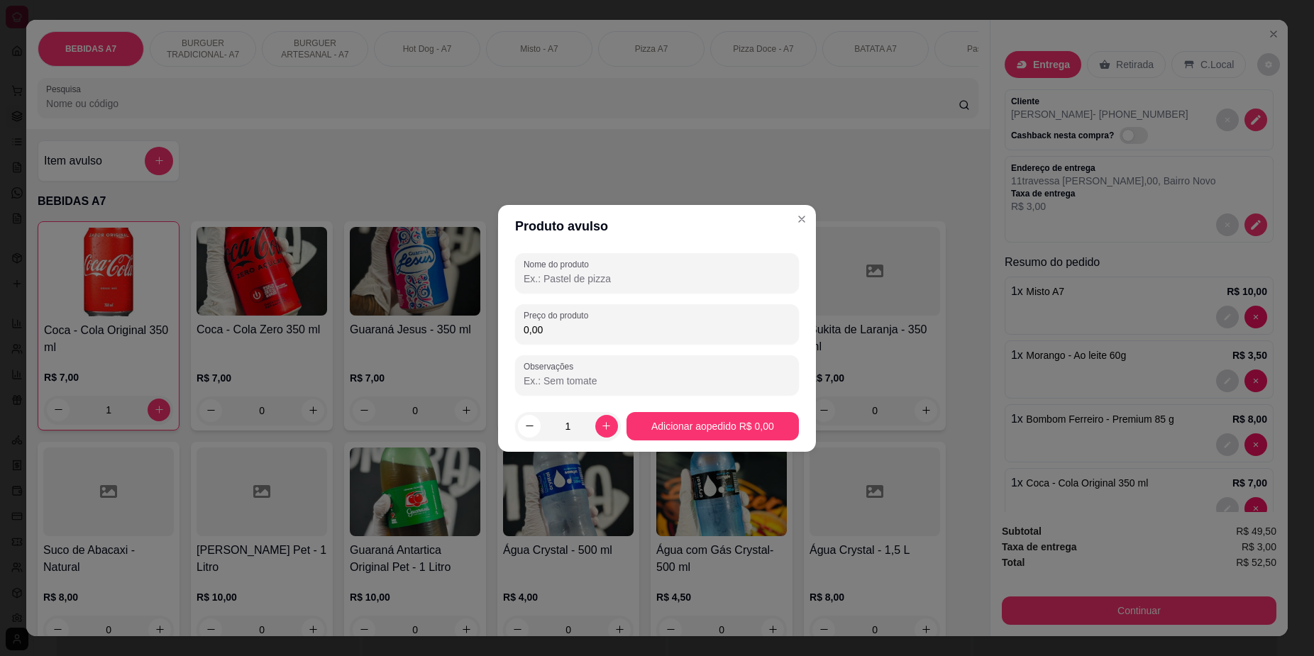
click at [595, 326] on input "0,00" at bounding box center [657, 330] width 267 height 14
type input "2,00"
click at [614, 265] on div at bounding box center [657, 273] width 267 height 28
type input "khg"
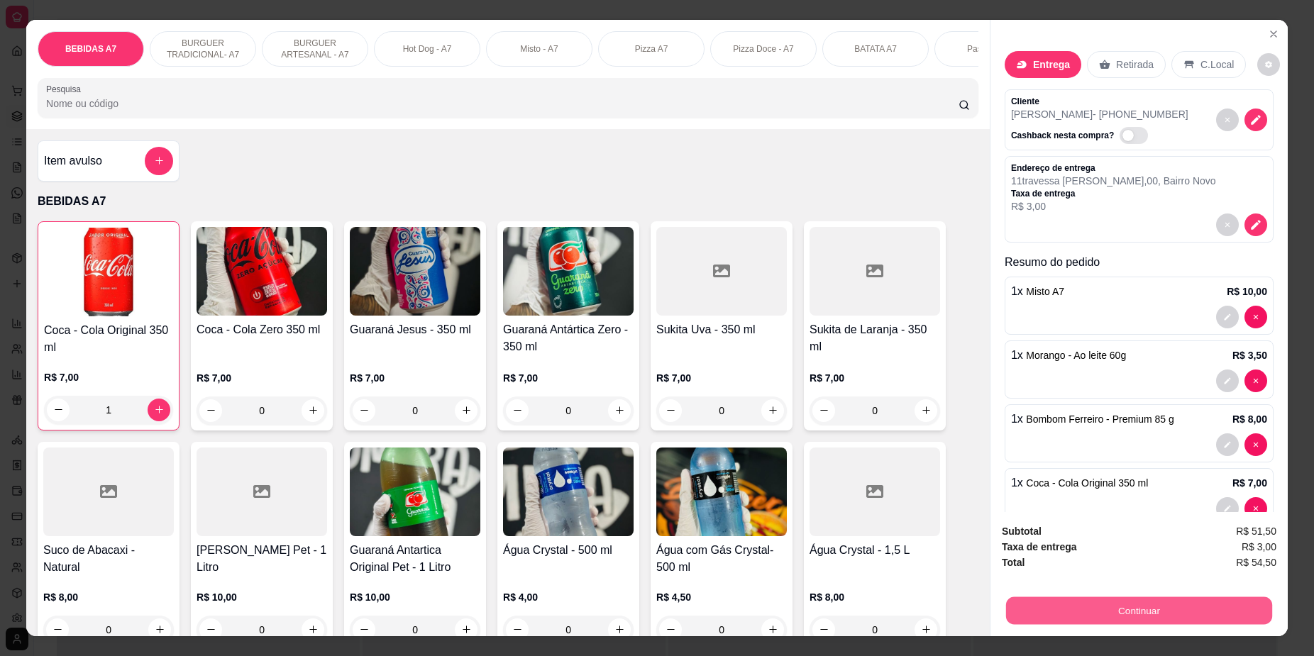
click at [1073, 597] on button "Continuar" at bounding box center [1139, 611] width 266 height 28
click at [1050, 611] on button "Continuar" at bounding box center [1139, 611] width 275 height 28
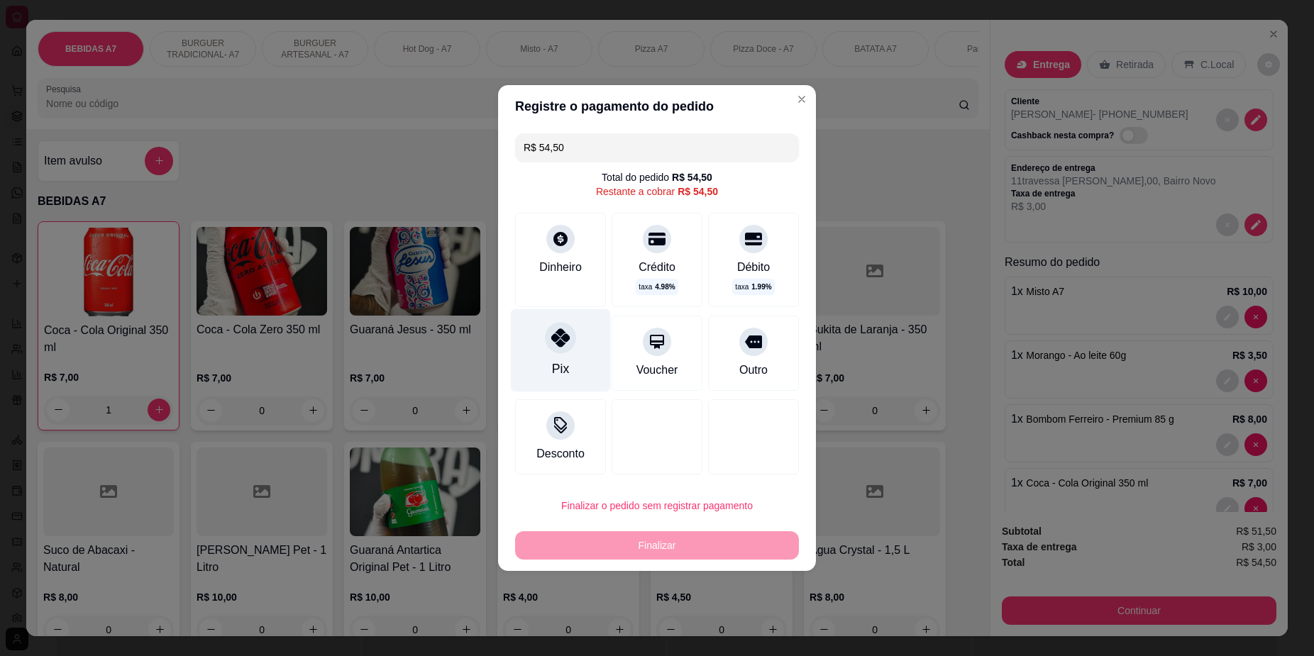
click at [566, 361] on div "Pix" at bounding box center [561, 350] width 100 height 83
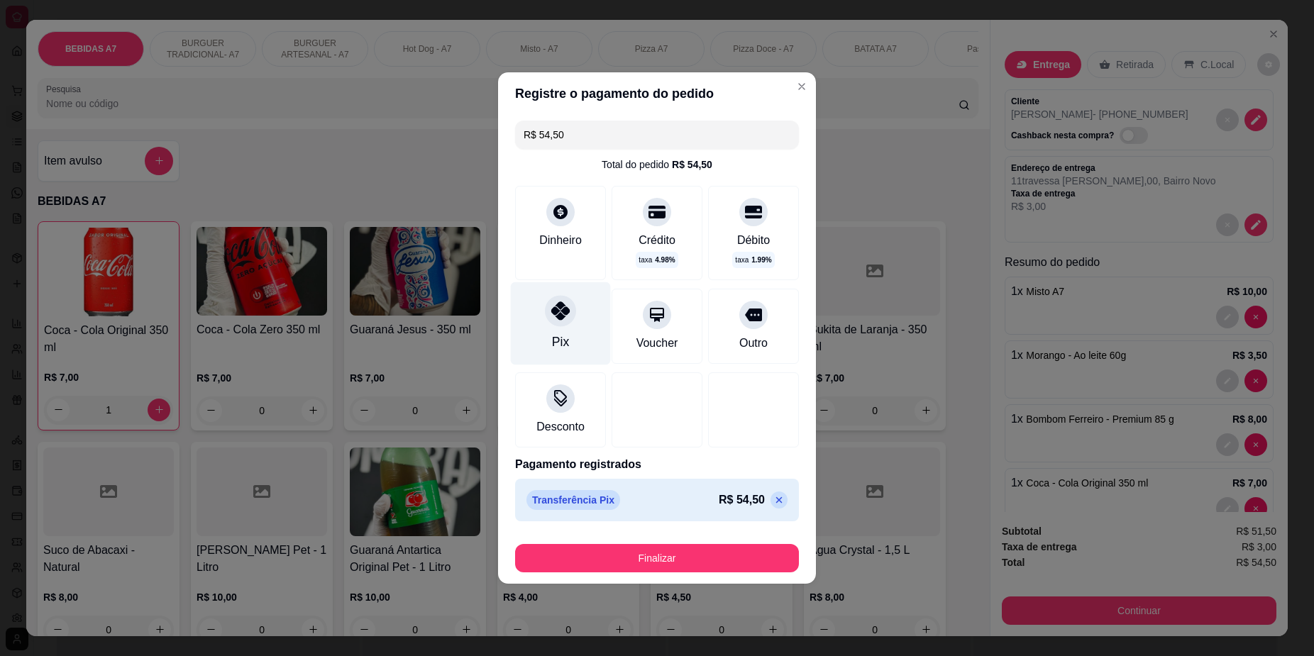
type input "R$ 0,00"
click at [685, 536] on footer "Finalizar" at bounding box center [657, 555] width 318 height 57
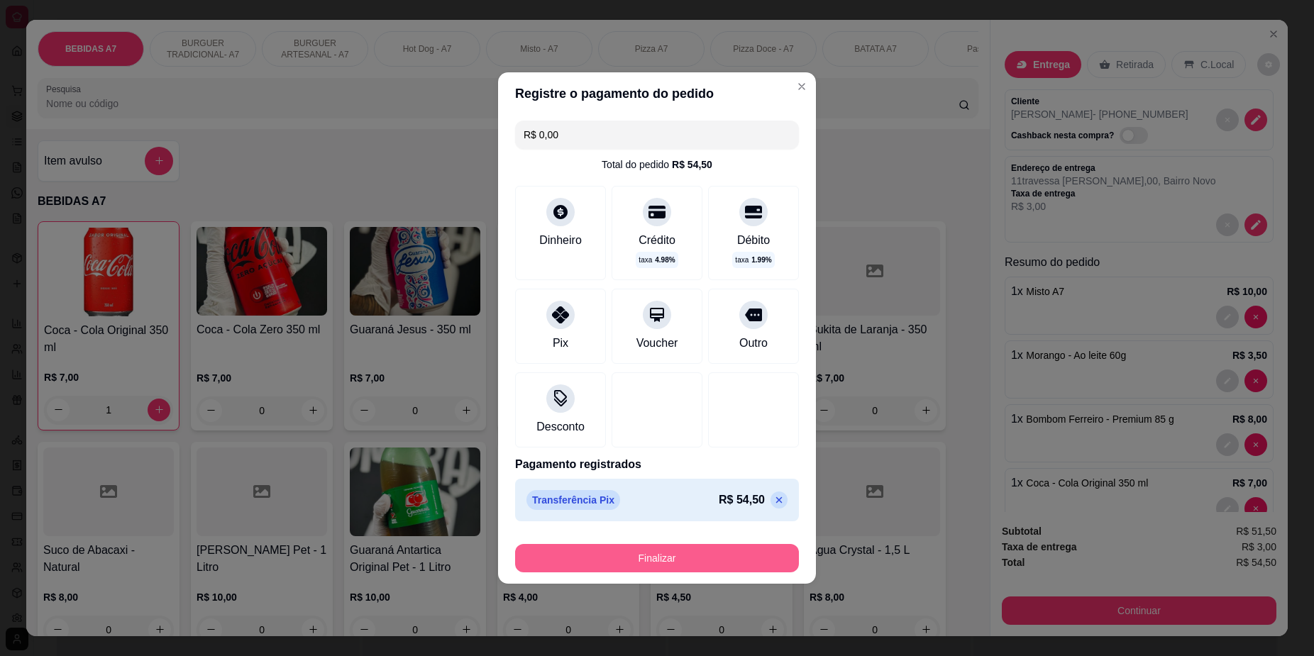
click at [697, 553] on button "Finalizar" at bounding box center [657, 558] width 284 height 28
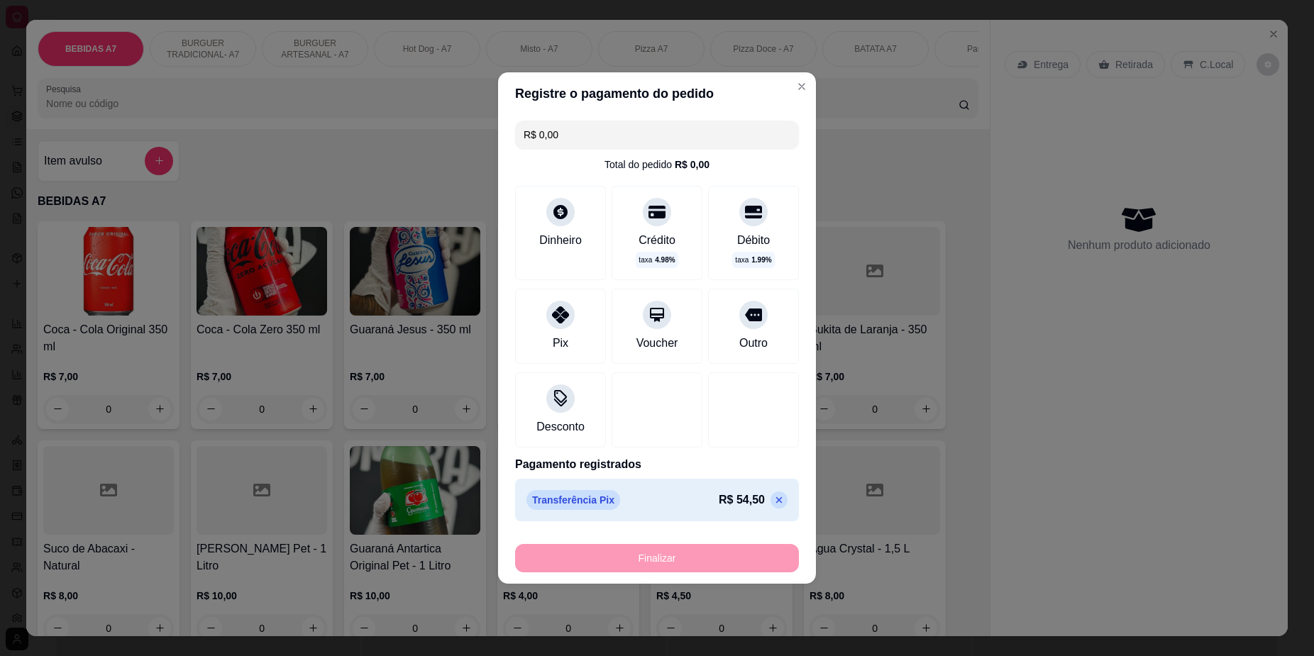
type input "0"
type input "-R$ 54,50"
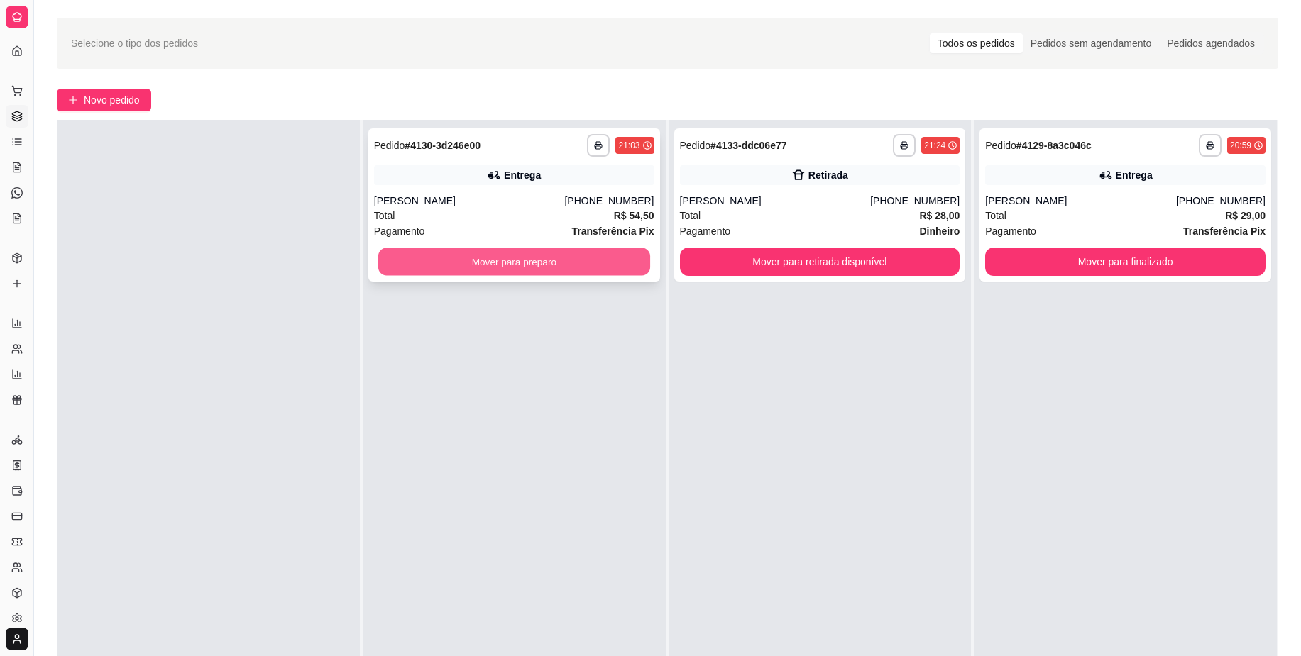
click at [634, 264] on button "Mover para preparo" at bounding box center [514, 262] width 272 height 28
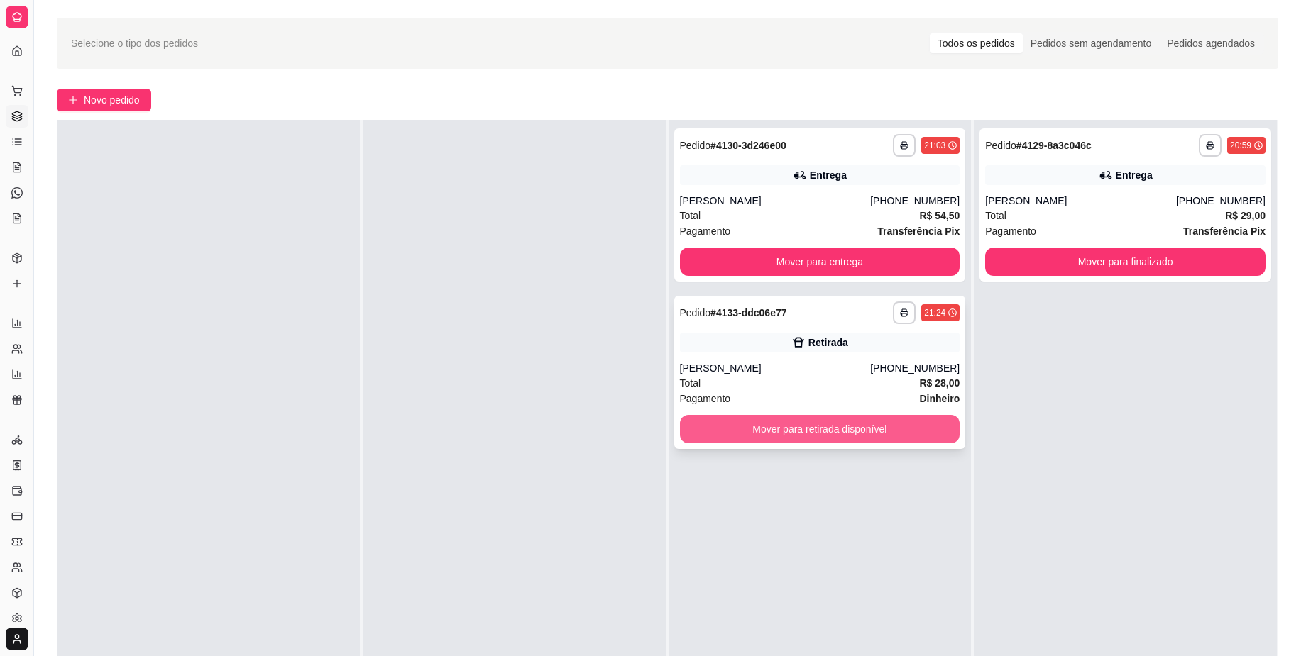
click at [881, 424] on button "Mover para retirada disponível" at bounding box center [820, 429] width 280 height 28
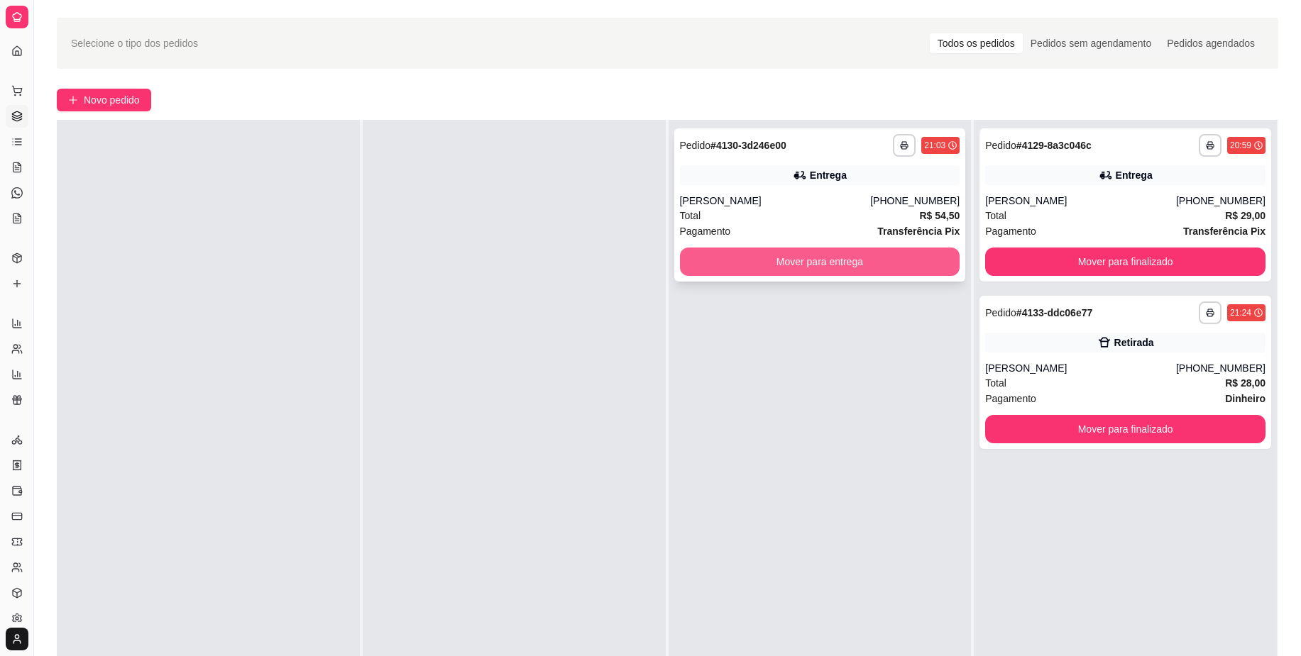
click at [884, 270] on button "Mover para entrega" at bounding box center [820, 262] width 280 height 28
